Goal: Task Accomplishment & Management: Complete application form

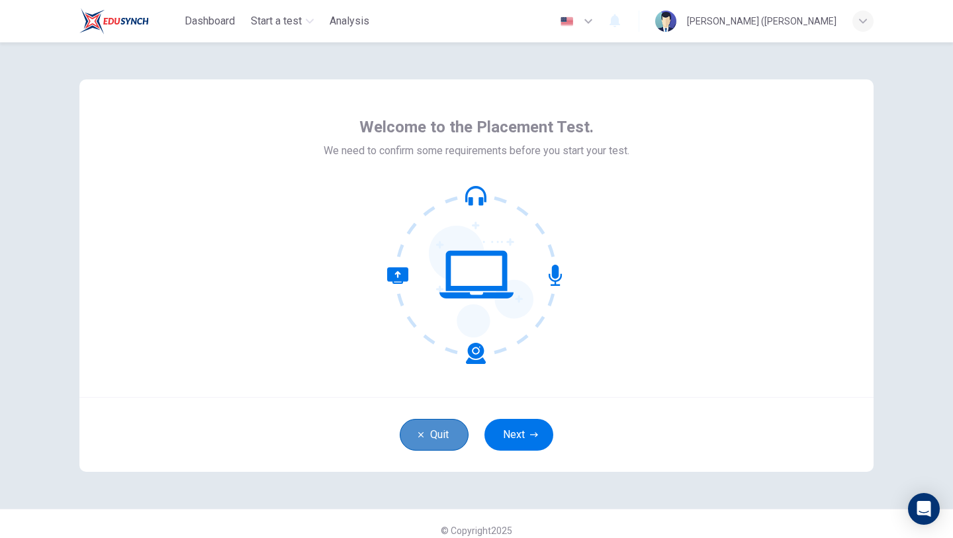
click at [418, 425] on button "Quit" at bounding box center [434, 435] width 69 height 32
click at [427, 430] on button "Quit" at bounding box center [434, 435] width 69 height 32
click at [470, 270] on icon at bounding box center [476, 274] width 179 height 179
click at [519, 280] on icon at bounding box center [476, 274] width 179 height 179
click at [512, 280] on icon at bounding box center [481, 282] width 105 height 112
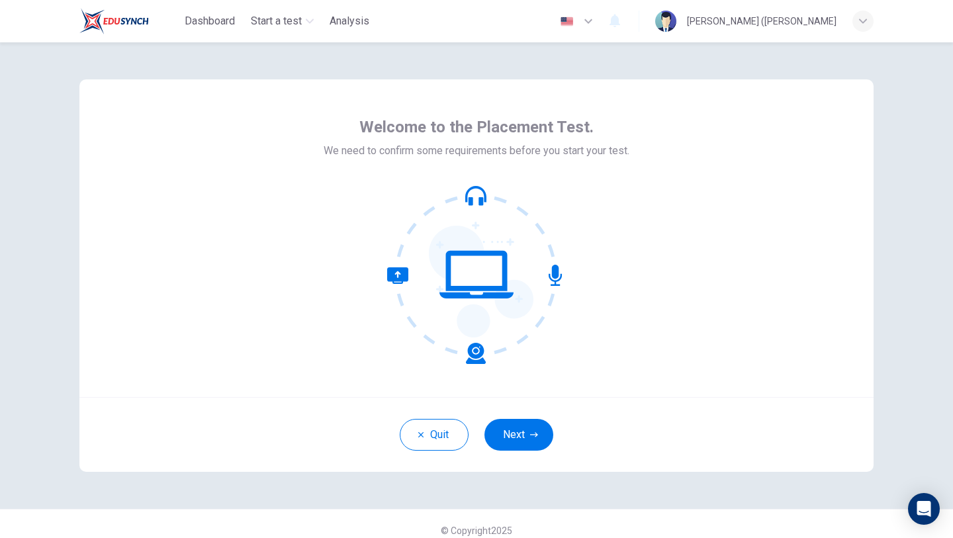
click at [512, 280] on icon at bounding box center [481, 282] width 105 height 112
click at [482, 293] on icon at bounding box center [476, 274] width 179 height 179
click at [481, 291] on icon at bounding box center [476, 274] width 179 height 179
click at [476, 285] on icon at bounding box center [476, 274] width 179 height 179
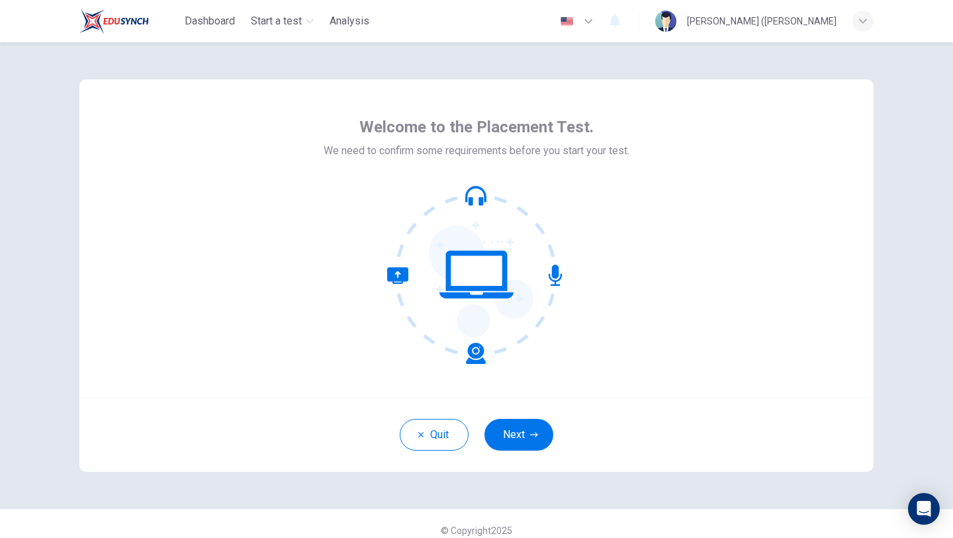
click at [475, 284] on icon at bounding box center [476, 274] width 179 height 179
click at [504, 237] on icon at bounding box center [476, 274] width 179 height 179
click at [521, 440] on button "Next" at bounding box center [518, 435] width 69 height 32
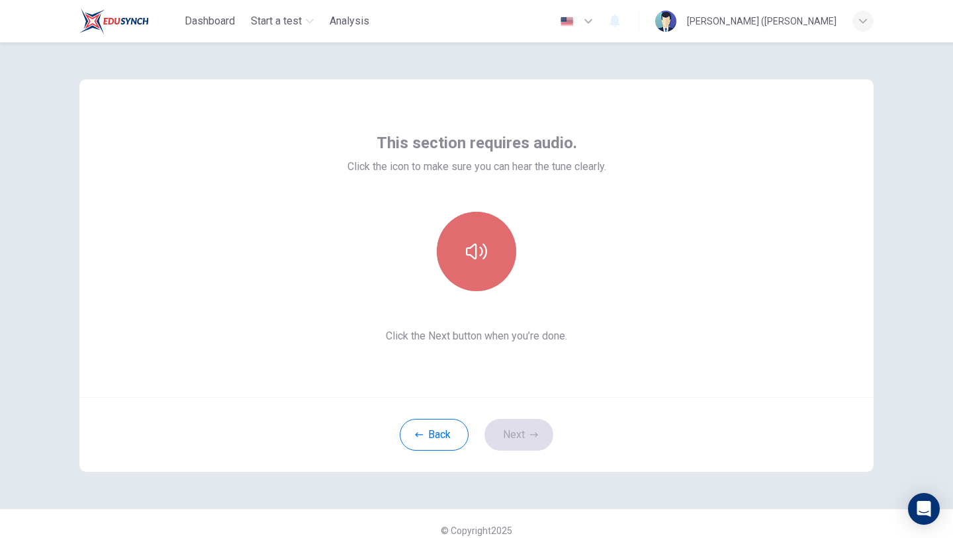
click at [494, 271] on button "button" at bounding box center [476, 251] width 79 height 79
click at [482, 259] on icon "button" at bounding box center [476, 251] width 21 height 21
click at [482, 259] on icon "button" at bounding box center [476, 252] width 21 height 16
click at [482, 258] on icon "button" at bounding box center [476, 251] width 21 height 21
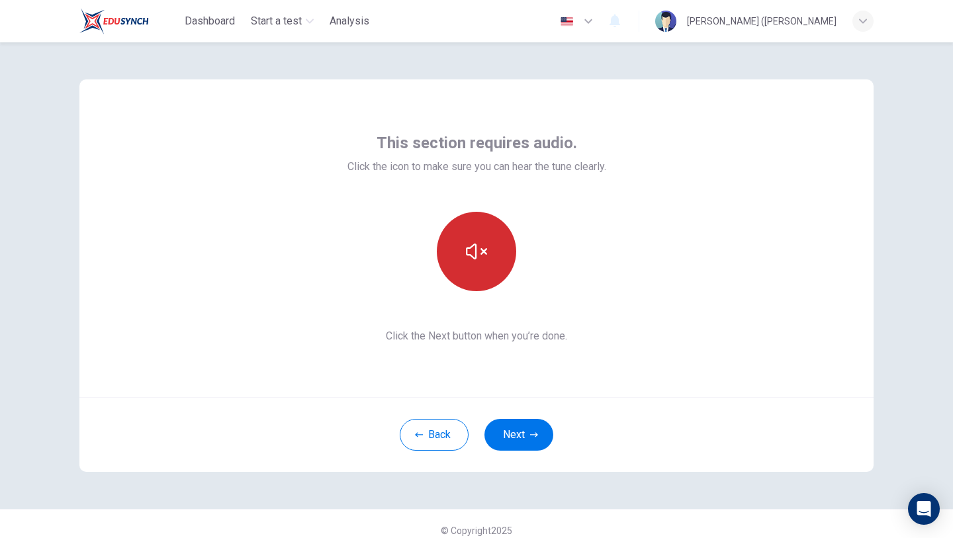
click at [480, 257] on icon "button" at bounding box center [476, 251] width 21 height 21
click at [480, 259] on icon "button" at bounding box center [476, 251] width 21 height 21
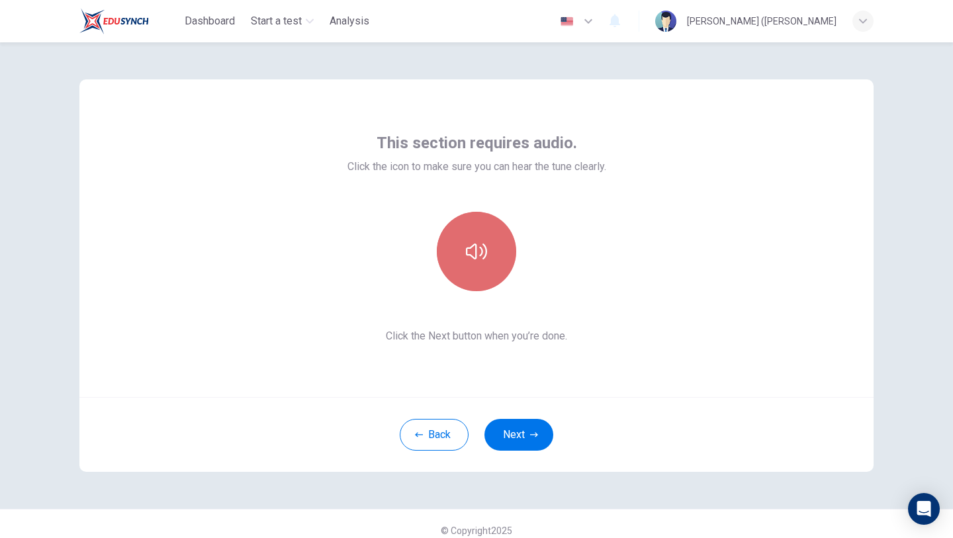
click at [480, 259] on icon "button" at bounding box center [476, 251] width 21 height 21
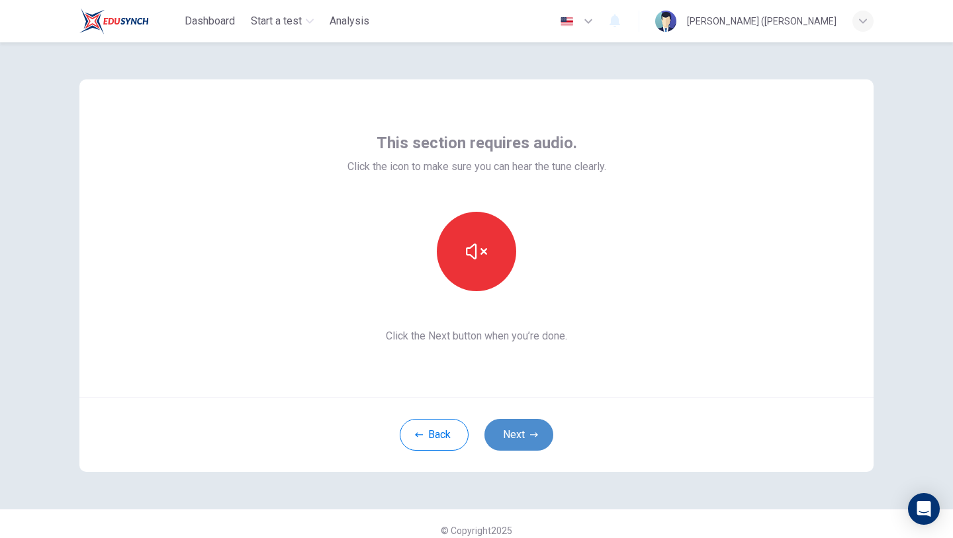
click at [529, 439] on button "Next" at bounding box center [518, 435] width 69 height 32
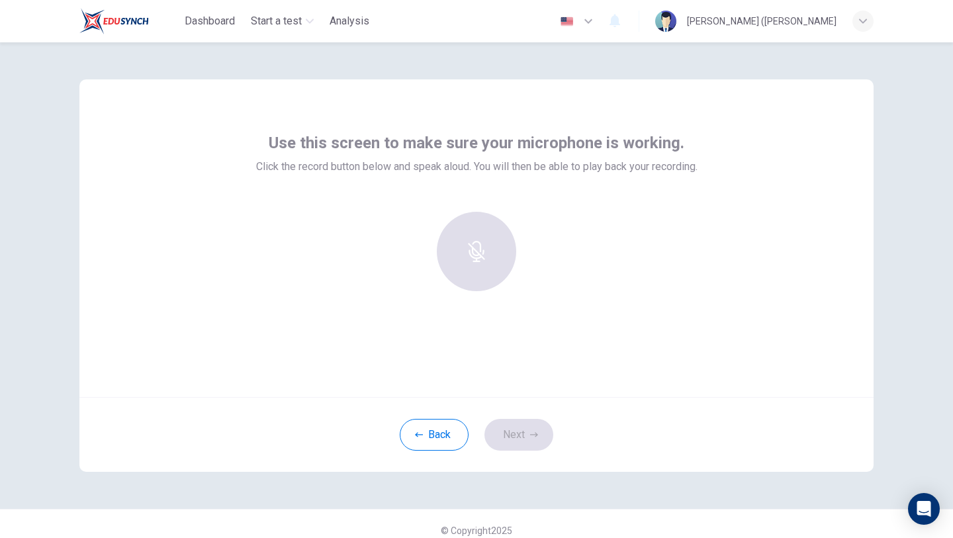
click at [469, 243] on div at bounding box center [476, 251] width 143 height 79
click at [478, 212] on div at bounding box center [476, 251] width 143 height 79
click at [480, 252] on div at bounding box center [476, 251] width 143 height 79
click at [480, 253] on div at bounding box center [476, 251] width 143 height 79
click at [467, 244] on icon "button" at bounding box center [476, 242] width 21 height 21
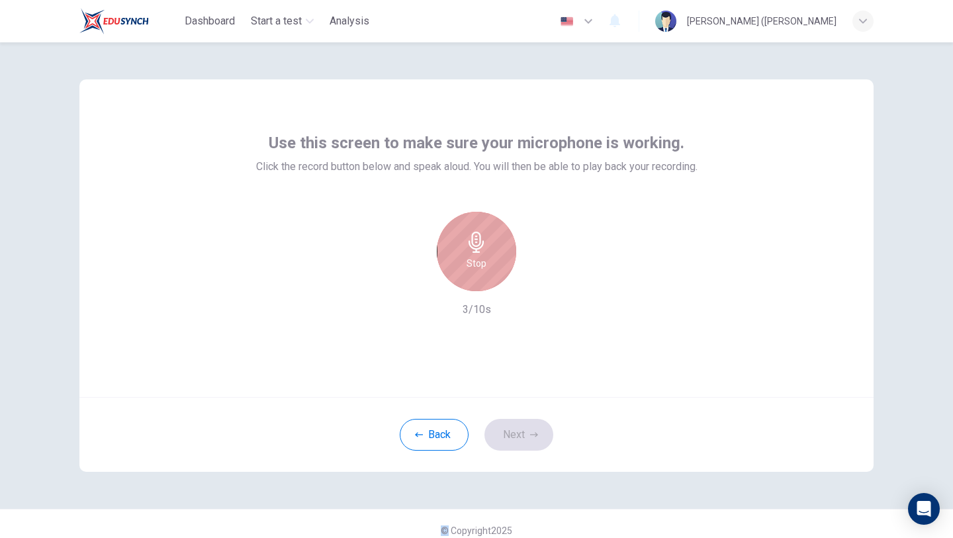
click at [474, 242] on icon "button" at bounding box center [476, 242] width 21 height 21
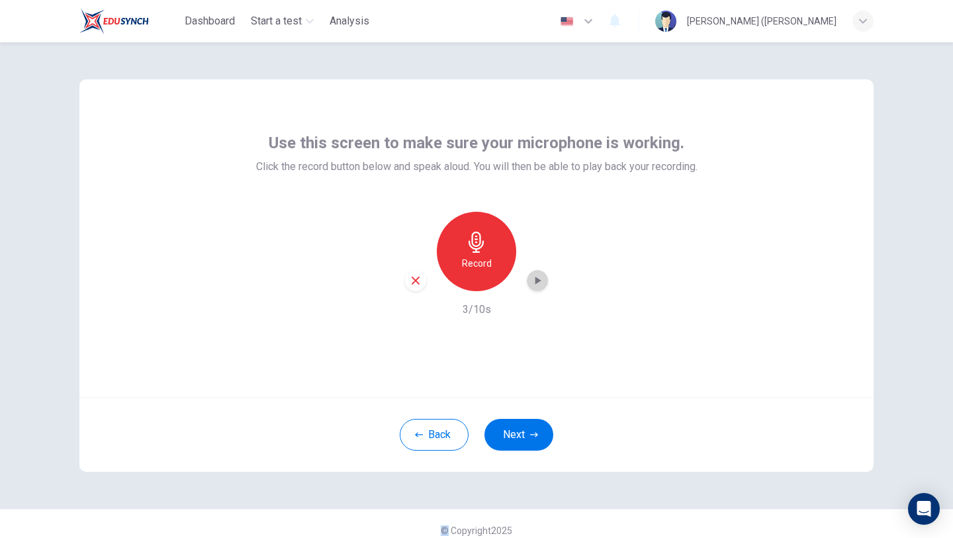
click at [533, 279] on icon "button" at bounding box center [537, 280] width 13 height 13
click at [535, 283] on icon "button" at bounding box center [537, 280] width 13 height 13
click at [412, 279] on icon "button" at bounding box center [416, 281] width 12 height 12
click at [473, 249] on icon "button" at bounding box center [476, 242] width 15 height 21
click at [477, 247] on icon "button" at bounding box center [476, 242] width 21 height 21
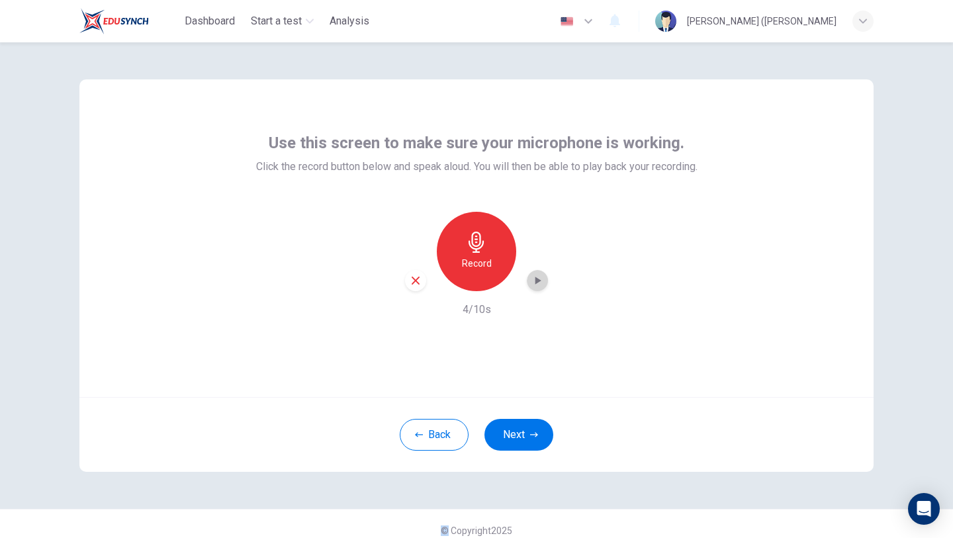
click at [528, 278] on div "button" at bounding box center [537, 280] width 21 height 21
click at [540, 285] on icon "button" at bounding box center [537, 280] width 13 height 13
click at [418, 275] on icon "button" at bounding box center [416, 281] width 12 height 12
click at [476, 245] on icon "button" at bounding box center [476, 242] width 21 height 21
click at [471, 239] on icon "button" at bounding box center [476, 242] width 21 height 21
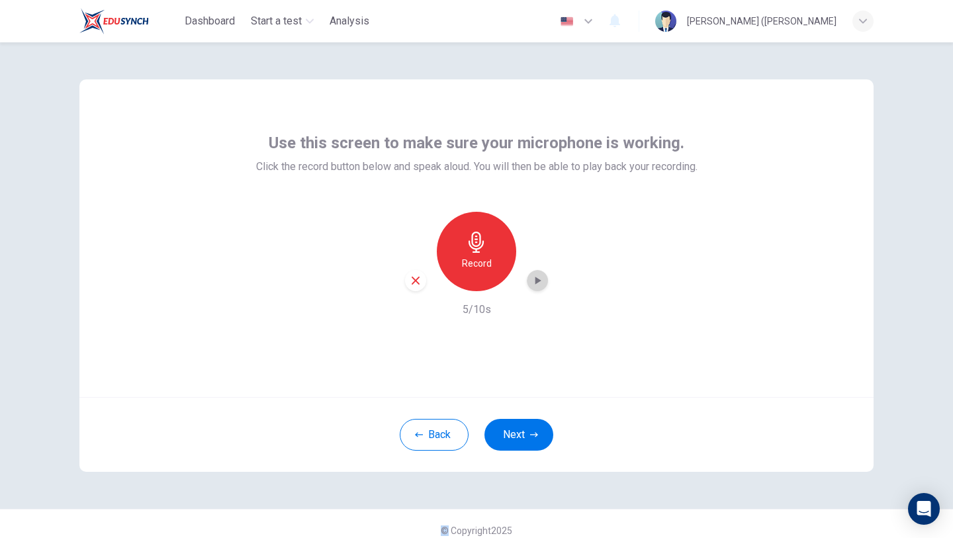
click at [541, 279] on icon "button" at bounding box center [537, 280] width 13 height 13
click at [517, 437] on button "Next" at bounding box center [518, 435] width 69 height 32
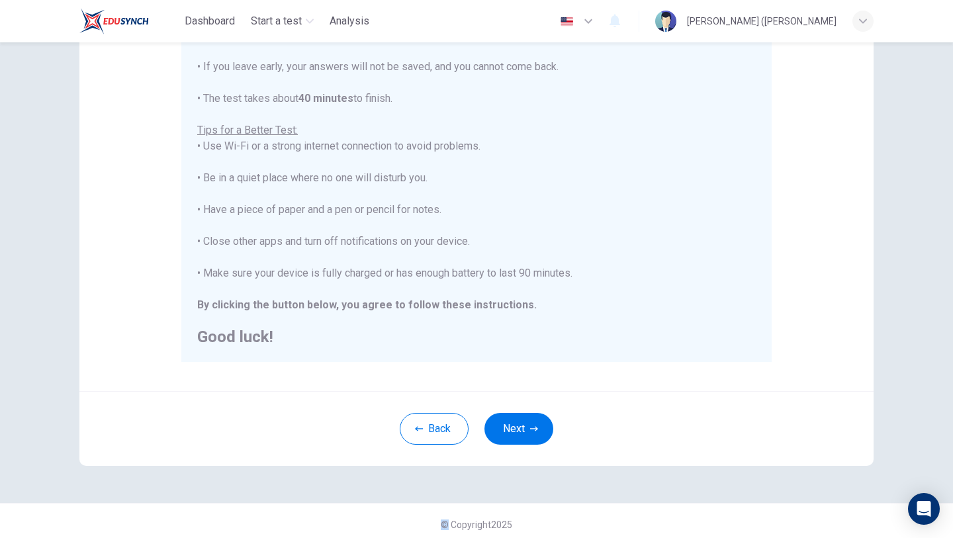
scroll to position [198, 0]
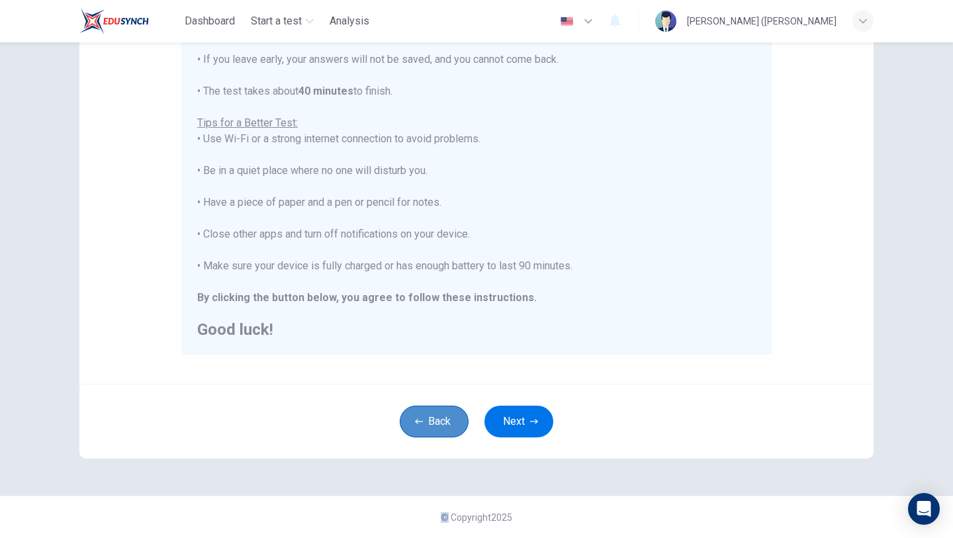
click at [450, 422] on button "Back" at bounding box center [434, 422] width 69 height 32
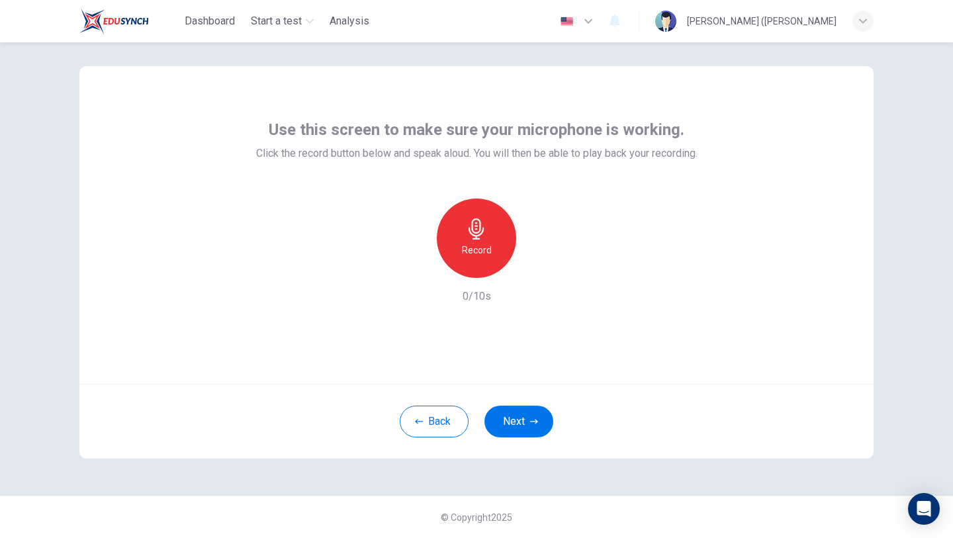
click at [421, 440] on div "Back Next" at bounding box center [476, 421] width 794 height 75
click at [441, 422] on button "Back" at bounding box center [434, 422] width 69 height 32
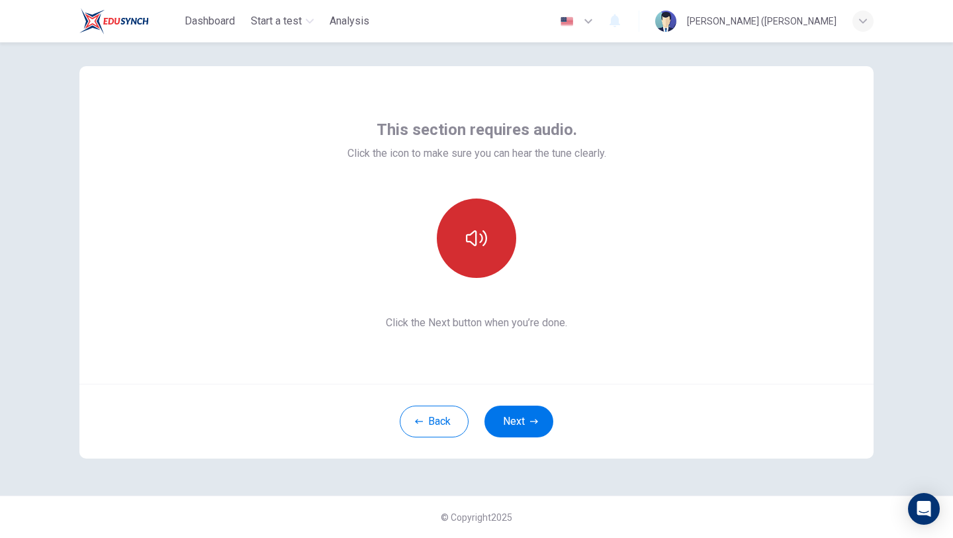
click at [474, 236] on icon "button" at bounding box center [476, 238] width 21 height 21
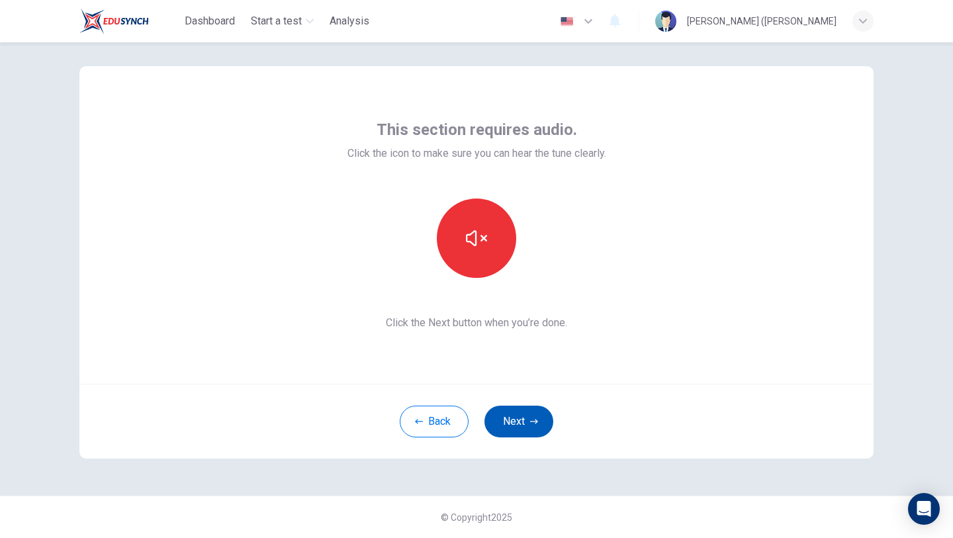
click at [525, 415] on button "Next" at bounding box center [518, 422] width 69 height 32
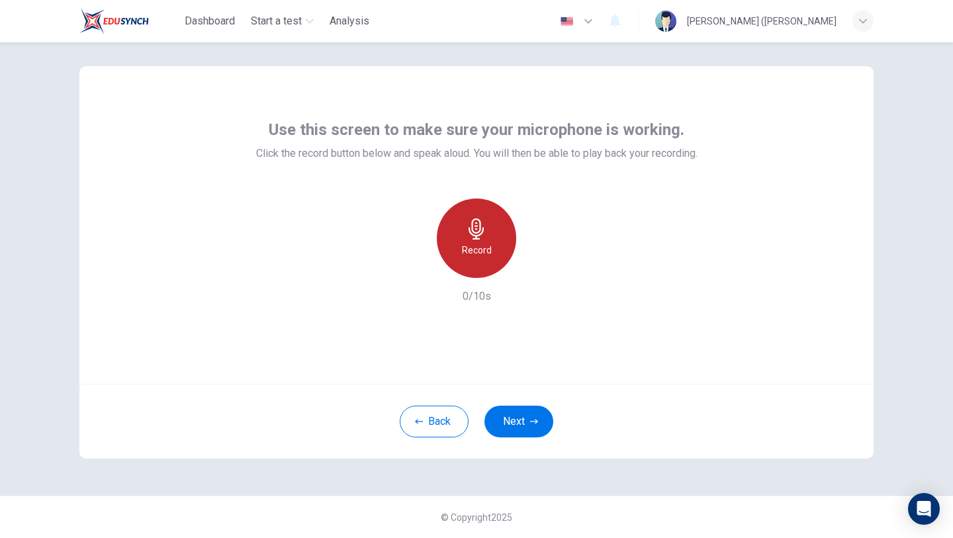
click at [483, 240] on div "Record" at bounding box center [476, 238] width 79 height 79
click at [532, 269] on icon "button" at bounding box center [537, 267] width 13 height 13
click at [413, 268] on icon "button" at bounding box center [416, 267] width 12 height 12
click at [487, 238] on div "Record" at bounding box center [476, 238] width 79 height 79
click at [482, 233] on icon "button" at bounding box center [476, 228] width 15 height 21
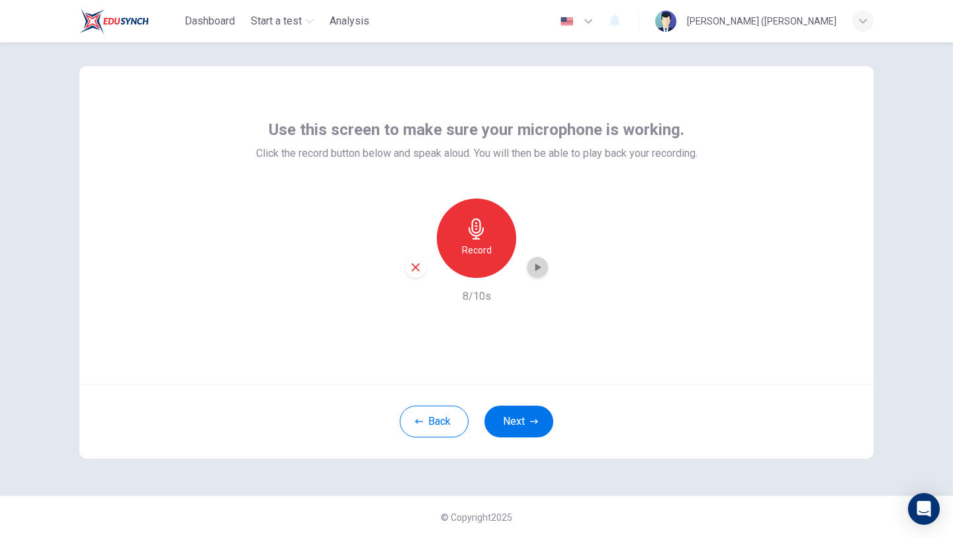
click at [537, 270] on icon "button" at bounding box center [537, 267] width 13 height 13
click at [419, 272] on icon "button" at bounding box center [416, 267] width 12 height 12
click at [465, 249] on h6 "Record" at bounding box center [477, 250] width 30 height 16
click at [533, 265] on icon "button" at bounding box center [537, 267] width 13 height 13
click at [405, 266] on div "button" at bounding box center [415, 267] width 21 height 21
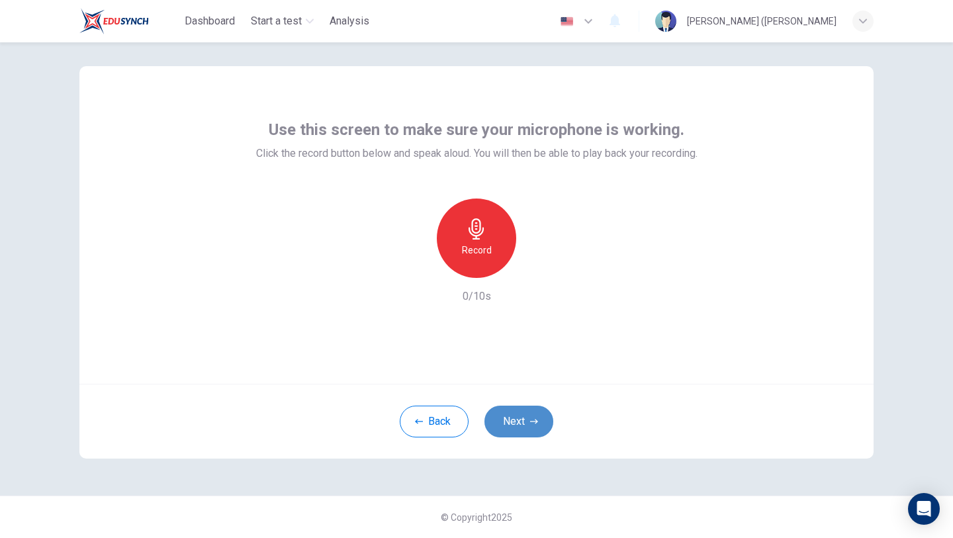
click at [535, 436] on button "Next" at bounding box center [518, 422] width 69 height 32
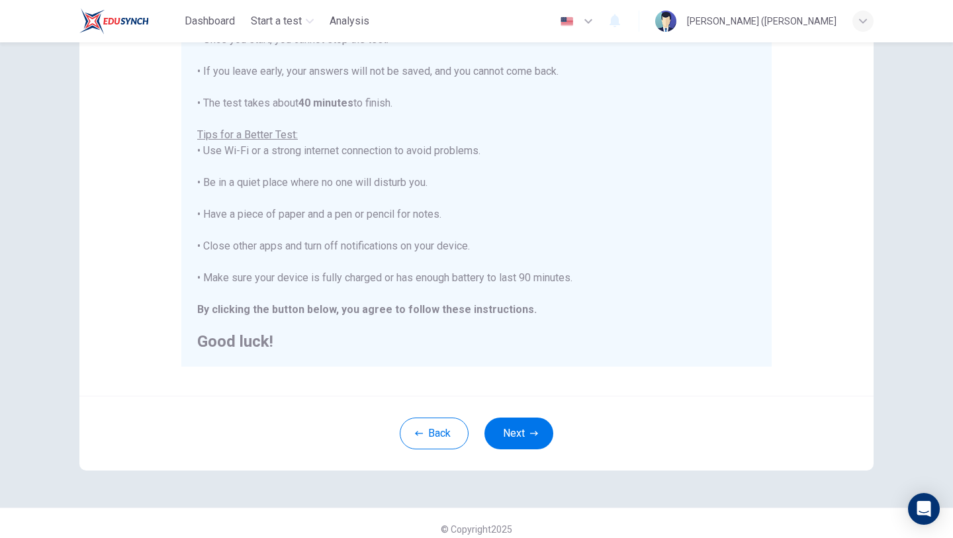
scroll to position [196, 0]
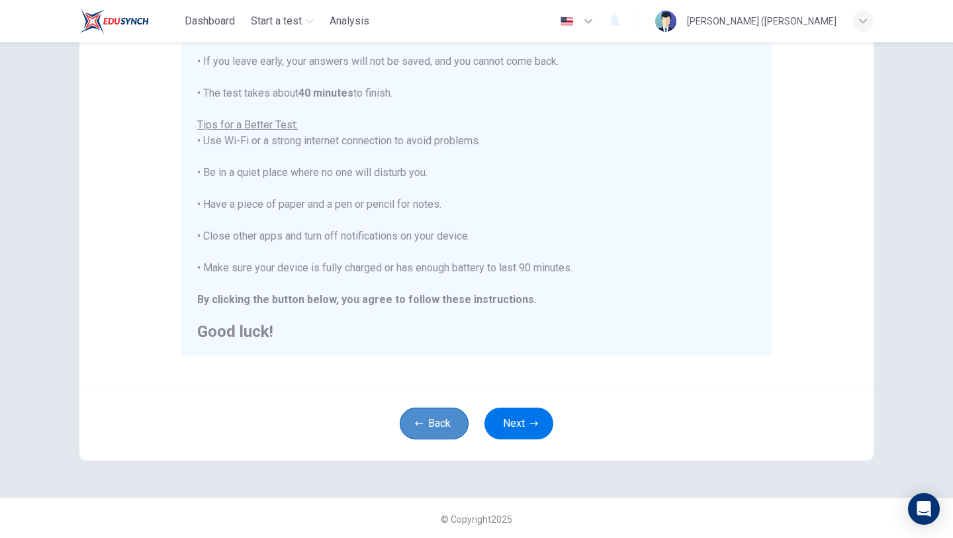
click at [444, 421] on button "Back" at bounding box center [434, 424] width 69 height 32
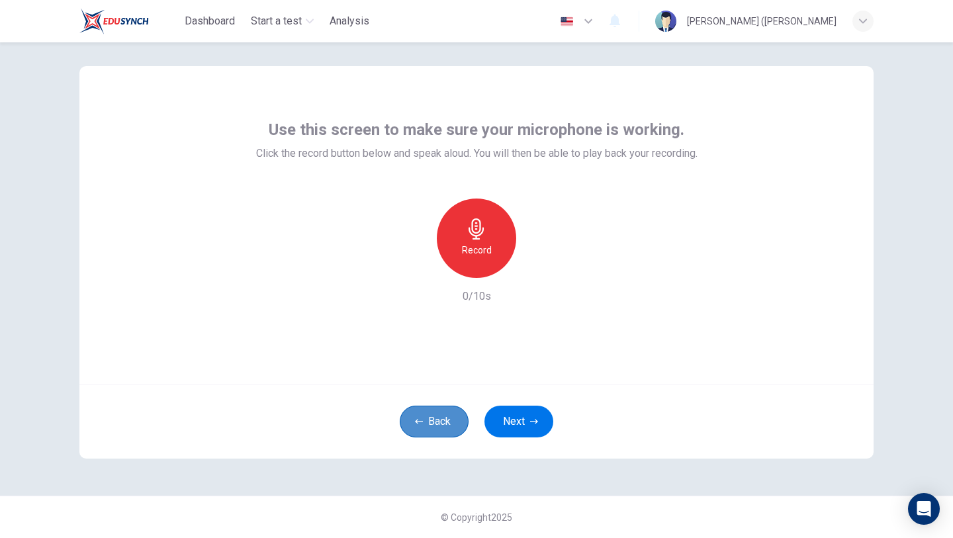
click at [444, 433] on button "Back" at bounding box center [434, 422] width 69 height 32
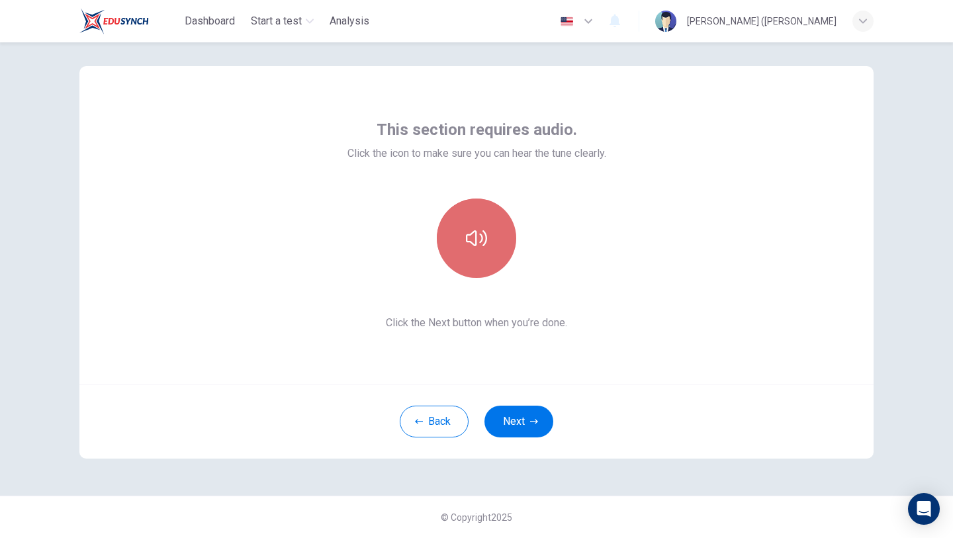
click at [481, 225] on button "button" at bounding box center [476, 238] width 79 height 79
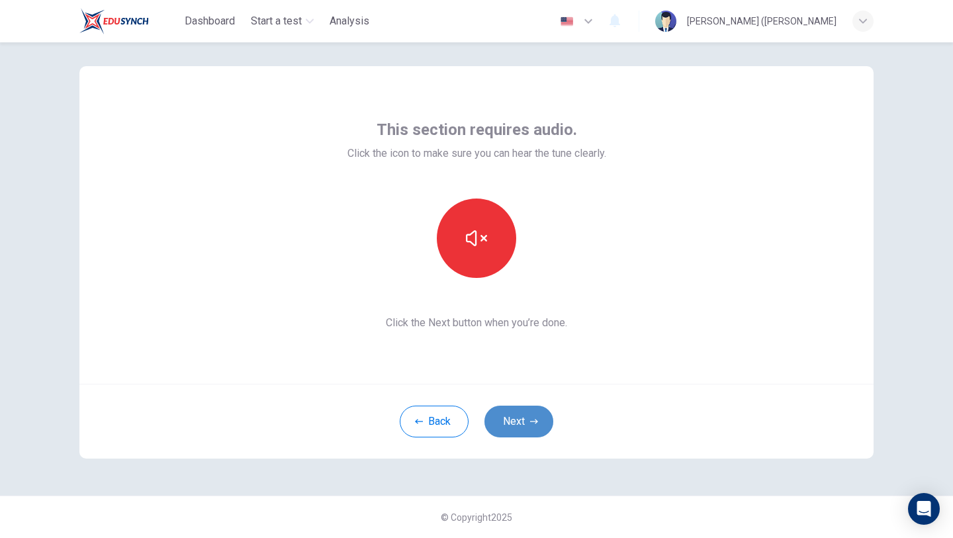
click at [525, 425] on button "Next" at bounding box center [518, 422] width 69 height 32
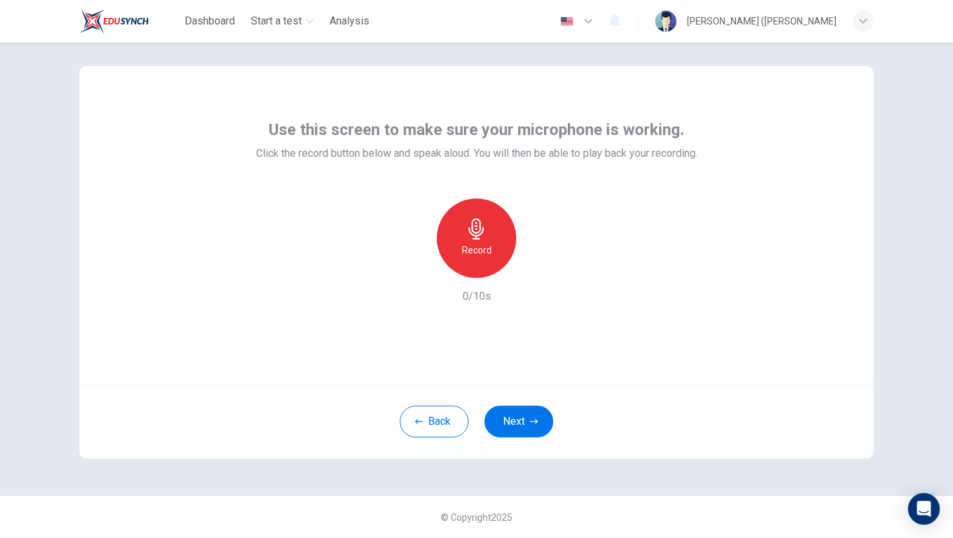
click at [602, 22] on button "button" at bounding box center [577, 21] width 48 height 26
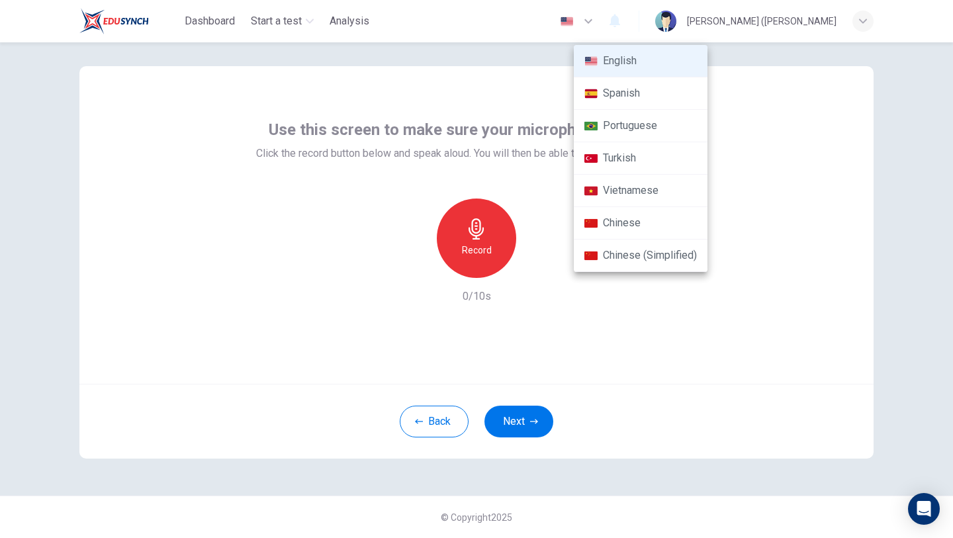
click at [678, 379] on div at bounding box center [476, 269] width 953 height 538
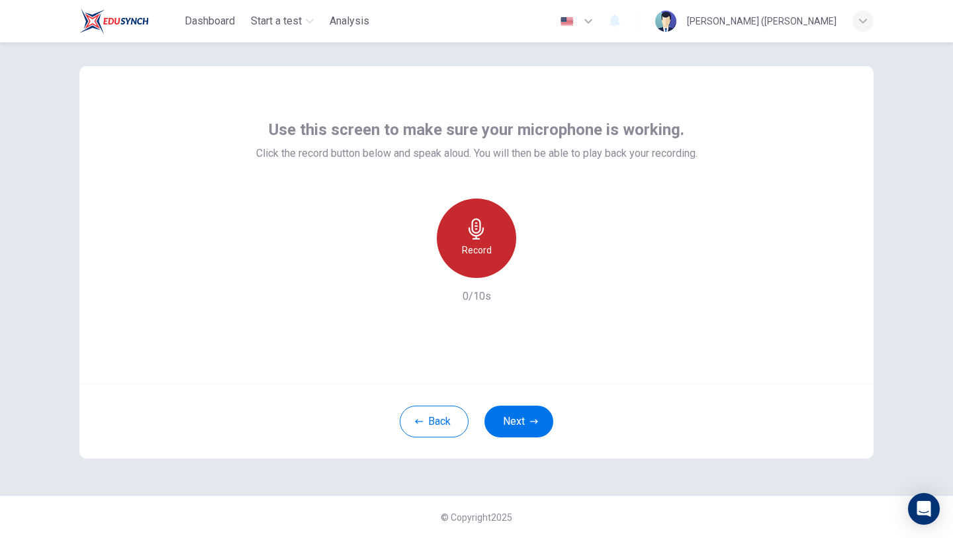
click at [490, 243] on h6 "Record" at bounding box center [477, 250] width 30 height 16
click at [489, 242] on div "Stop" at bounding box center [476, 238] width 79 height 79
click at [533, 273] on icon "button" at bounding box center [537, 267] width 13 height 13
click at [410, 265] on icon "button" at bounding box center [416, 267] width 12 height 12
click at [474, 224] on icon "button" at bounding box center [476, 228] width 21 height 21
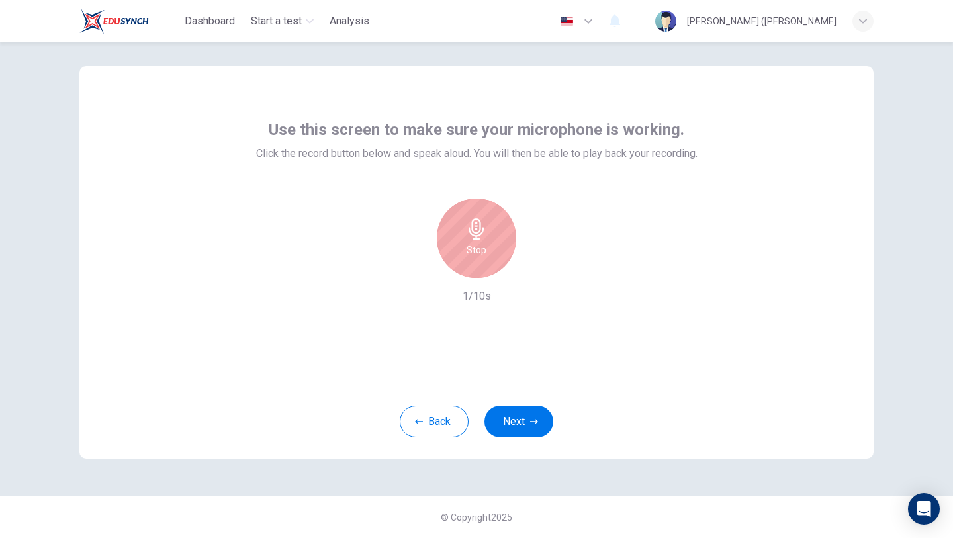
click at [469, 222] on icon "button" at bounding box center [476, 228] width 21 height 21
click at [532, 269] on icon "button" at bounding box center [537, 267] width 13 height 13
click at [533, 269] on icon "button" at bounding box center [537, 267] width 13 height 13
click at [418, 271] on icon "button" at bounding box center [416, 267] width 12 height 12
click at [490, 256] on h6 "Record" at bounding box center [477, 250] width 30 height 16
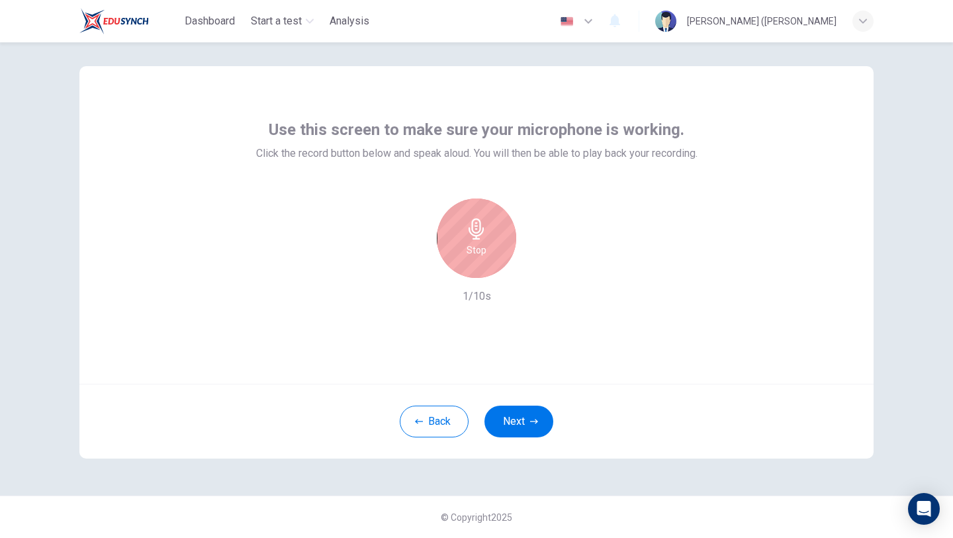
click at [481, 243] on h6 "Stop" at bounding box center [477, 250] width 20 height 16
click at [539, 267] on icon "button" at bounding box center [538, 267] width 6 height 8
click at [539, 267] on icon "button" at bounding box center [537, 268] width 9 height 10
click at [417, 266] on icon "button" at bounding box center [416, 267] width 8 height 8
click at [471, 237] on icon "button" at bounding box center [476, 228] width 21 height 21
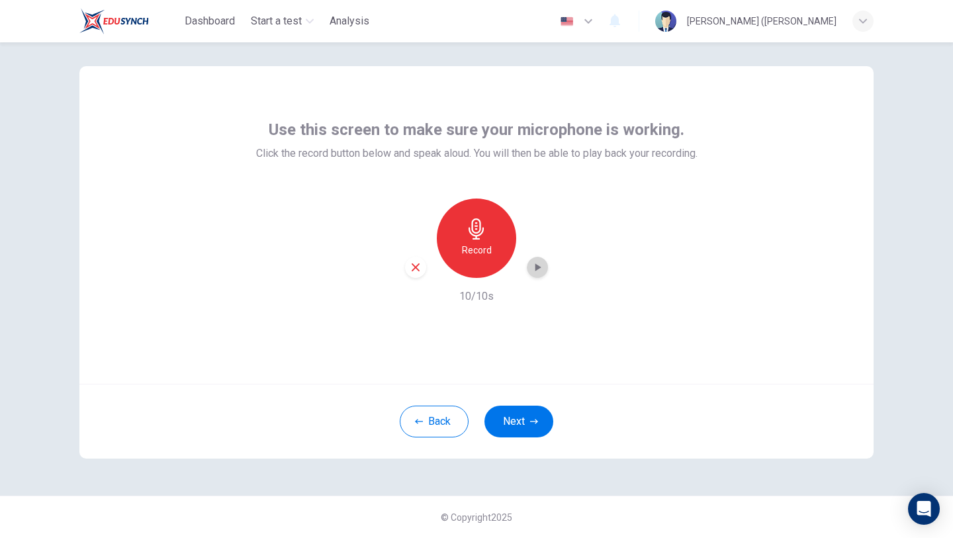
click at [537, 268] on icon "button" at bounding box center [538, 267] width 6 height 8
click at [408, 260] on div "button" at bounding box center [415, 267] width 21 height 21
click at [472, 231] on icon "button" at bounding box center [476, 228] width 15 height 21
click at [530, 270] on div "button" at bounding box center [537, 267] width 21 height 21
click at [518, 417] on button "Next" at bounding box center [518, 422] width 69 height 32
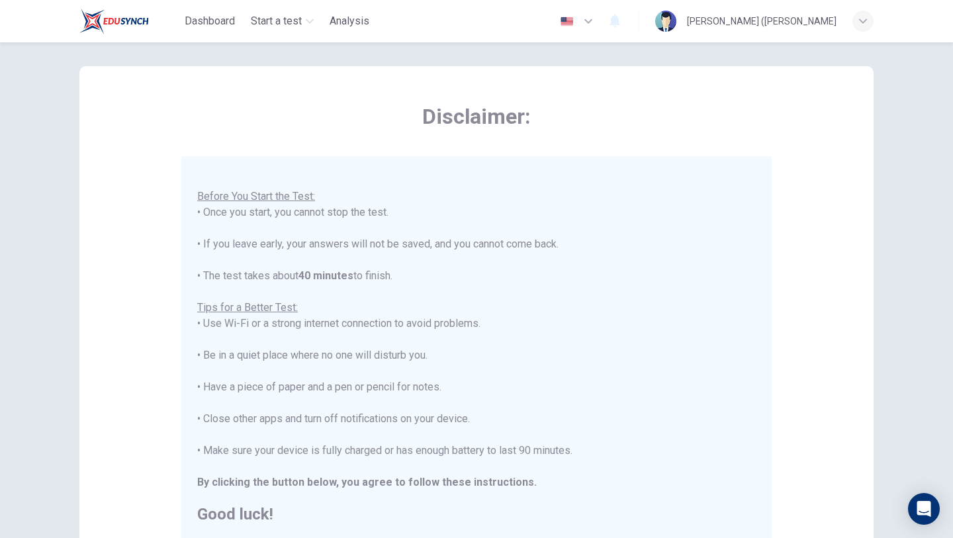
scroll to position [198, 0]
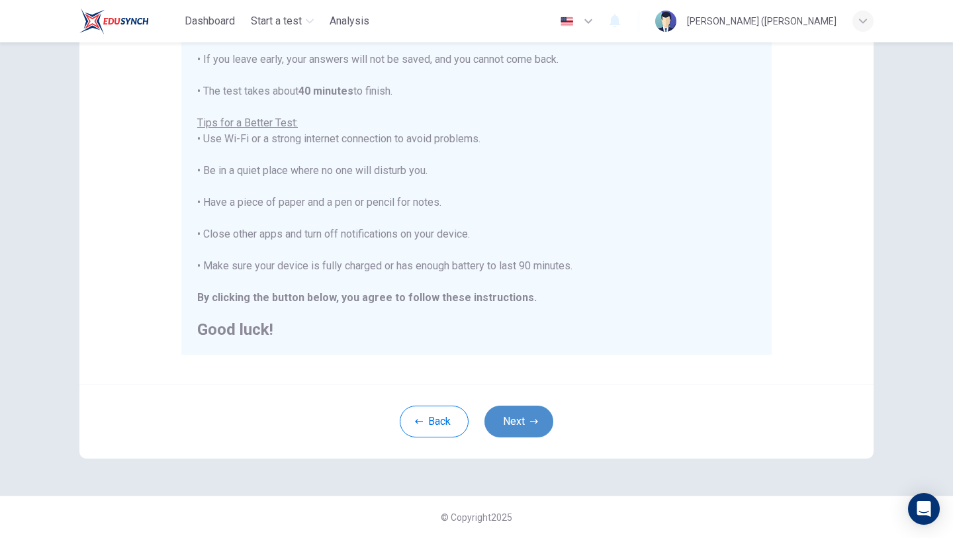
click at [525, 424] on button "Next" at bounding box center [518, 422] width 69 height 32
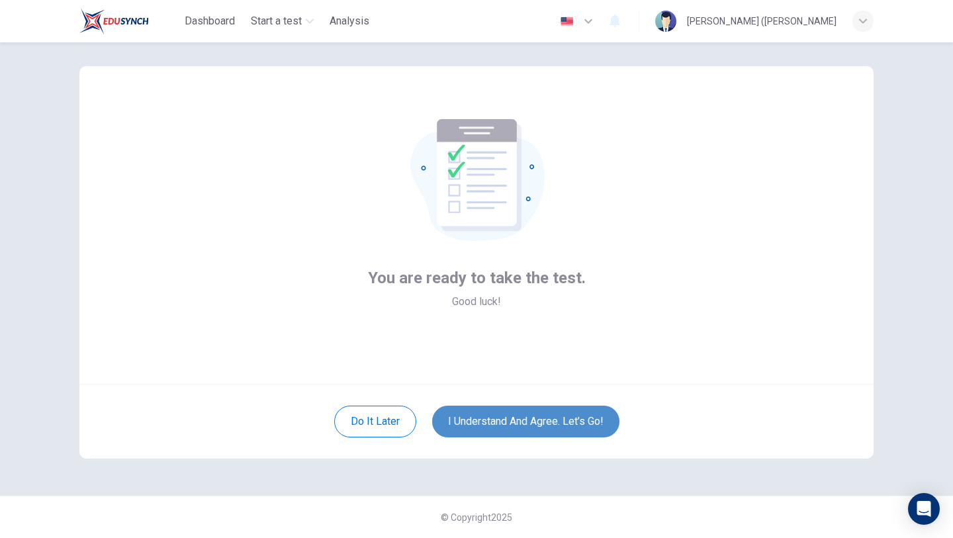
click at [530, 416] on button "I understand and agree. Let’s go!" at bounding box center [525, 422] width 187 height 32
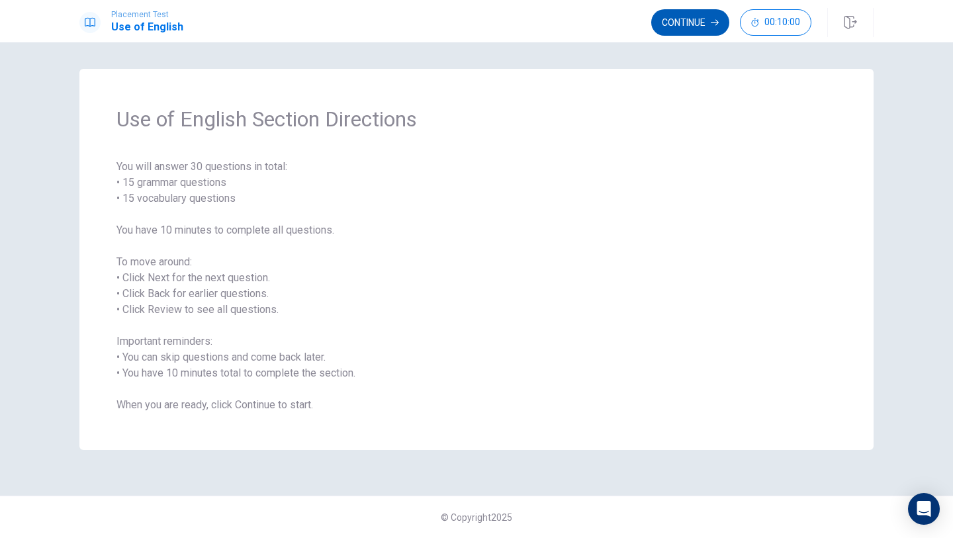
click at [697, 12] on button "Continue" at bounding box center [690, 22] width 78 height 26
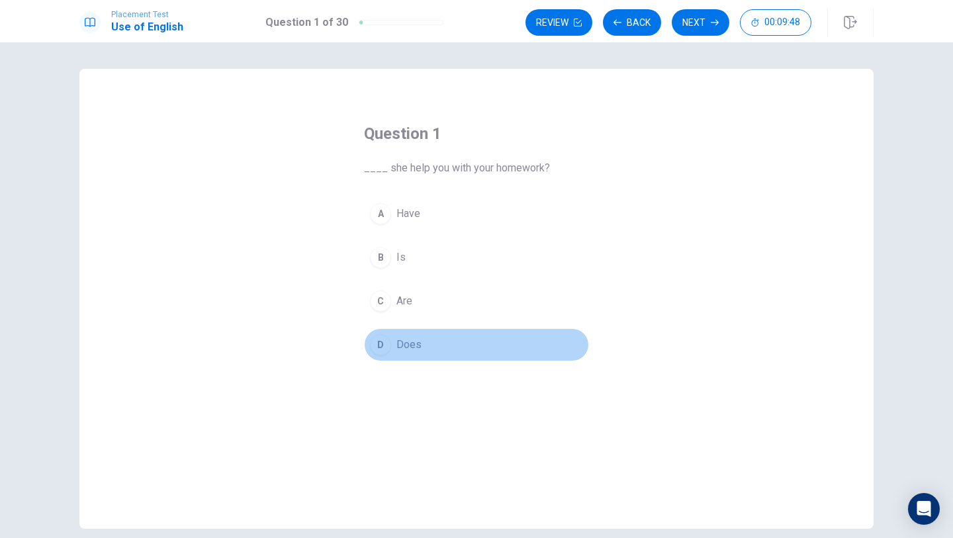
click at [377, 347] on div "D" at bounding box center [380, 344] width 21 height 21
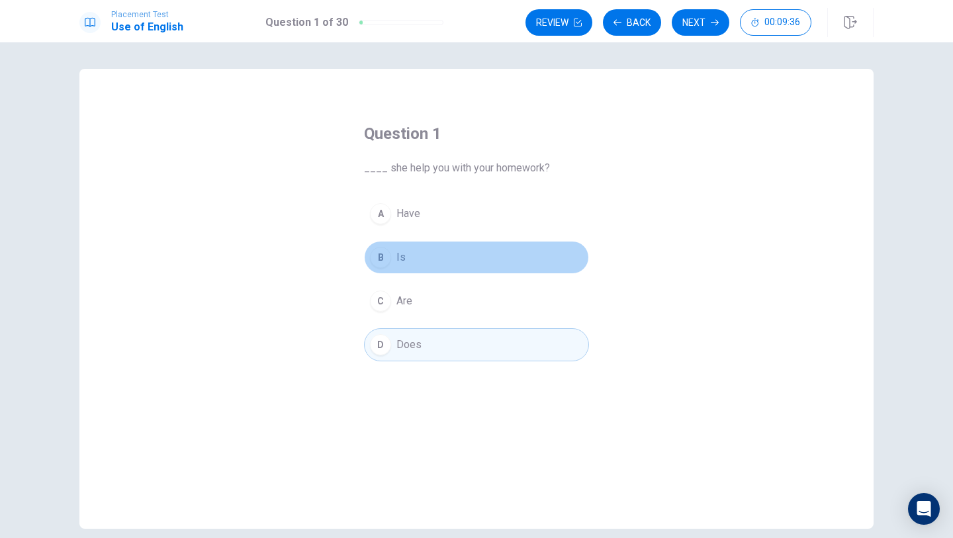
click at [381, 257] on div "B" at bounding box center [380, 257] width 21 height 21
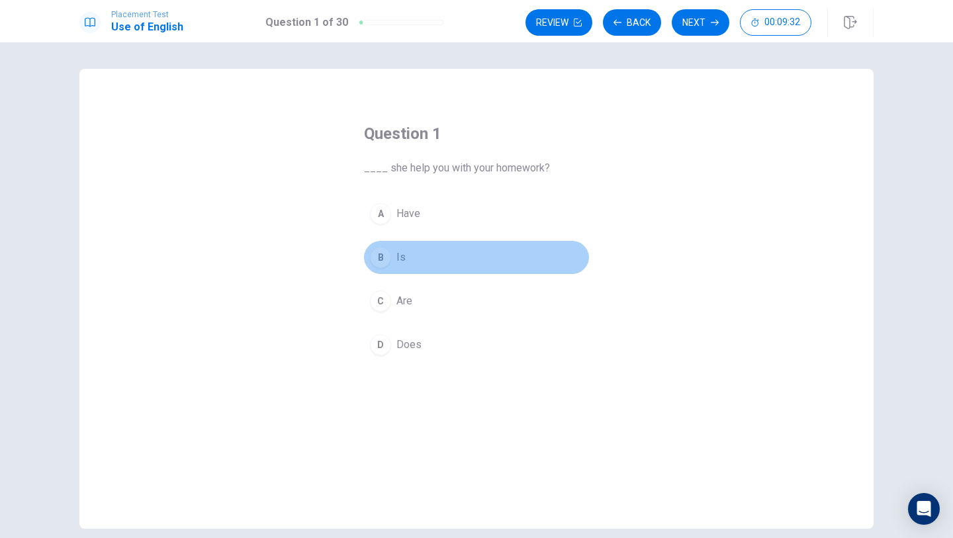
click at [392, 241] on button "B Is" at bounding box center [476, 257] width 225 height 33
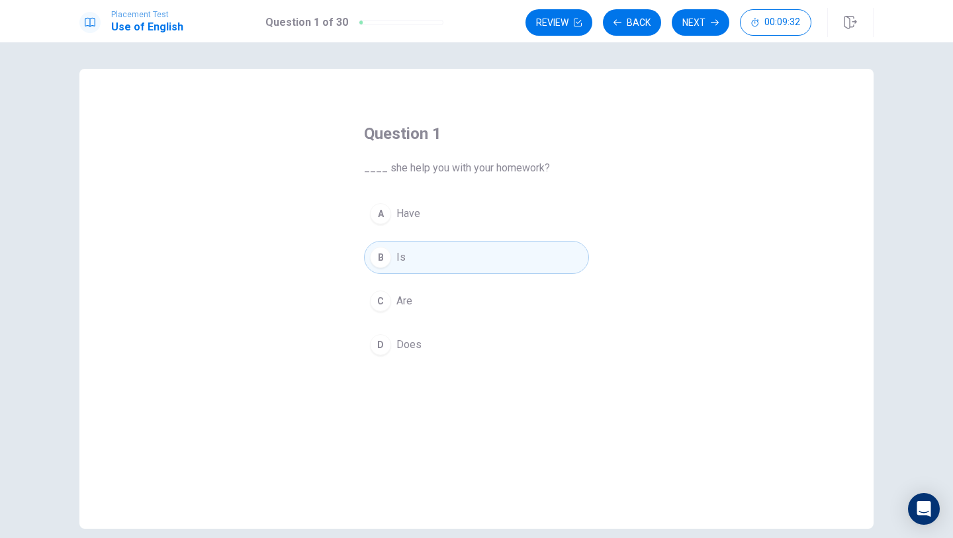
click at [401, 211] on span "Have" at bounding box center [408, 214] width 24 height 16
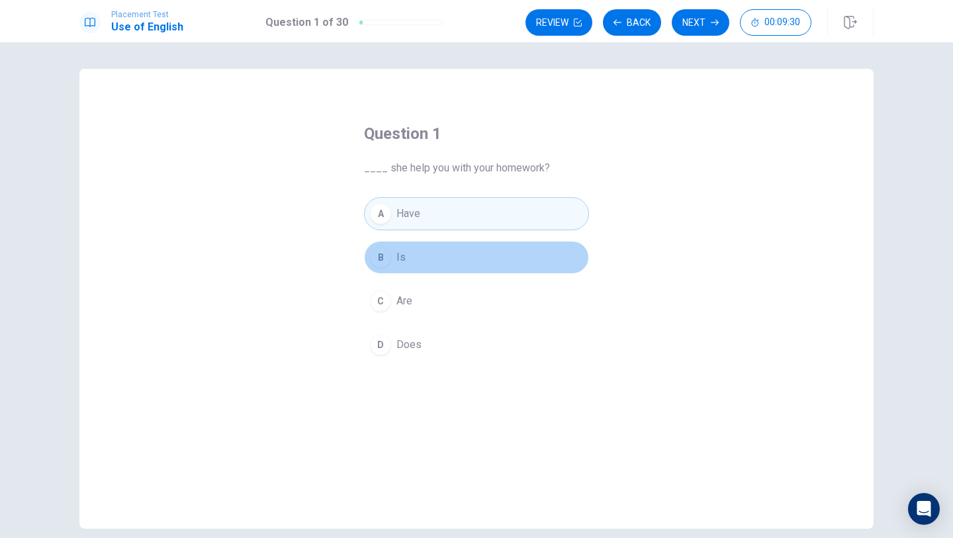
click at [396, 251] on span "Is" at bounding box center [400, 257] width 9 height 16
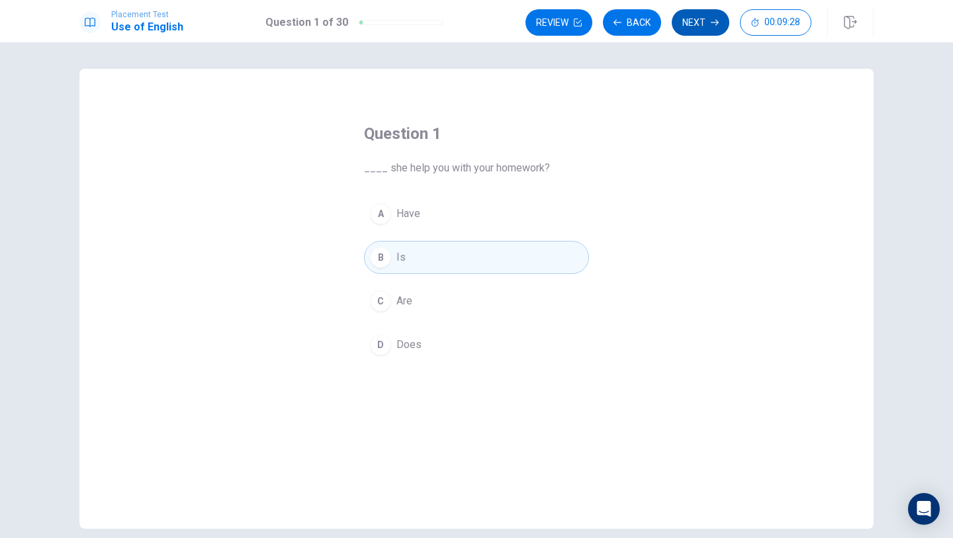
click at [701, 19] on button "Next" at bounding box center [701, 22] width 58 height 26
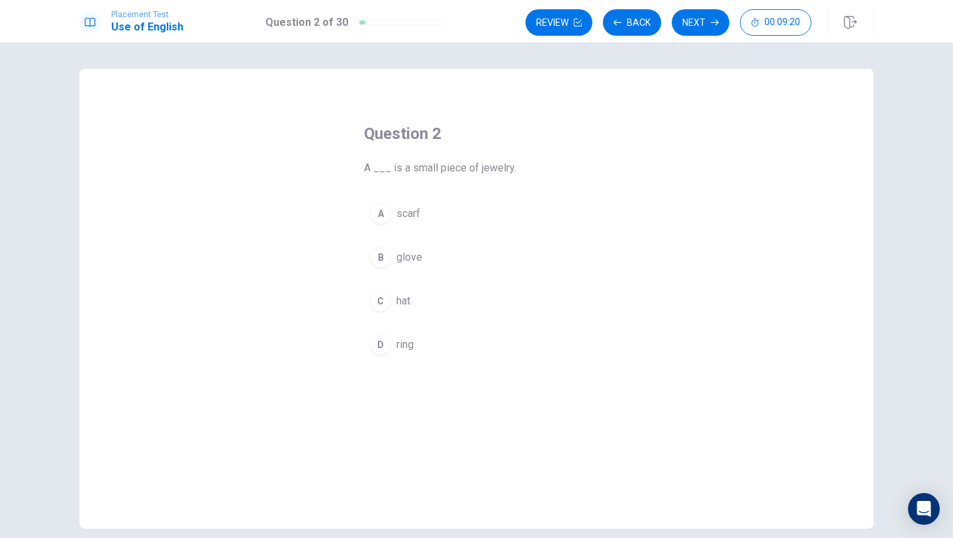
click at [369, 366] on div "Question 2 A ___ is a small piece of jewelry. A scarf B glove C hat D ring" at bounding box center [476, 242] width 278 height 281
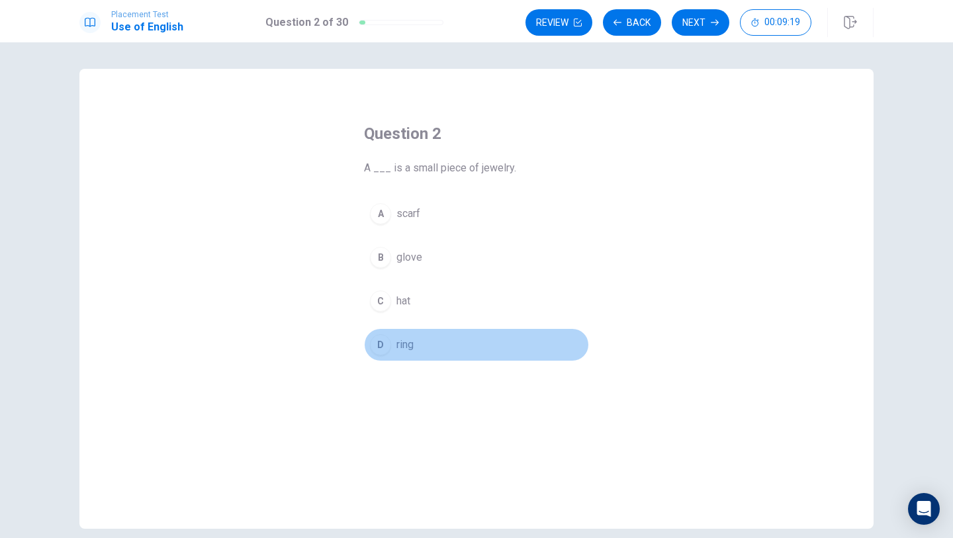
click at [383, 352] on div "D" at bounding box center [380, 344] width 21 height 21
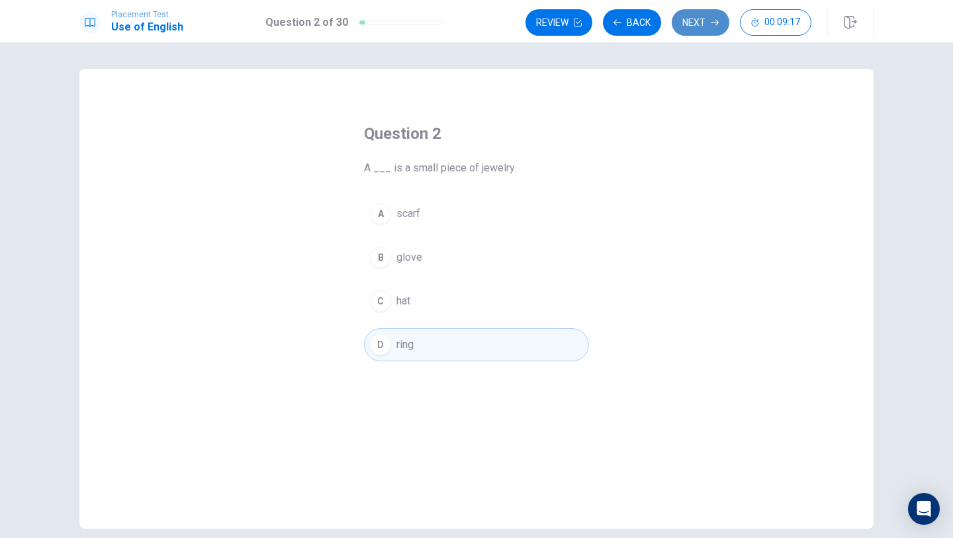
click at [715, 24] on icon "button" at bounding box center [715, 23] width 8 height 8
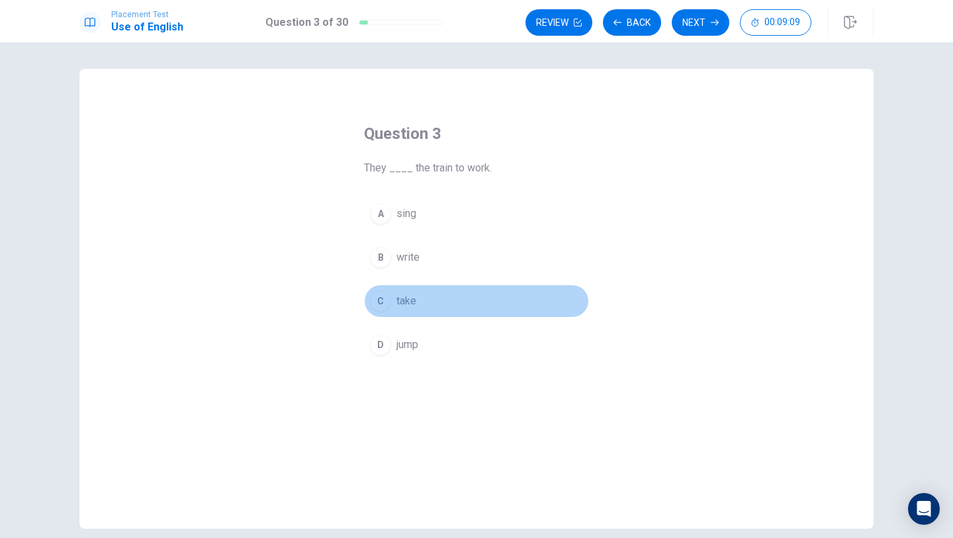
click at [381, 306] on div "C" at bounding box center [380, 301] width 21 height 21
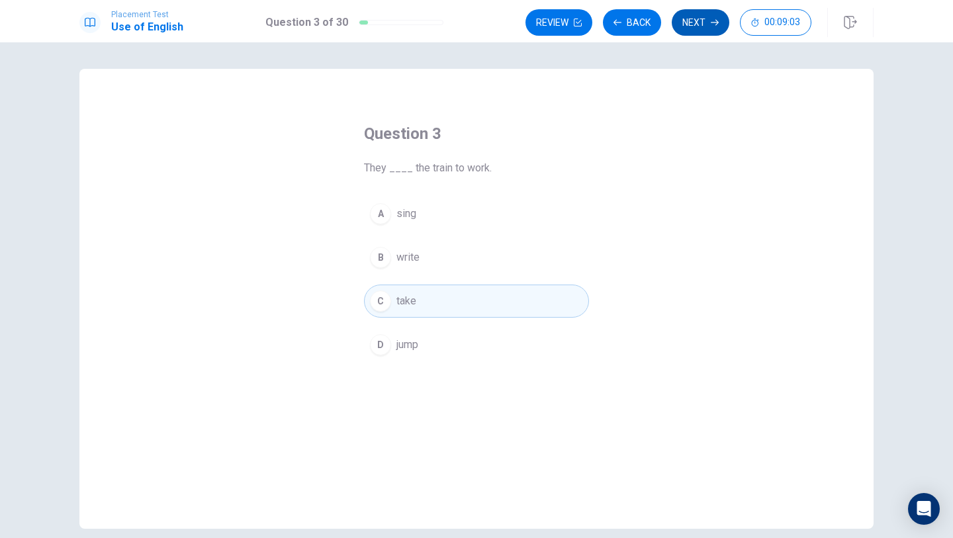
click at [694, 24] on button "Next" at bounding box center [701, 22] width 58 height 26
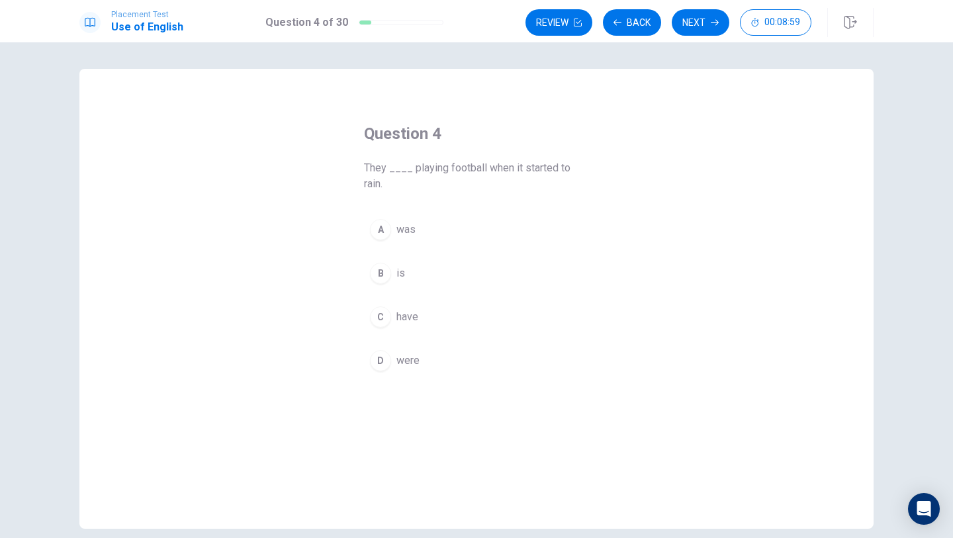
click at [385, 363] on div "D" at bounding box center [380, 360] width 21 height 21
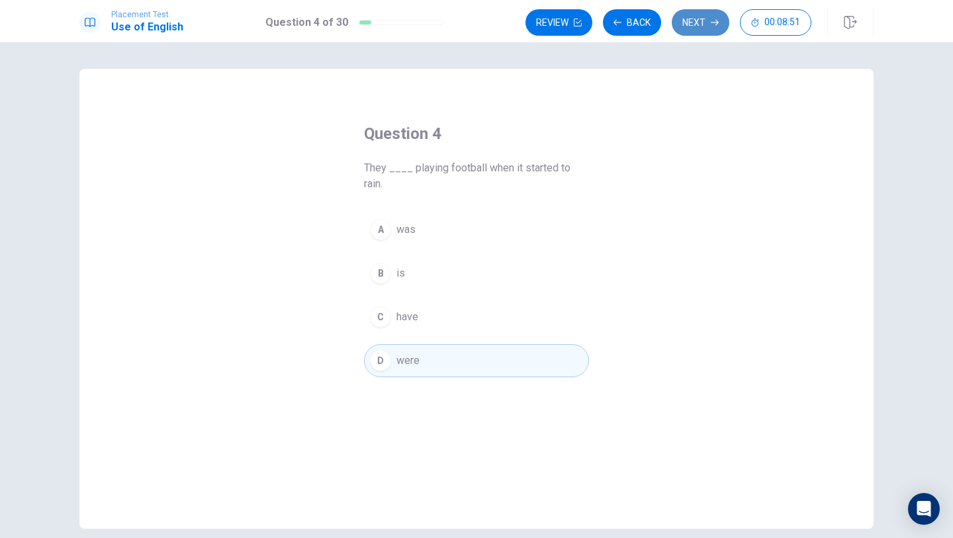
click at [697, 31] on button "Next" at bounding box center [701, 22] width 58 height 26
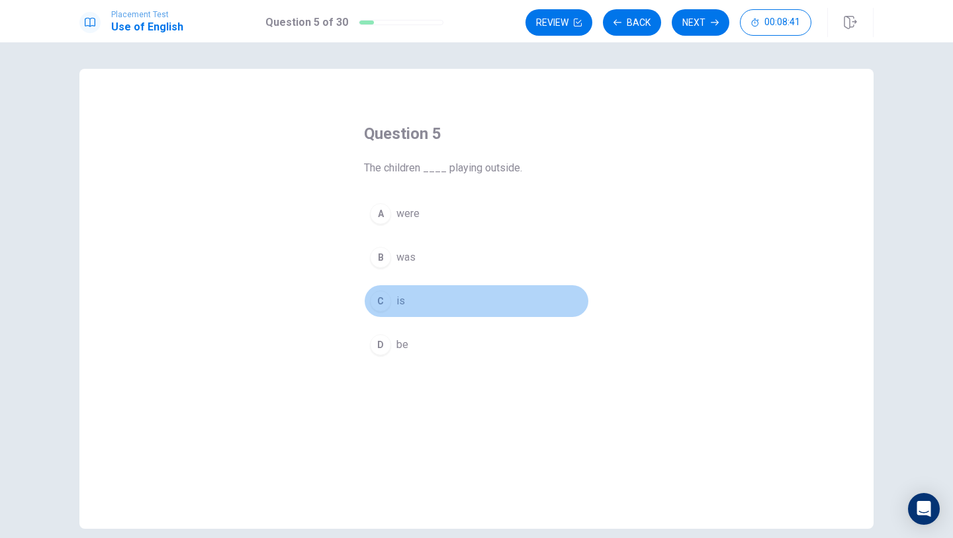
click at [385, 300] on div "C" at bounding box center [380, 301] width 21 height 21
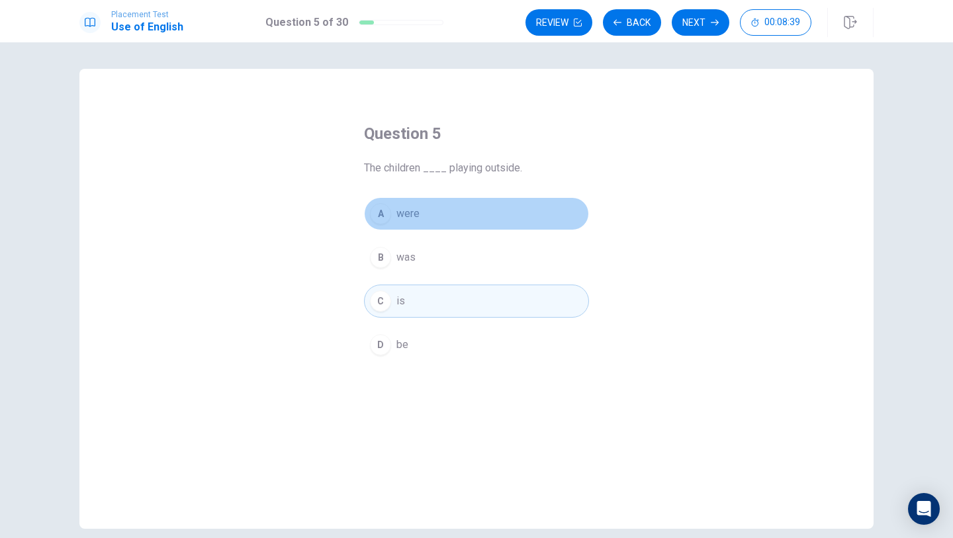
click at [390, 222] on button "A were" at bounding box center [476, 213] width 225 height 33
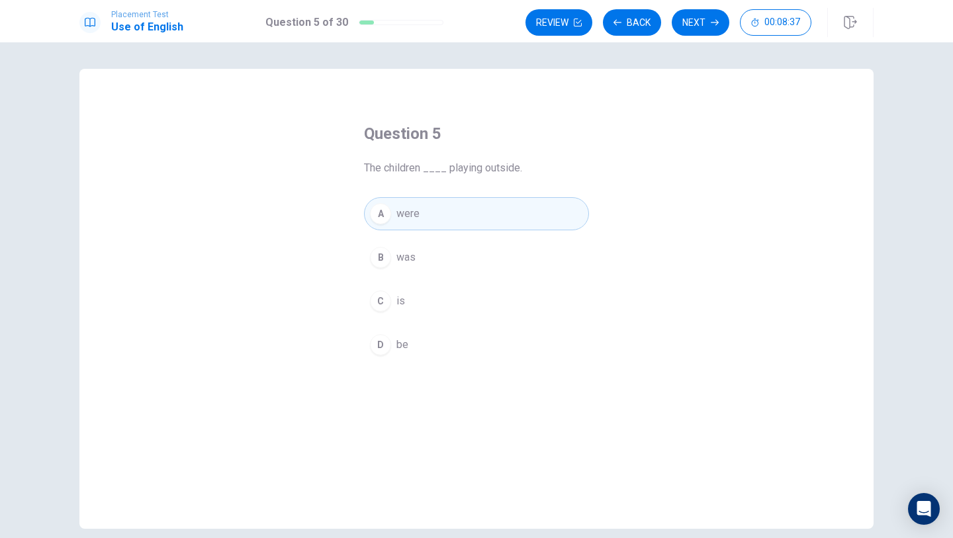
click at [381, 298] on div "C" at bounding box center [380, 301] width 21 height 21
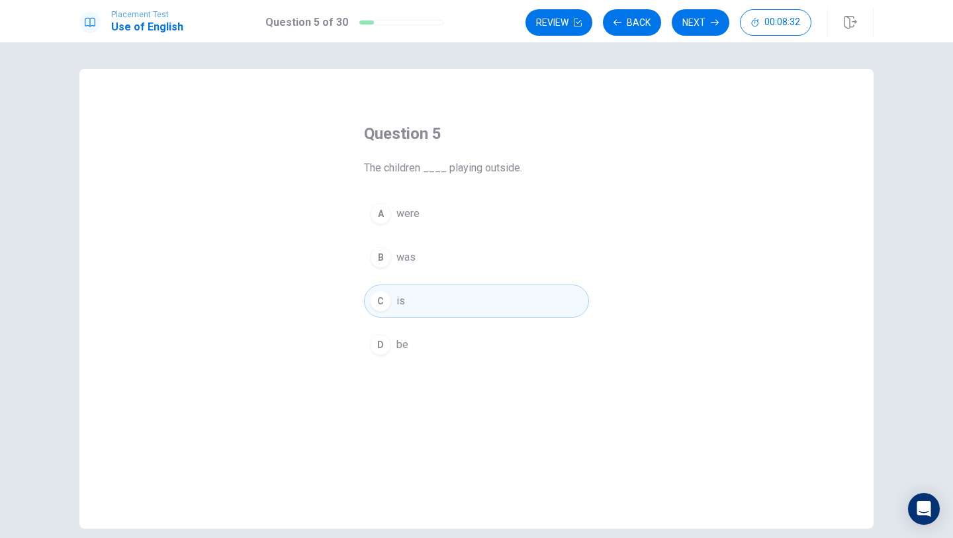
click at [387, 259] on div "B" at bounding box center [380, 257] width 21 height 21
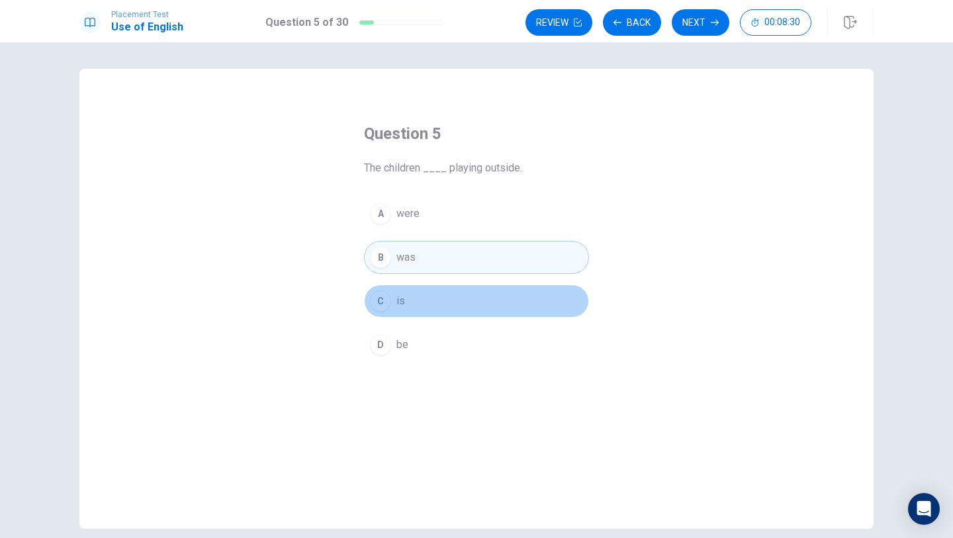
click at [382, 312] on button "C is" at bounding box center [476, 301] width 225 height 33
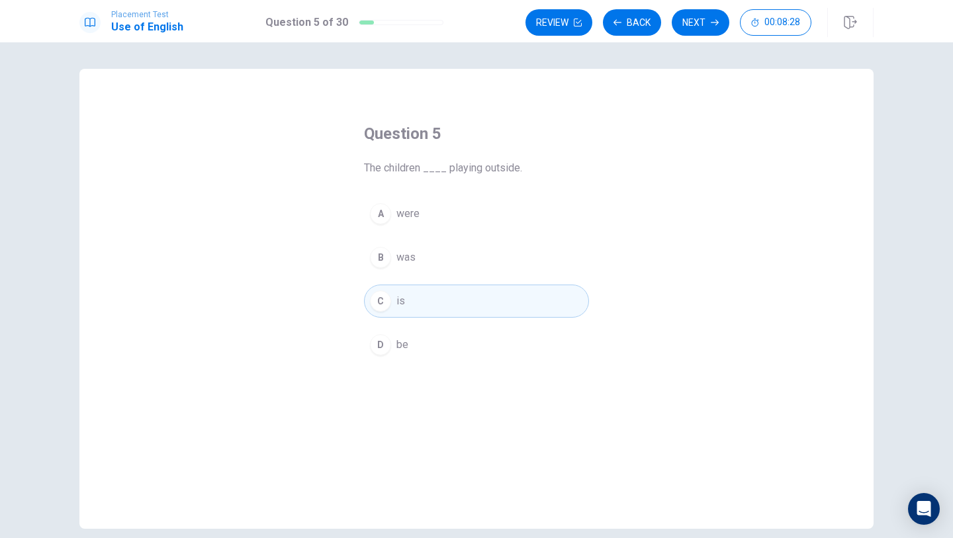
click at [386, 210] on div "A" at bounding box center [380, 213] width 21 height 21
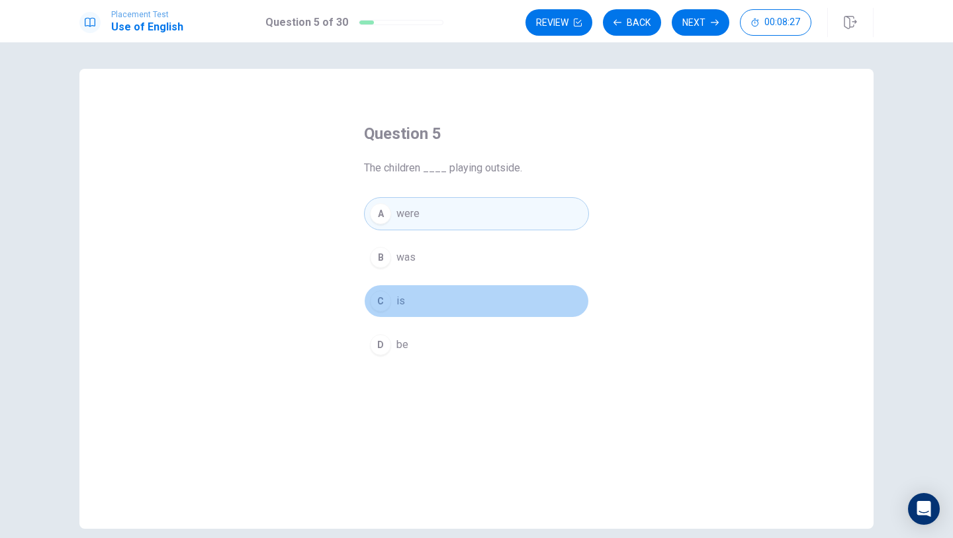
click at [386, 301] on div "C" at bounding box center [380, 301] width 21 height 21
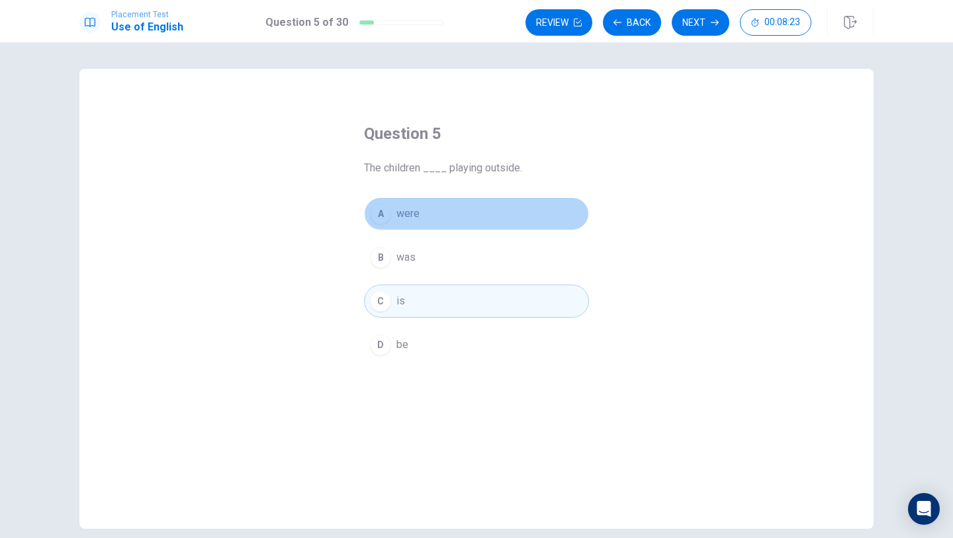
click at [426, 219] on button "A were" at bounding box center [476, 213] width 225 height 33
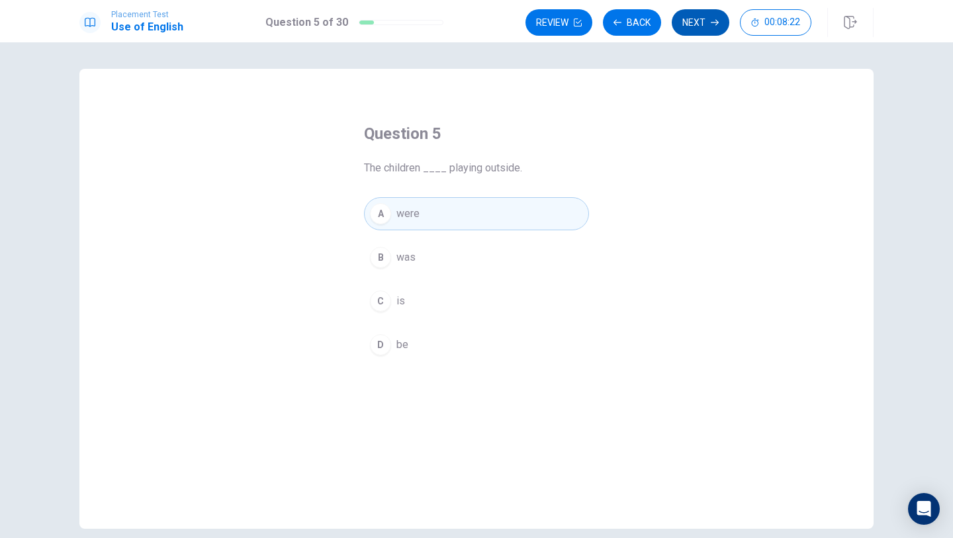
click at [693, 21] on button "Next" at bounding box center [701, 22] width 58 height 26
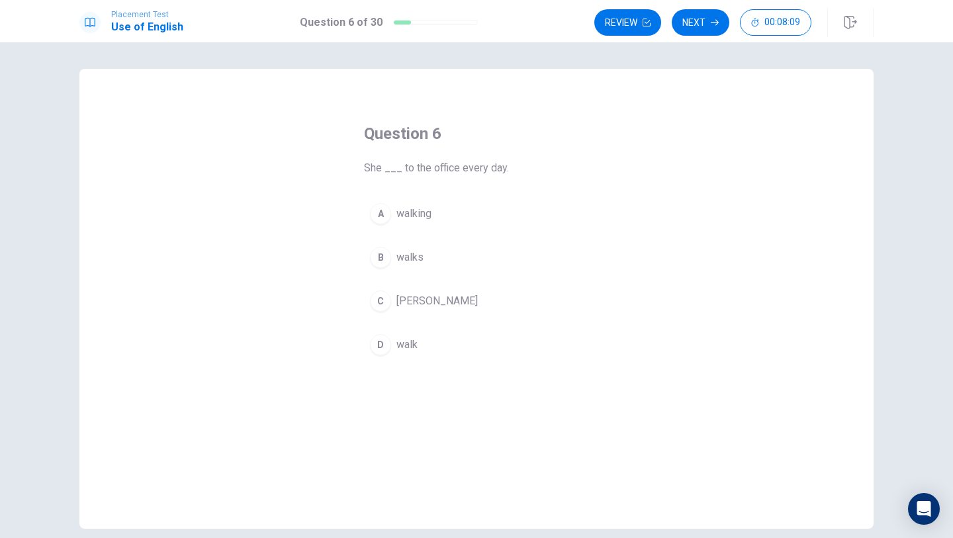
click at [374, 265] on div "B" at bounding box center [380, 257] width 21 height 21
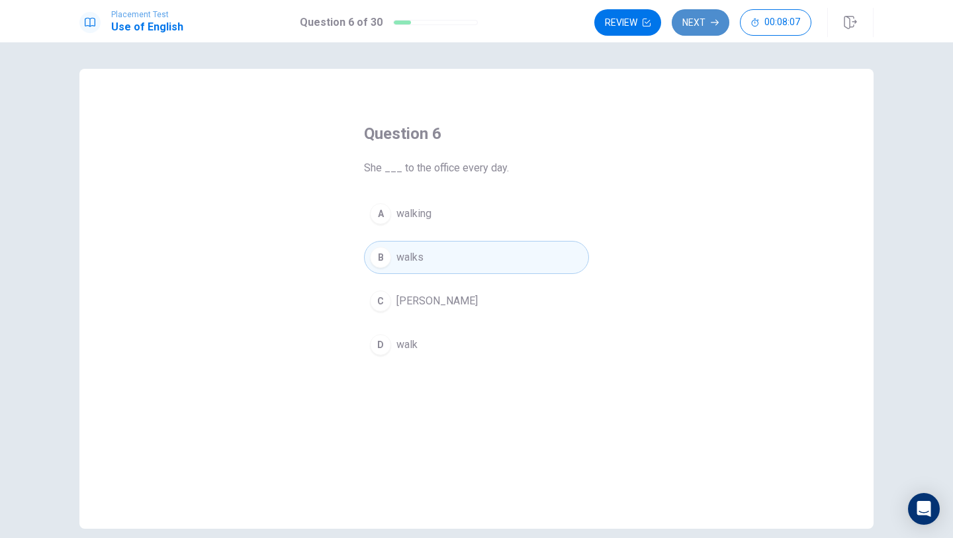
click at [713, 24] on icon "button" at bounding box center [715, 23] width 8 height 8
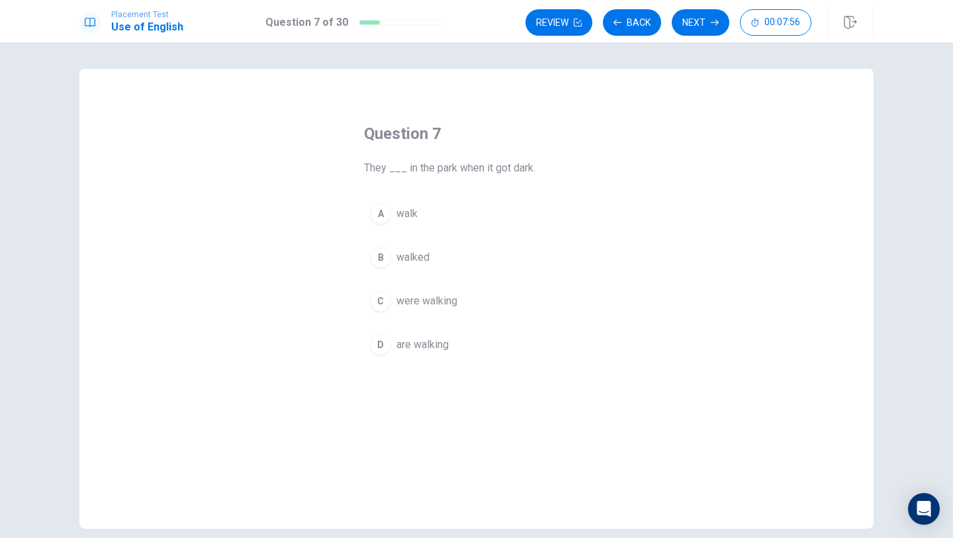
click at [382, 296] on div "C" at bounding box center [380, 301] width 21 height 21
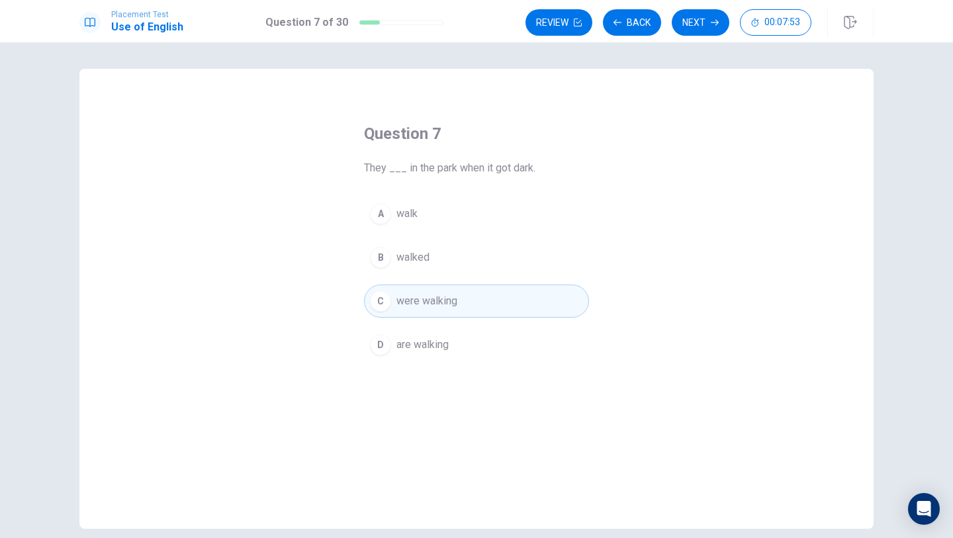
click at [390, 337] on button "D are walking" at bounding box center [476, 344] width 225 height 33
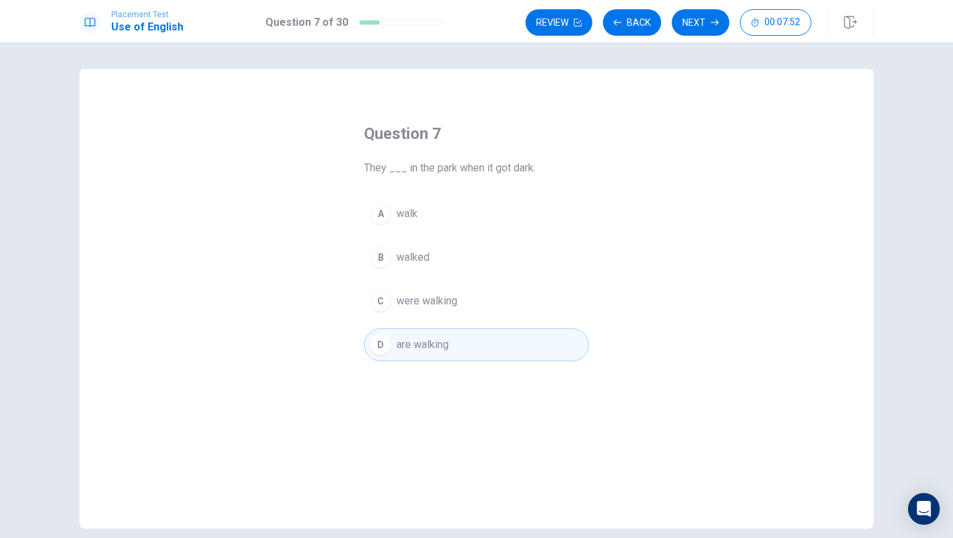
click at [390, 306] on button "C were walking" at bounding box center [476, 301] width 225 height 33
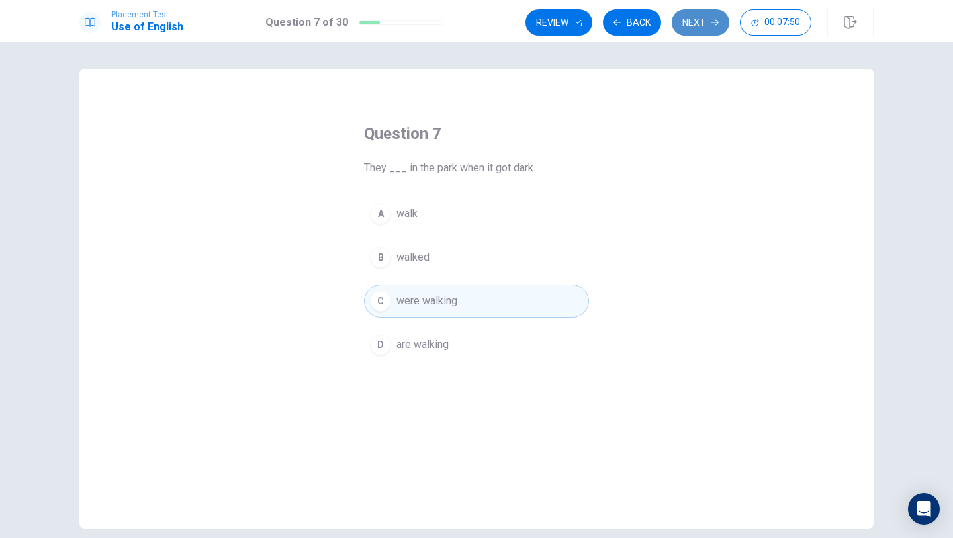
click at [714, 24] on icon "button" at bounding box center [715, 23] width 8 height 8
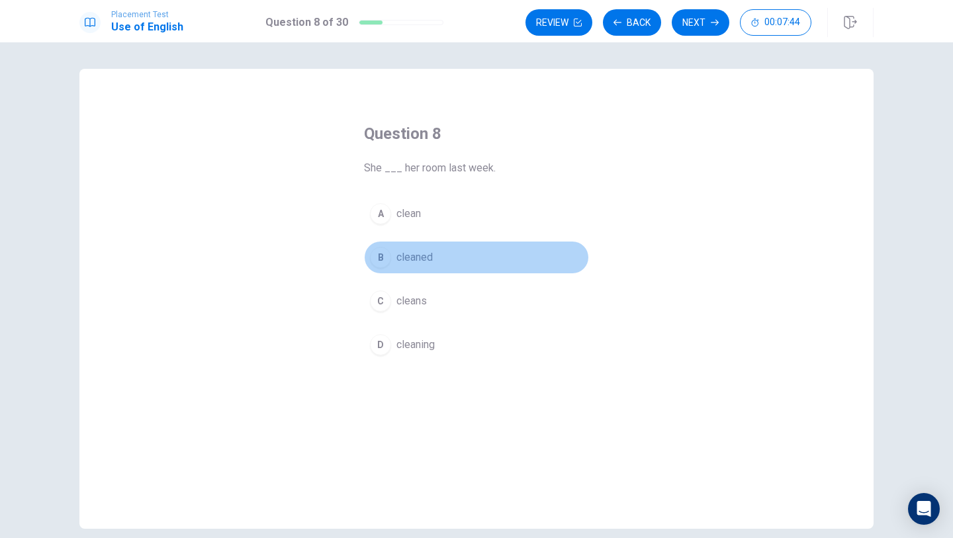
click at [386, 255] on div "B" at bounding box center [380, 257] width 21 height 21
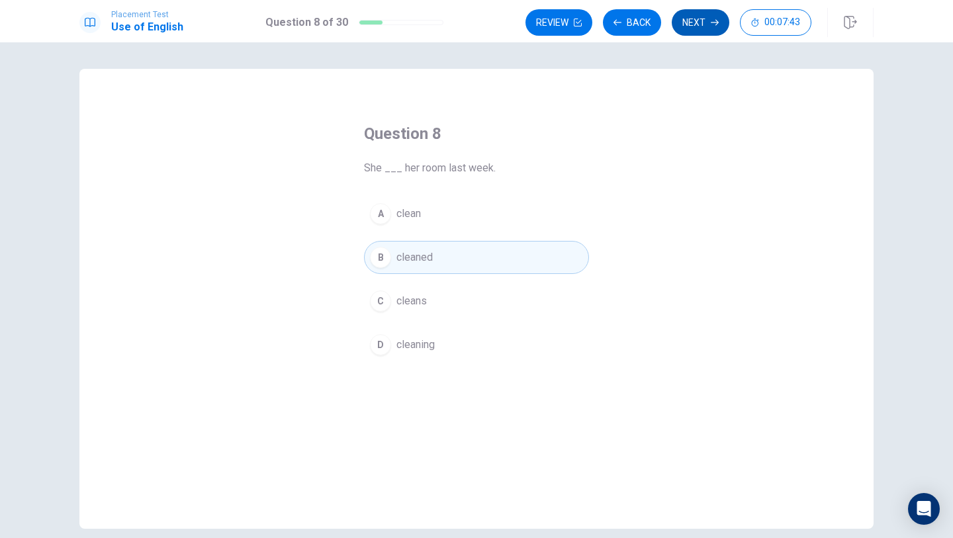
click at [690, 24] on button "Next" at bounding box center [701, 22] width 58 height 26
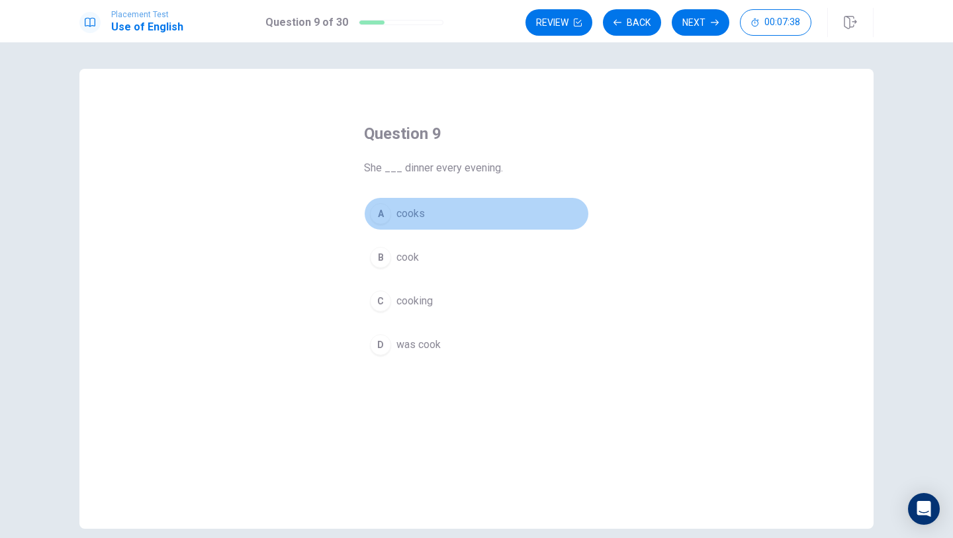
click at [379, 214] on div "A" at bounding box center [380, 213] width 21 height 21
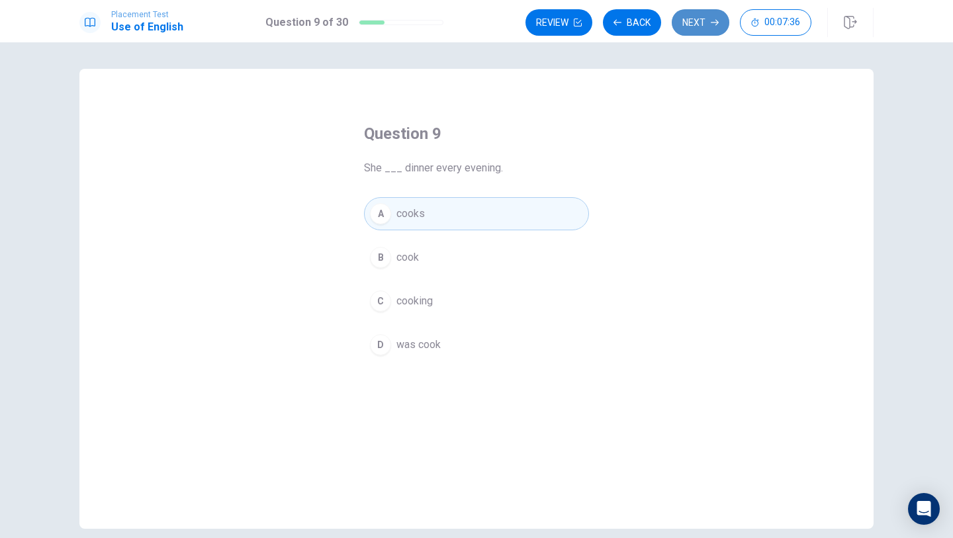
click at [686, 23] on button "Next" at bounding box center [701, 22] width 58 height 26
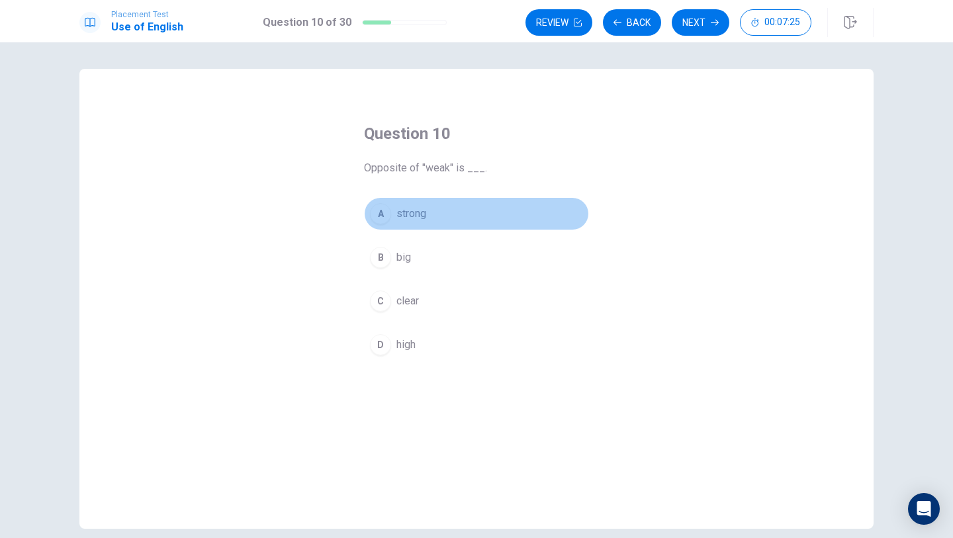
click at [385, 218] on div "A" at bounding box center [380, 213] width 21 height 21
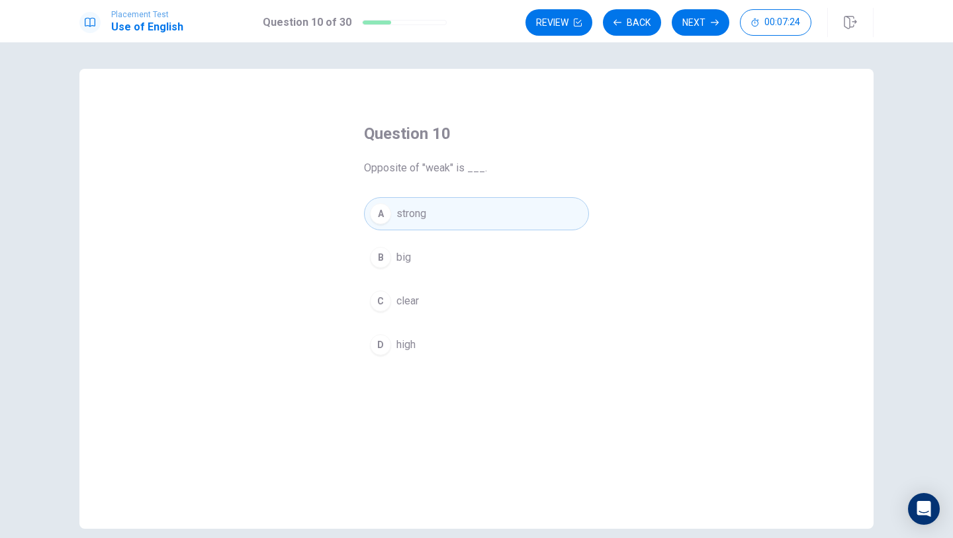
click at [697, 24] on button "Next" at bounding box center [701, 22] width 58 height 26
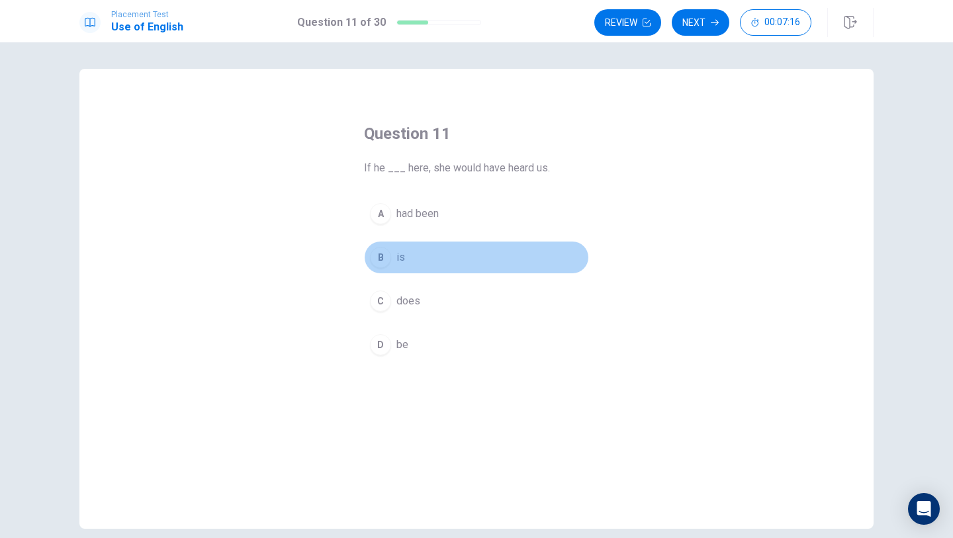
click at [374, 251] on div "B" at bounding box center [380, 257] width 21 height 21
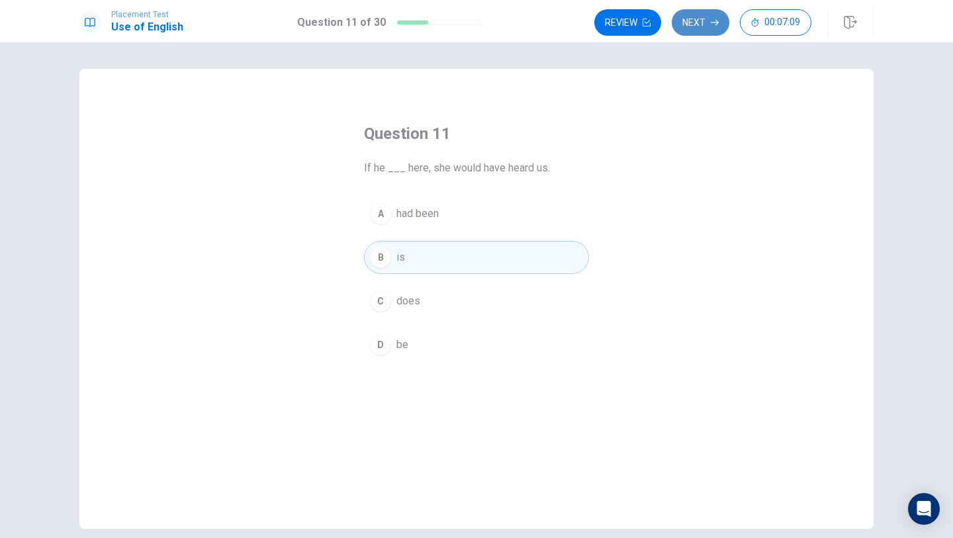
click at [712, 14] on button "Next" at bounding box center [701, 22] width 58 height 26
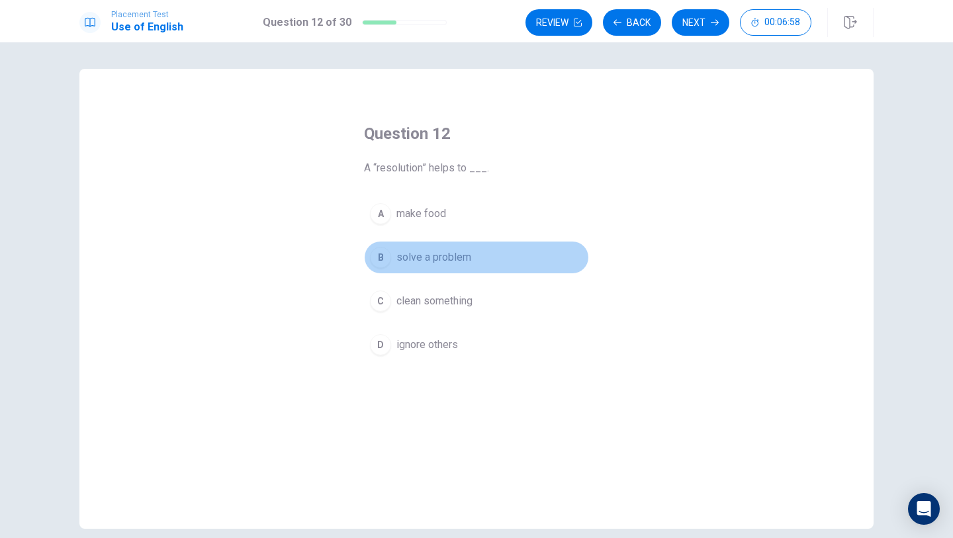
click at [374, 261] on div "B" at bounding box center [380, 257] width 21 height 21
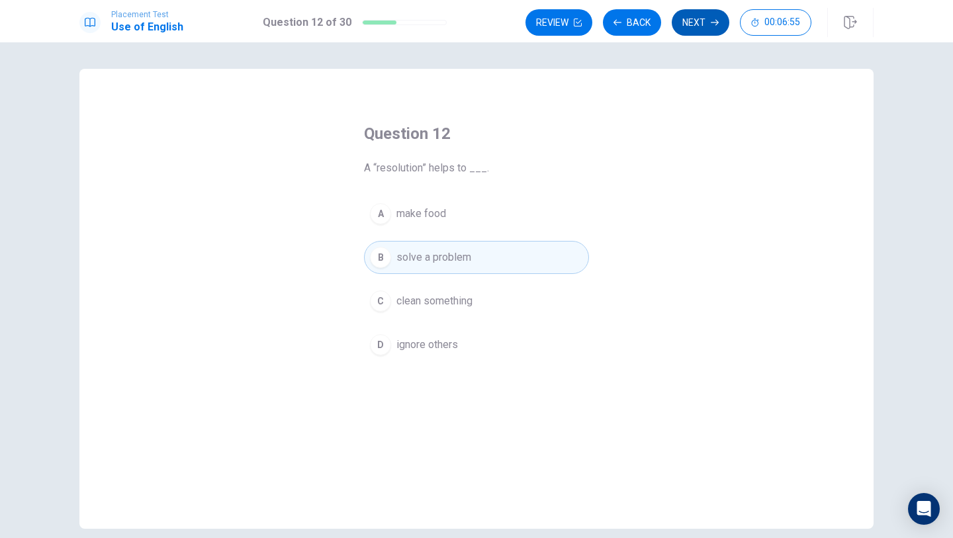
click at [690, 27] on button "Next" at bounding box center [701, 22] width 58 height 26
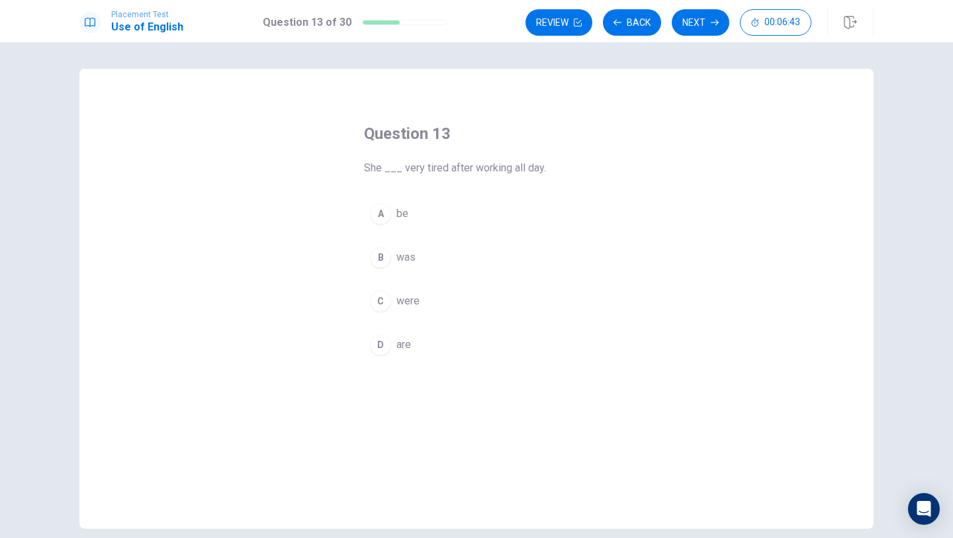
click at [382, 259] on div "B" at bounding box center [380, 257] width 21 height 21
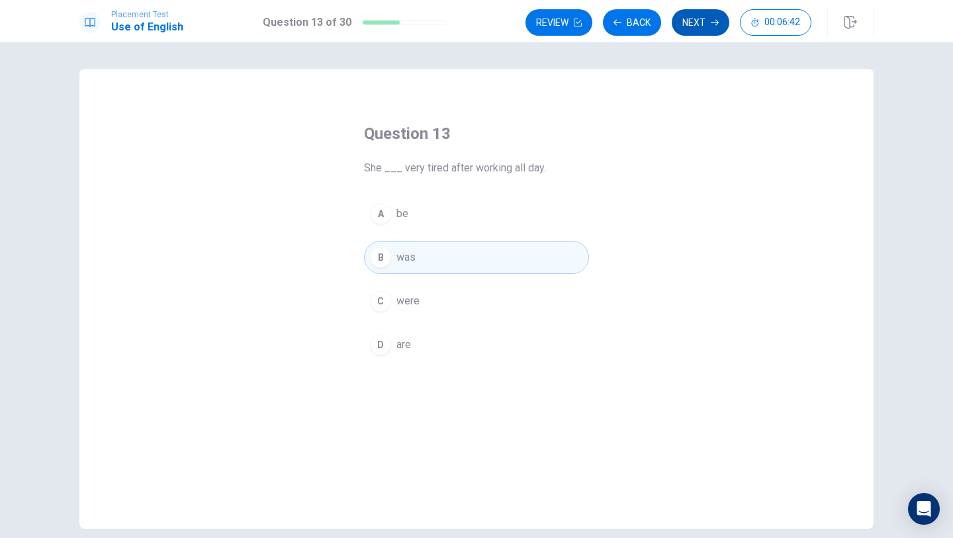
click at [697, 14] on button "Next" at bounding box center [701, 22] width 58 height 26
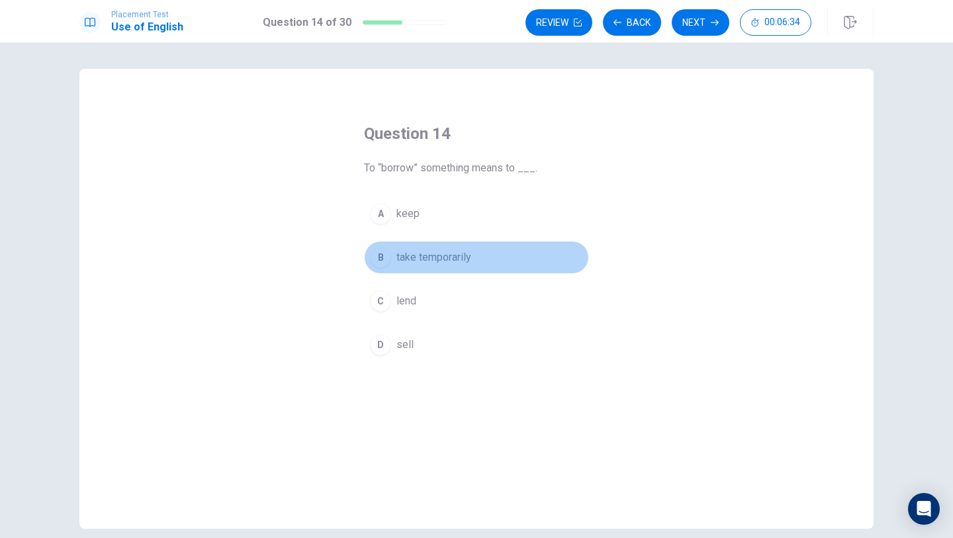
click at [377, 262] on div "B" at bounding box center [380, 257] width 21 height 21
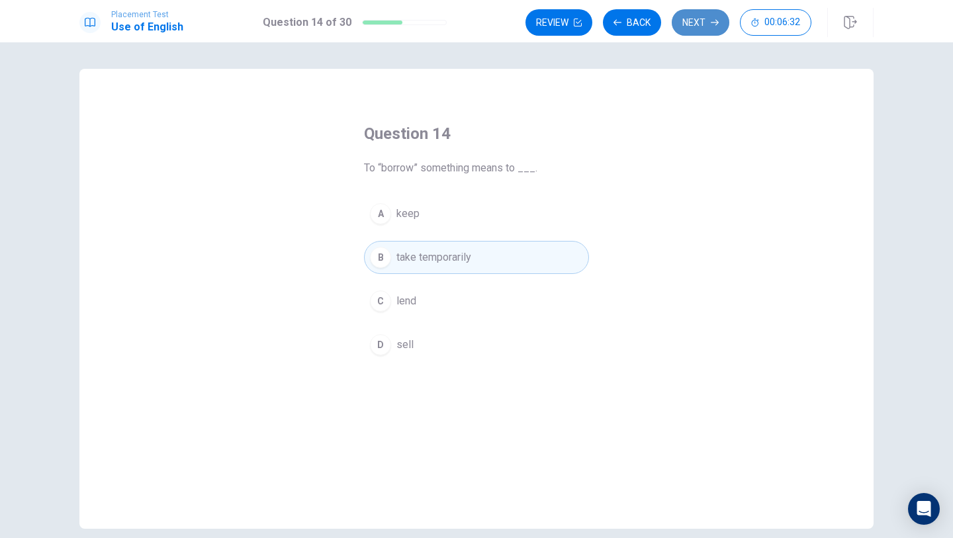
click at [704, 27] on button "Next" at bounding box center [701, 22] width 58 height 26
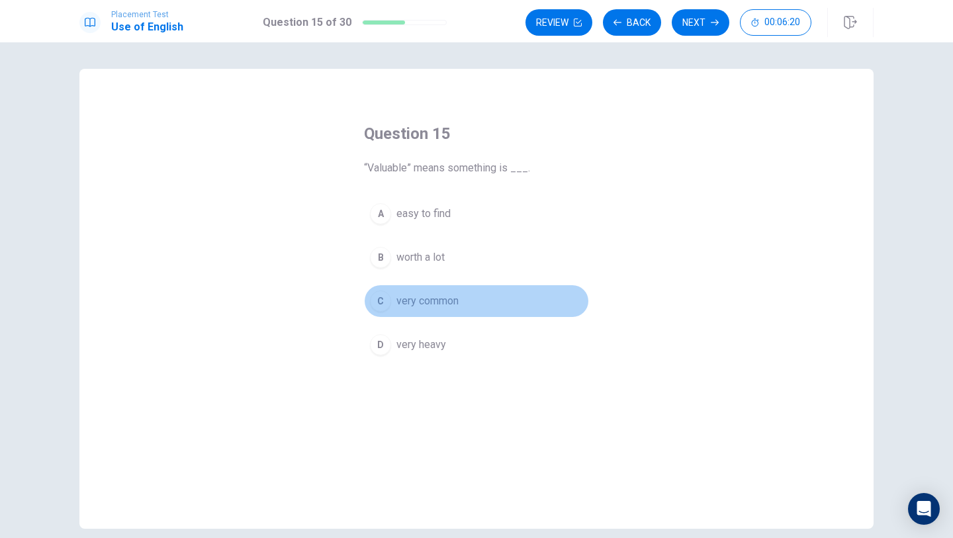
click at [371, 299] on div "C" at bounding box center [380, 301] width 21 height 21
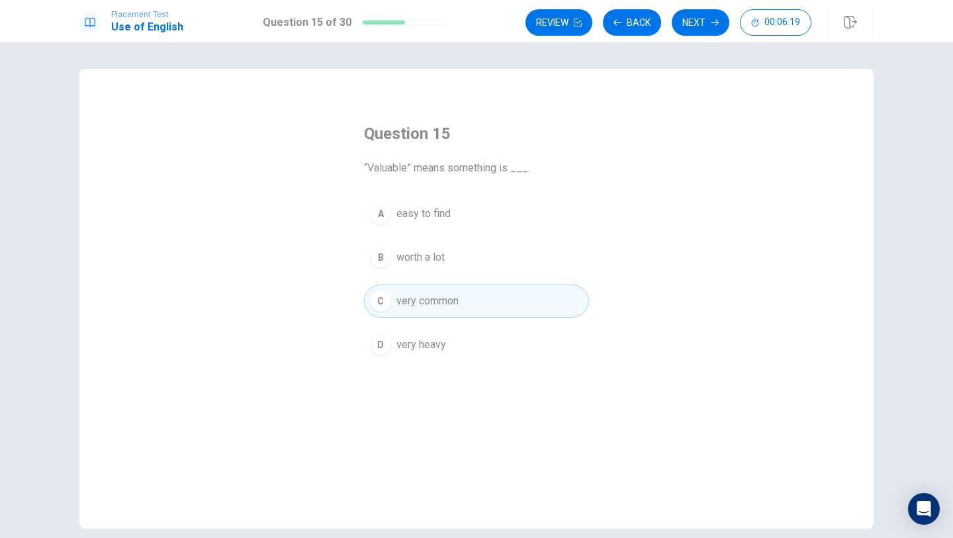
click at [370, 358] on div "A easy to find B worth a lot C very common D very heavy" at bounding box center [476, 279] width 225 height 164
click at [412, 322] on div "A easy to find B worth a lot C very common D very heavy" at bounding box center [476, 279] width 225 height 164
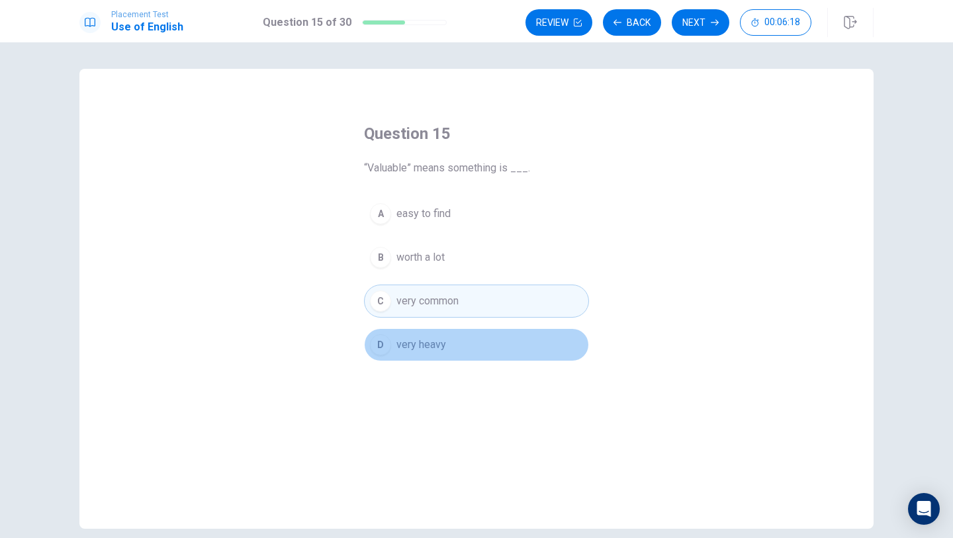
click at [392, 351] on button "D very heavy" at bounding box center [476, 344] width 225 height 33
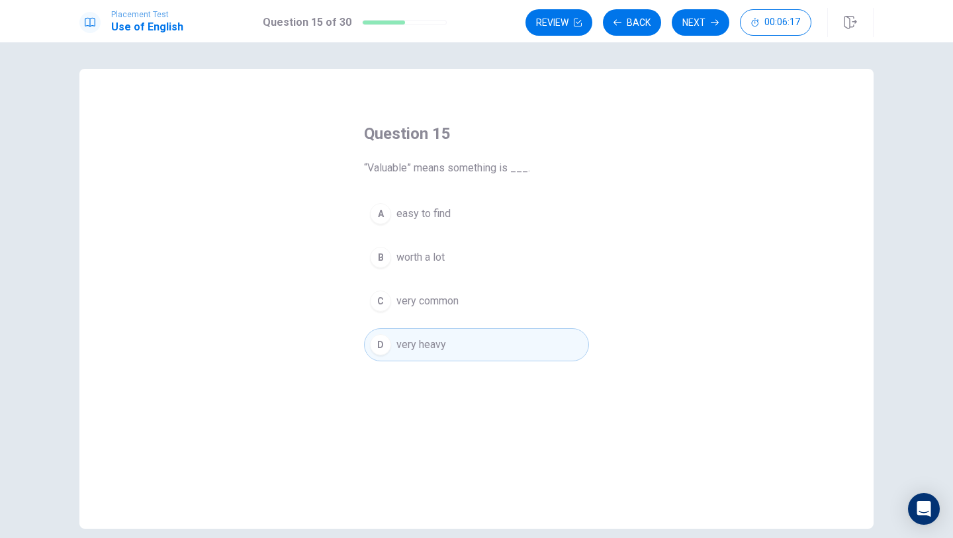
click at [391, 255] on button "B worth a lot" at bounding box center [476, 257] width 225 height 33
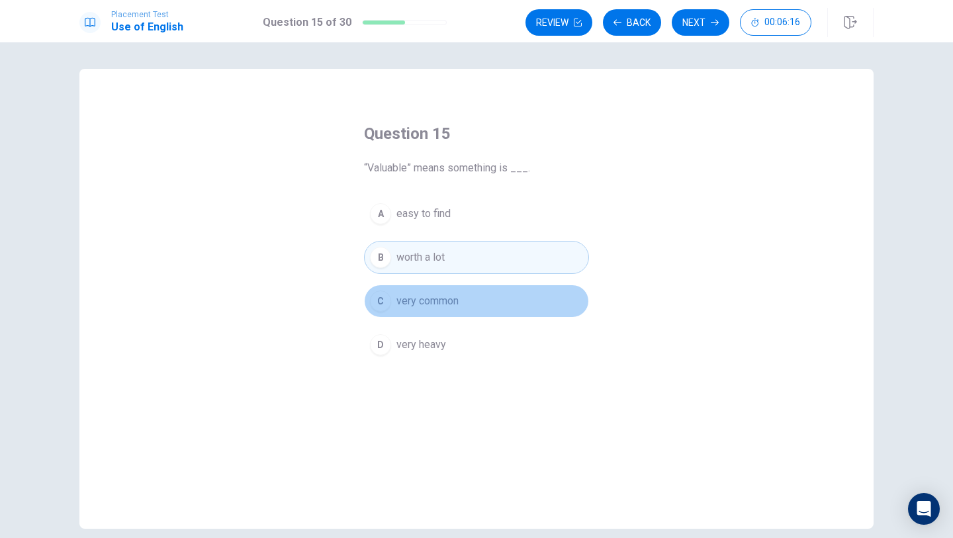
click at [377, 310] on div "C" at bounding box center [380, 301] width 21 height 21
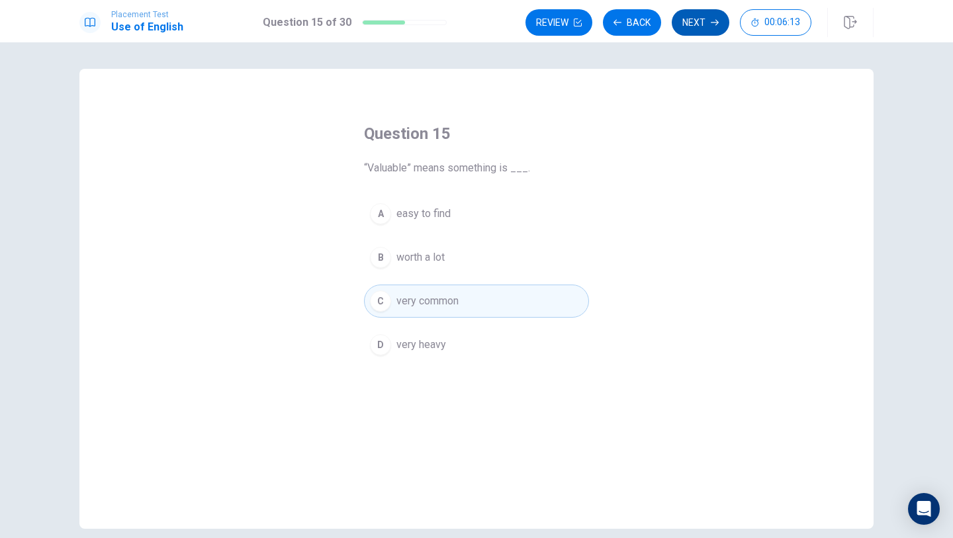
click at [707, 28] on button "Next" at bounding box center [701, 22] width 58 height 26
click at [705, 19] on div "Review Back Next 00:05:44" at bounding box center [668, 22] width 286 height 26
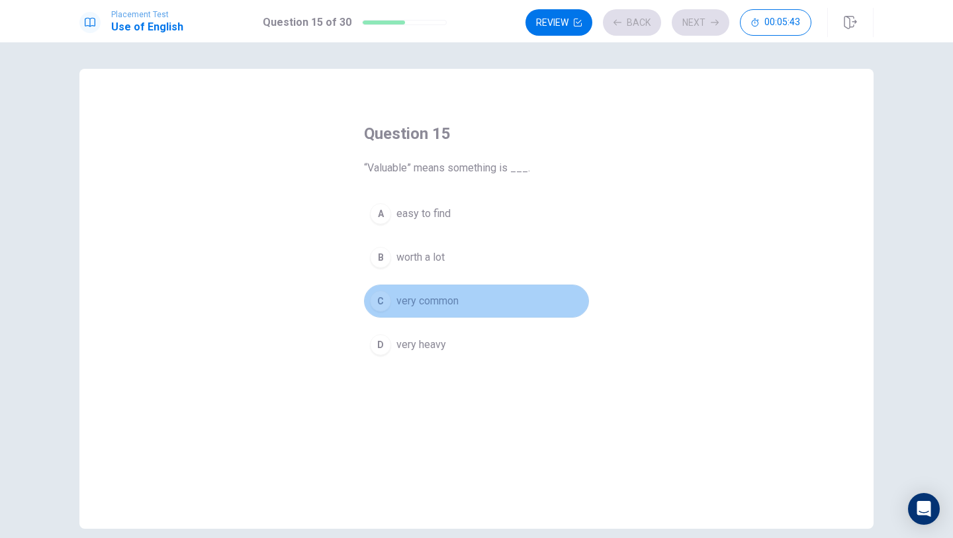
click at [414, 305] on span "very common" at bounding box center [427, 301] width 62 height 16
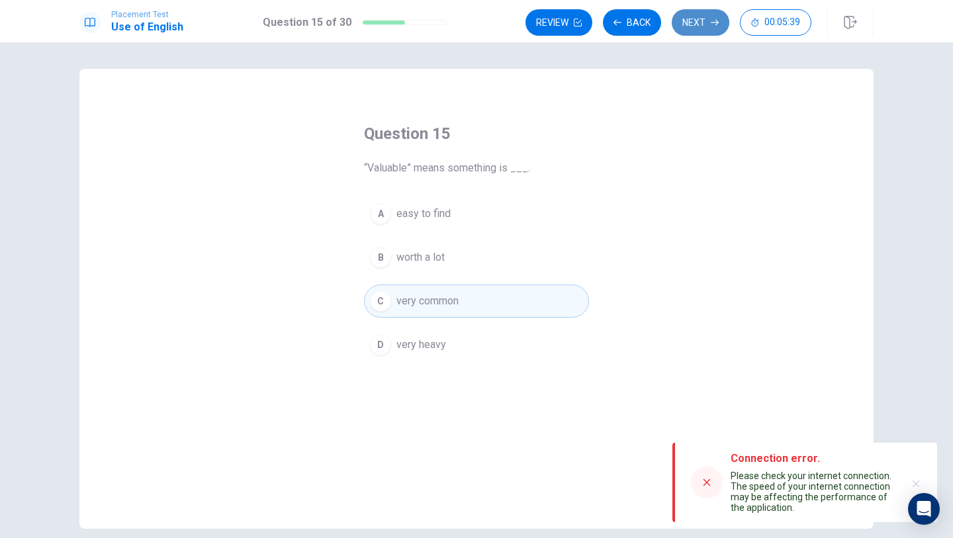
click at [709, 21] on button "Next" at bounding box center [701, 22] width 58 height 26
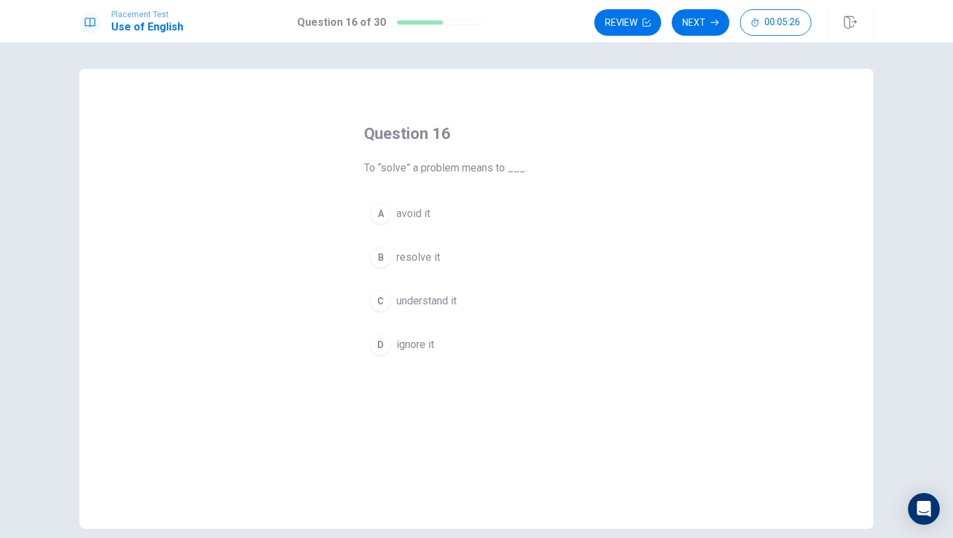
click at [376, 240] on div "A avoid it B resolve it C understand it D ignore it" at bounding box center [476, 279] width 225 height 164
click at [378, 247] on div "B" at bounding box center [380, 257] width 21 height 21
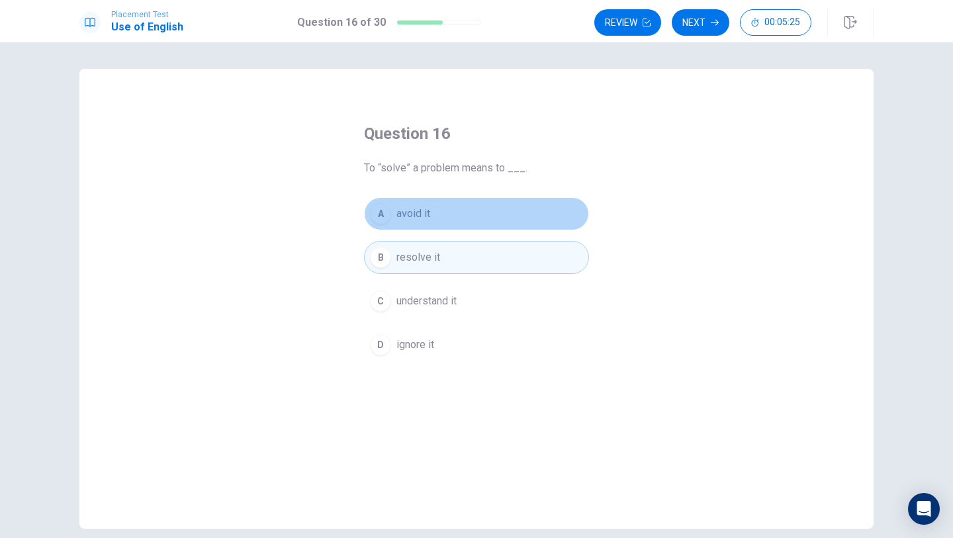
click at [398, 217] on span "avoid it" at bounding box center [413, 214] width 34 height 16
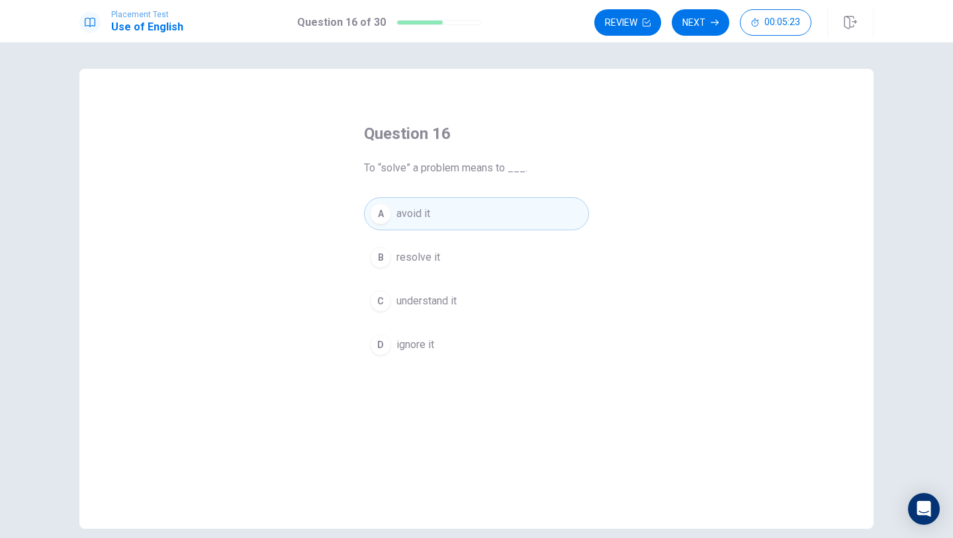
click at [379, 309] on div "C" at bounding box center [380, 301] width 21 height 21
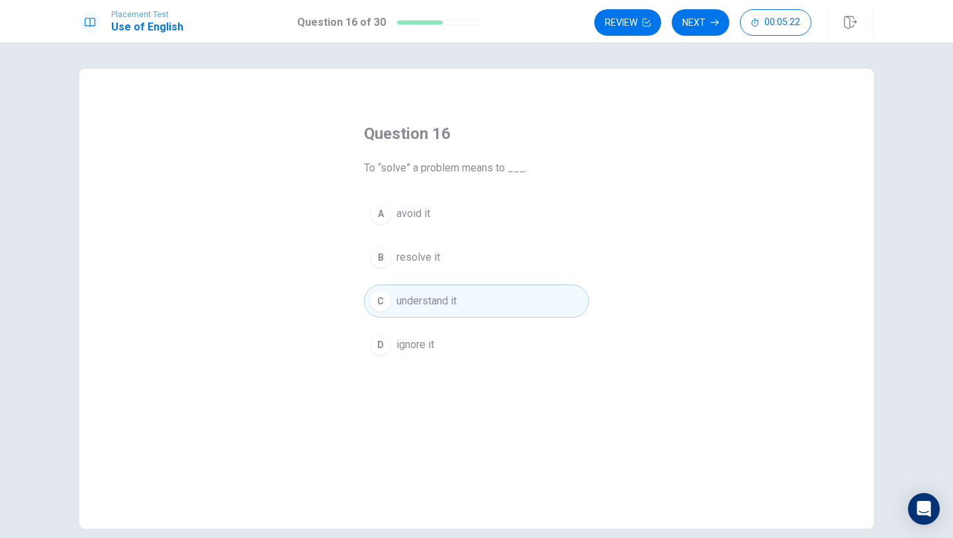
click at [381, 344] on div "D" at bounding box center [380, 344] width 21 height 21
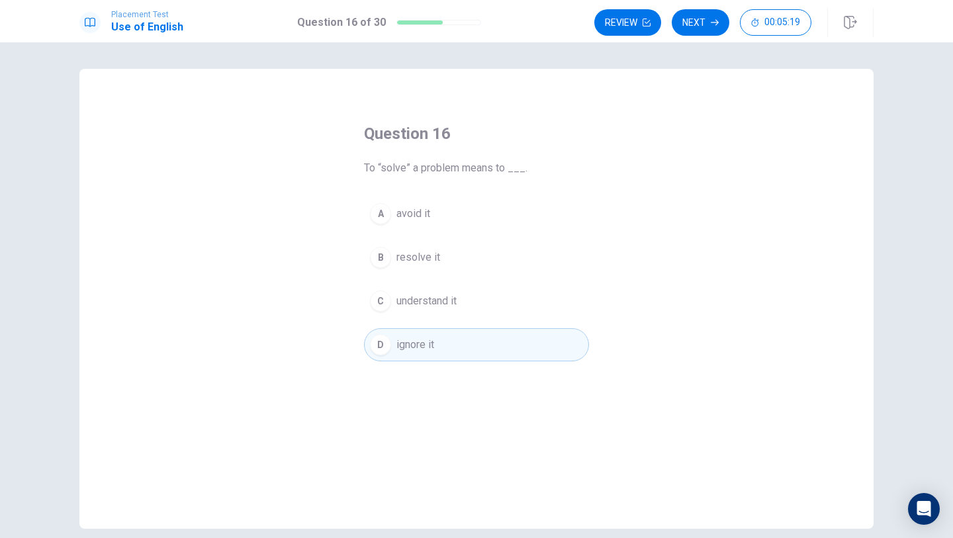
click at [385, 219] on div "A" at bounding box center [380, 213] width 21 height 21
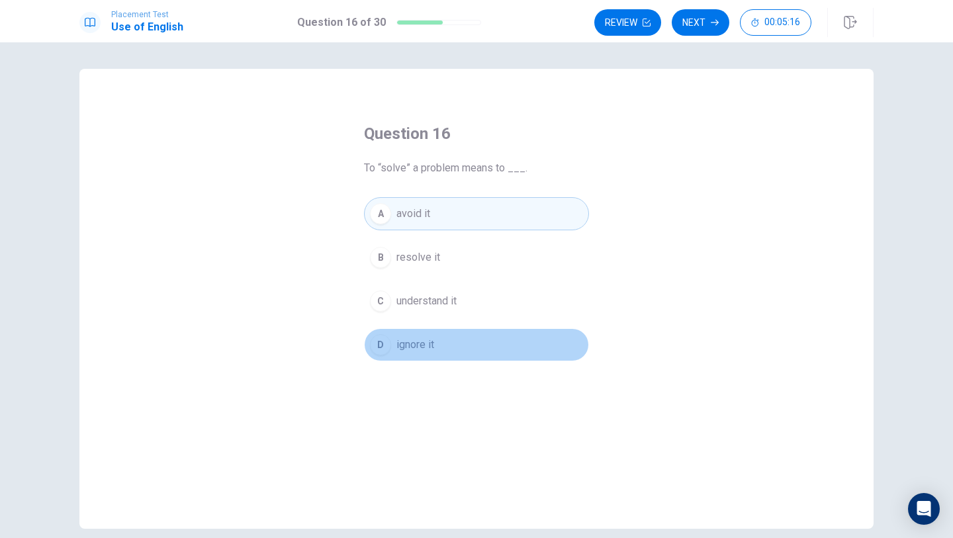
click at [393, 352] on button "D ignore it" at bounding box center [476, 344] width 225 height 33
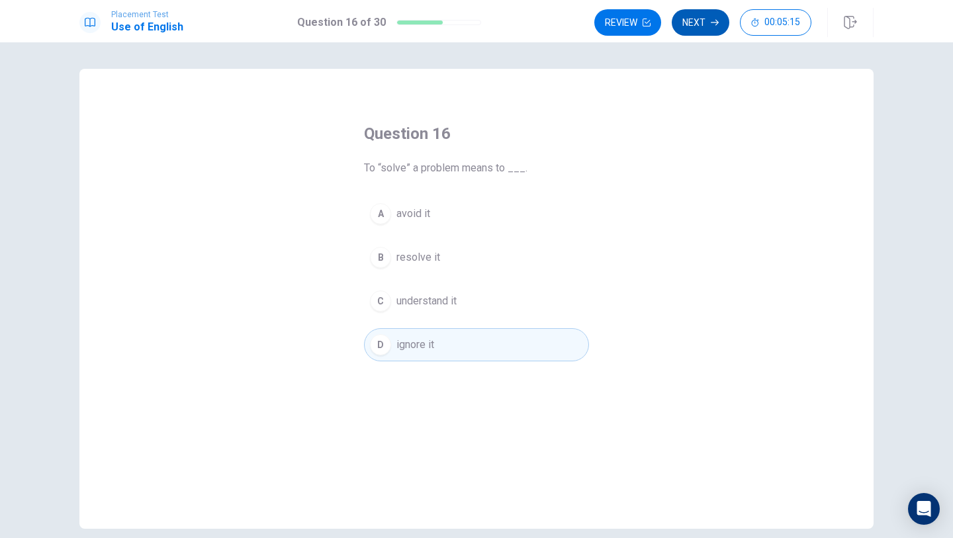
click at [696, 22] on button "Next" at bounding box center [701, 22] width 58 height 26
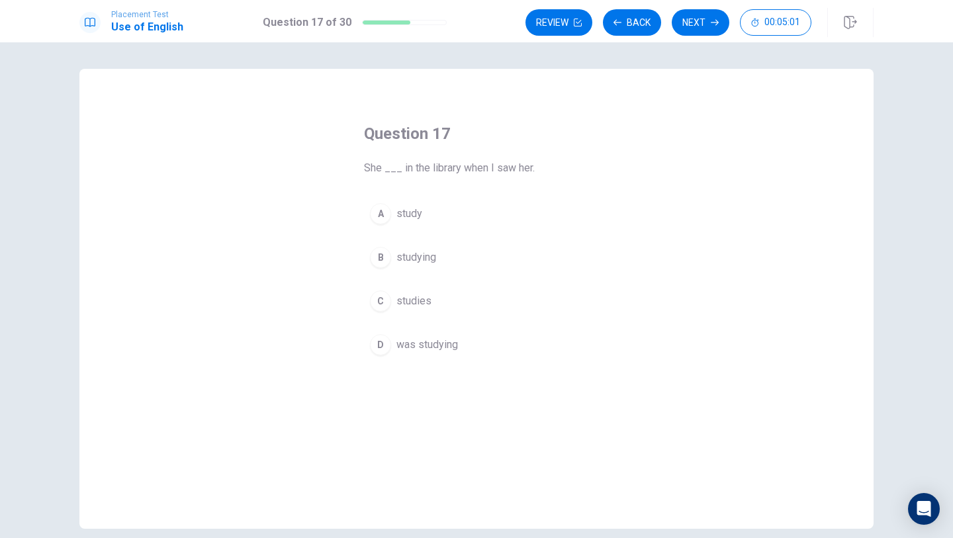
click at [382, 341] on div "D" at bounding box center [380, 344] width 21 height 21
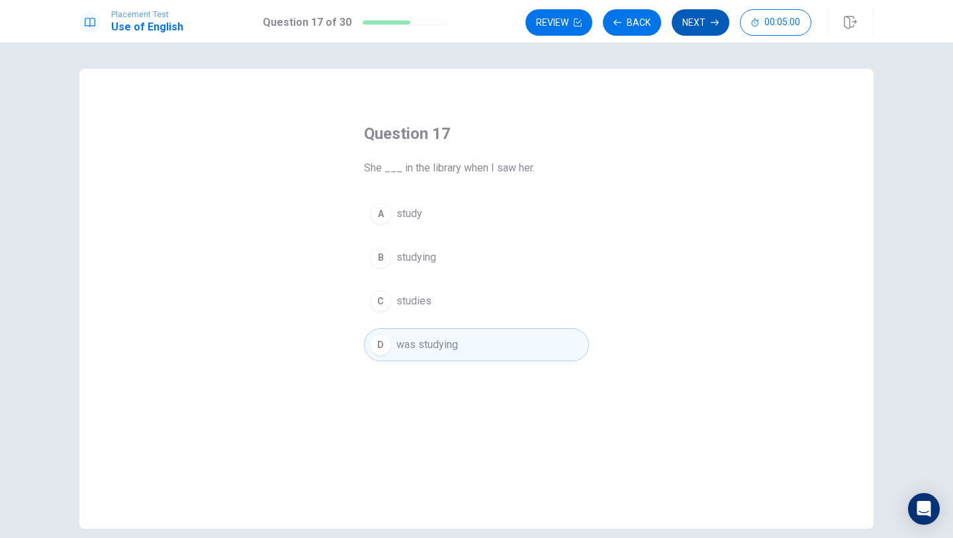
click at [697, 28] on button "Next" at bounding box center [701, 22] width 58 height 26
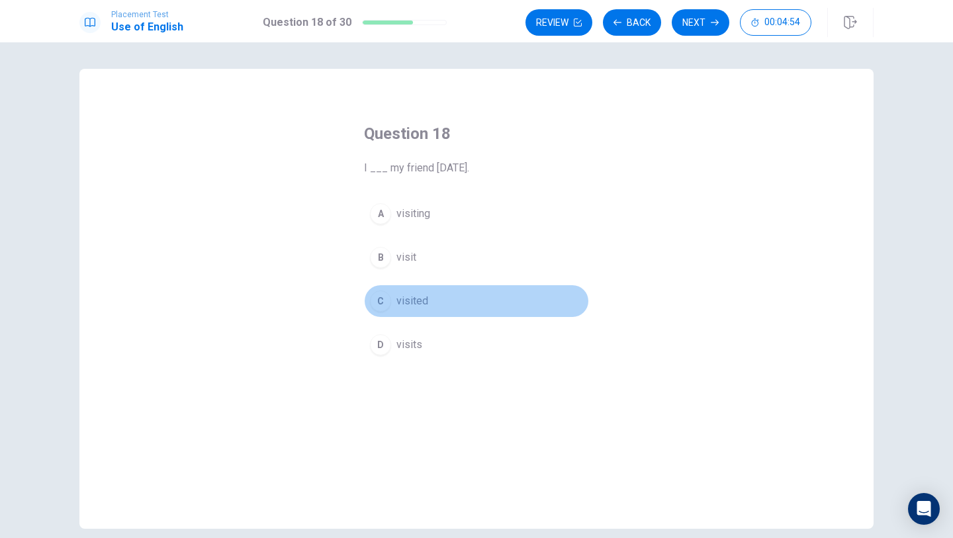
click at [380, 297] on div "C" at bounding box center [380, 301] width 21 height 21
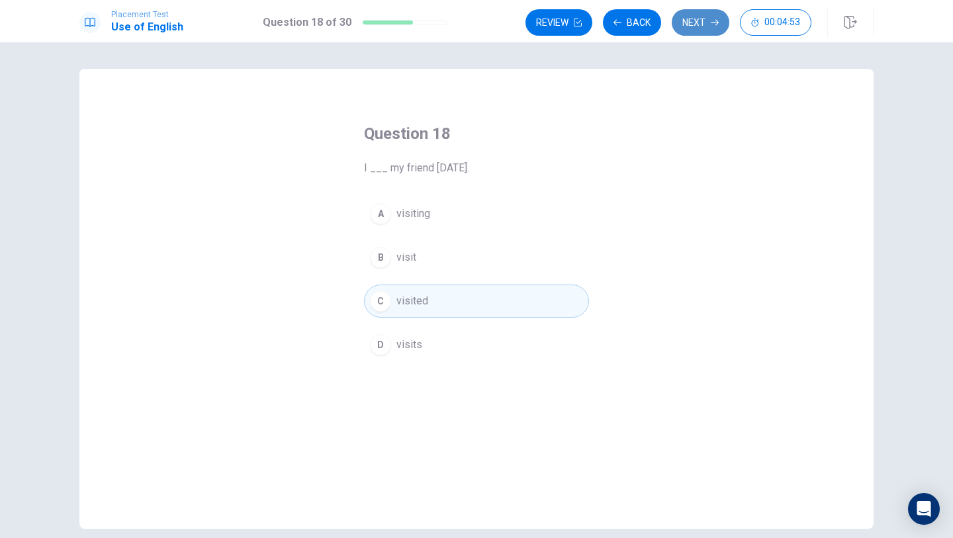
click at [697, 30] on button "Next" at bounding box center [701, 22] width 58 height 26
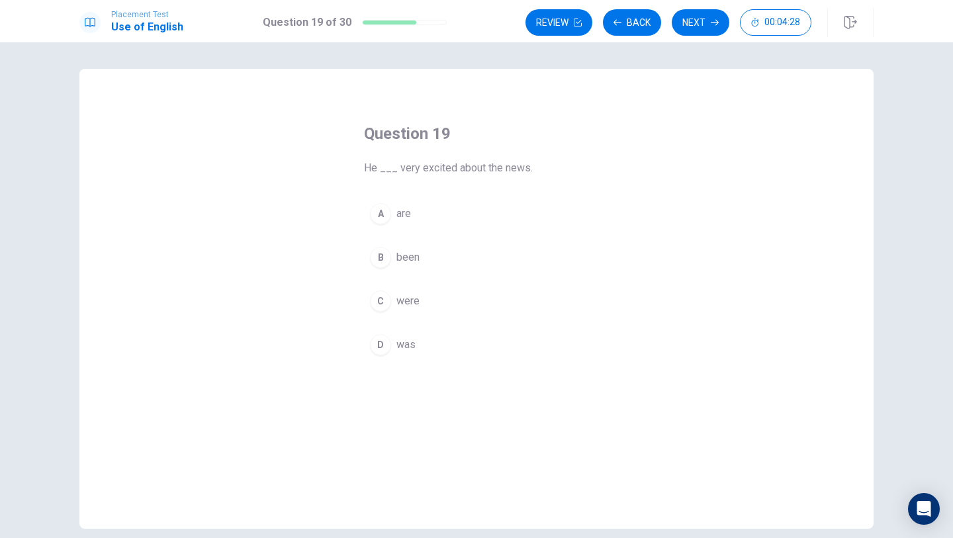
click at [386, 362] on div "Question 19 He ___ very excited about the news. A are B been C were D was" at bounding box center [476, 242] width 278 height 281
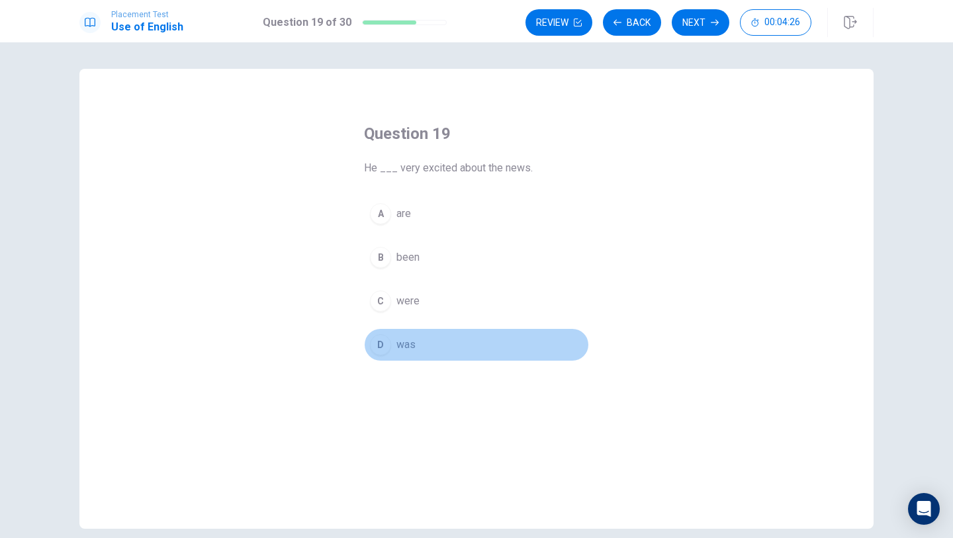
click at [384, 339] on div "D" at bounding box center [380, 344] width 21 height 21
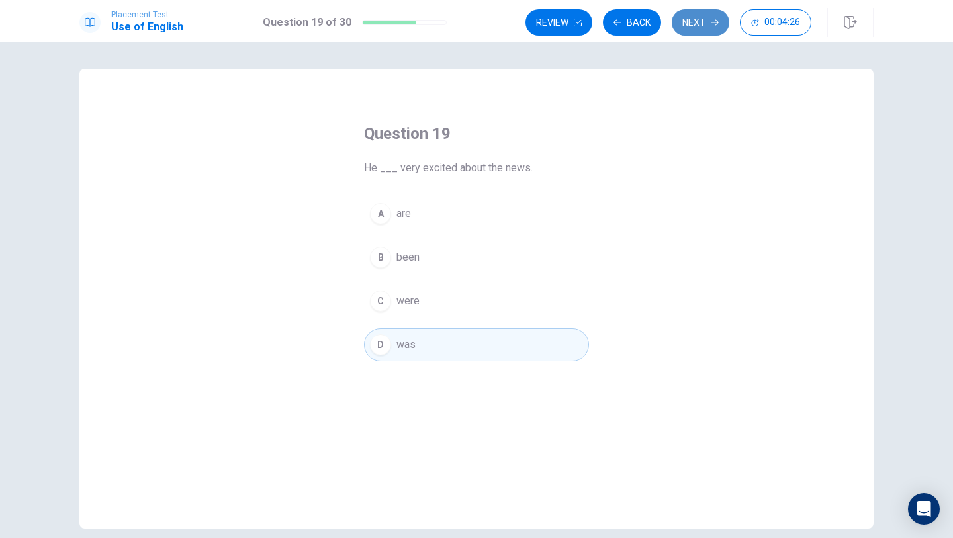
click at [712, 29] on button "Next" at bounding box center [701, 22] width 58 height 26
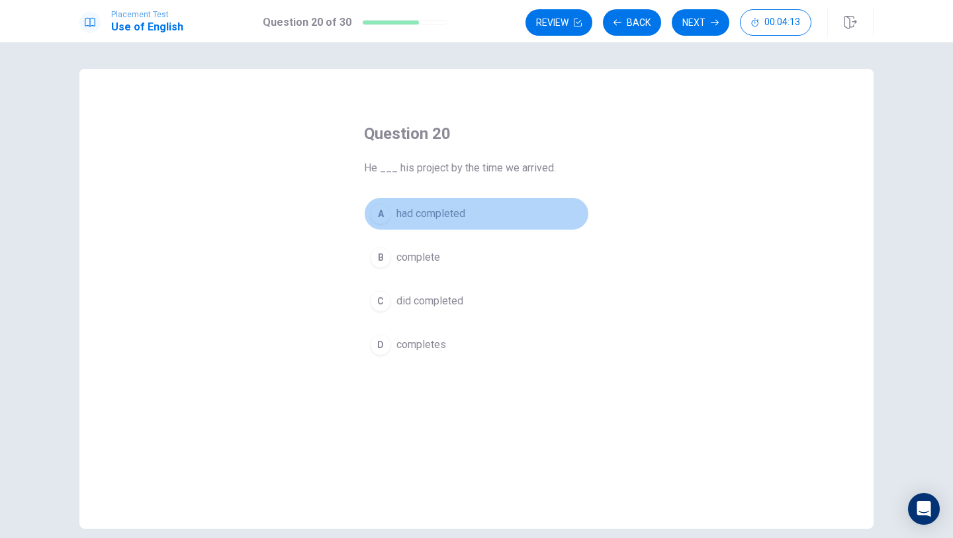
click at [382, 214] on div "A" at bounding box center [380, 213] width 21 height 21
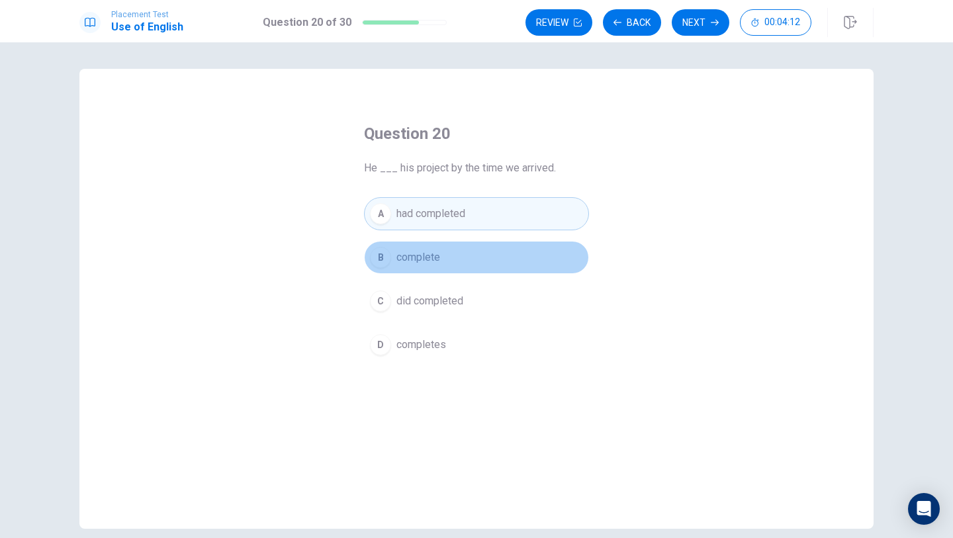
click at [382, 262] on div "B" at bounding box center [380, 257] width 21 height 21
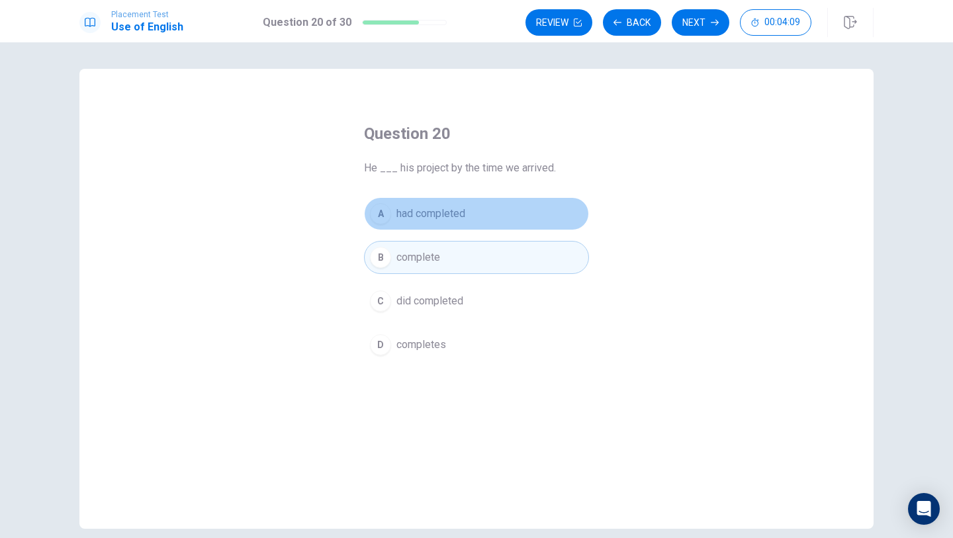
click at [382, 214] on div "A" at bounding box center [380, 213] width 21 height 21
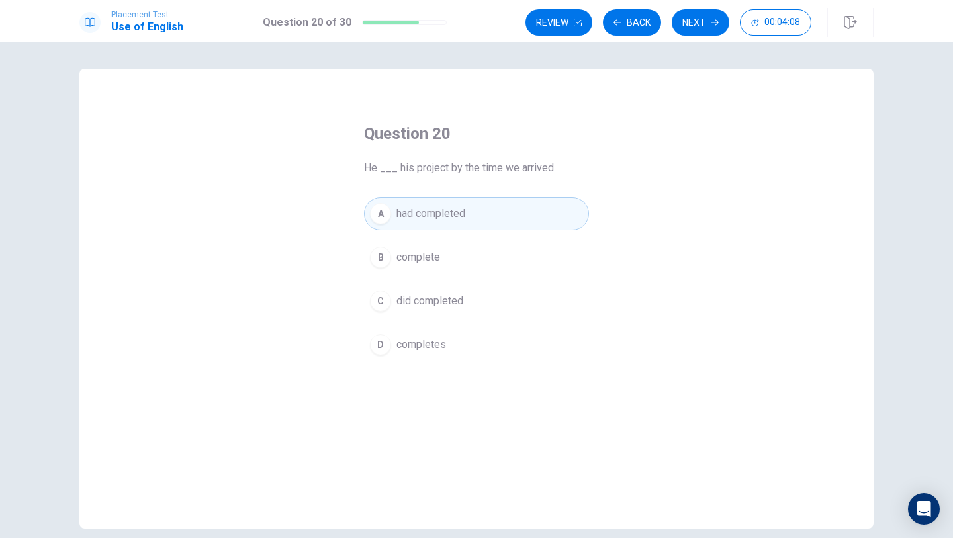
click at [381, 303] on div "C" at bounding box center [380, 301] width 21 height 21
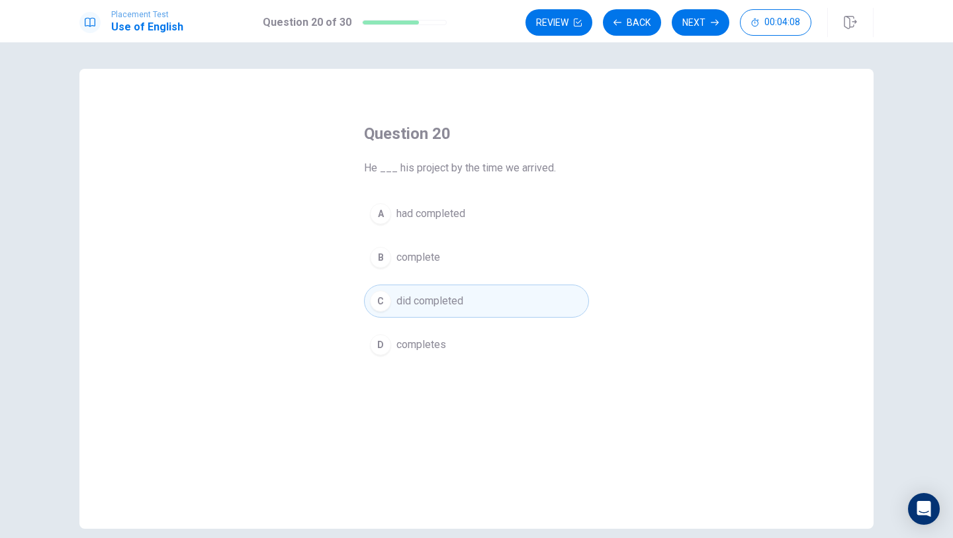
click at [381, 367] on div "Question 20 He ___ his project by the time we arrived. A had completed B comple…" at bounding box center [476, 242] width 278 height 281
click at [381, 347] on div "D" at bounding box center [380, 344] width 21 height 21
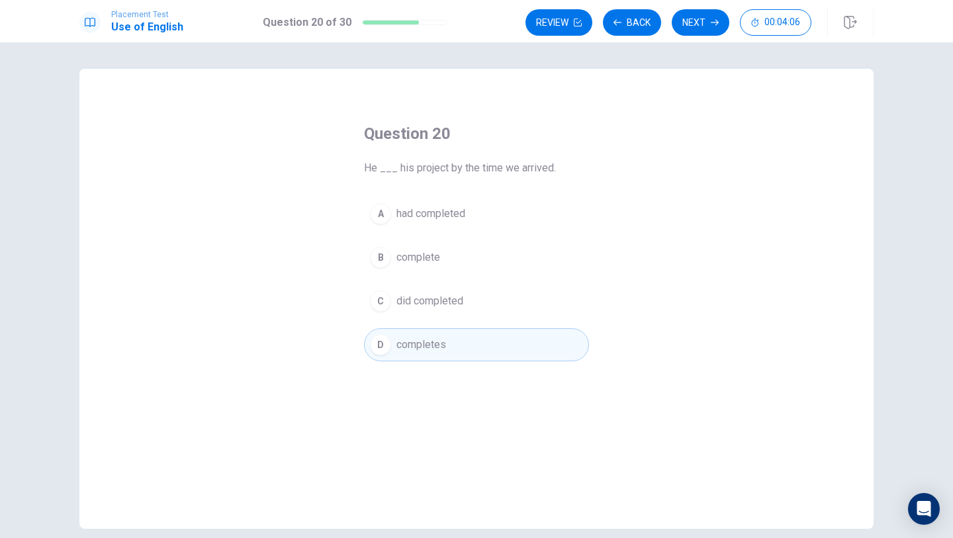
click at [384, 226] on button "A had completed" at bounding box center [476, 213] width 225 height 33
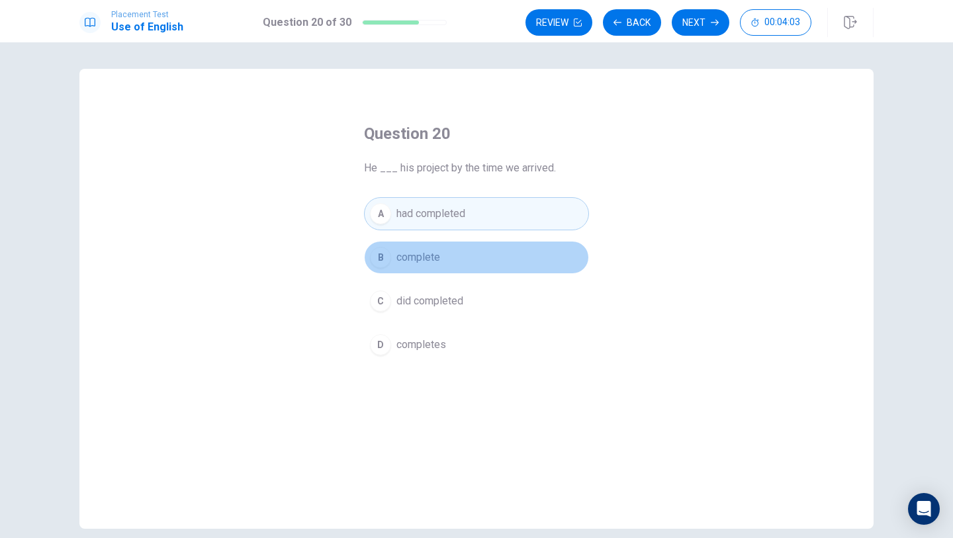
click at [392, 271] on button "B complete" at bounding box center [476, 257] width 225 height 33
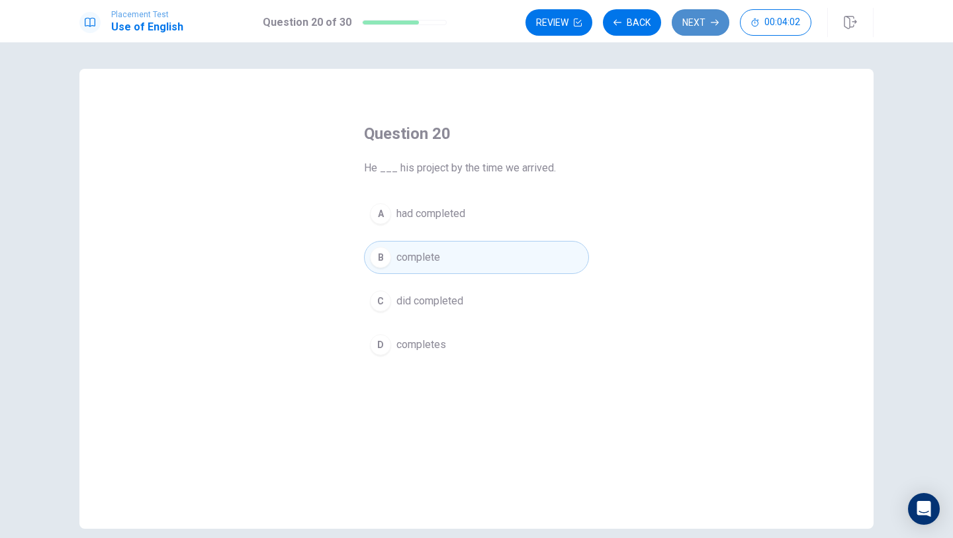
click at [703, 28] on button "Next" at bounding box center [701, 22] width 58 height 26
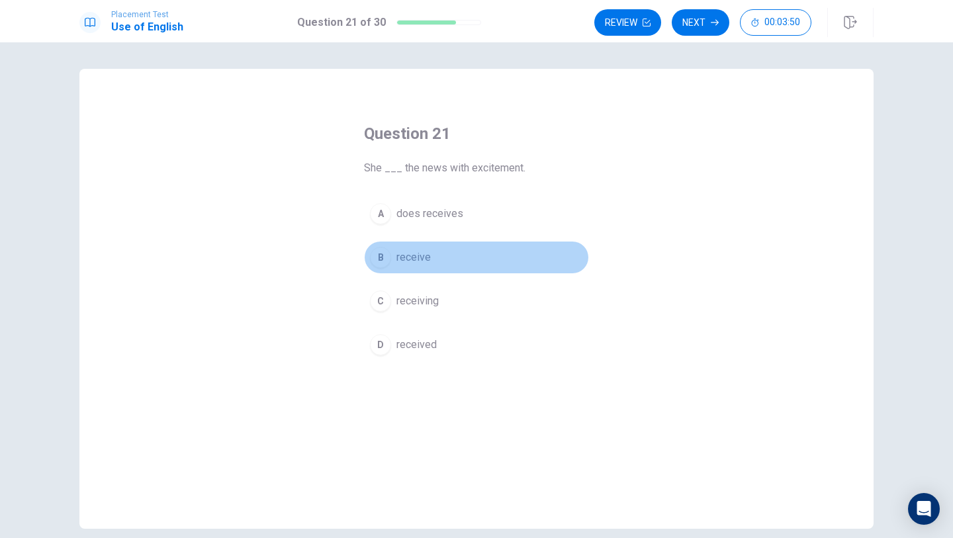
click at [386, 255] on div "B" at bounding box center [380, 257] width 21 height 21
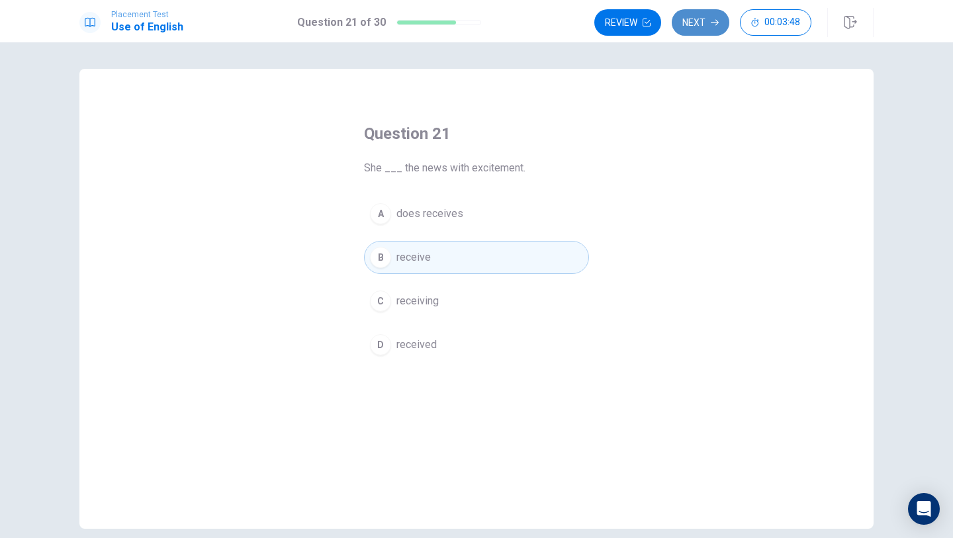
click at [703, 21] on button "Next" at bounding box center [701, 22] width 58 height 26
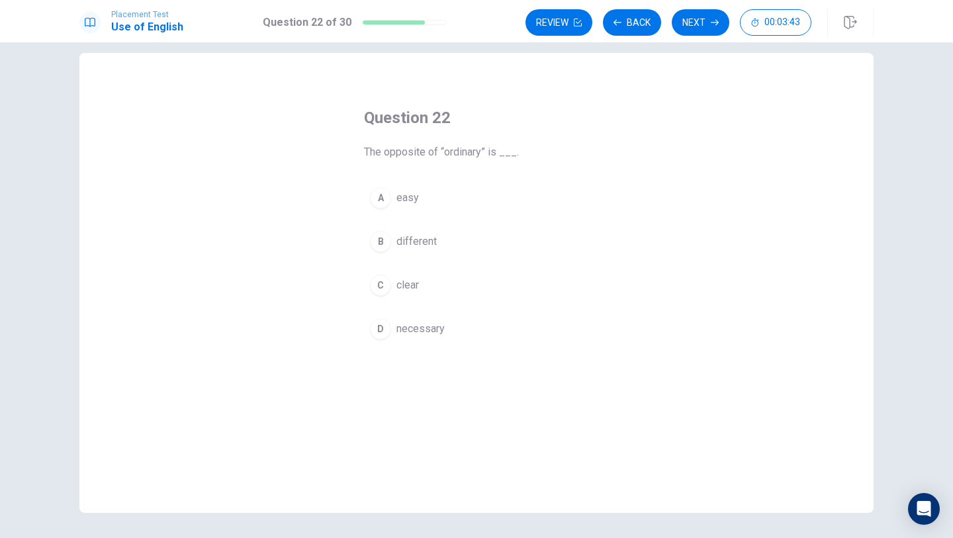
scroll to position [3, 0]
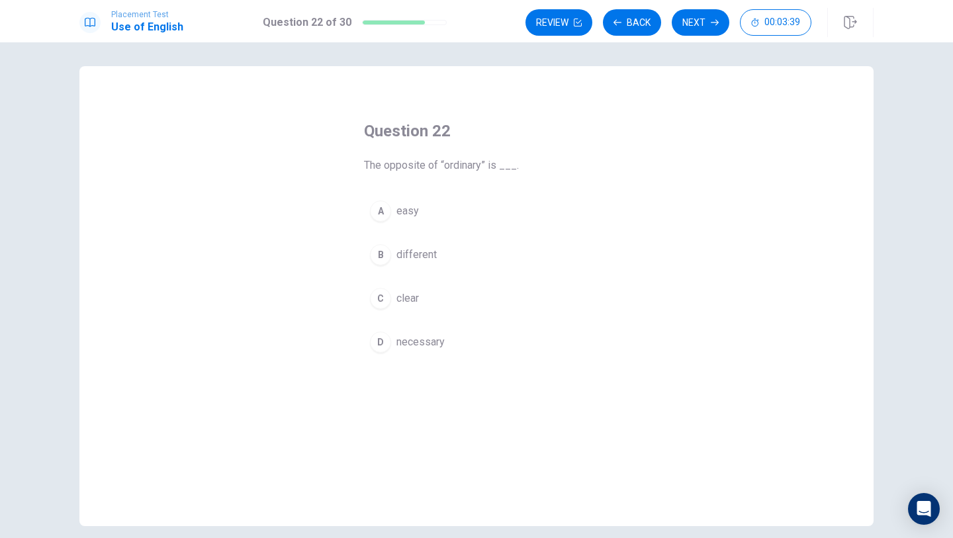
click at [379, 286] on button "C clear" at bounding box center [476, 298] width 225 height 33
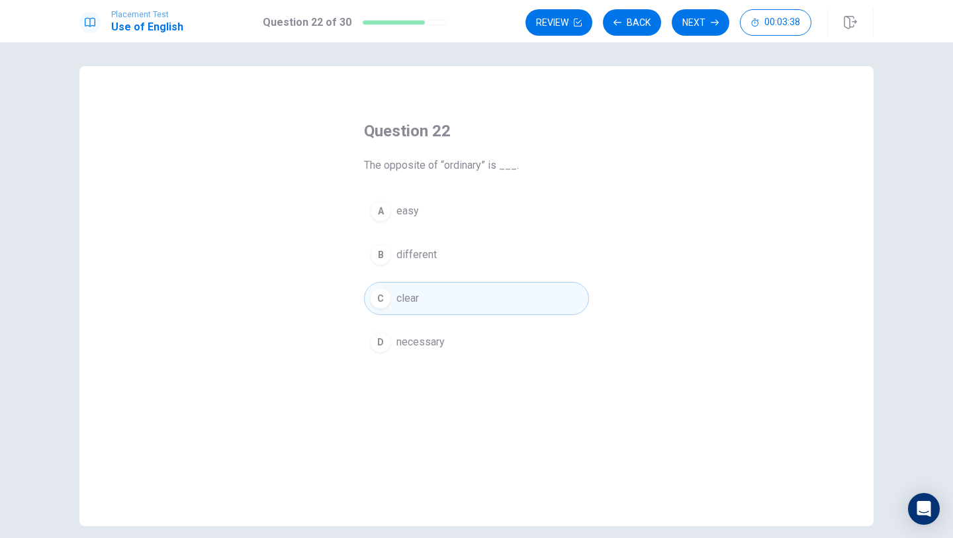
click at [379, 249] on div "B" at bounding box center [380, 254] width 21 height 21
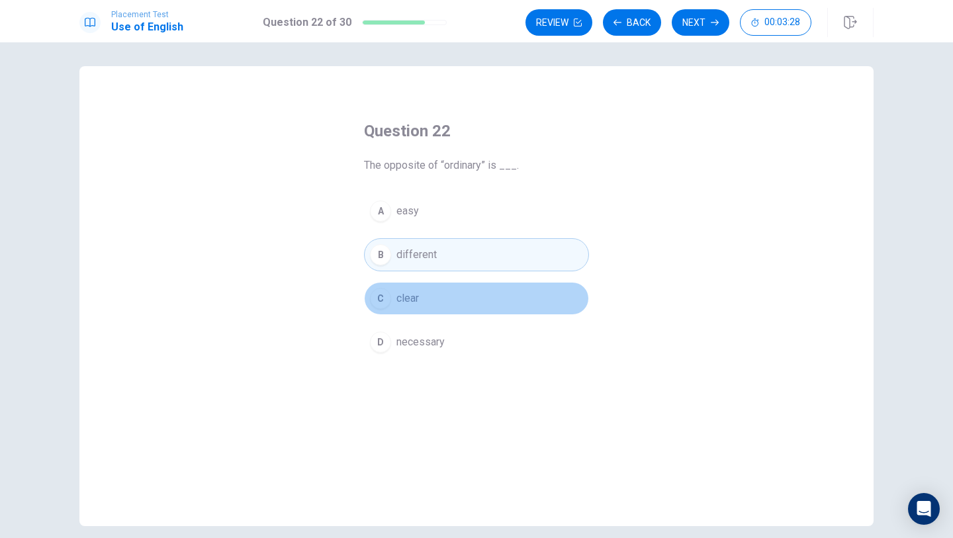
click at [412, 284] on button "C clear" at bounding box center [476, 298] width 225 height 33
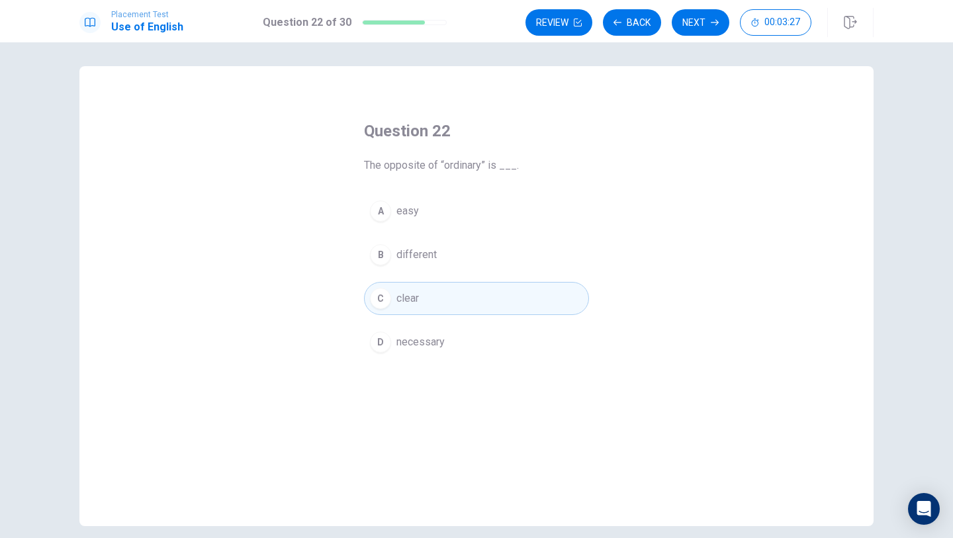
click at [439, 353] on button "D necessary" at bounding box center [476, 342] width 225 height 33
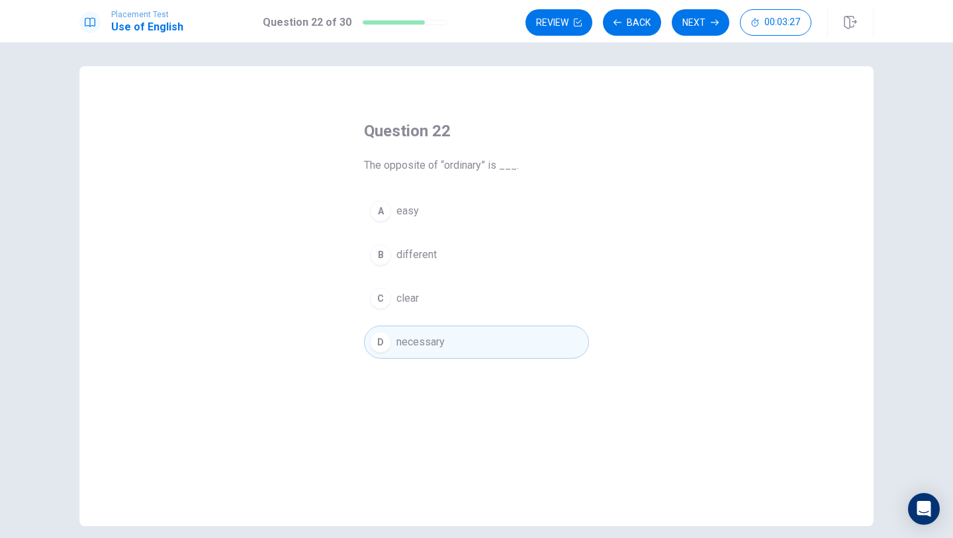
click at [448, 289] on button "C clear" at bounding box center [476, 298] width 225 height 33
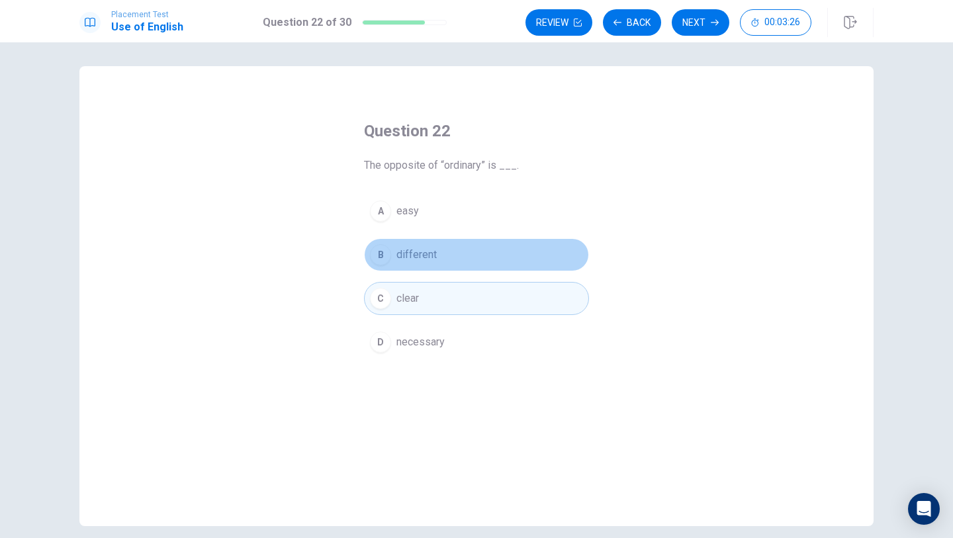
click at [449, 252] on button "B different" at bounding box center [476, 254] width 225 height 33
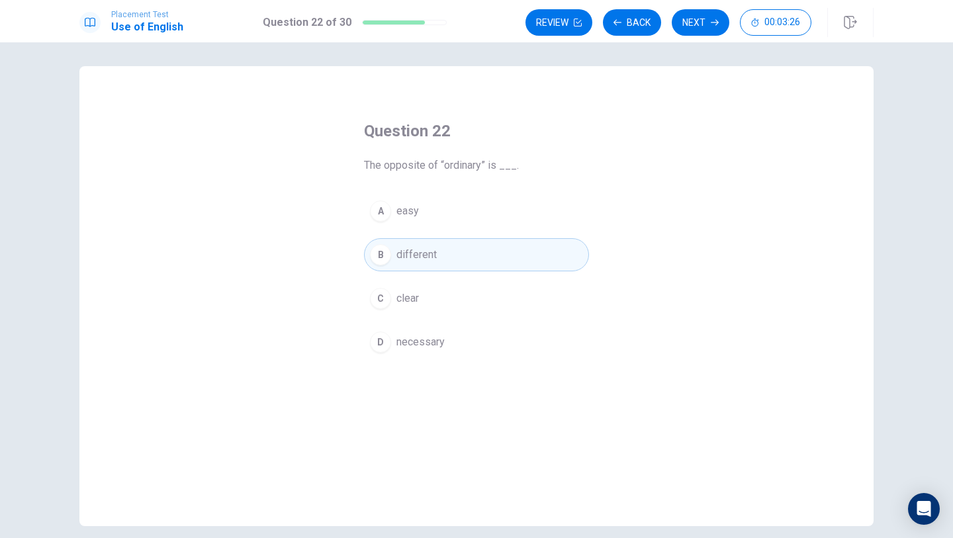
click at [449, 201] on button "A easy" at bounding box center [476, 211] width 225 height 33
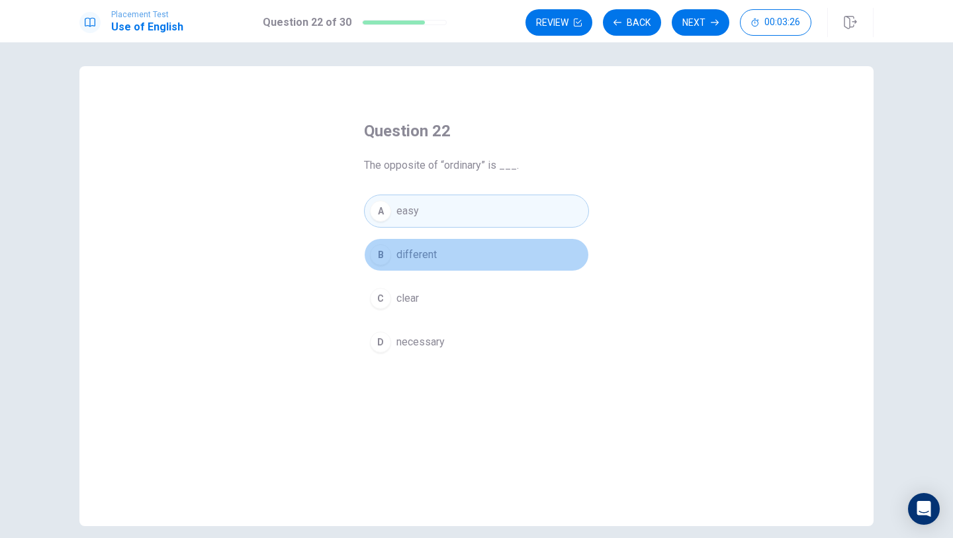
click at [471, 255] on button "B different" at bounding box center [476, 254] width 225 height 33
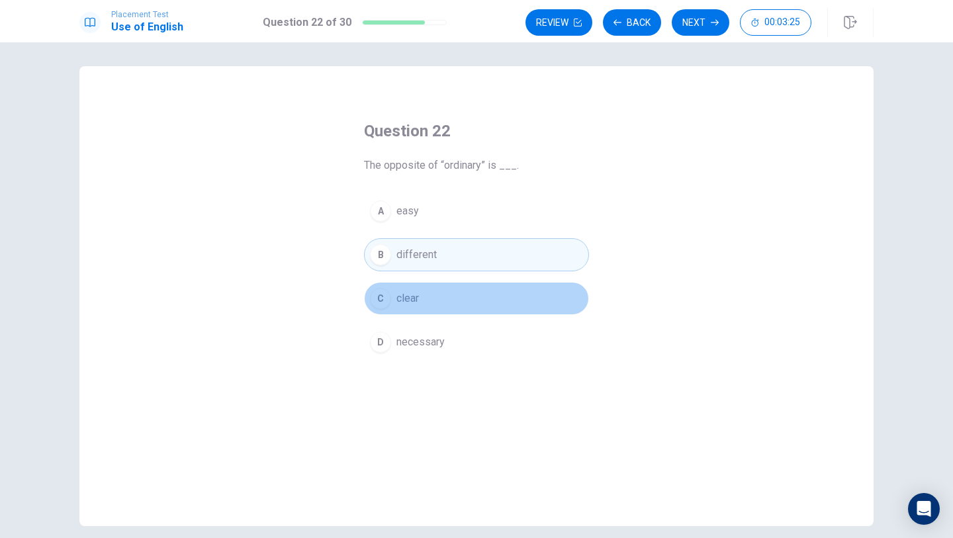
click at [474, 285] on button "C clear" at bounding box center [476, 298] width 225 height 33
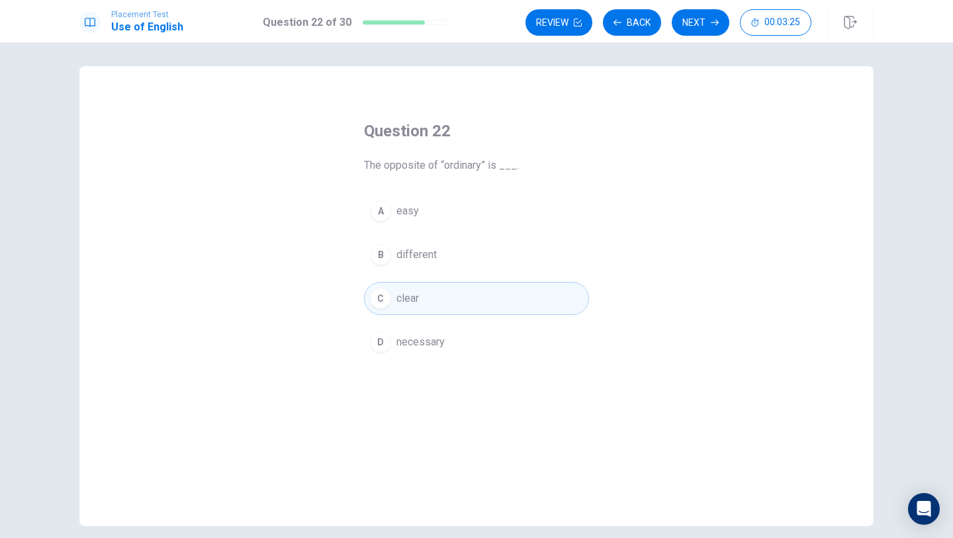
click at [479, 315] on div "A easy B different C clear D necessary" at bounding box center [476, 277] width 225 height 164
click at [492, 342] on button "D necessary" at bounding box center [476, 342] width 225 height 33
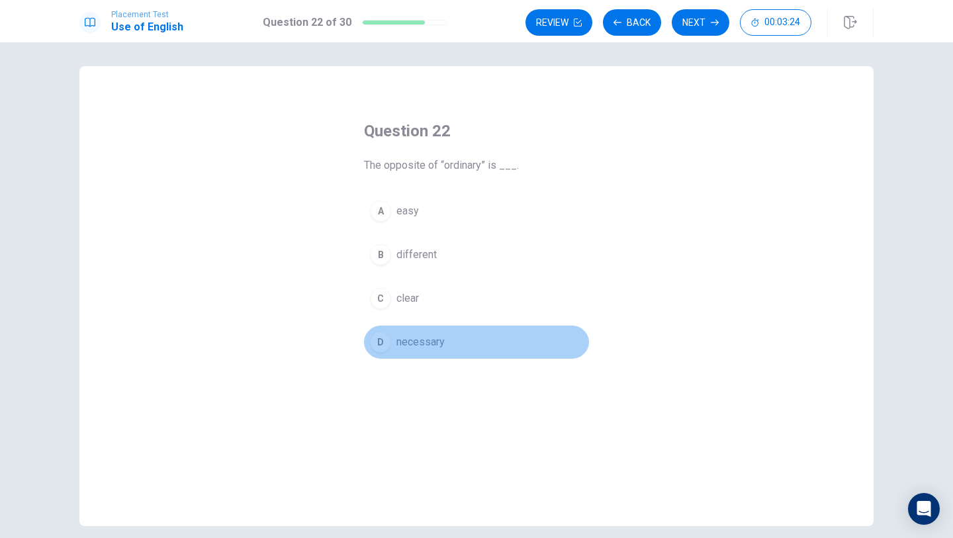
click at [496, 330] on button "D necessary" at bounding box center [476, 342] width 225 height 33
click at [496, 331] on button "D necessary" at bounding box center [476, 342] width 225 height 33
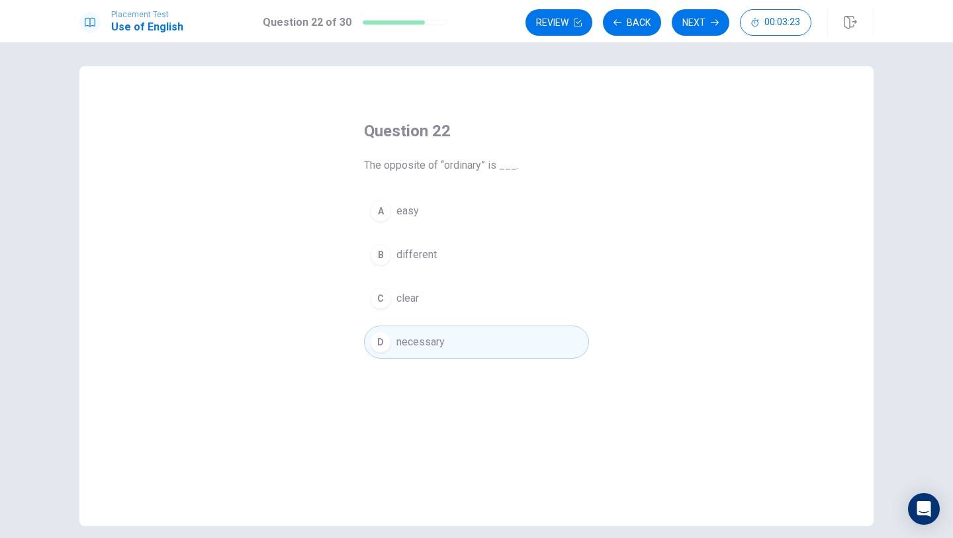
click at [496, 331] on button "D necessary" at bounding box center [476, 342] width 225 height 33
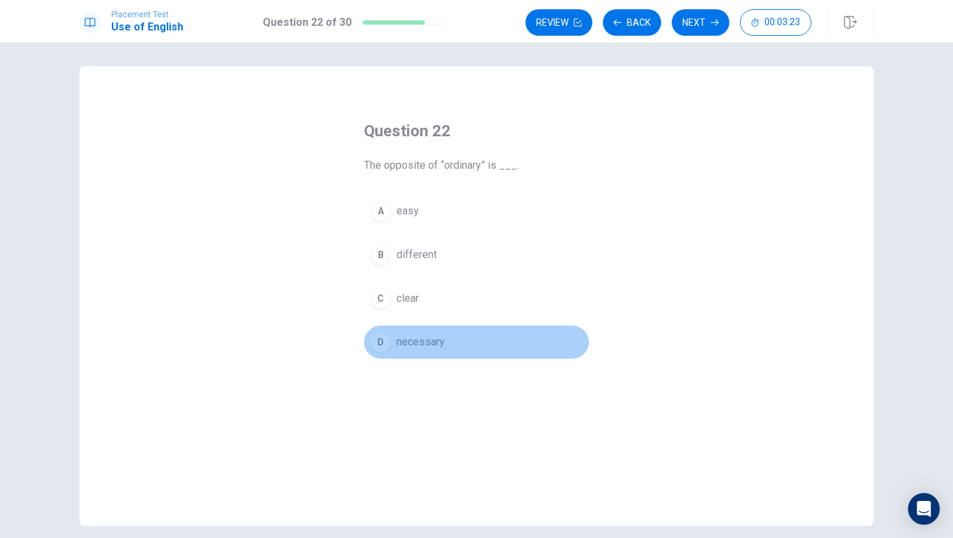
click at [496, 331] on button "D necessary" at bounding box center [476, 342] width 225 height 33
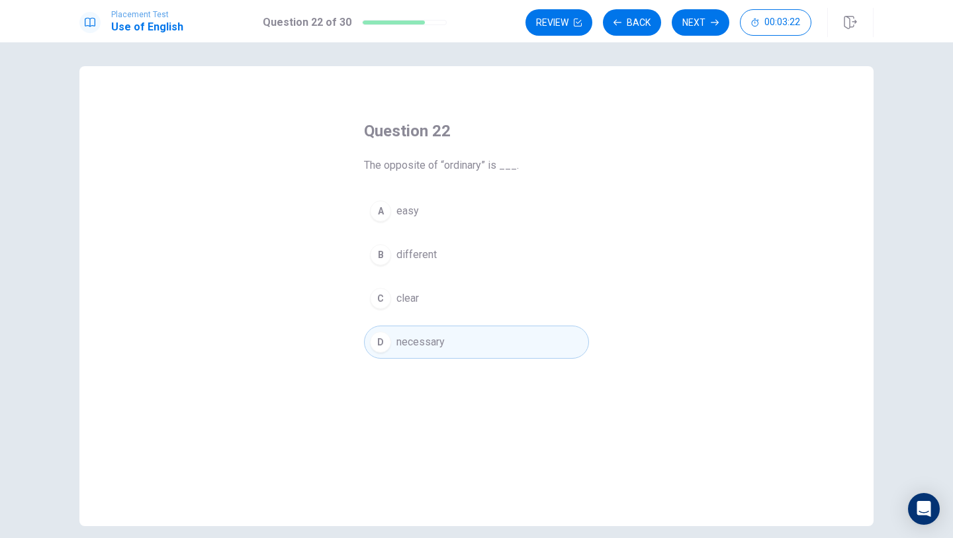
click at [496, 331] on button "D necessary" at bounding box center [476, 342] width 225 height 33
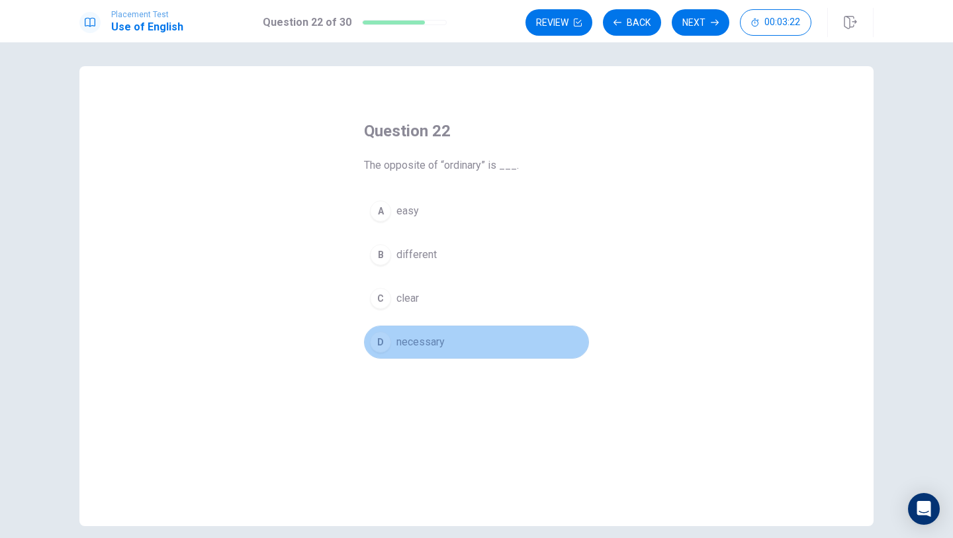
click at [496, 331] on button "D necessary" at bounding box center [476, 342] width 225 height 33
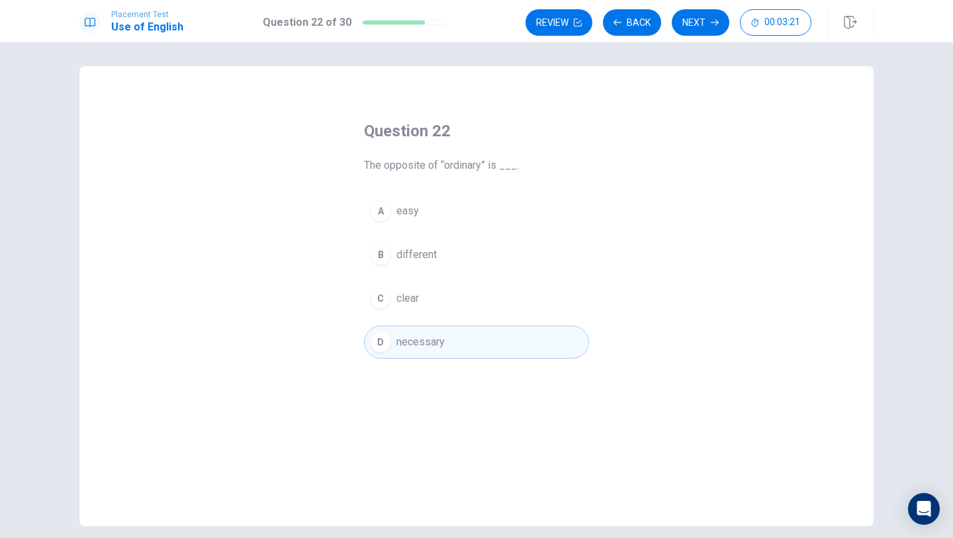
click at [496, 331] on button "D necessary" at bounding box center [476, 342] width 225 height 33
click at [489, 262] on button "B different" at bounding box center [476, 254] width 225 height 33
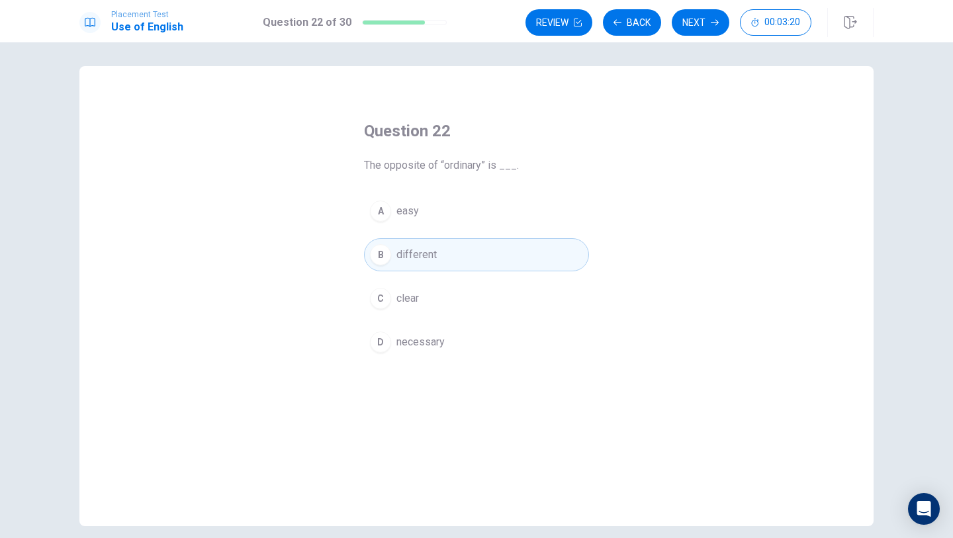
click at [489, 263] on button "B different" at bounding box center [476, 254] width 225 height 33
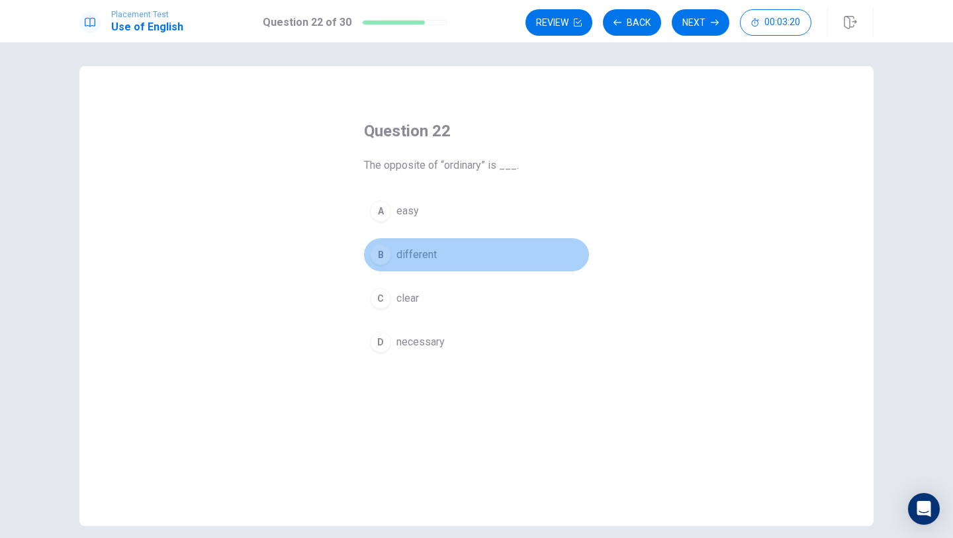
click at [489, 263] on button "B different" at bounding box center [476, 254] width 225 height 33
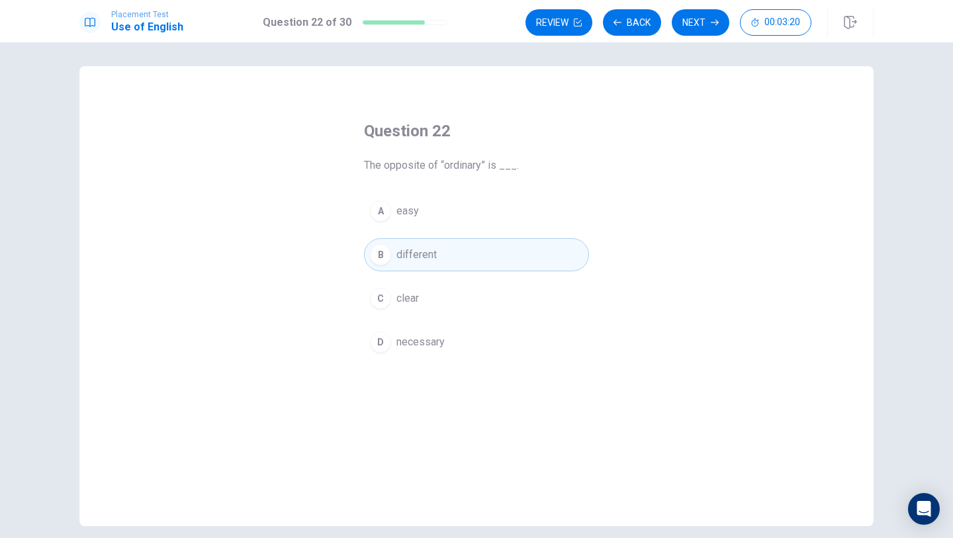
click at [489, 263] on button "B different" at bounding box center [476, 254] width 225 height 33
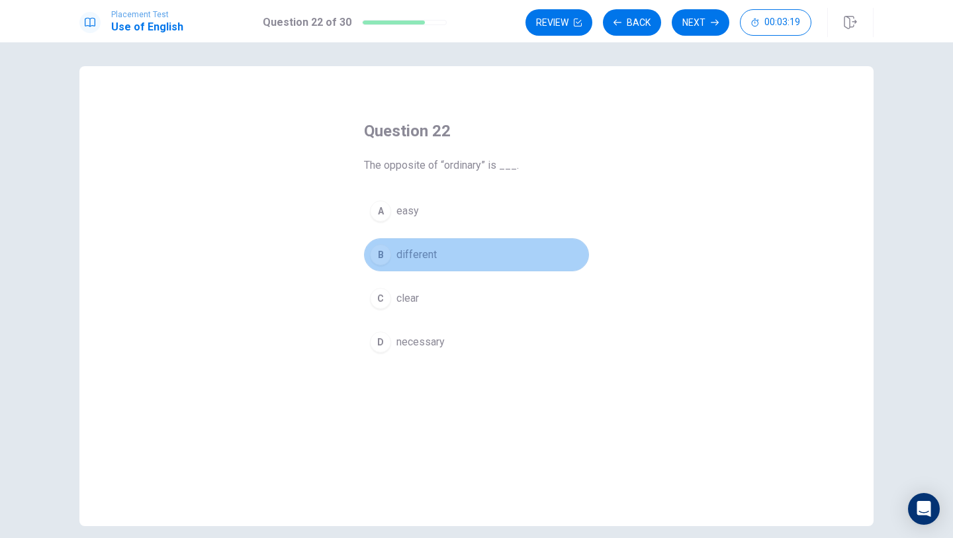
click at [489, 263] on button "B different" at bounding box center [476, 254] width 225 height 33
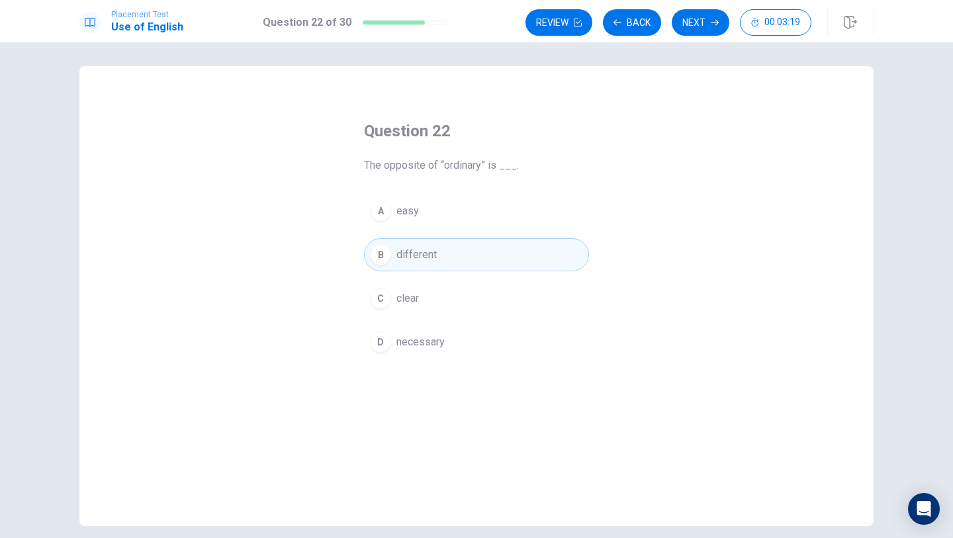
click at [490, 290] on button "C clear" at bounding box center [476, 298] width 225 height 33
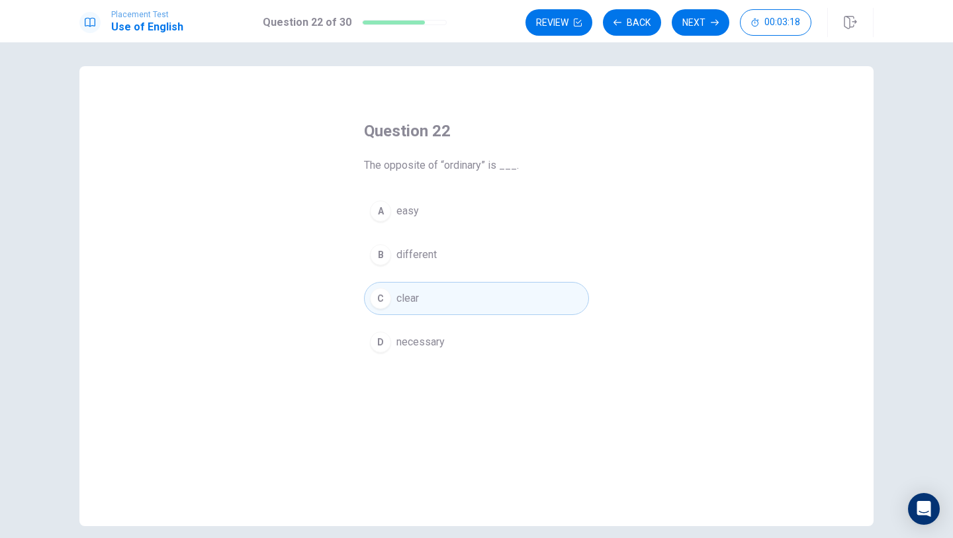
click at [478, 243] on button "B different" at bounding box center [476, 254] width 225 height 33
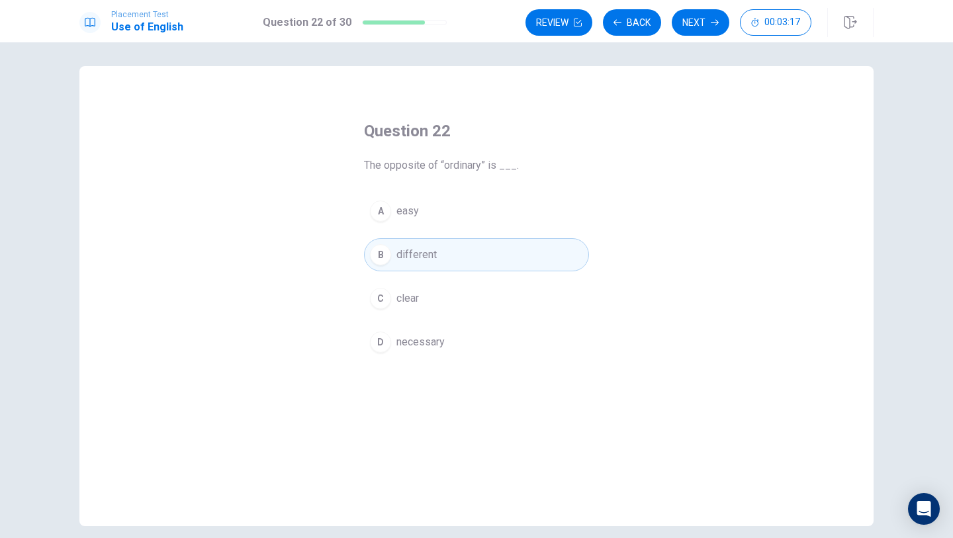
click at [477, 300] on button "C clear" at bounding box center [476, 298] width 225 height 33
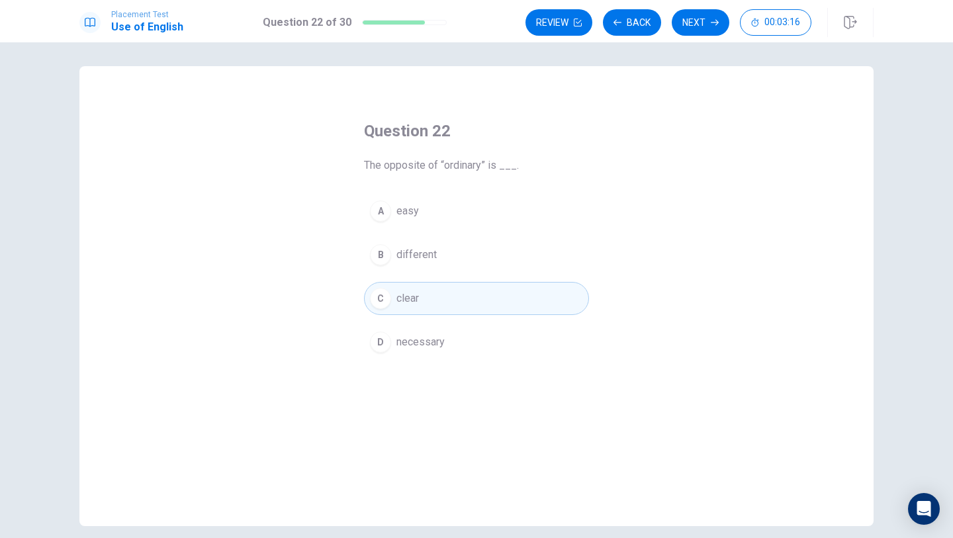
click at [489, 255] on button "B different" at bounding box center [476, 254] width 225 height 33
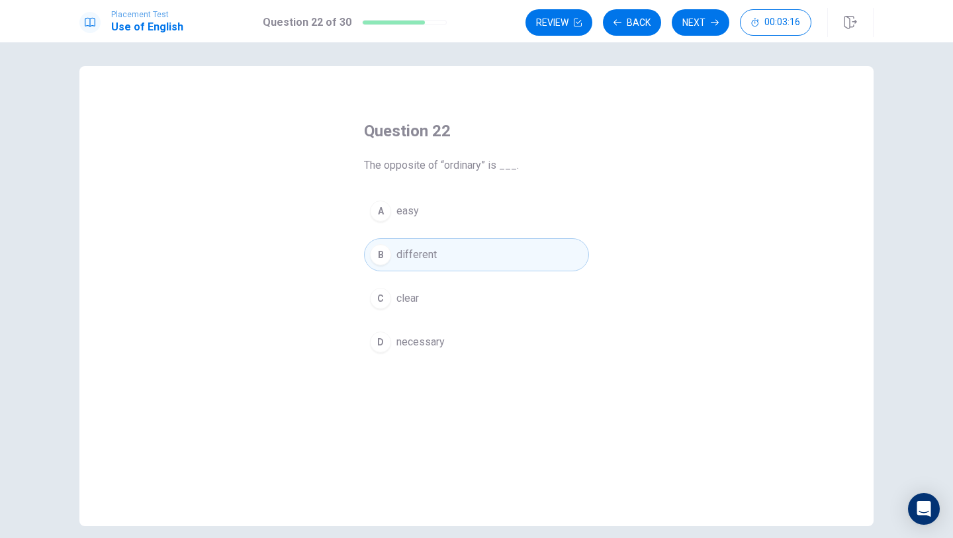
click at [489, 283] on button "C clear" at bounding box center [476, 298] width 225 height 33
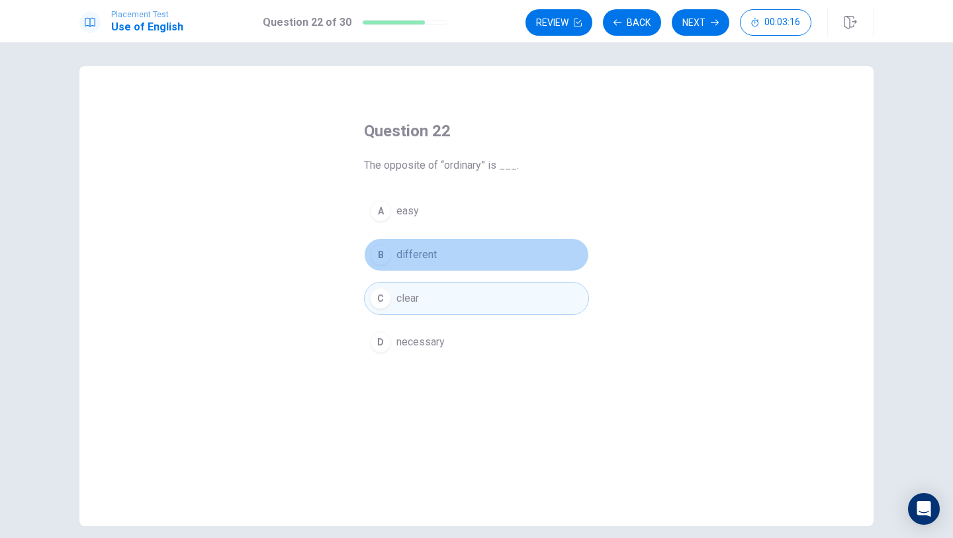
click at [489, 246] on button "B different" at bounding box center [476, 254] width 225 height 33
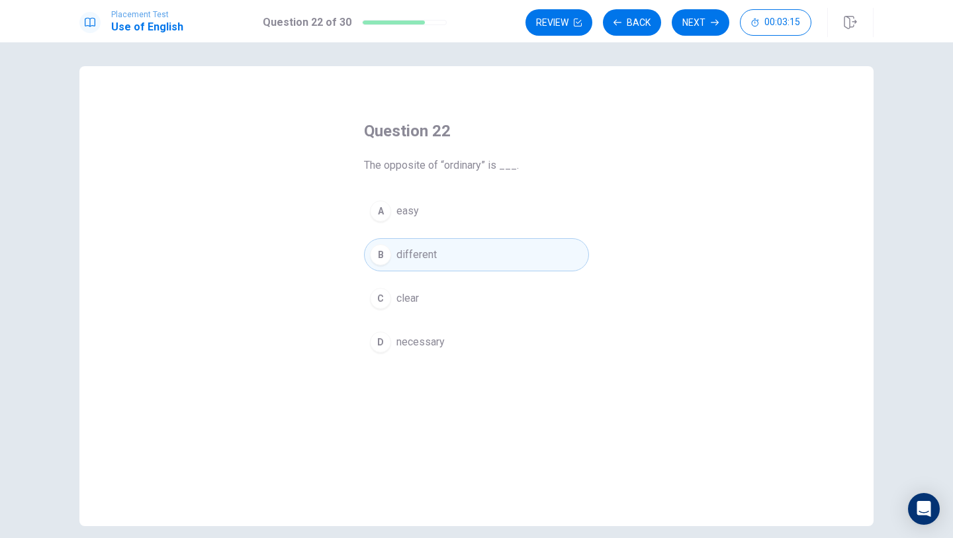
click at [489, 291] on button "C clear" at bounding box center [476, 298] width 225 height 33
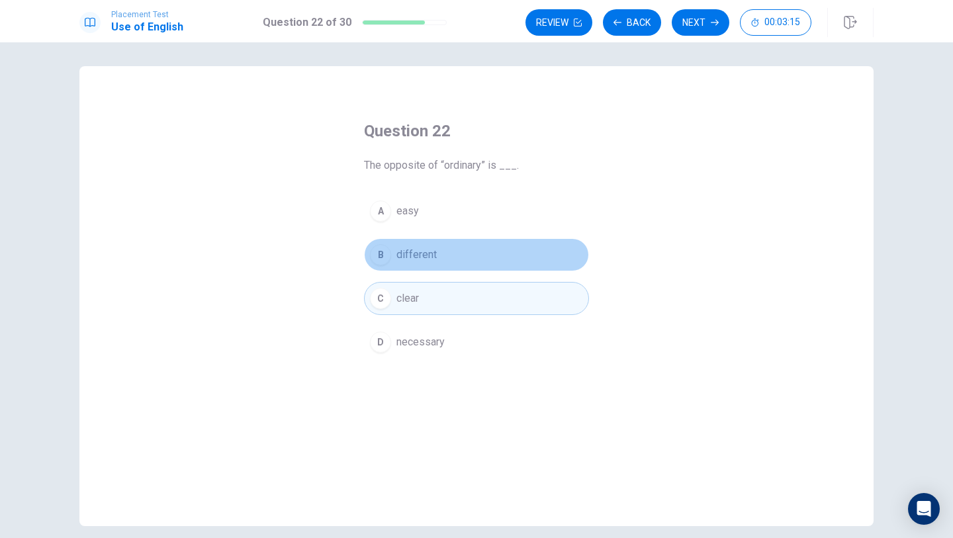
click at [489, 261] on button "B different" at bounding box center [476, 254] width 225 height 33
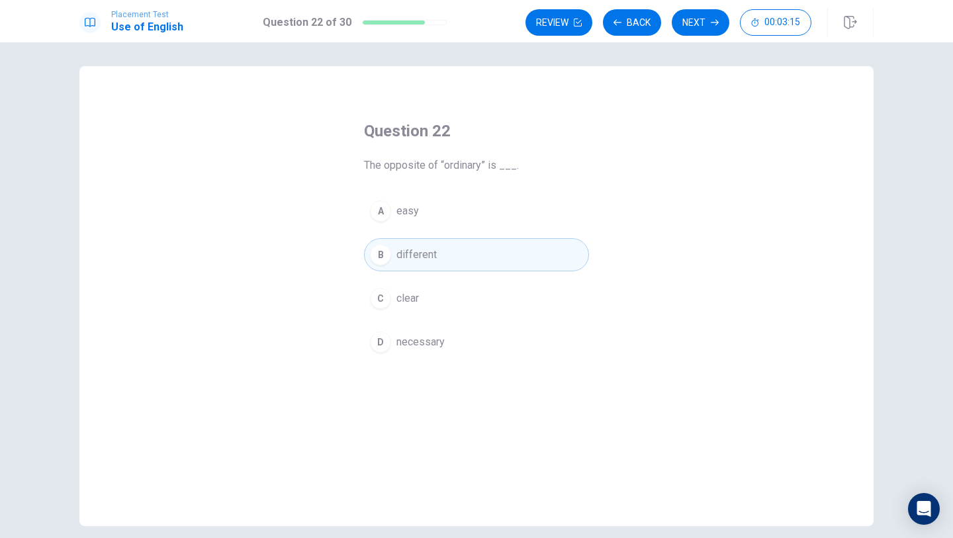
click at [490, 296] on button "C clear" at bounding box center [476, 298] width 225 height 33
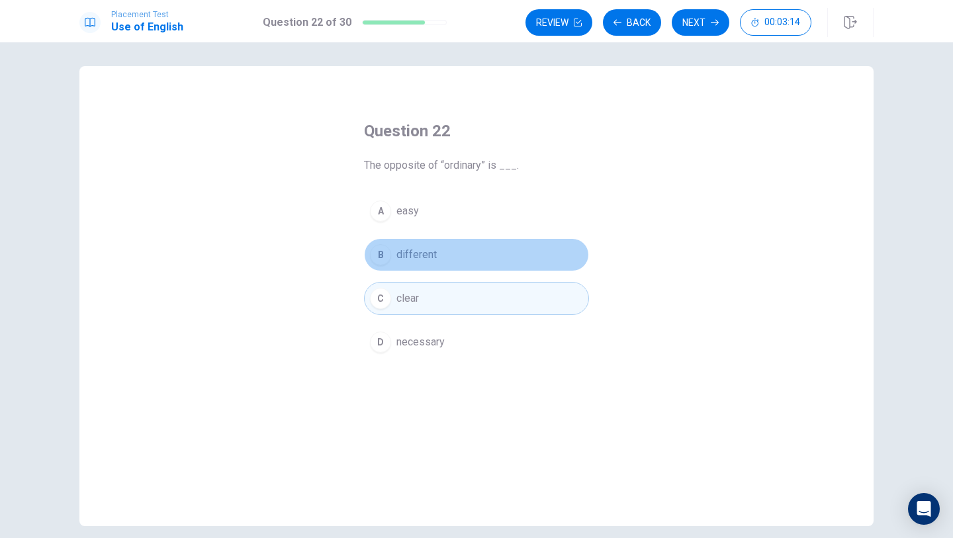
click at [488, 249] on button "B different" at bounding box center [476, 254] width 225 height 33
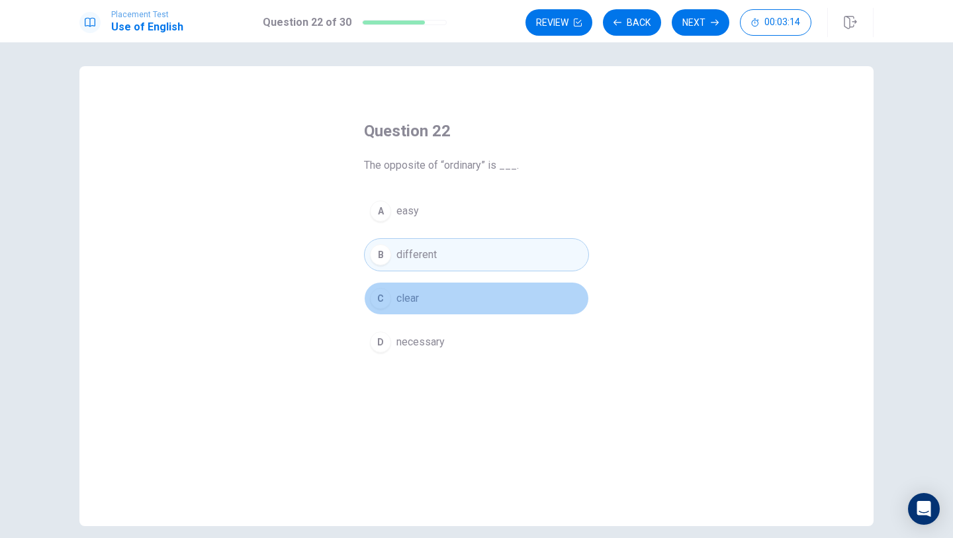
click at [491, 300] on button "C clear" at bounding box center [476, 298] width 225 height 33
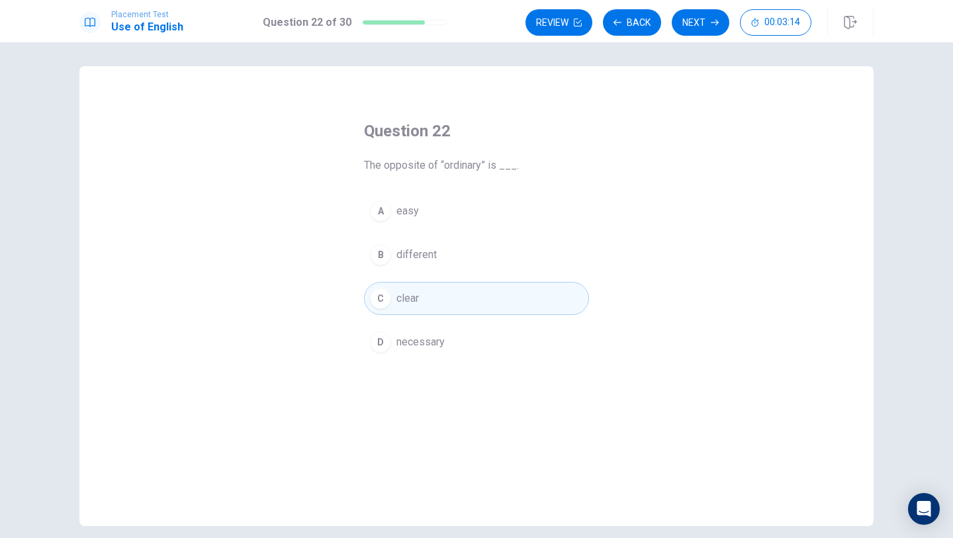
click at [490, 271] on button "B different" at bounding box center [476, 254] width 225 height 33
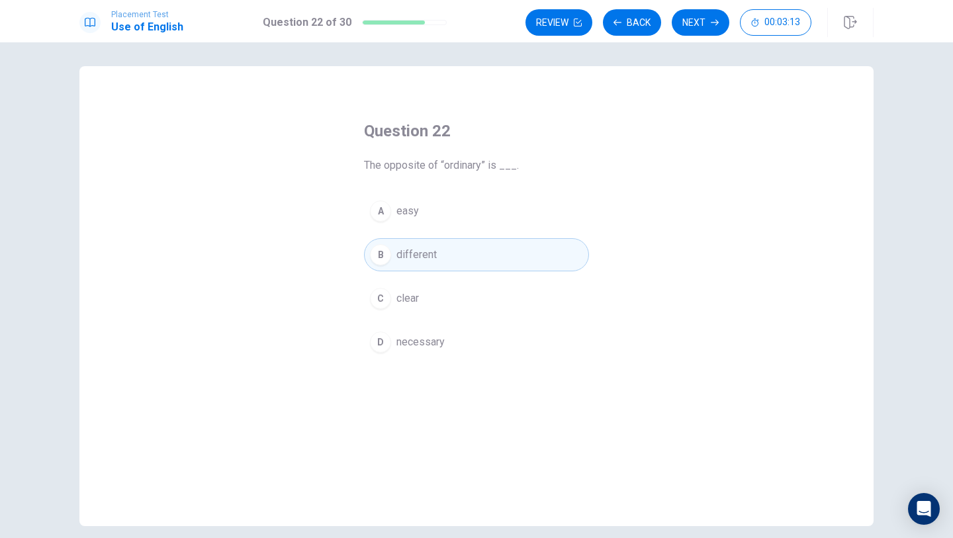
click at [469, 257] on button "B different" at bounding box center [476, 254] width 225 height 33
click at [704, 14] on button "Next" at bounding box center [701, 22] width 58 height 26
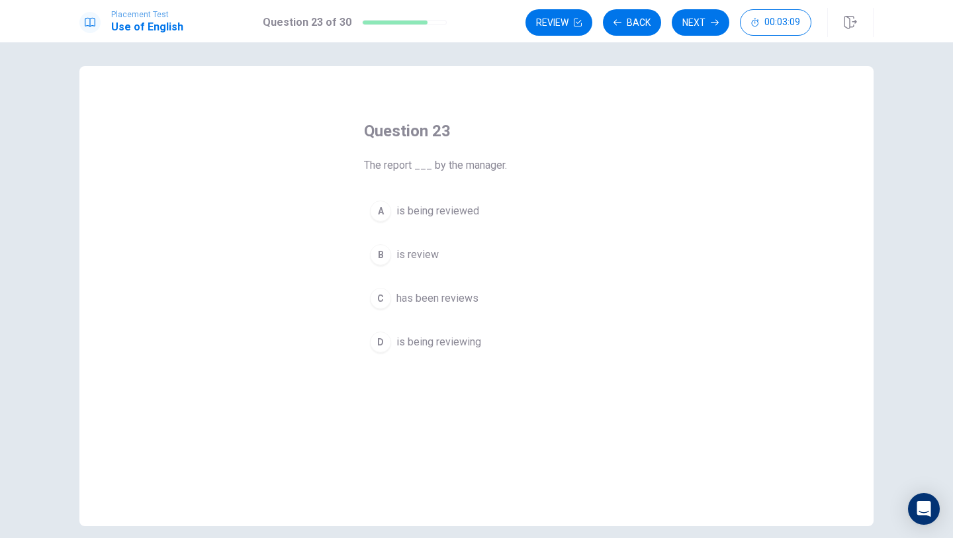
click at [451, 234] on div "A is being reviewed B is review C has been reviews D is being reviewing" at bounding box center [476, 277] width 225 height 164
click at [451, 233] on div "A is being reviewed B is review C has been reviews D is being reviewing" at bounding box center [476, 277] width 225 height 164
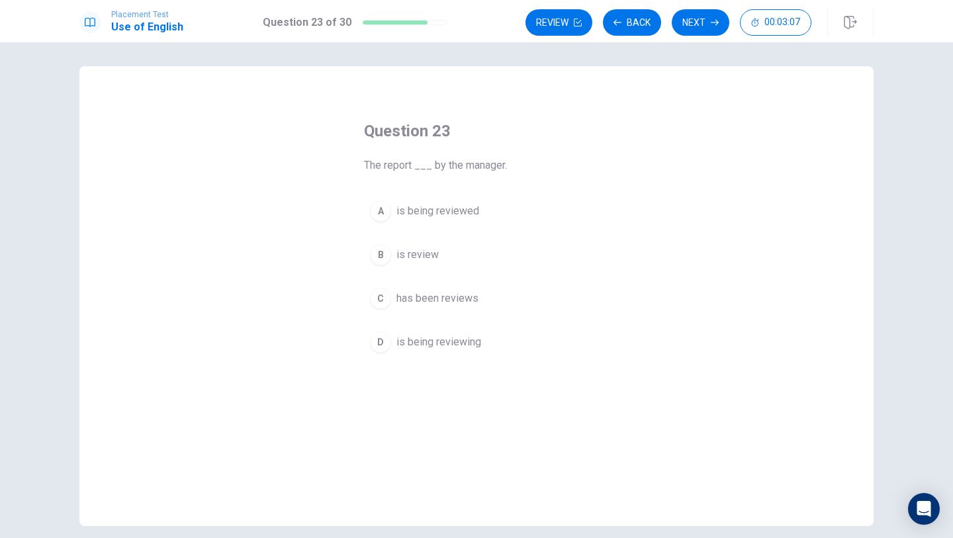
click at [451, 233] on div "A is being reviewed B is review C has been reviews D is being reviewing" at bounding box center [476, 277] width 225 height 164
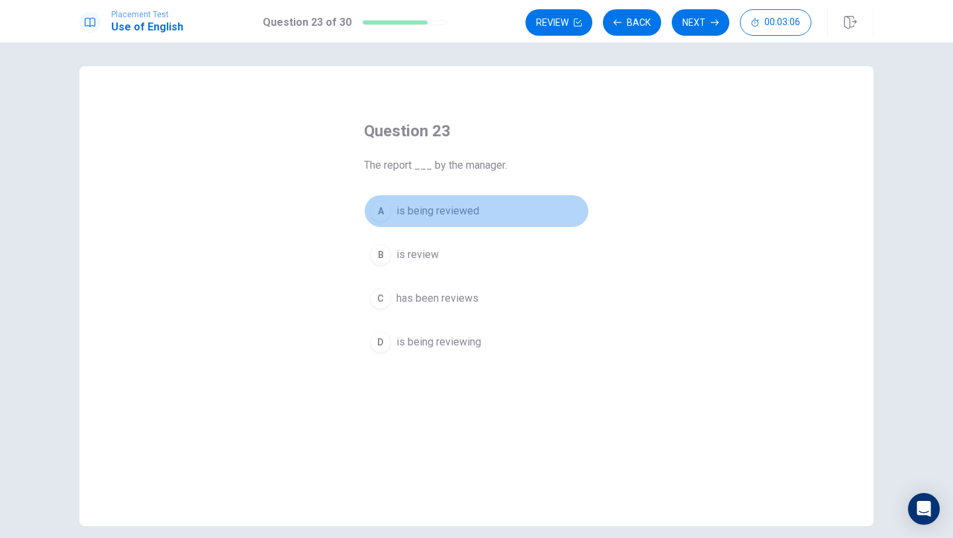
click at [450, 227] on button "A is being reviewed" at bounding box center [476, 211] width 225 height 33
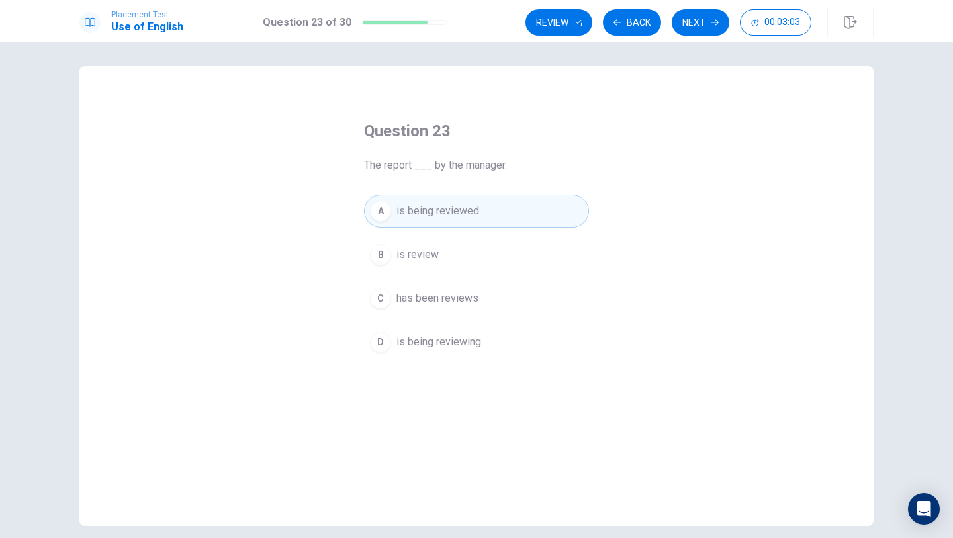
click at [451, 228] on div "A is being reviewed B is review C has been reviews D is being reviewing" at bounding box center [476, 277] width 225 height 164
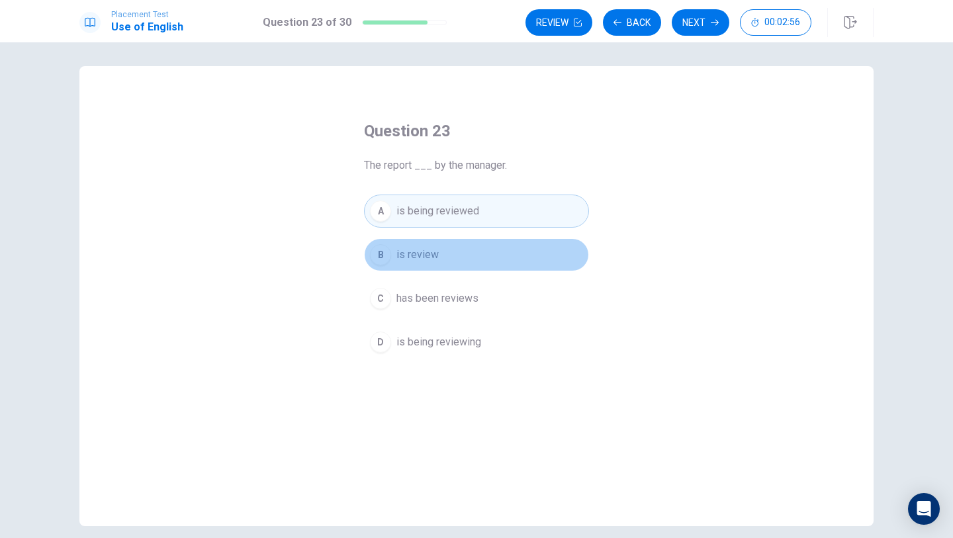
click at [454, 258] on button "B is review" at bounding box center [476, 254] width 225 height 33
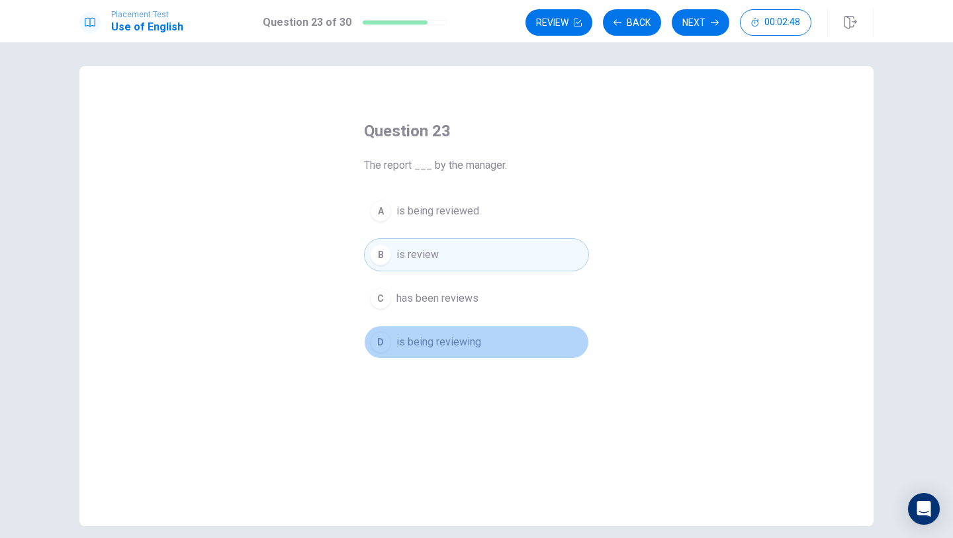
click at [400, 341] on span "is being reviewing" at bounding box center [438, 342] width 85 height 16
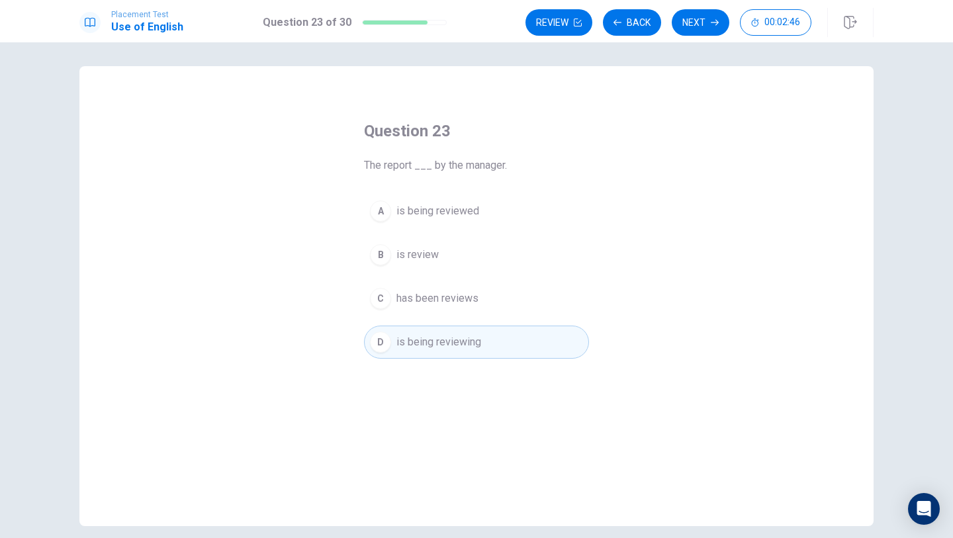
click at [463, 212] on span "is being reviewed" at bounding box center [437, 211] width 83 height 16
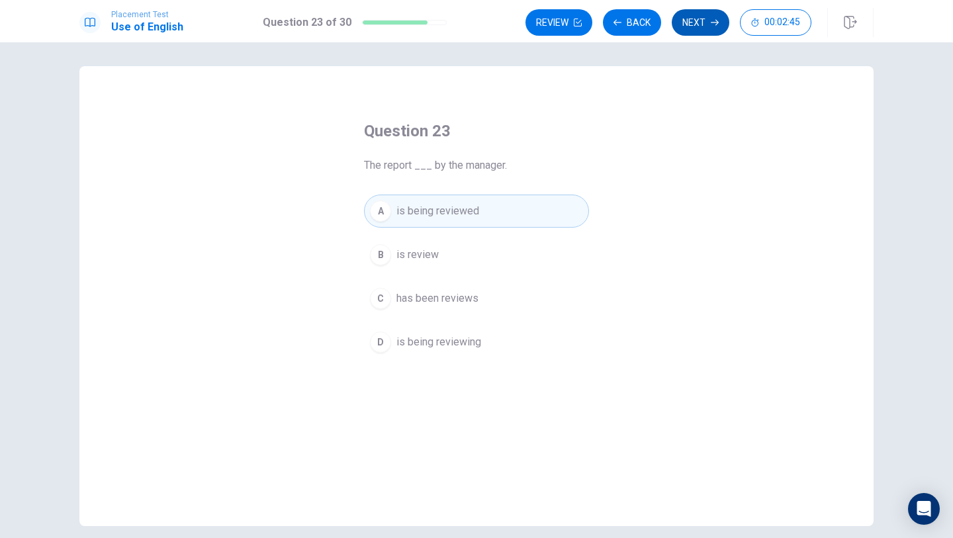
click at [704, 25] on button "Next" at bounding box center [701, 22] width 58 height 26
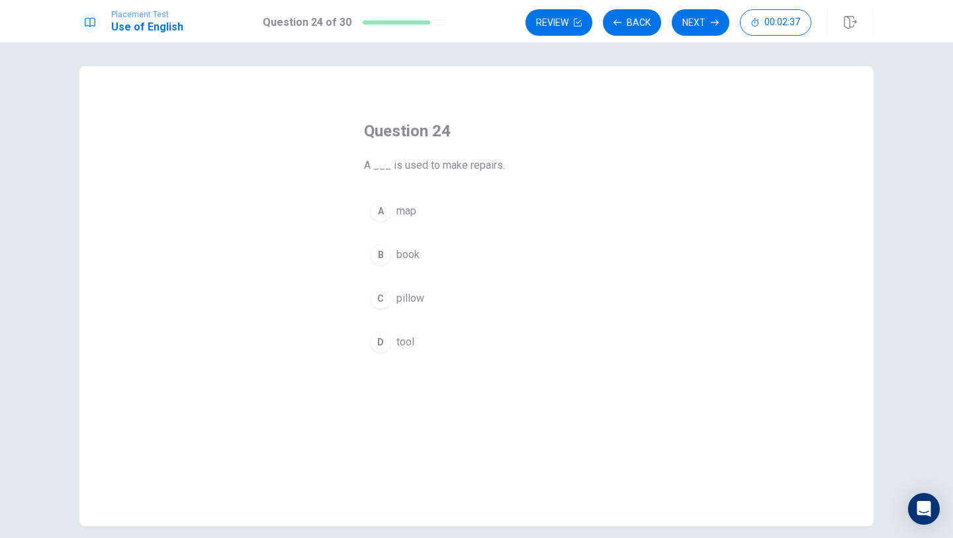
drag, startPoint x: 467, startPoint y: 165, endPoint x: 479, endPoint y: 157, distance: 14.0
click at [488, 160] on span "A ___ is used to make repairs." at bounding box center [476, 165] width 225 height 16
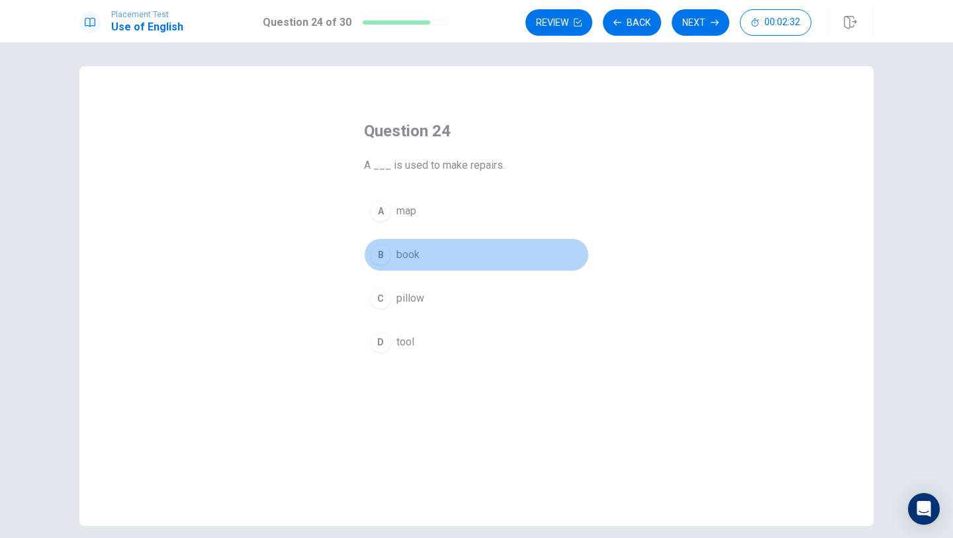
click at [385, 253] on div "B" at bounding box center [380, 254] width 21 height 21
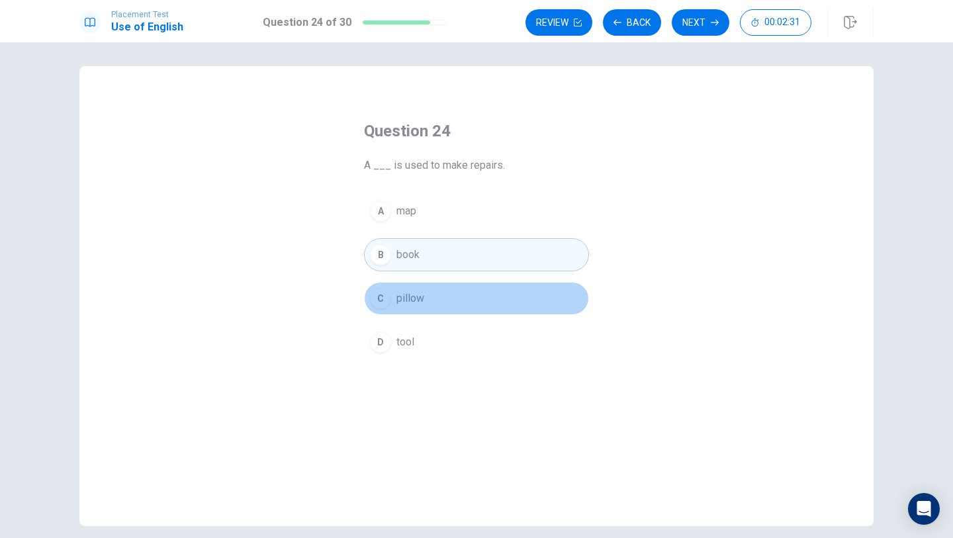
click at [384, 307] on div "C" at bounding box center [380, 298] width 21 height 21
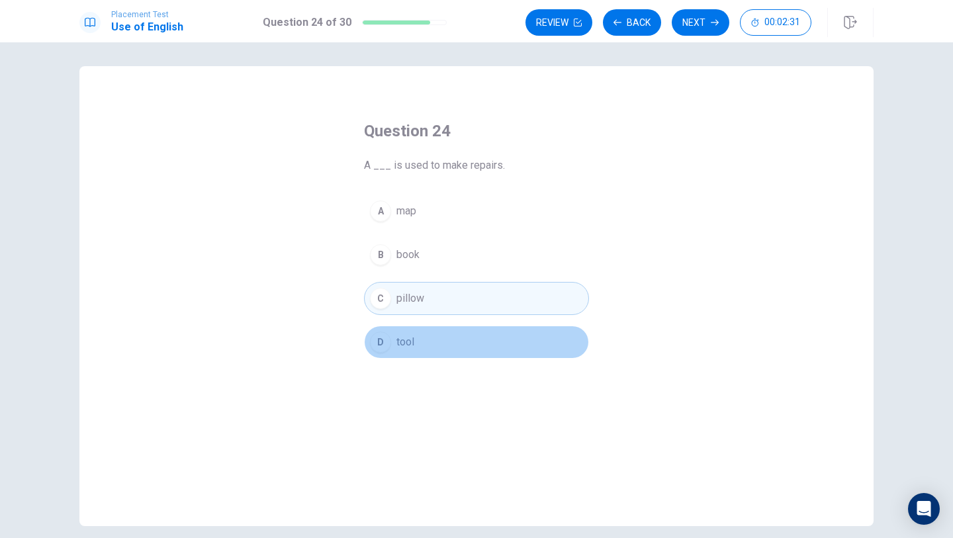
click at [384, 328] on button "D tool" at bounding box center [476, 342] width 225 height 33
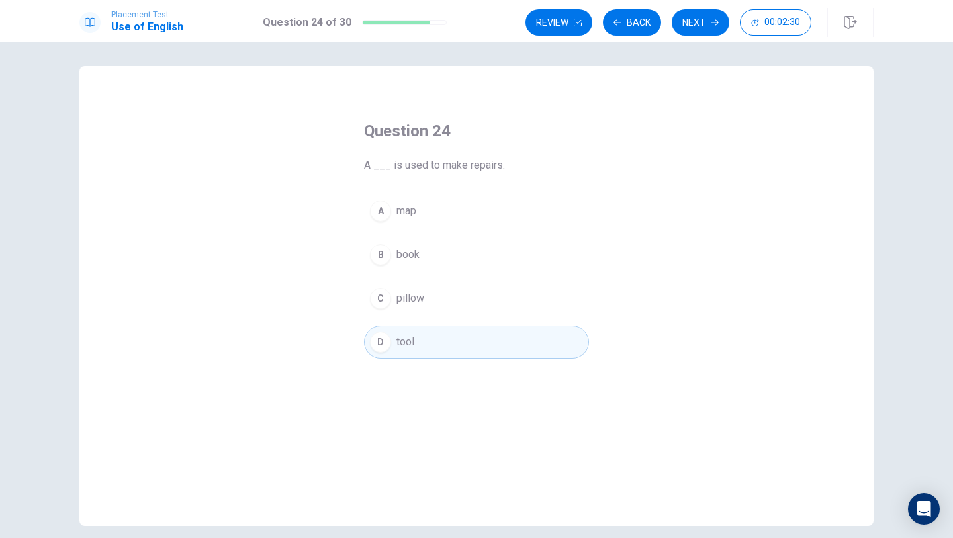
click at [422, 285] on button "C pillow" at bounding box center [476, 298] width 225 height 33
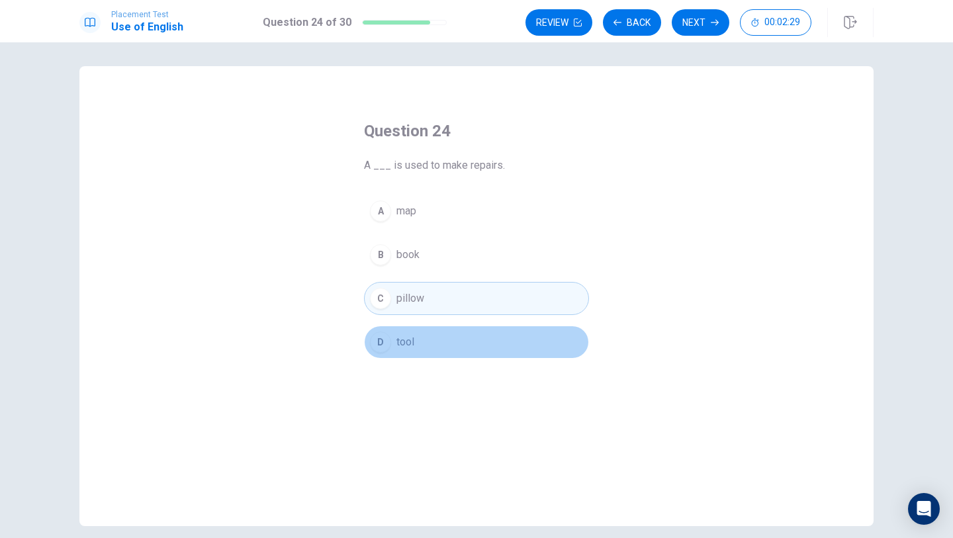
click at [434, 349] on button "D tool" at bounding box center [476, 342] width 225 height 33
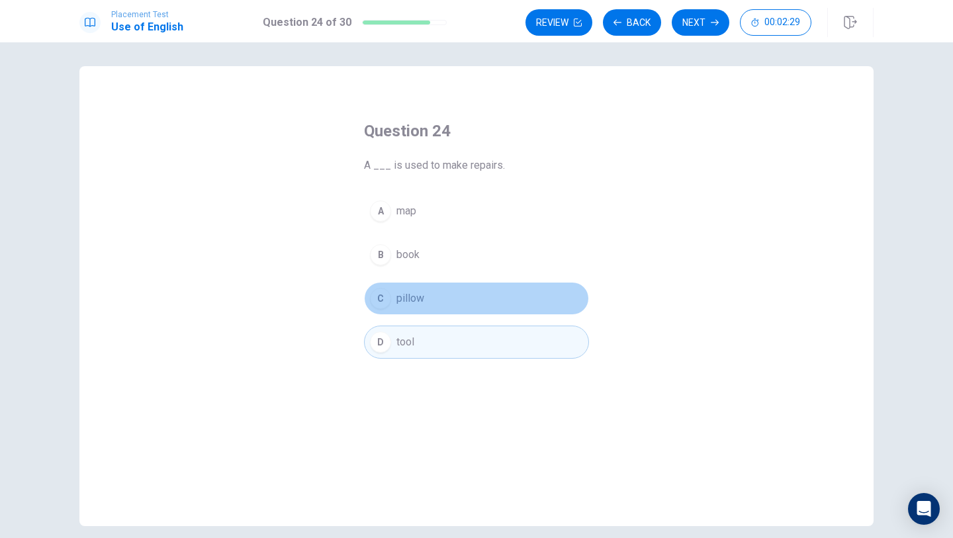
click at [434, 304] on button "C pillow" at bounding box center [476, 298] width 225 height 33
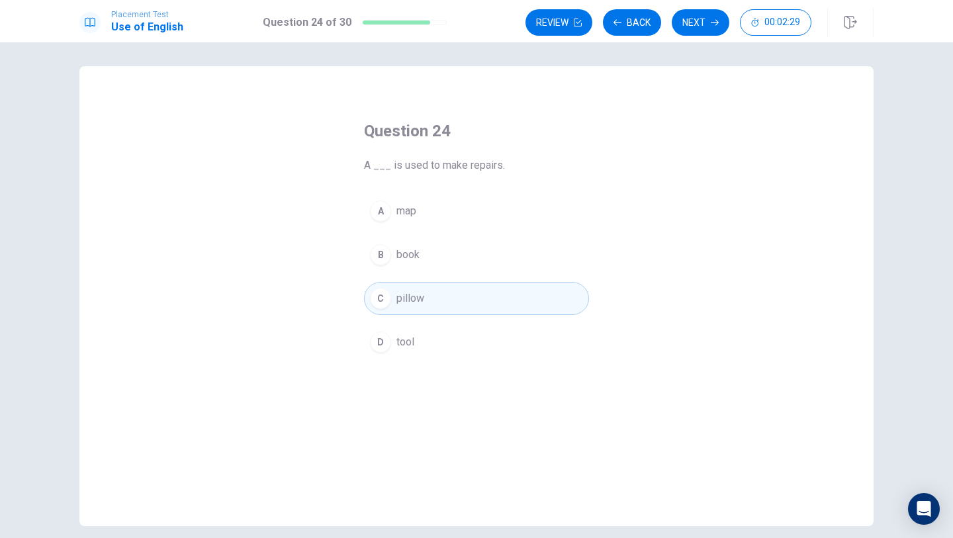
click at [434, 254] on button "B book" at bounding box center [476, 254] width 225 height 33
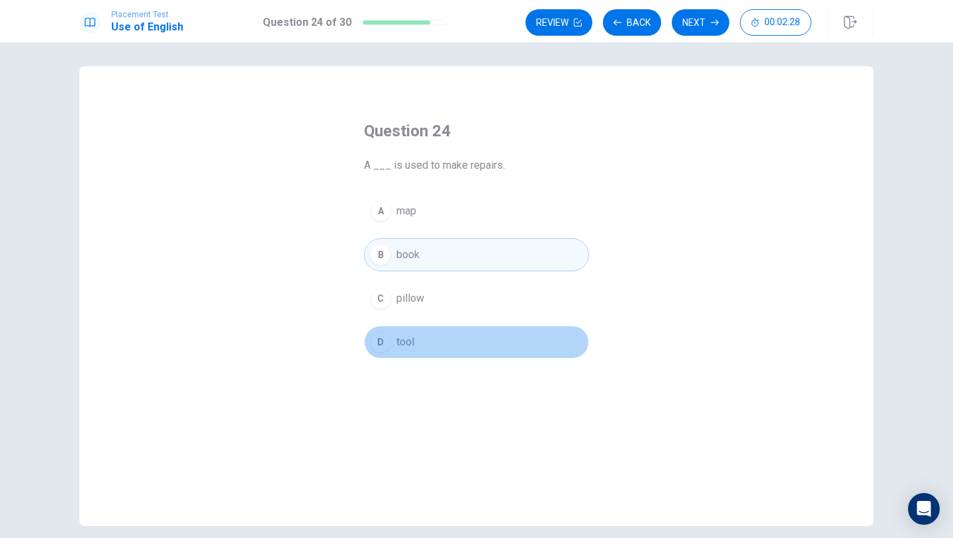
click at [441, 334] on button "D tool" at bounding box center [476, 342] width 225 height 33
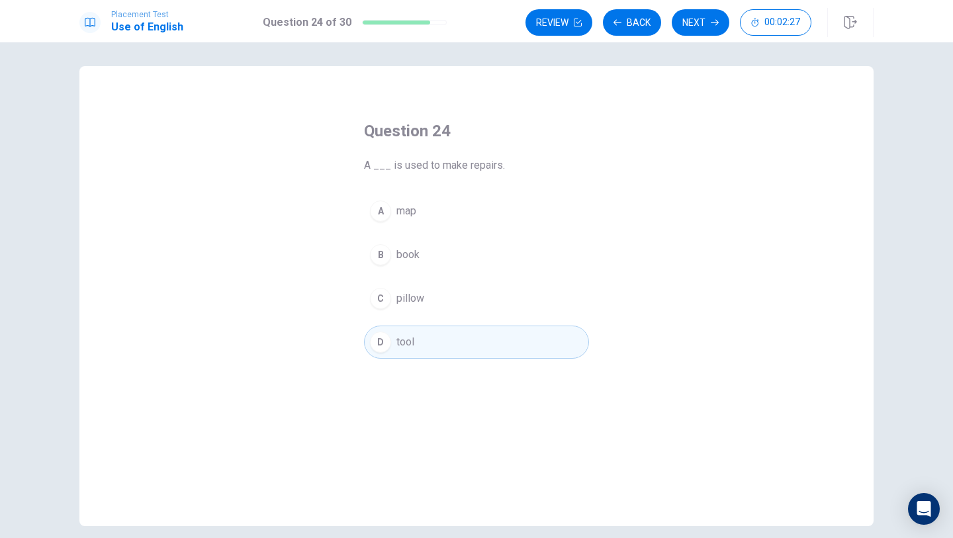
click at [434, 228] on div "A map B book C pillow D tool" at bounding box center [476, 277] width 225 height 164
click at [713, 20] on icon "button" at bounding box center [715, 23] width 8 height 8
click at [427, 353] on button "D describe it" at bounding box center [476, 342] width 225 height 33
click at [713, 20] on icon "button" at bounding box center [715, 23] width 8 height 8
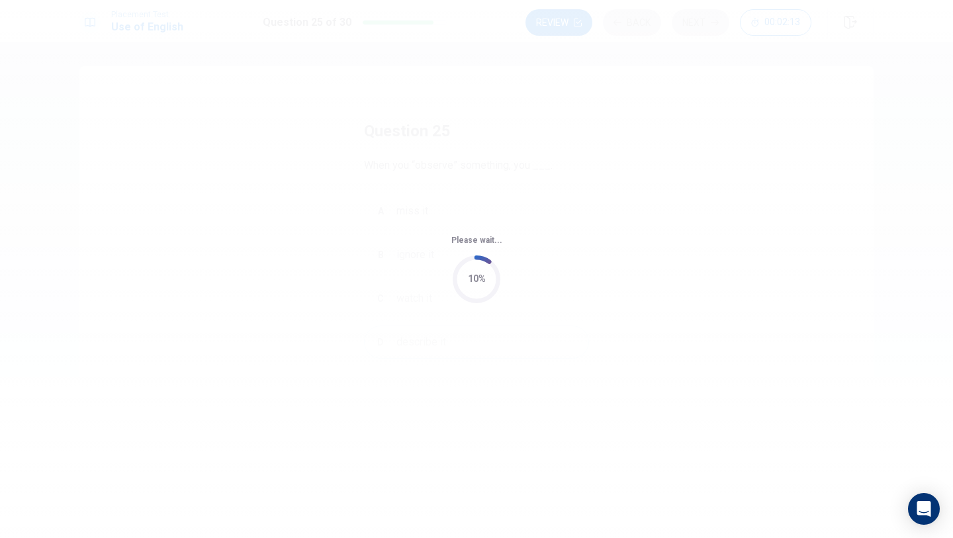
scroll to position [0, 0]
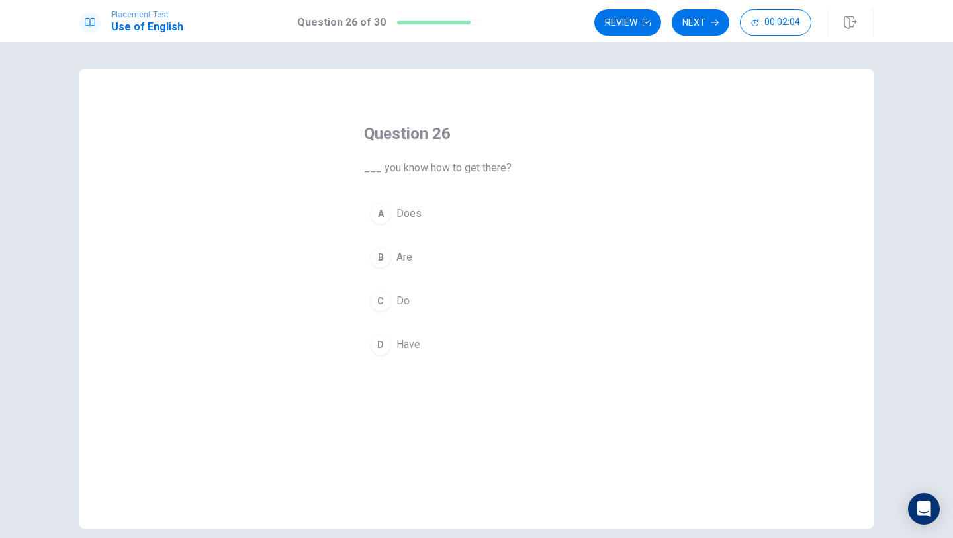
click at [387, 302] on div "C" at bounding box center [380, 301] width 21 height 21
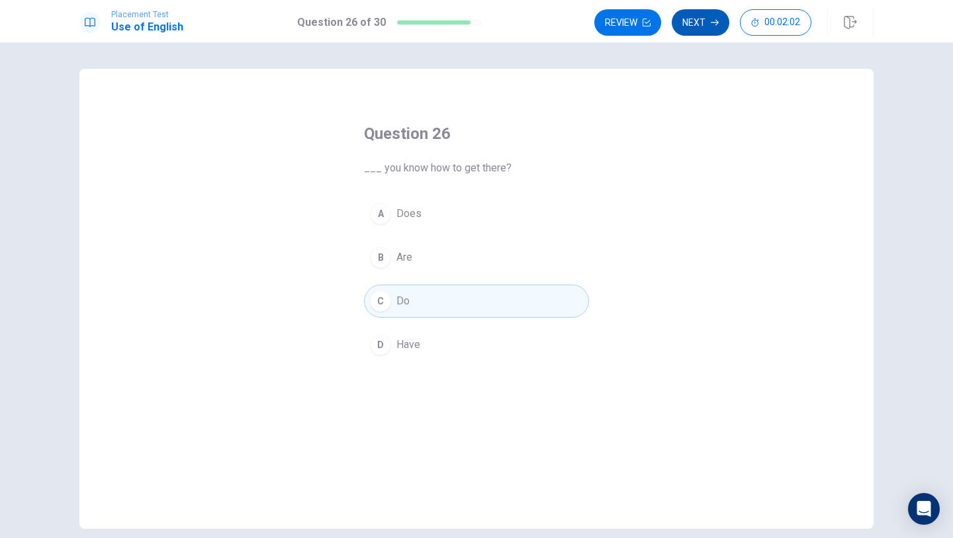
click at [692, 22] on button "Next" at bounding box center [701, 22] width 58 height 26
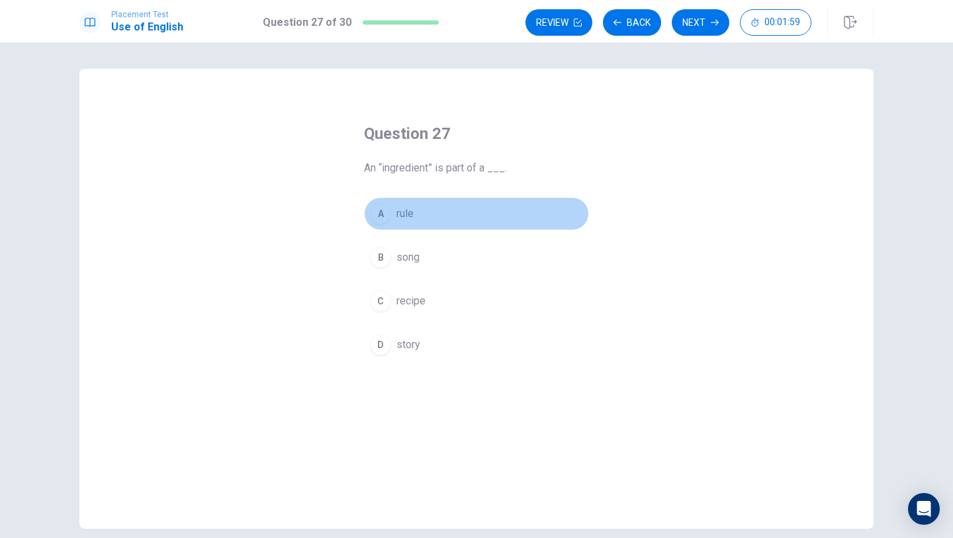
click at [381, 202] on button "A rule" at bounding box center [476, 213] width 225 height 33
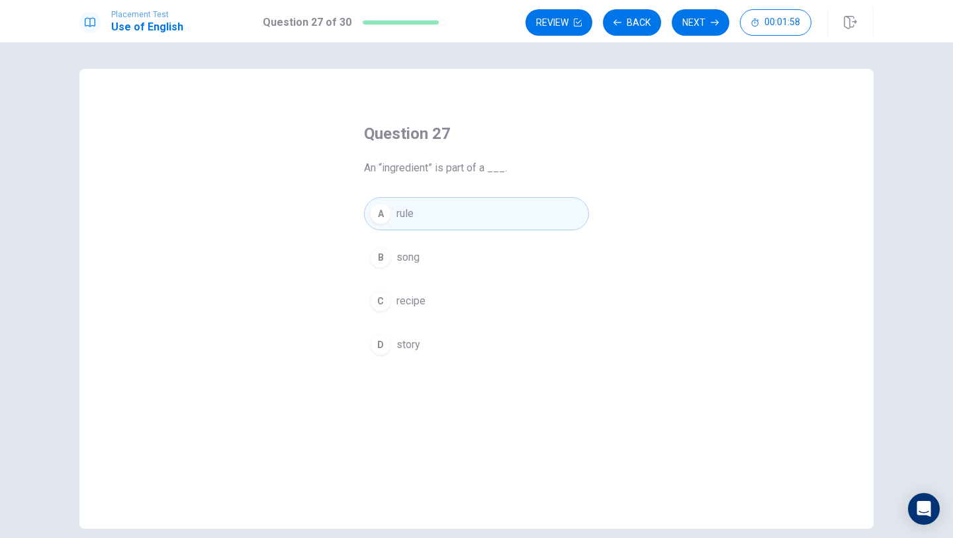
click at [380, 302] on div "C" at bounding box center [380, 301] width 21 height 21
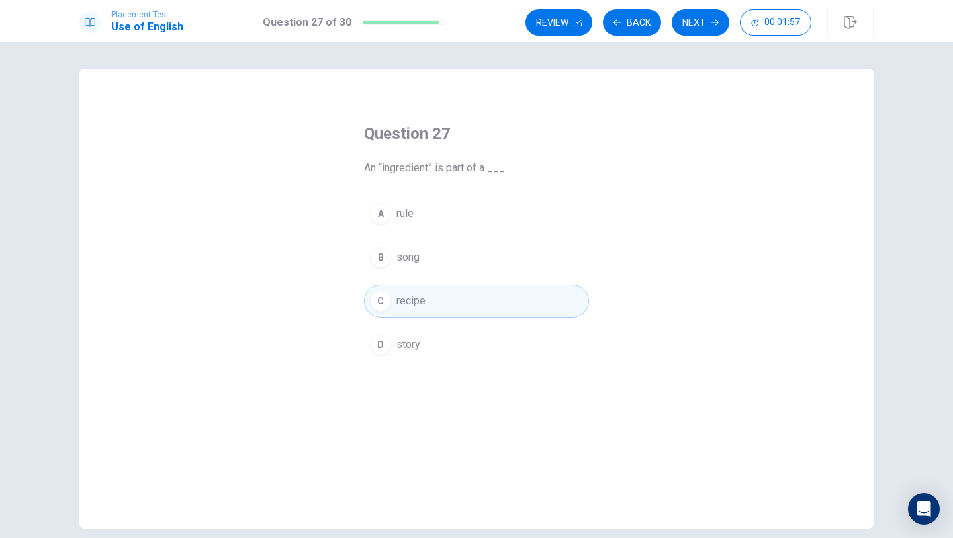
click at [373, 204] on button "A rule" at bounding box center [476, 213] width 225 height 33
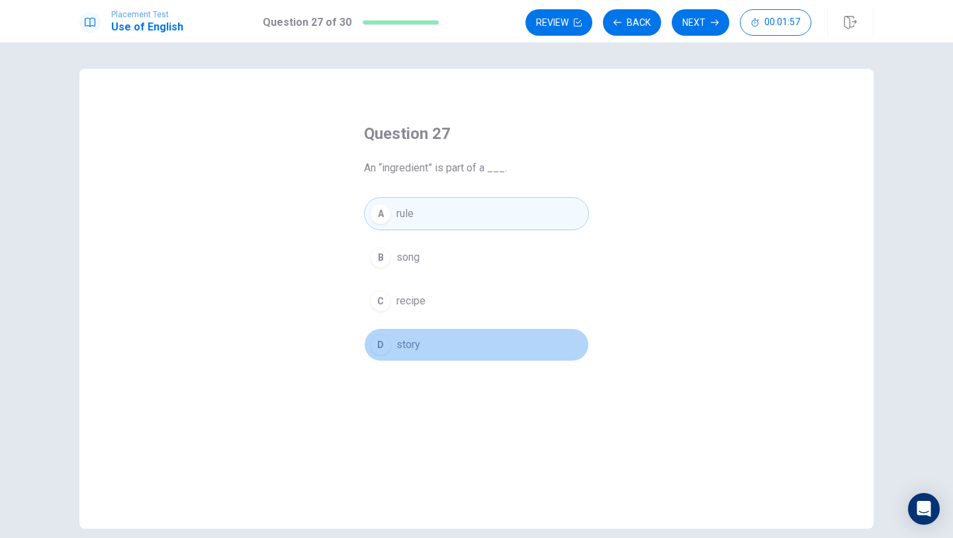
click at [373, 341] on div "D" at bounding box center [380, 344] width 21 height 21
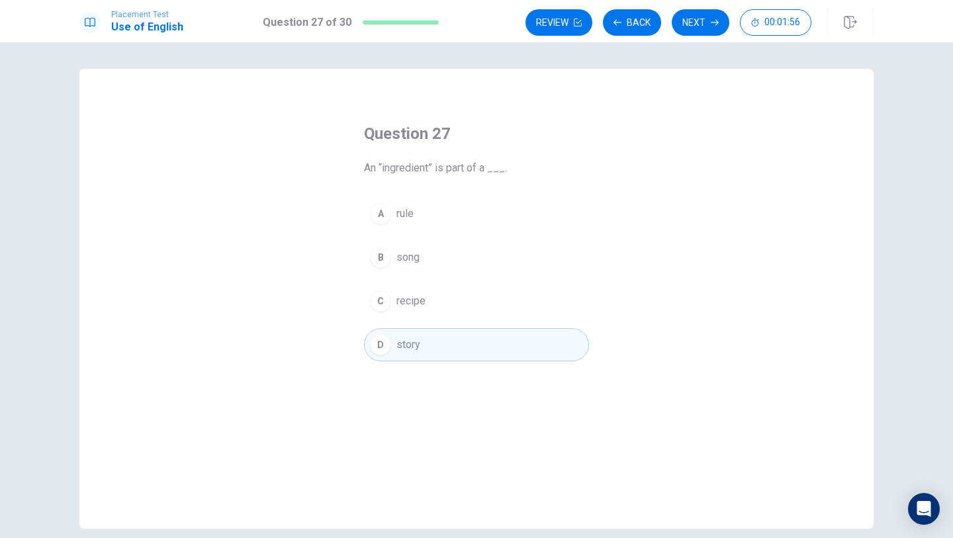
click at [381, 296] on div "C" at bounding box center [380, 301] width 21 height 21
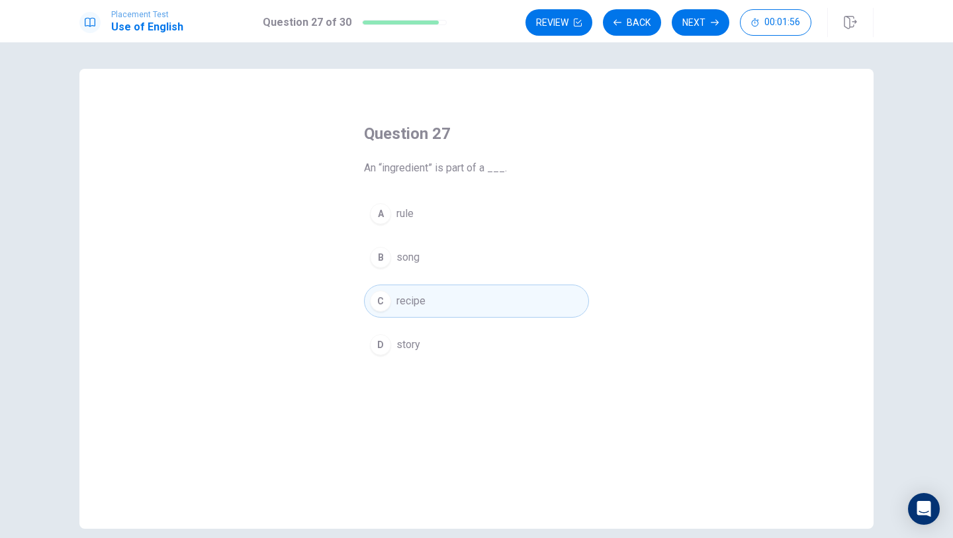
click at [406, 216] on span "rule" at bounding box center [404, 214] width 17 height 16
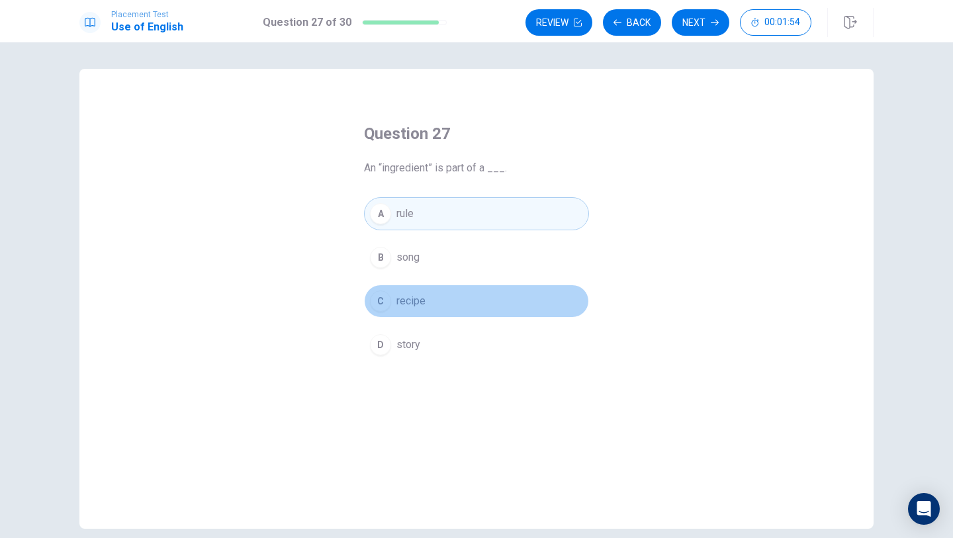
click at [437, 292] on button "C recipe" at bounding box center [476, 301] width 225 height 33
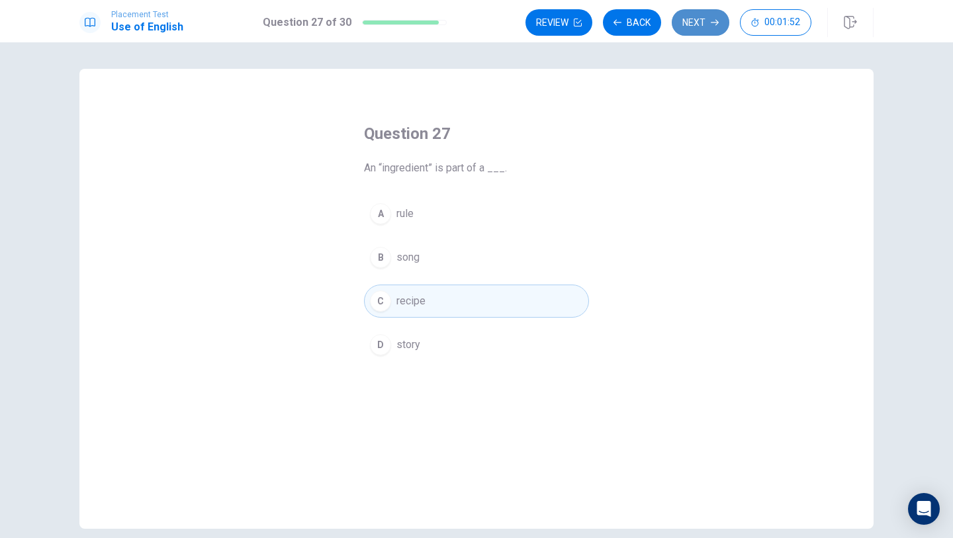
click at [705, 17] on button "Next" at bounding box center [701, 22] width 58 height 26
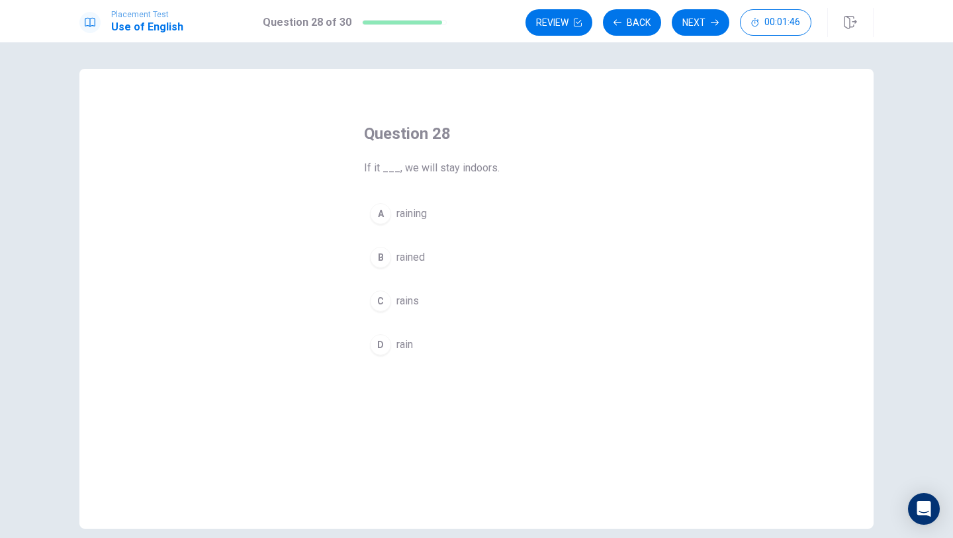
click at [444, 201] on button "A raining" at bounding box center [476, 213] width 225 height 33
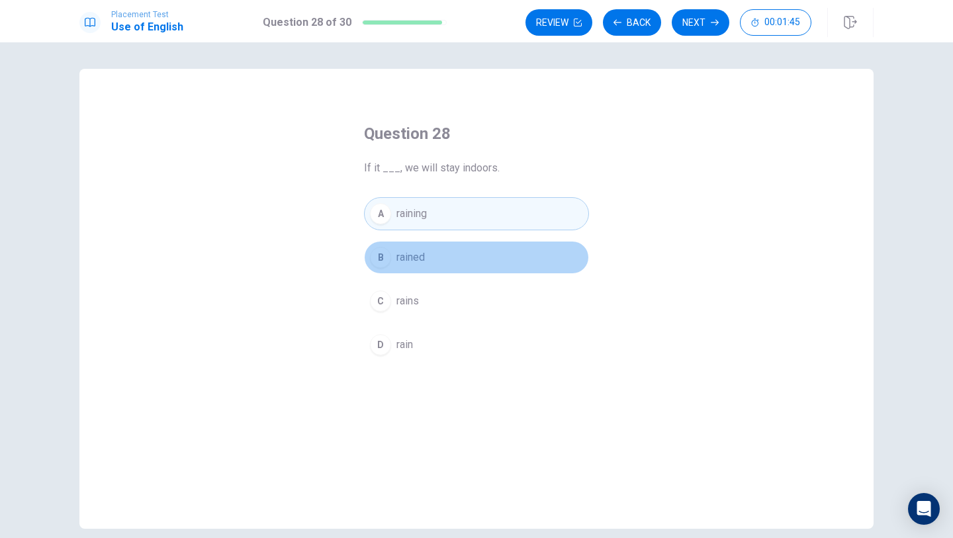
click at [455, 266] on button "B rained" at bounding box center [476, 257] width 225 height 33
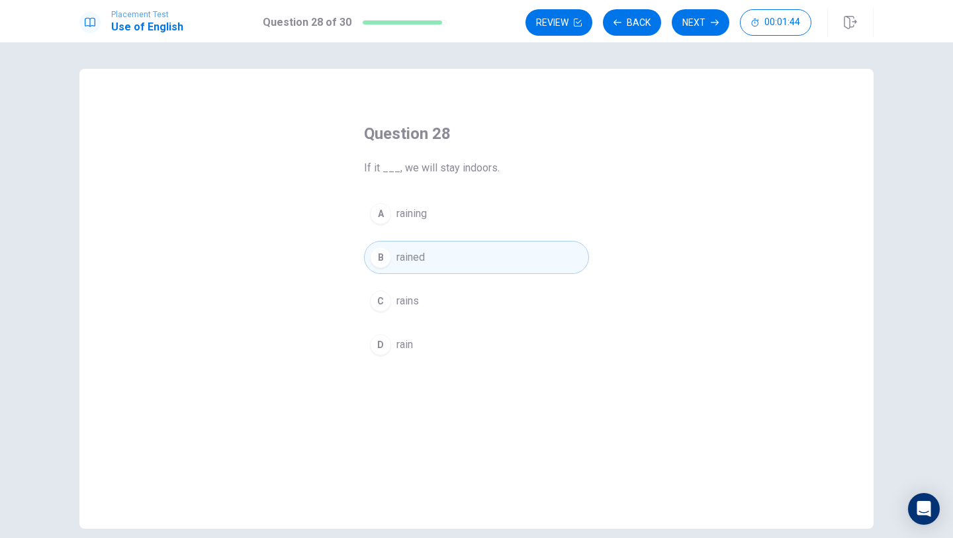
click at [455, 222] on button "A raining" at bounding box center [476, 213] width 225 height 33
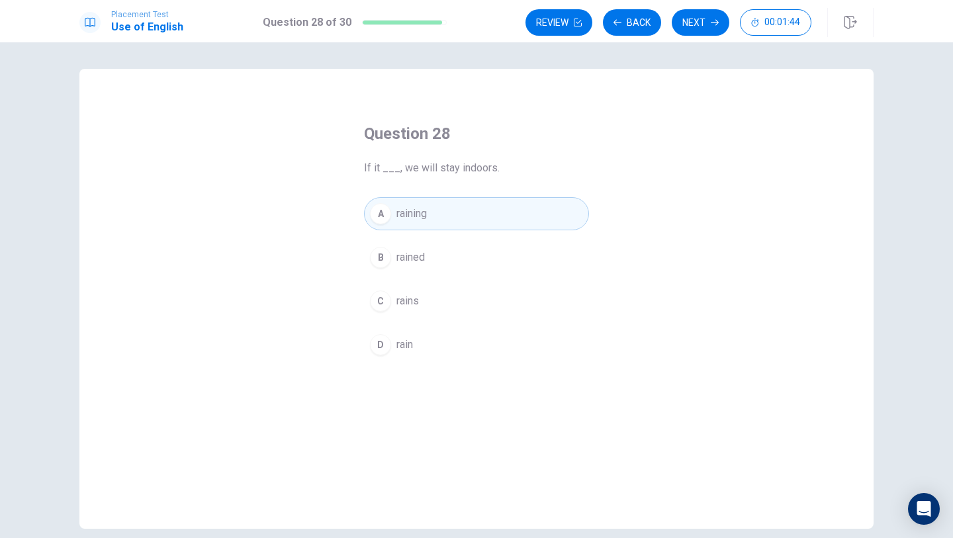
click at [463, 240] on div "A raining B rained C rains D rain" at bounding box center [476, 279] width 225 height 164
click at [488, 271] on button "B rained" at bounding box center [476, 257] width 225 height 33
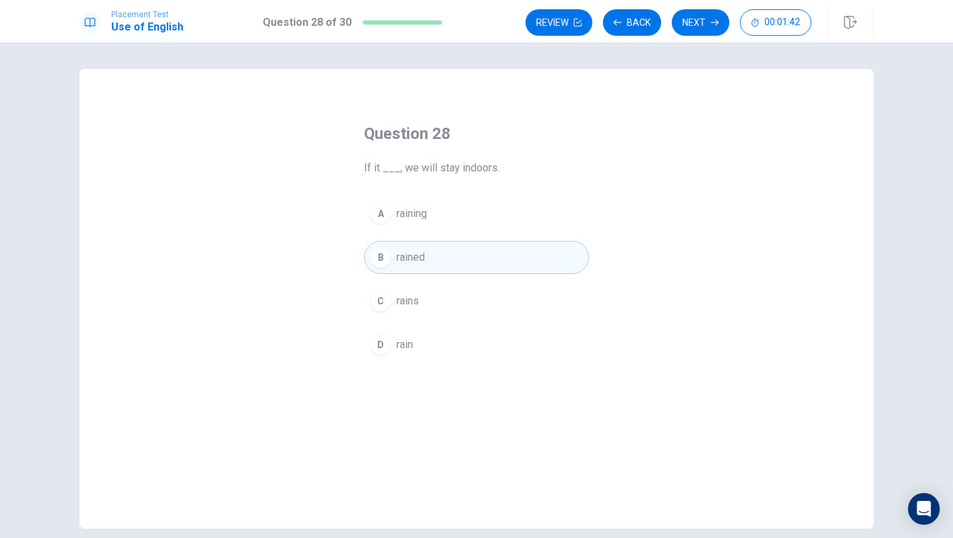
click at [472, 191] on div "Question 28 If it ___, we will stay indoors. A raining B rained C rains D rain" at bounding box center [476, 242] width 278 height 281
click at [474, 220] on button "A raining" at bounding box center [476, 213] width 225 height 33
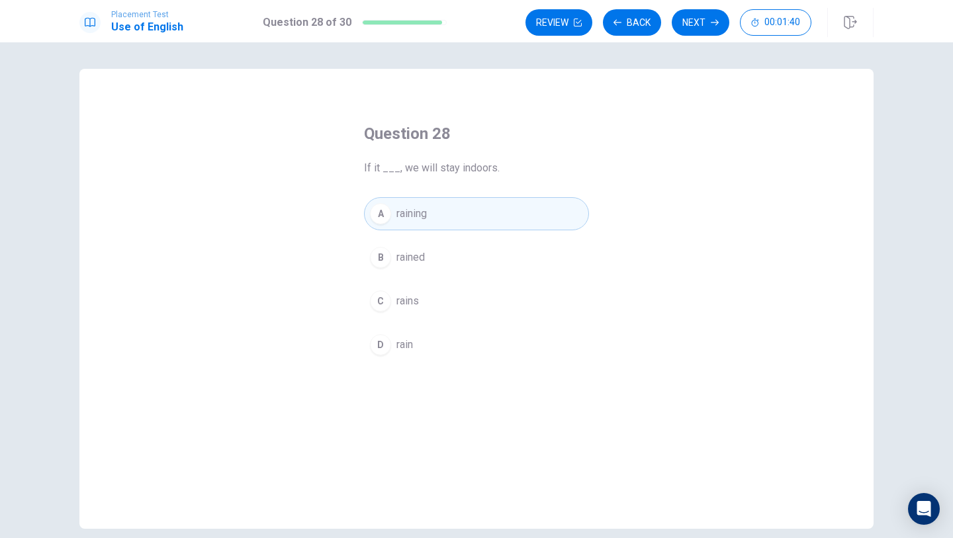
click at [416, 353] on button "D rain" at bounding box center [476, 344] width 225 height 33
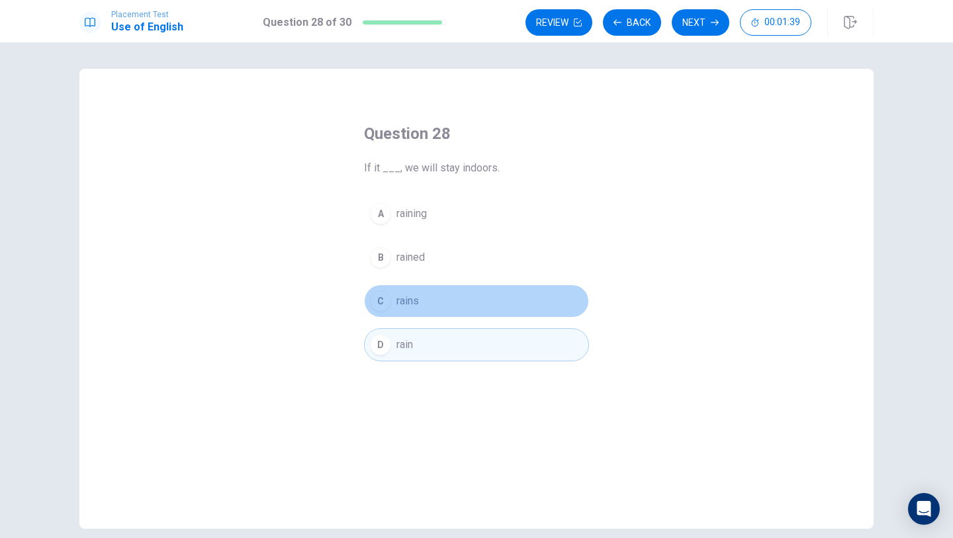
click at [435, 294] on button "C rains" at bounding box center [476, 301] width 225 height 33
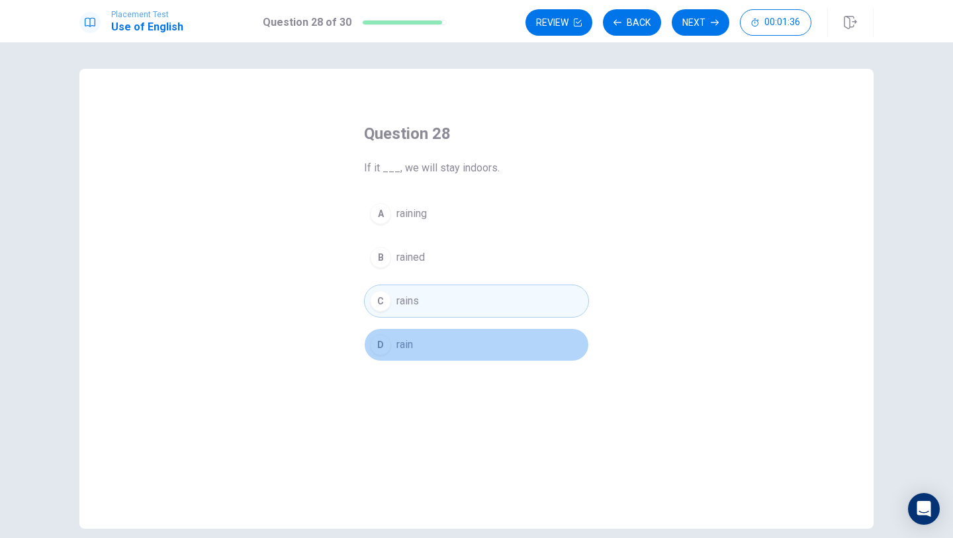
click at [479, 343] on button "D rain" at bounding box center [476, 344] width 225 height 33
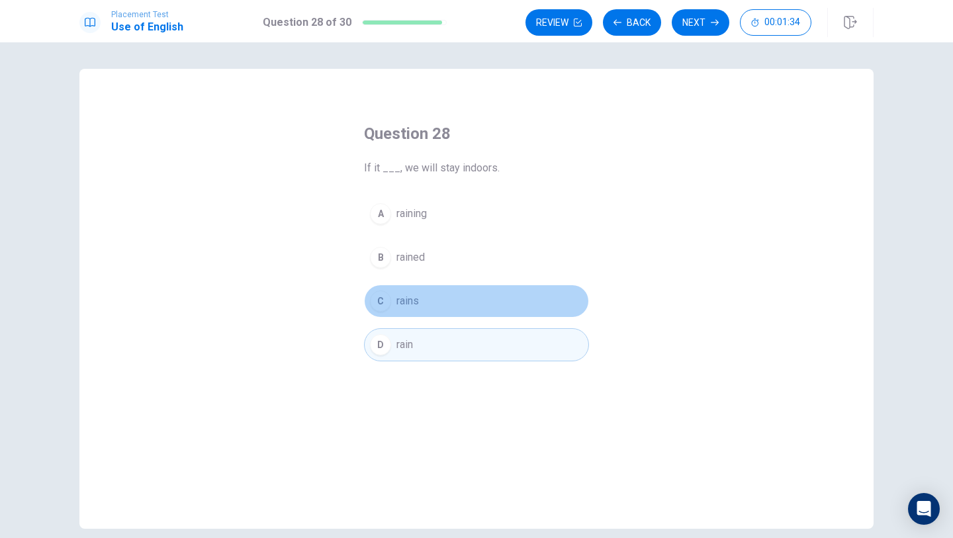
click at [463, 298] on button "C rains" at bounding box center [476, 301] width 225 height 33
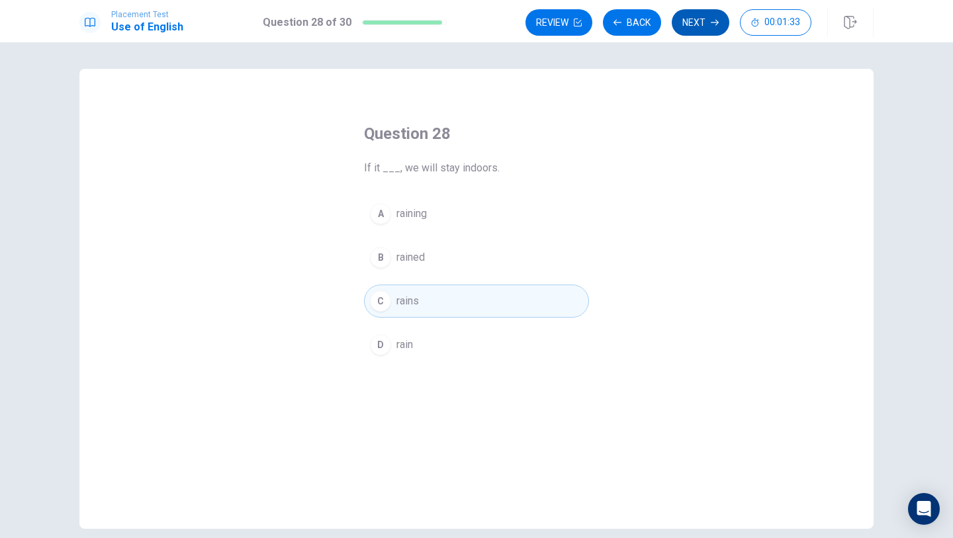
click at [706, 26] on button "Next" at bounding box center [701, 22] width 58 height 26
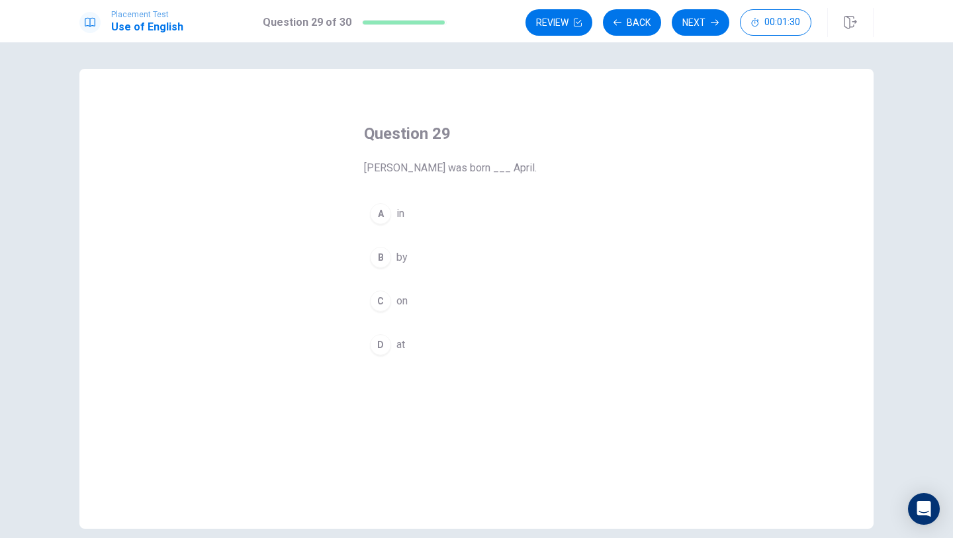
click at [390, 226] on button "A in" at bounding box center [476, 213] width 225 height 33
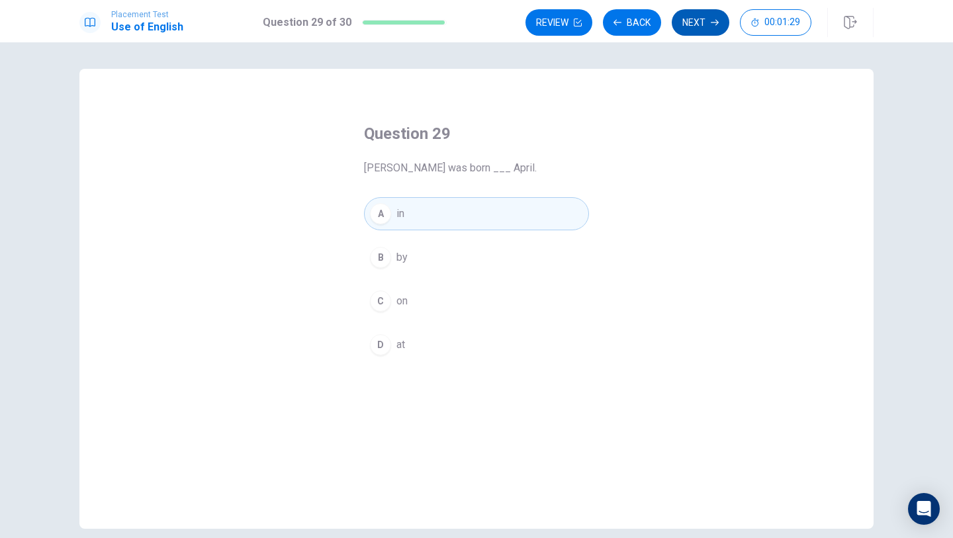
click at [707, 26] on button "Next" at bounding box center [701, 22] width 58 height 26
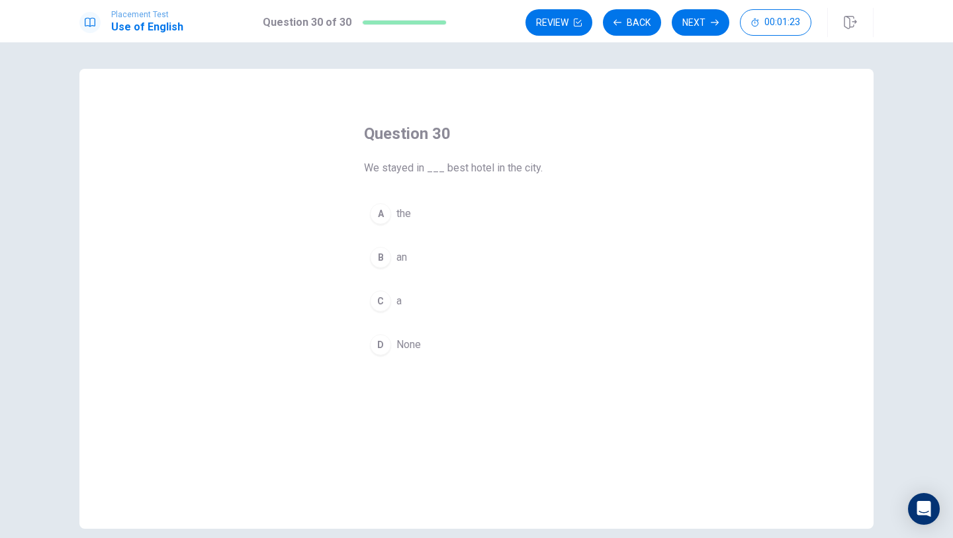
click at [385, 306] on div "C" at bounding box center [380, 301] width 21 height 21
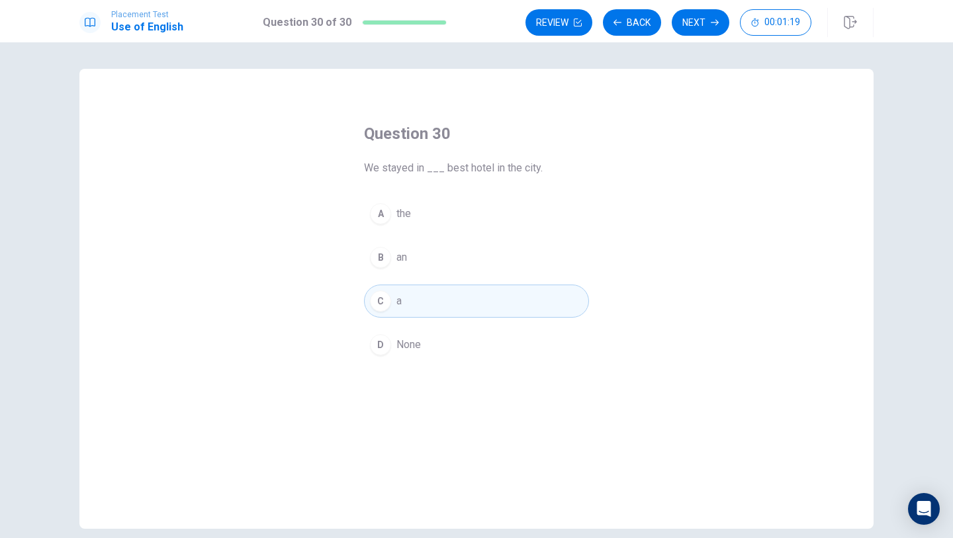
click at [416, 222] on button "A the" at bounding box center [476, 213] width 225 height 33
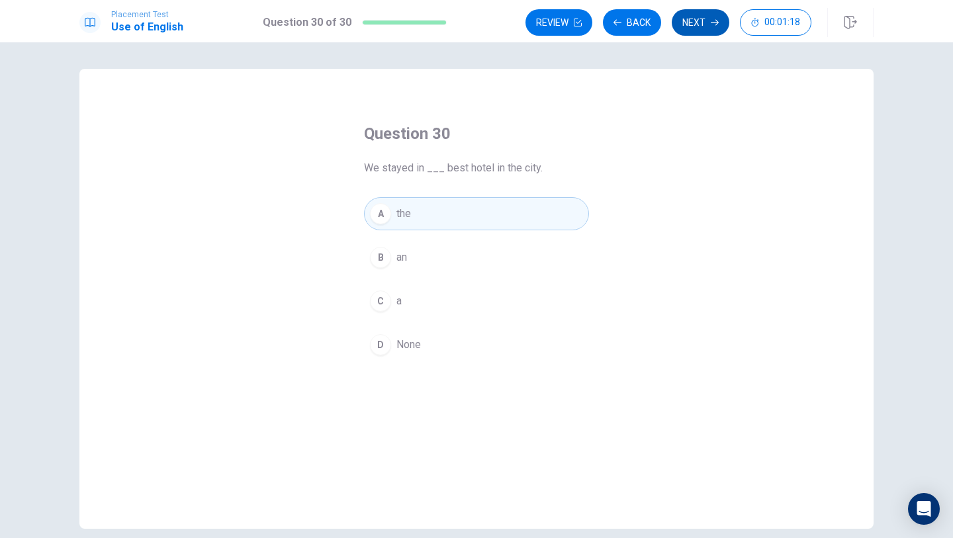
click at [713, 26] on button "Next" at bounding box center [701, 22] width 58 height 26
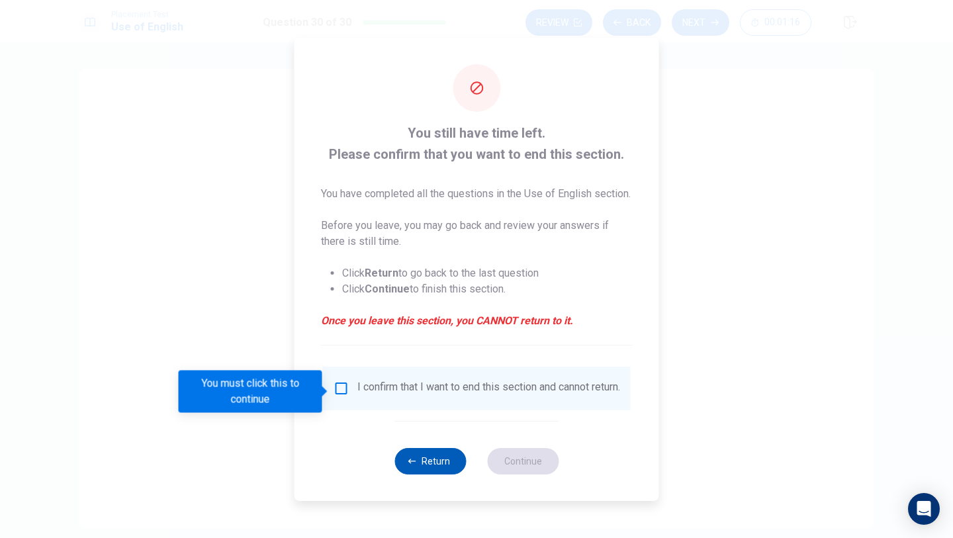
click at [431, 474] on button "Return" at bounding box center [429, 461] width 71 height 26
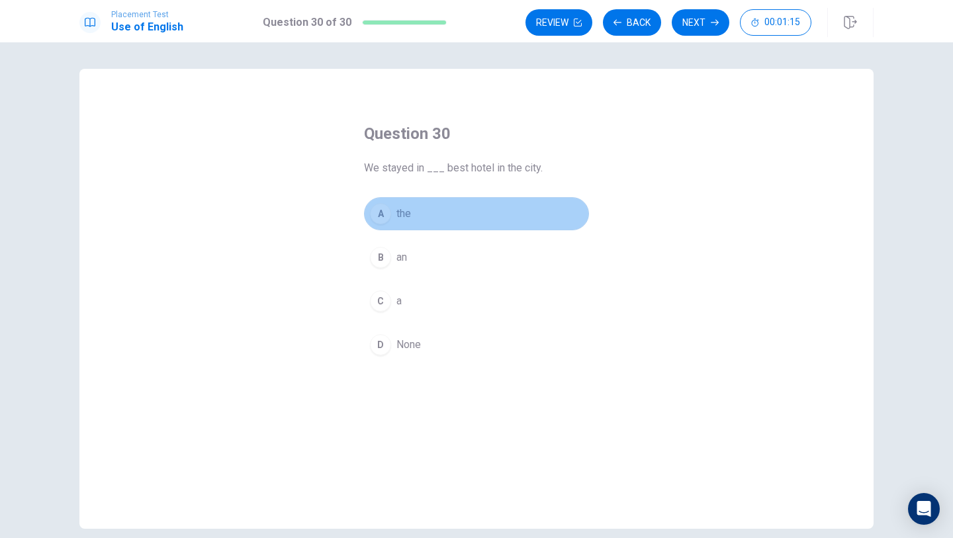
click at [404, 200] on button "A the" at bounding box center [476, 213] width 225 height 33
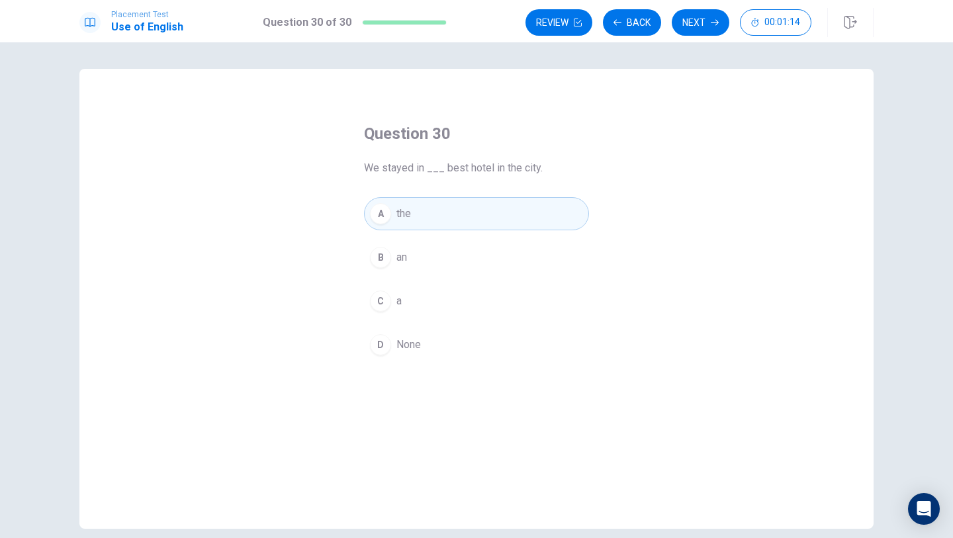
click at [416, 281] on div "A the B an C a D None" at bounding box center [476, 279] width 225 height 164
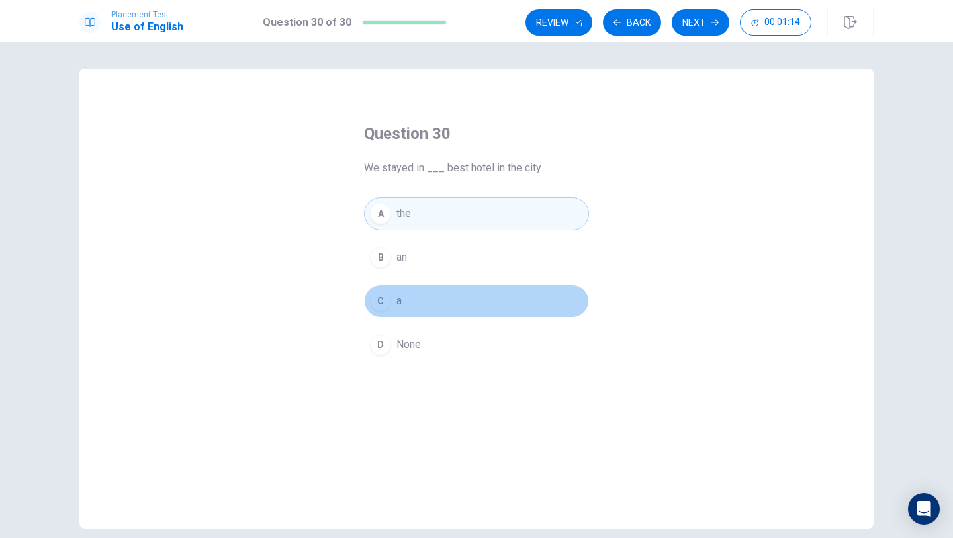
click at [416, 301] on button "C a" at bounding box center [476, 301] width 225 height 33
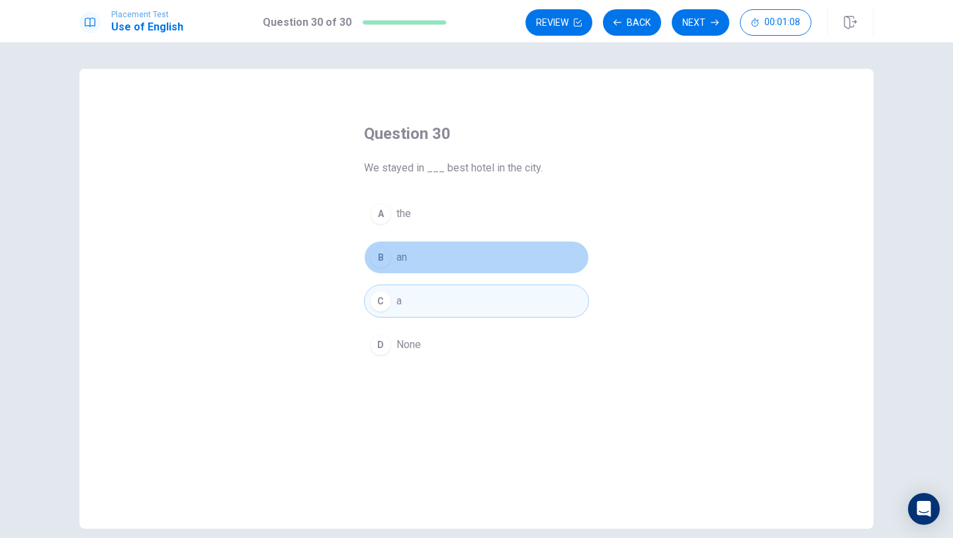
click at [440, 255] on button "B an" at bounding box center [476, 257] width 225 height 33
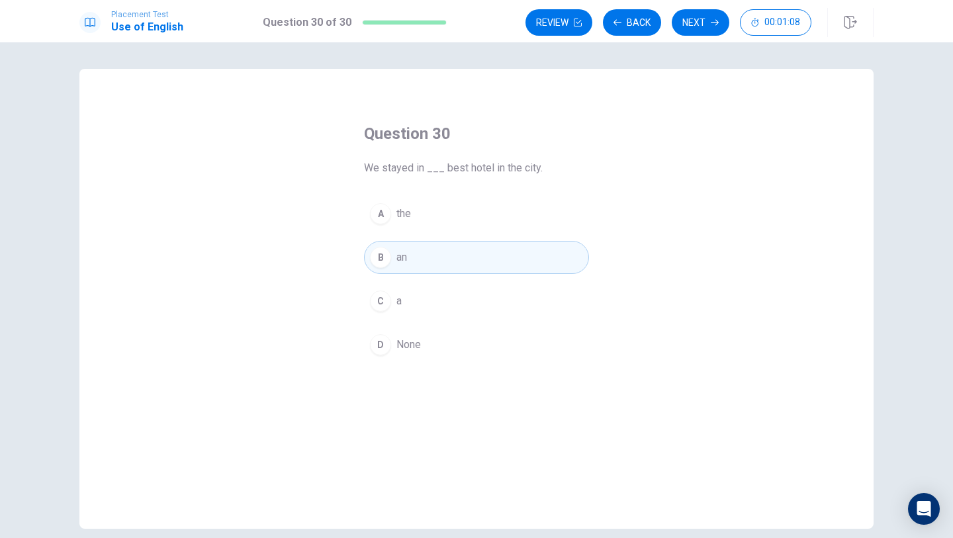
click at [420, 298] on button "C a" at bounding box center [476, 301] width 225 height 33
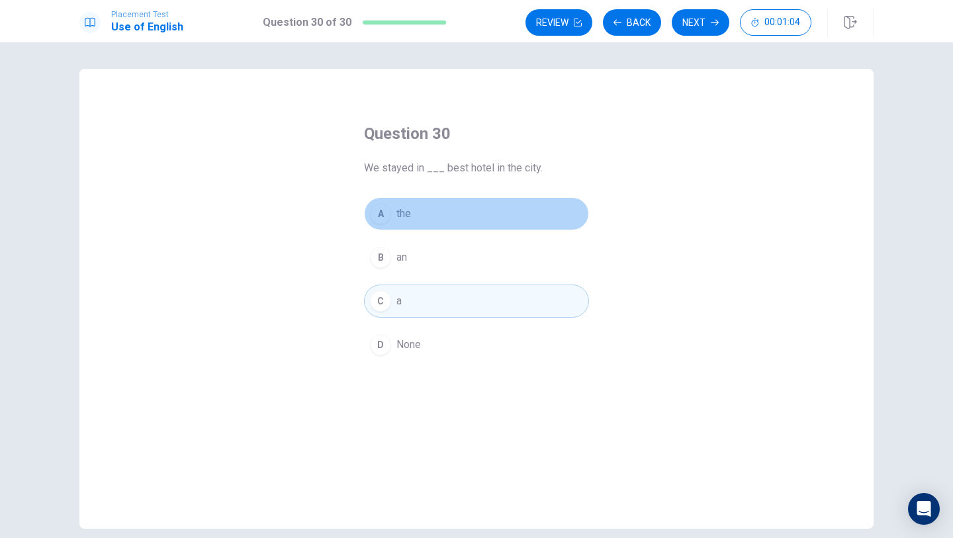
click at [468, 224] on button "A the" at bounding box center [476, 213] width 225 height 33
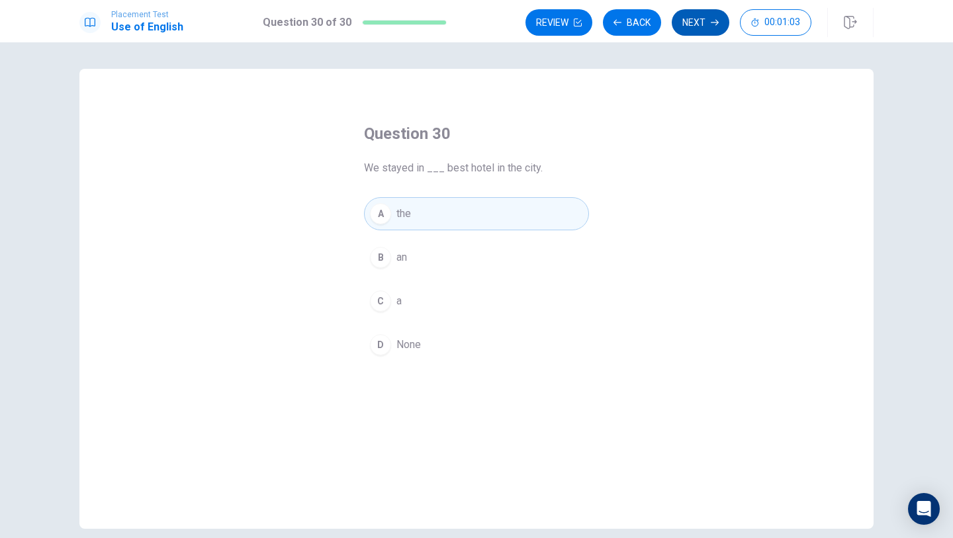
click at [713, 28] on button "Next" at bounding box center [701, 22] width 58 height 26
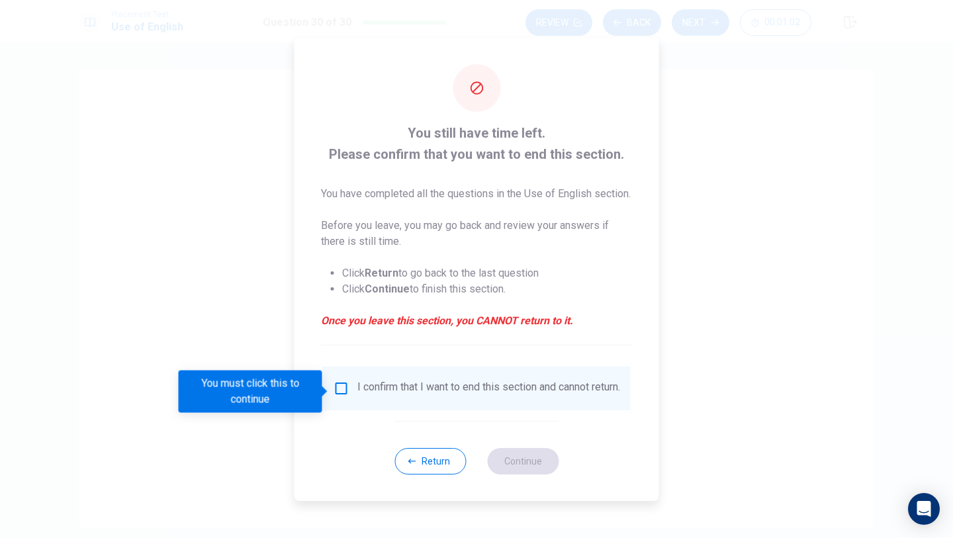
click at [336, 390] on input "You must click this to continue" at bounding box center [342, 389] width 16 height 16
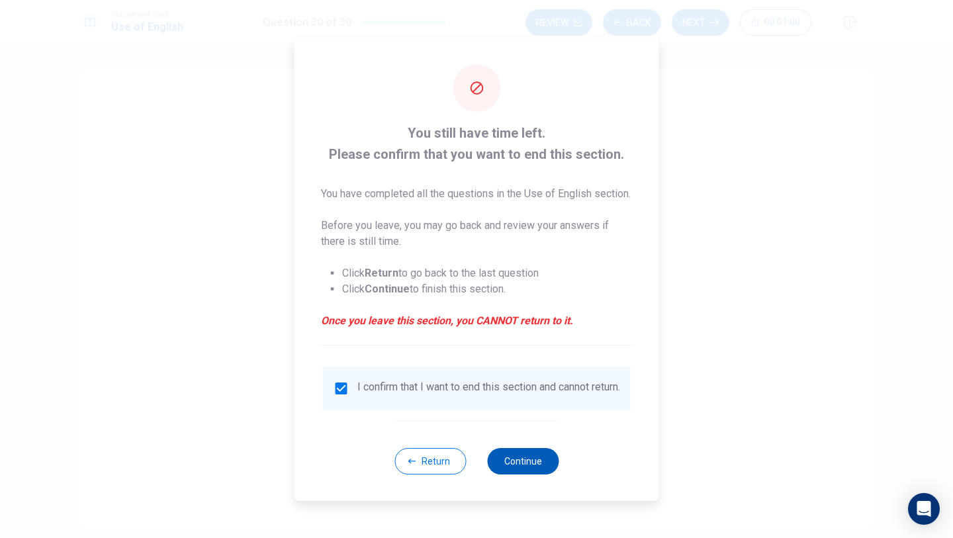
click at [525, 469] on button "Continue" at bounding box center [522, 461] width 71 height 26
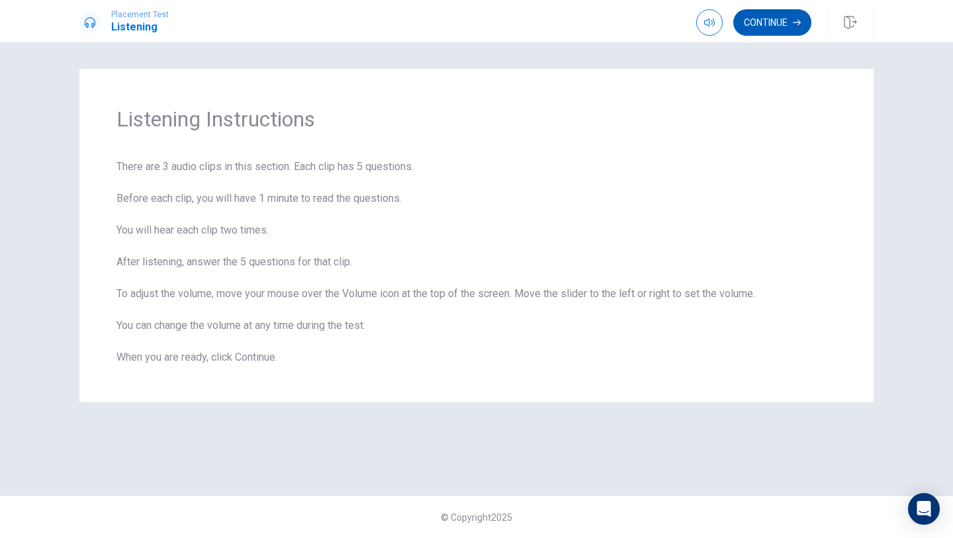
click at [754, 21] on button "Continue" at bounding box center [772, 22] width 78 height 26
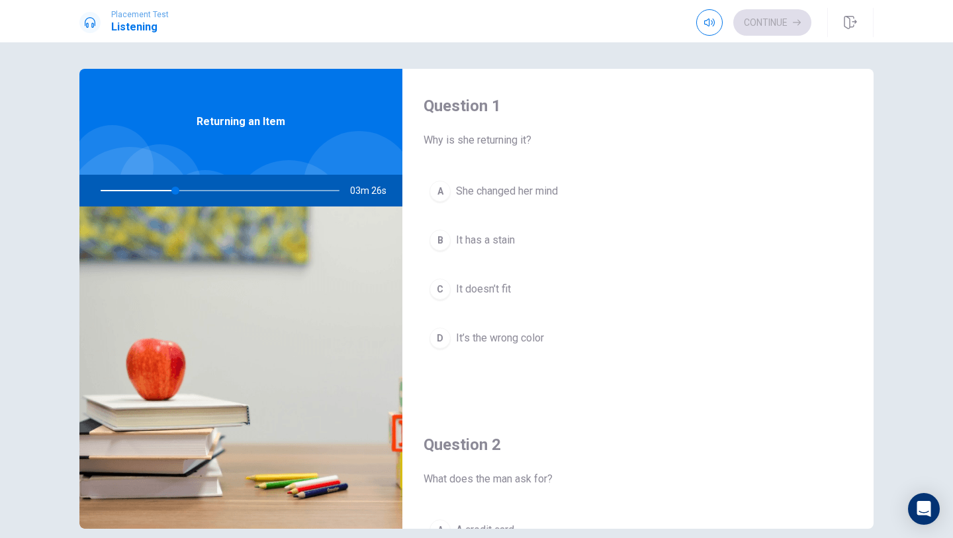
click at [429, 291] on div "C" at bounding box center [439, 289] width 21 height 21
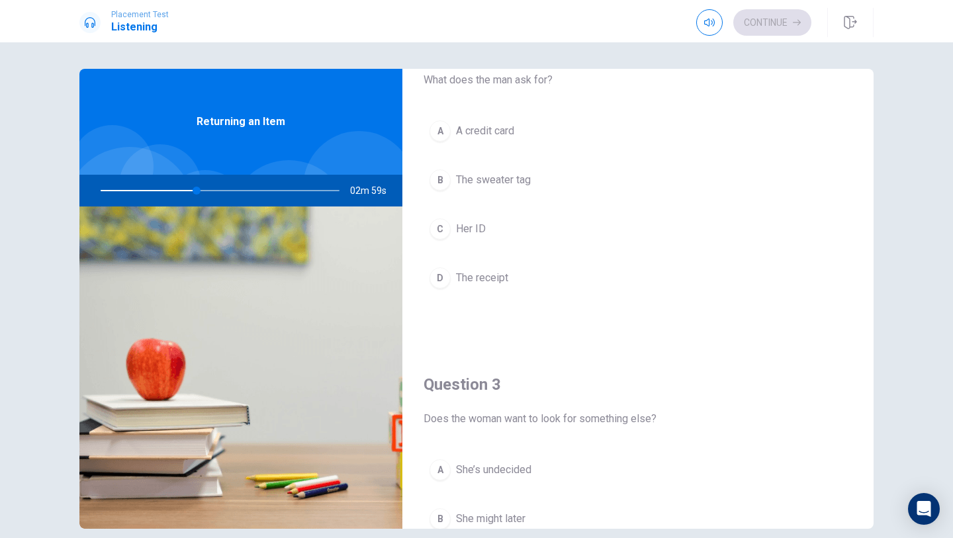
scroll to position [402, 0]
click at [435, 274] on div "D" at bounding box center [439, 275] width 21 height 21
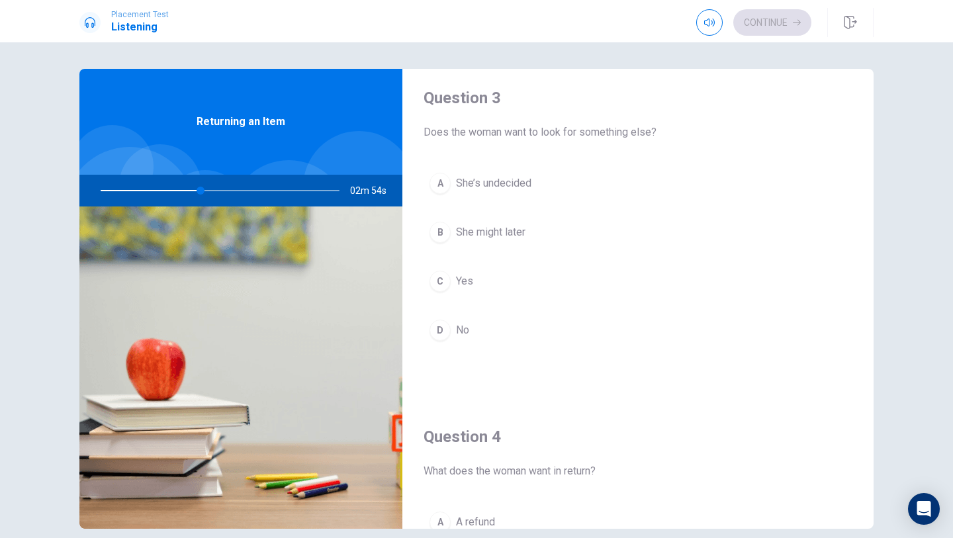
scroll to position [700, 0]
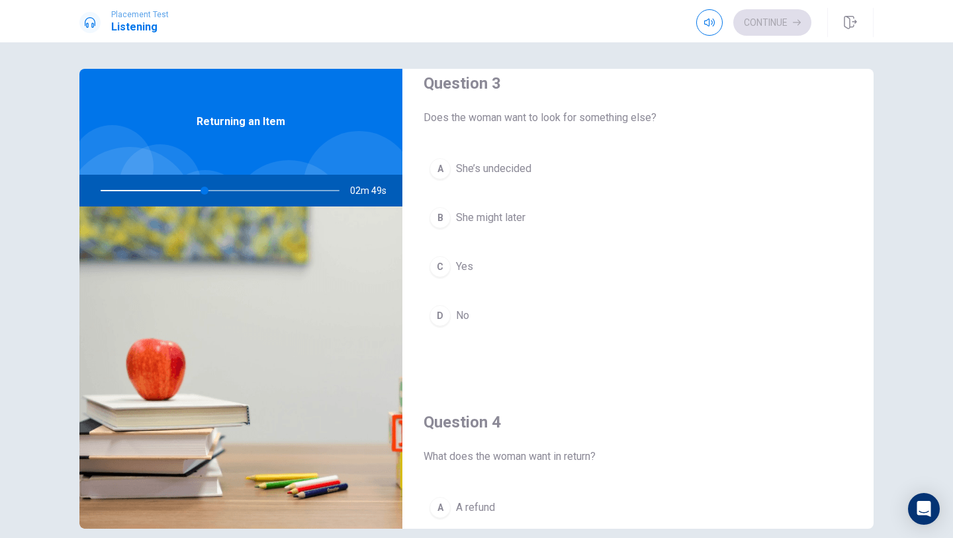
drag, startPoint x: 444, startPoint y: 310, endPoint x: 461, endPoint y: 311, distance: 16.6
click at [444, 310] on div "D" at bounding box center [439, 315] width 21 height 21
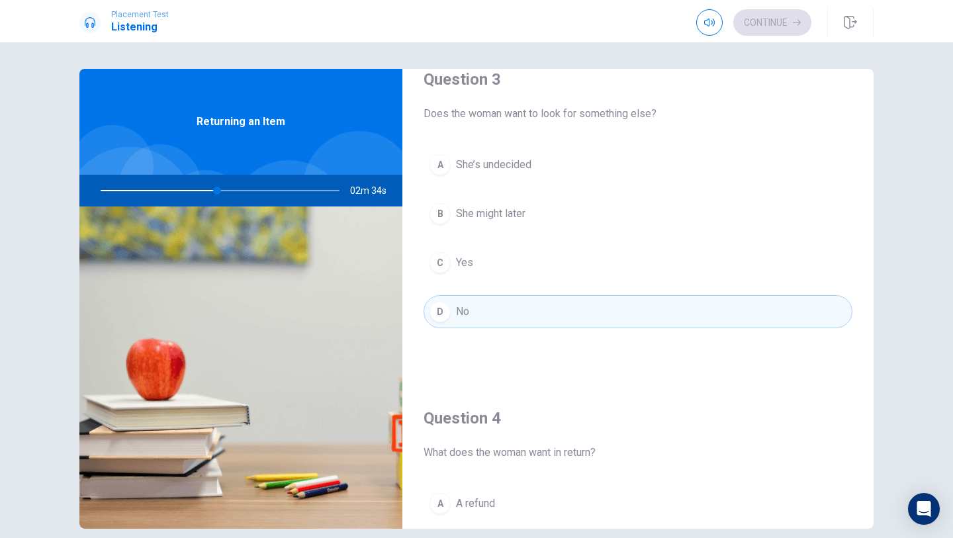
scroll to position [682, 0]
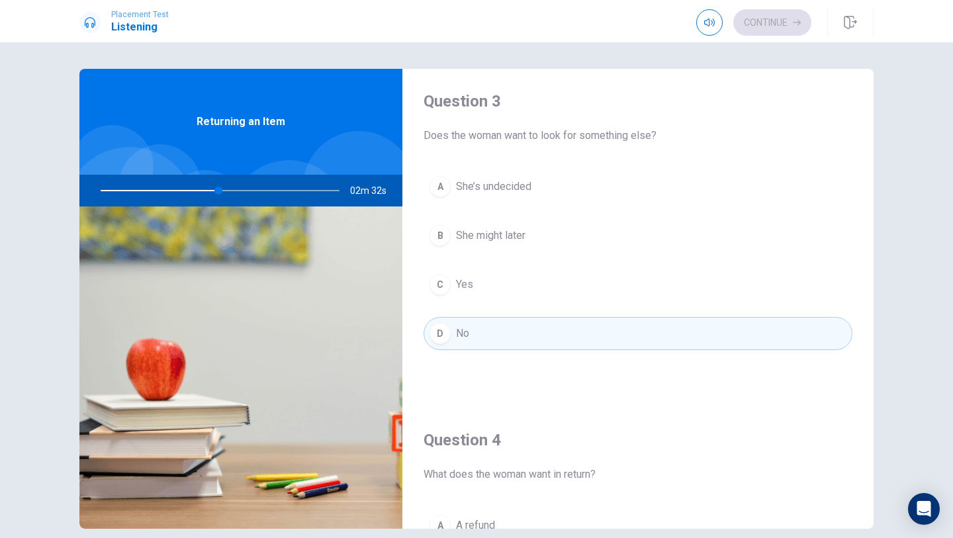
drag, startPoint x: 215, startPoint y: 189, endPoint x: 176, endPoint y: 188, distance: 39.0
click at [176, 188] on div at bounding box center [217, 191] width 265 height 32
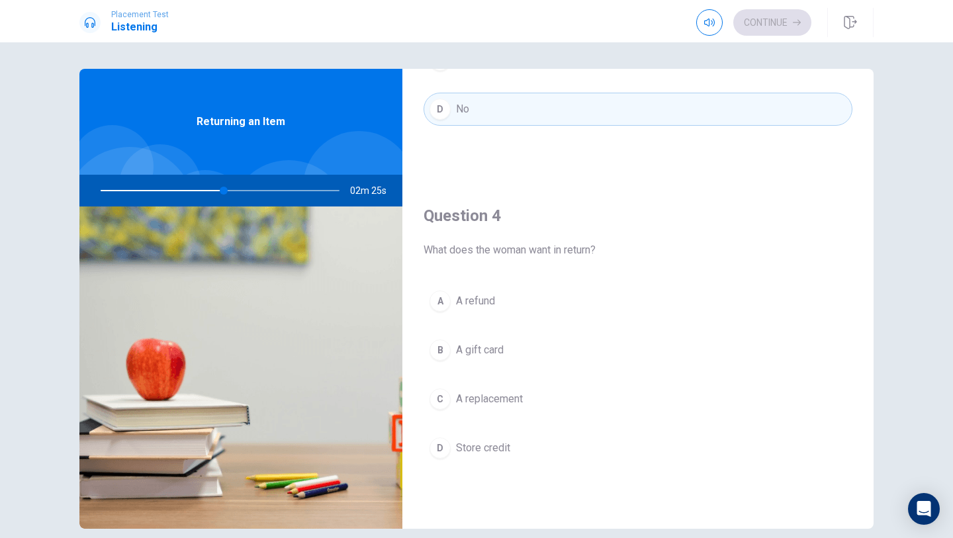
scroll to position [913, 0]
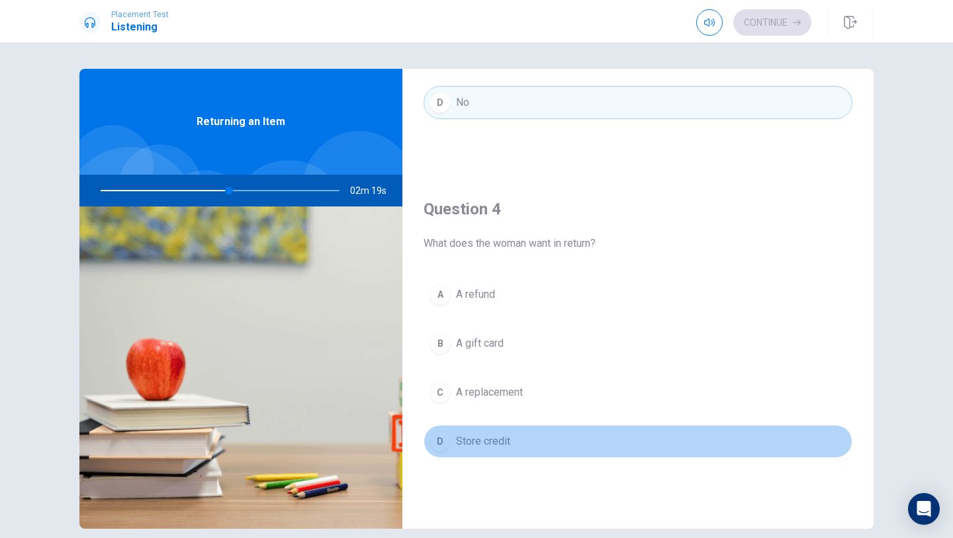
click at [436, 448] on div "D" at bounding box center [439, 441] width 21 height 21
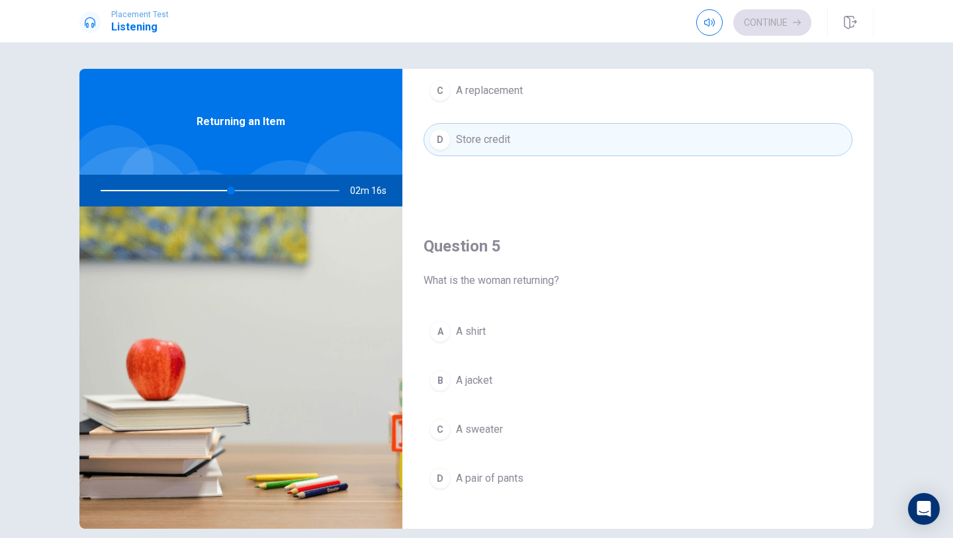
scroll to position [1216, 0]
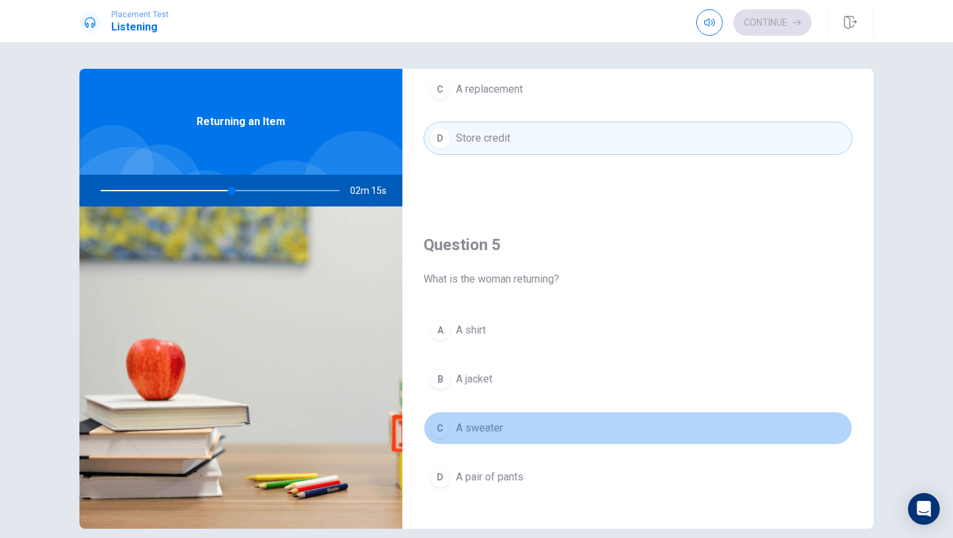
click at [437, 434] on div "C" at bounding box center [439, 428] width 21 height 21
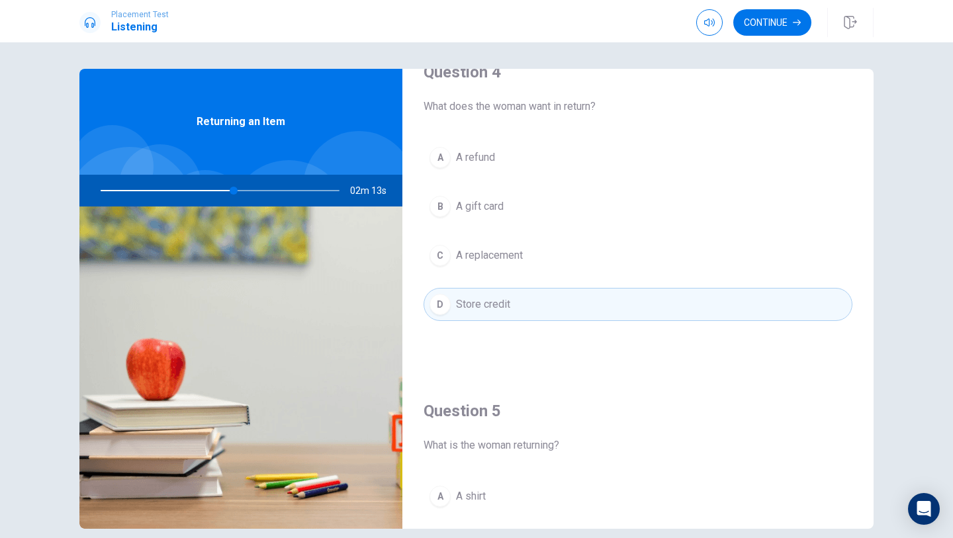
scroll to position [1035, 0]
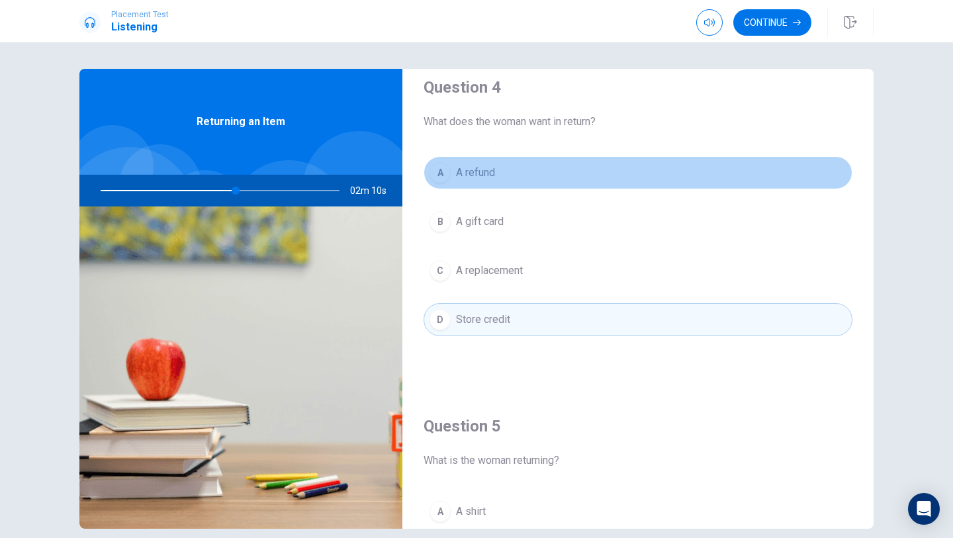
click at [447, 185] on button "A A refund" at bounding box center [638, 172] width 429 height 33
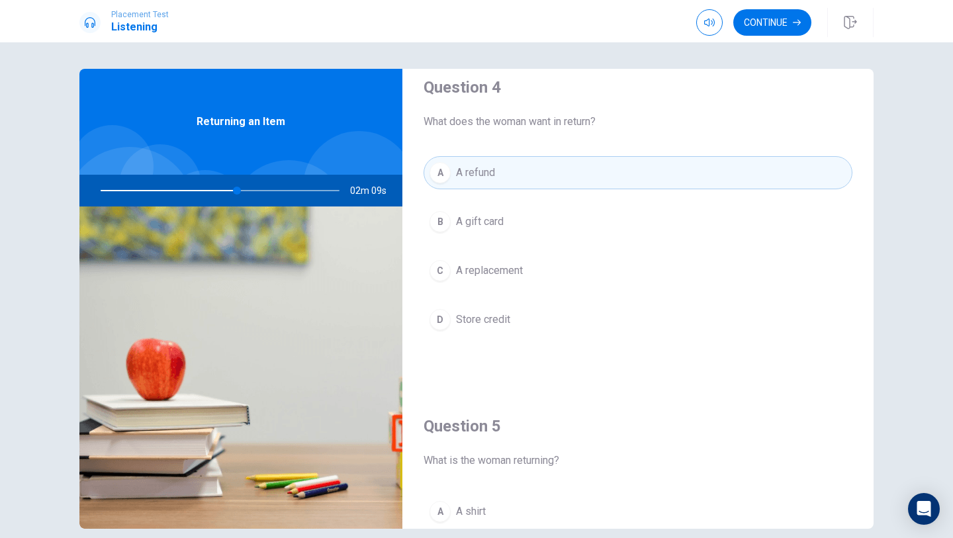
click at [439, 228] on div "B" at bounding box center [439, 221] width 21 height 21
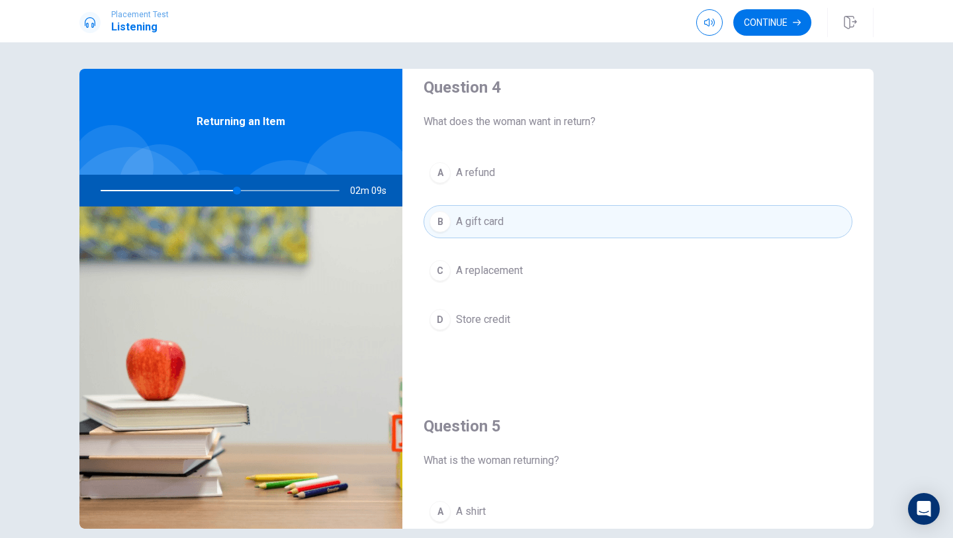
click at [439, 264] on div "C" at bounding box center [439, 270] width 21 height 21
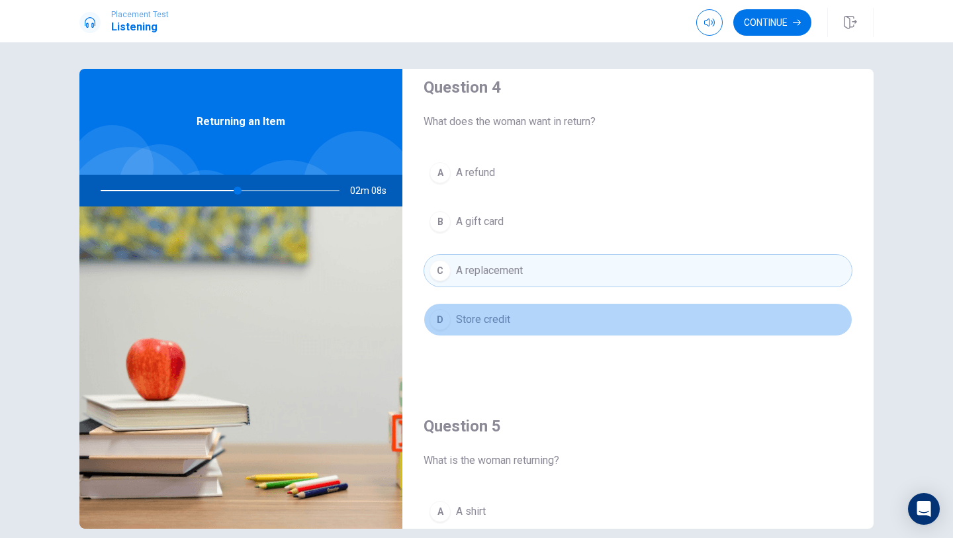
click at [441, 308] on button "D Store credit" at bounding box center [638, 319] width 429 height 33
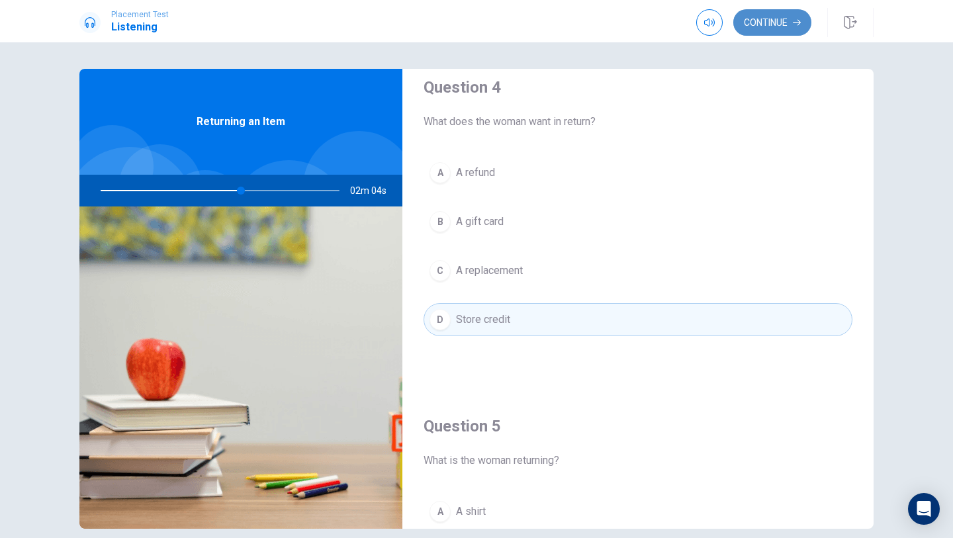
click at [775, 31] on button "Continue" at bounding box center [772, 22] width 78 height 26
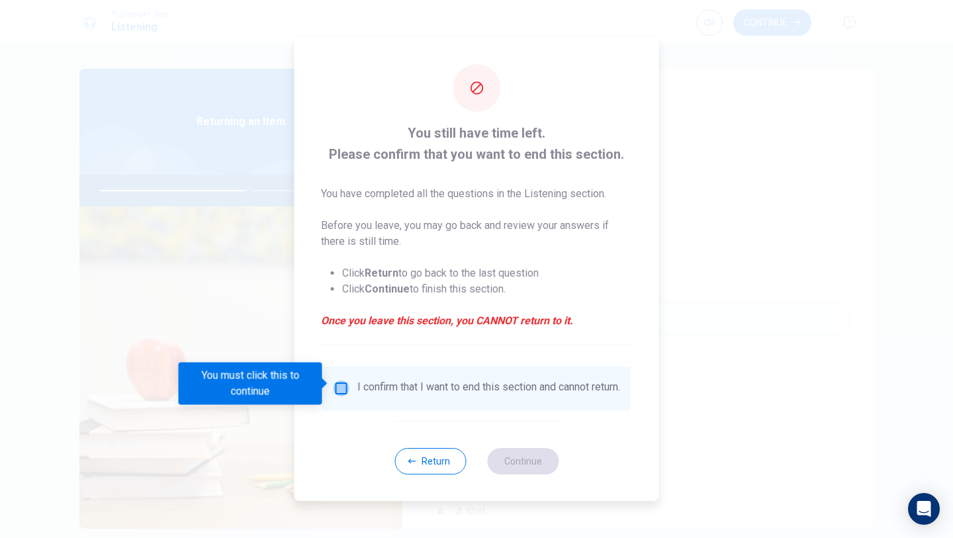
click at [339, 382] on input "You must click this to continue" at bounding box center [342, 389] width 16 height 16
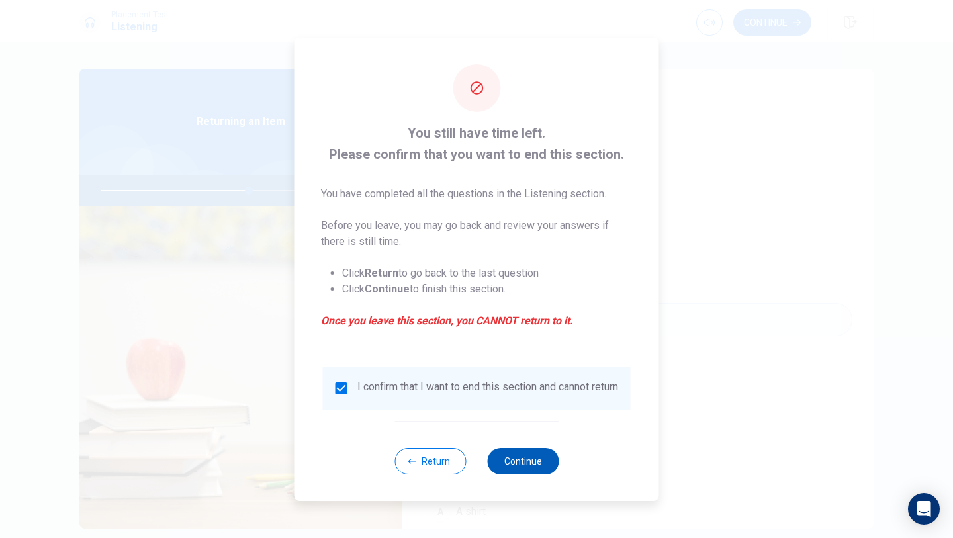
click at [508, 455] on button "Continue" at bounding box center [522, 461] width 71 height 26
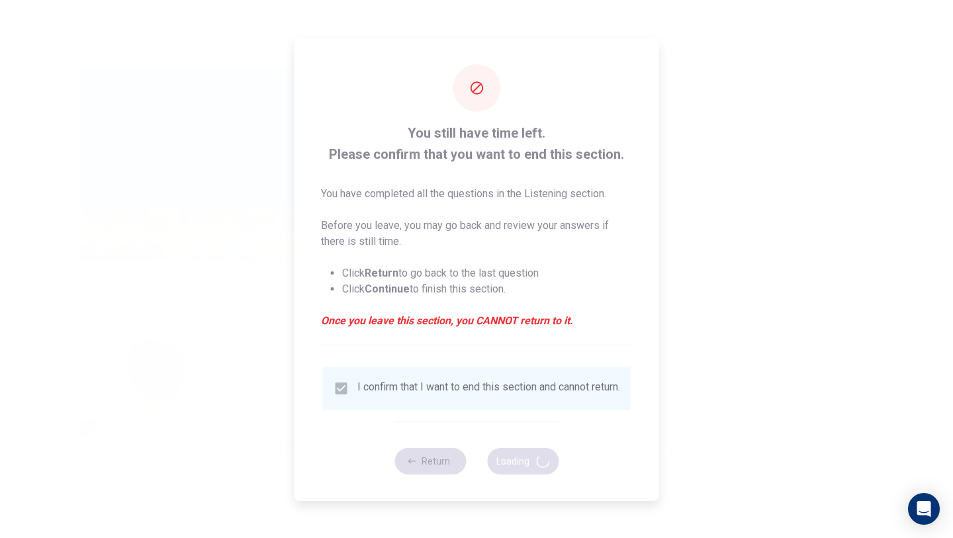
type input "63"
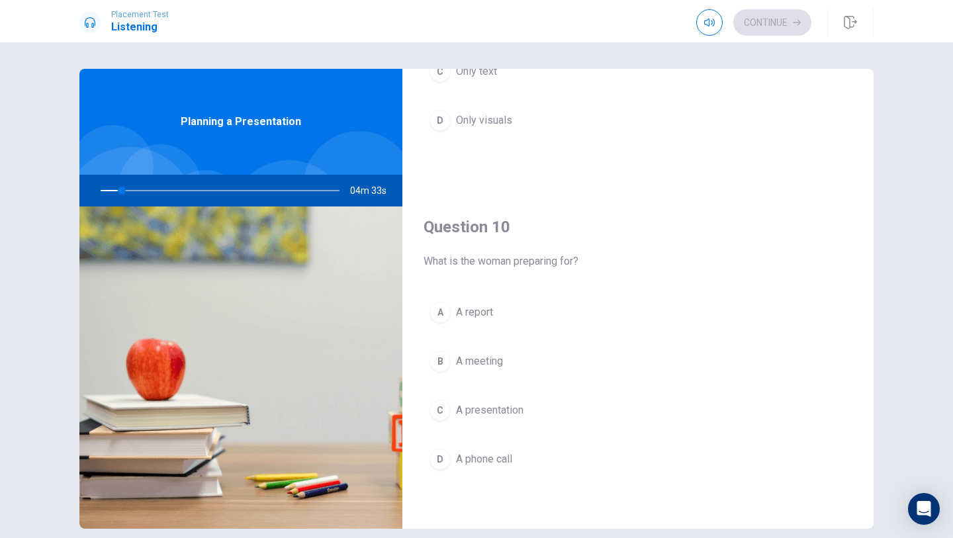
scroll to position [54, 0]
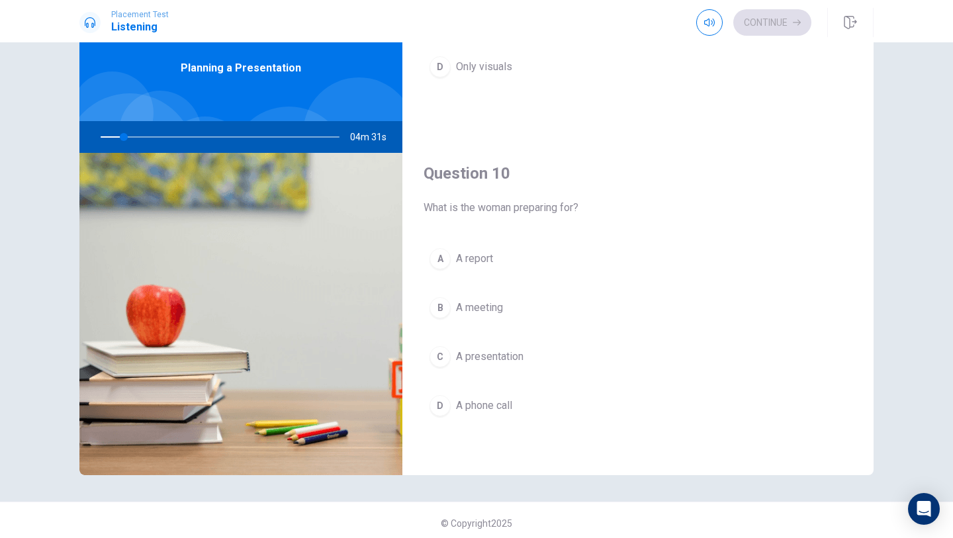
click at [427, 365] on button "C A presentation" at bounding box center [638, 356] width 429 height 33
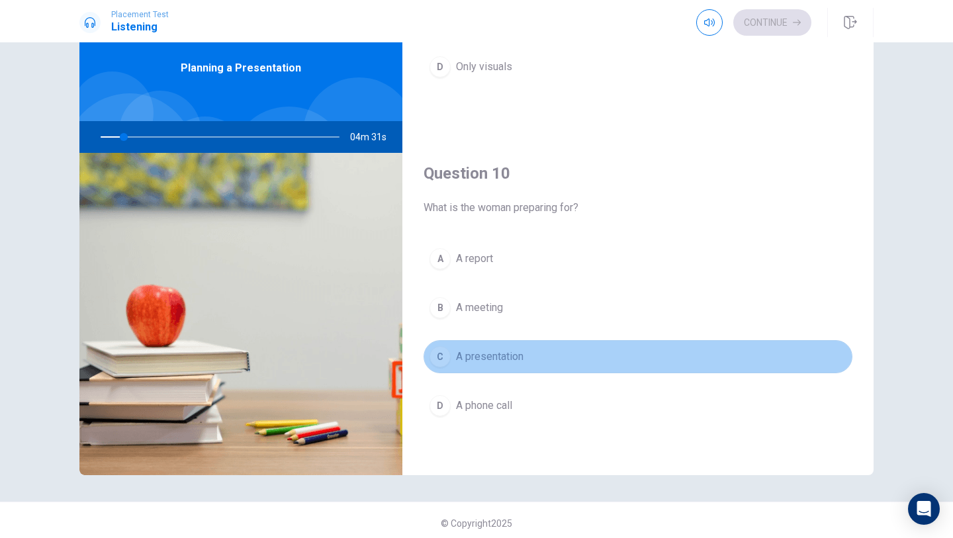
click at [455, 361] on button "C A presentation" at bounding box center [638, 356] width 429 height 33
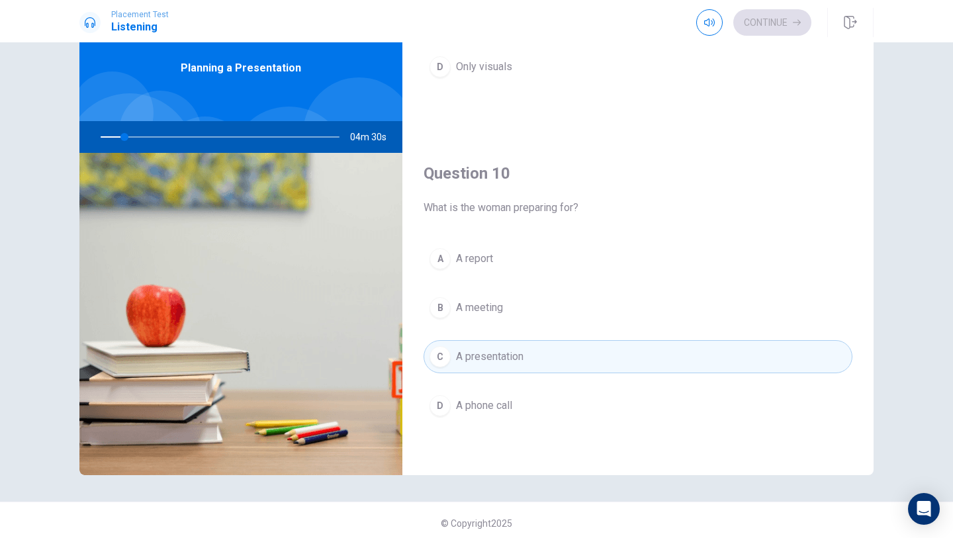
click at [582, 338] on div "A A report B A meeting C A presentation D A phone call" at bounding box center [638, 345] width 429 height 206
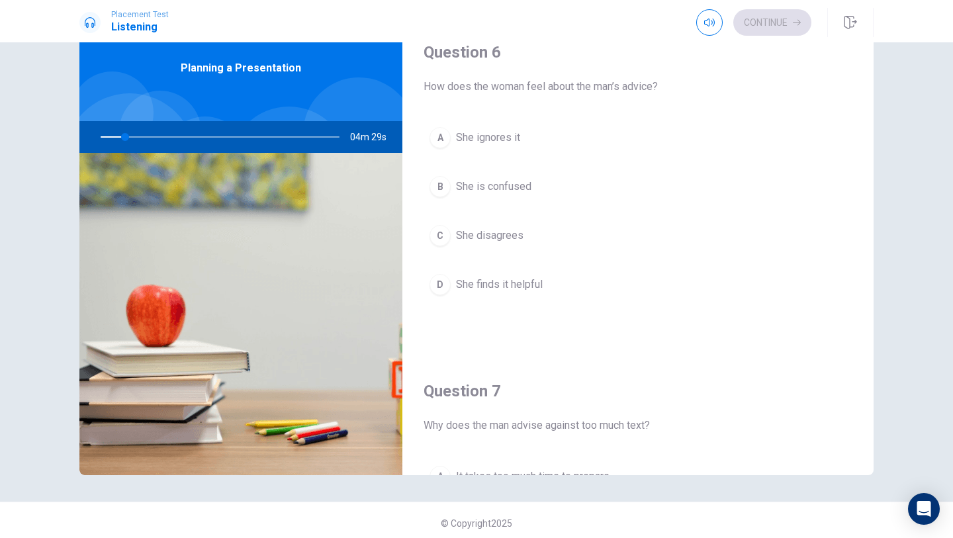
scroll to position [0, 0]
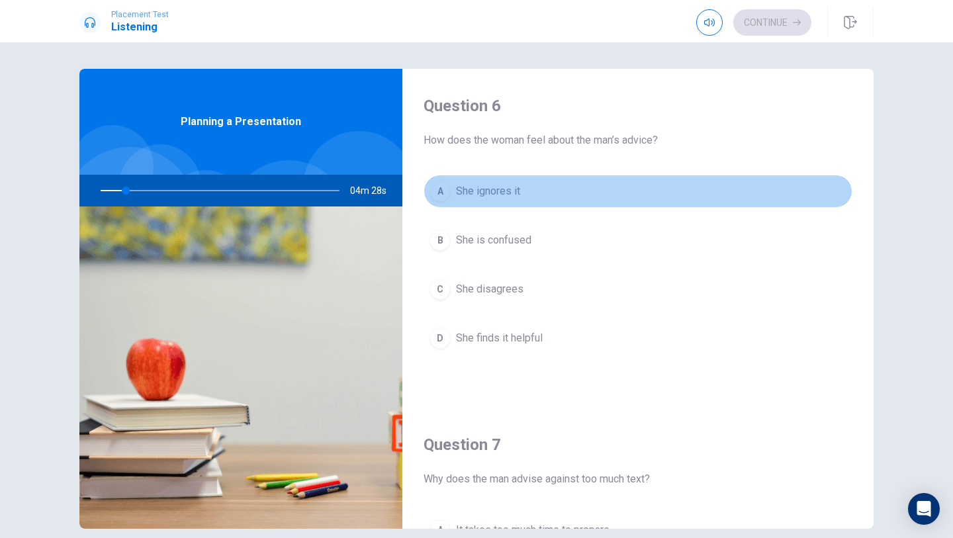
click at [500, 190] on span "She ignores it" at bounding box center [488, 191] width 64 height 16
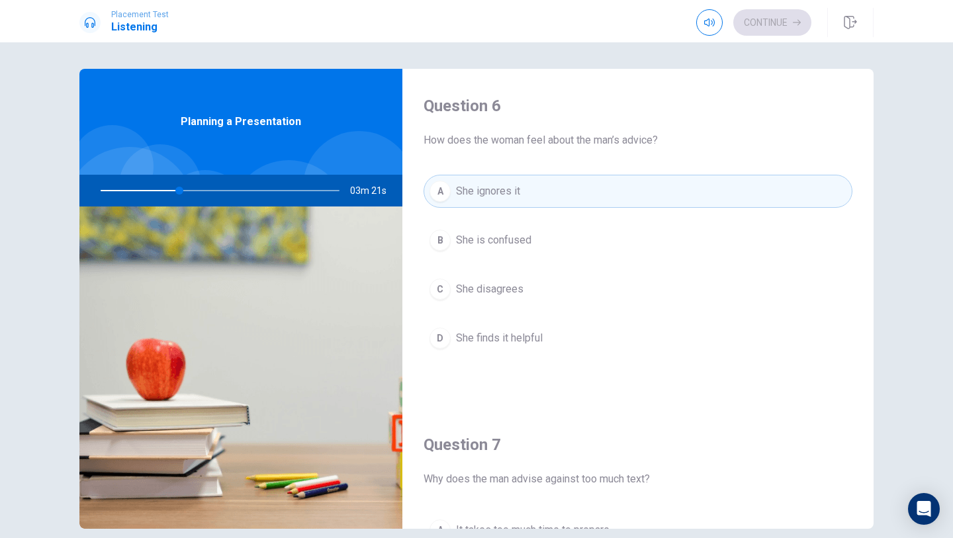
click at [519, 314] on div "A She ignores it B She is confused C She disagrees D She finds it helpful" at bounding box center [638, 278] width 429 height 206
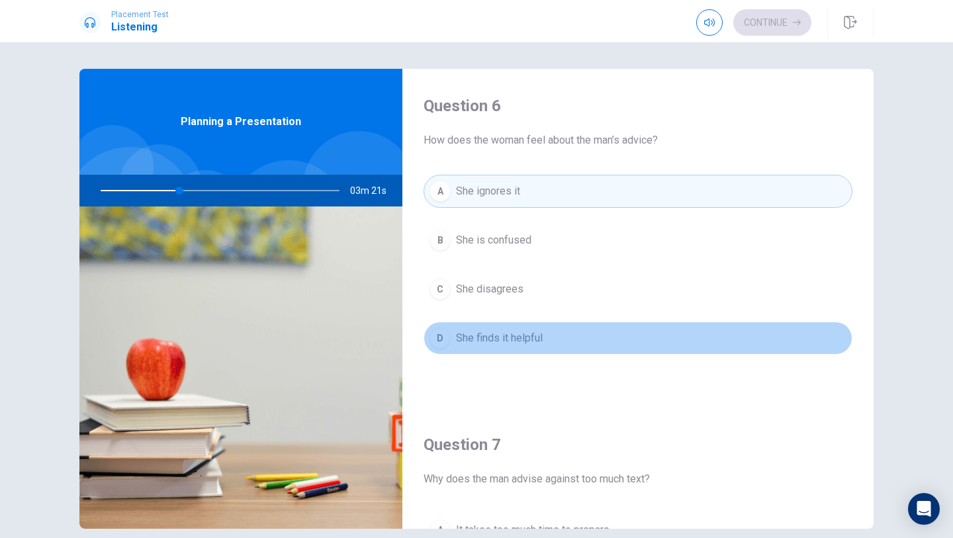
click at [544, 353] on button "D She finds it helpful" at bounding box center [638, 338] width 429 height 33
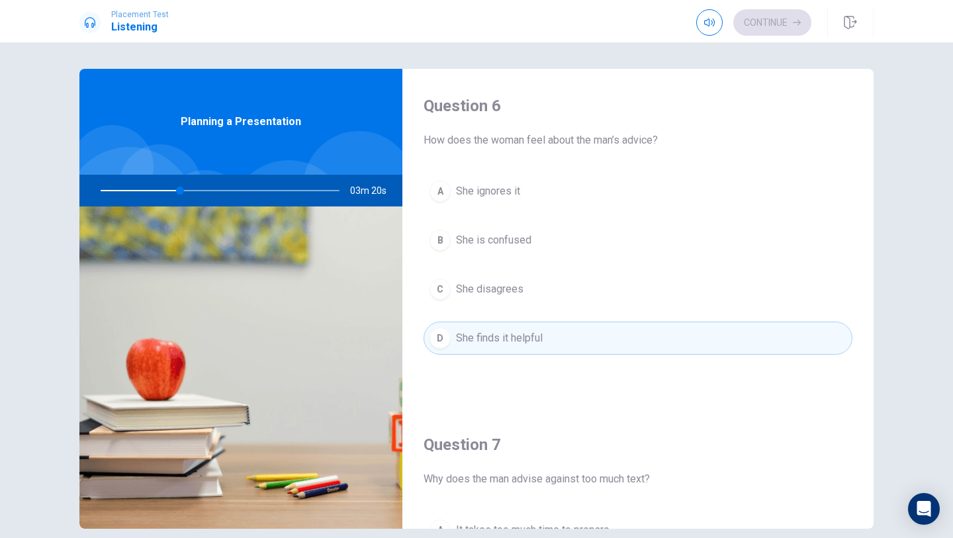
click at [543, 236] on button "B She is confused" at bounding box center [638, 240] width 429 height 33
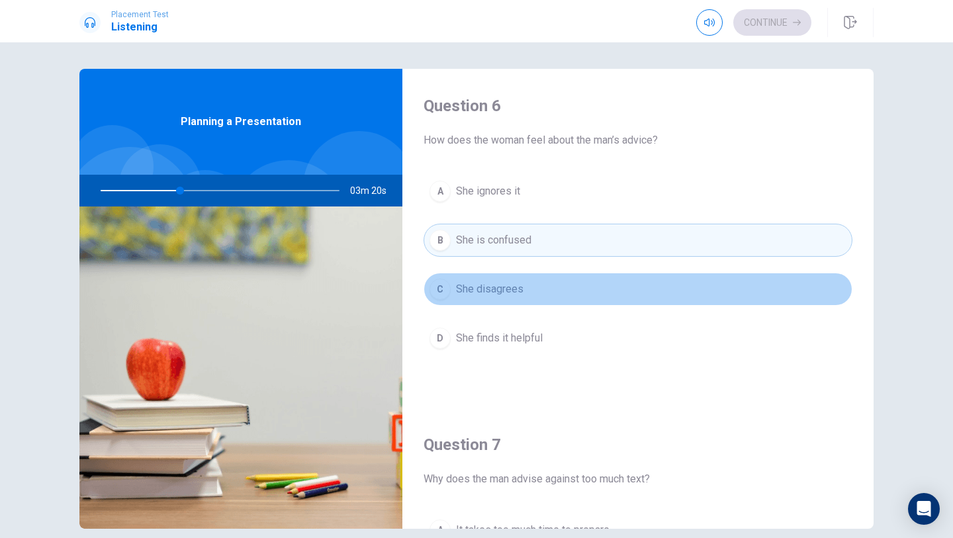
click at [543, 279] on button "C She disagrees" at bounding box center [638, 289] width 429 height 33
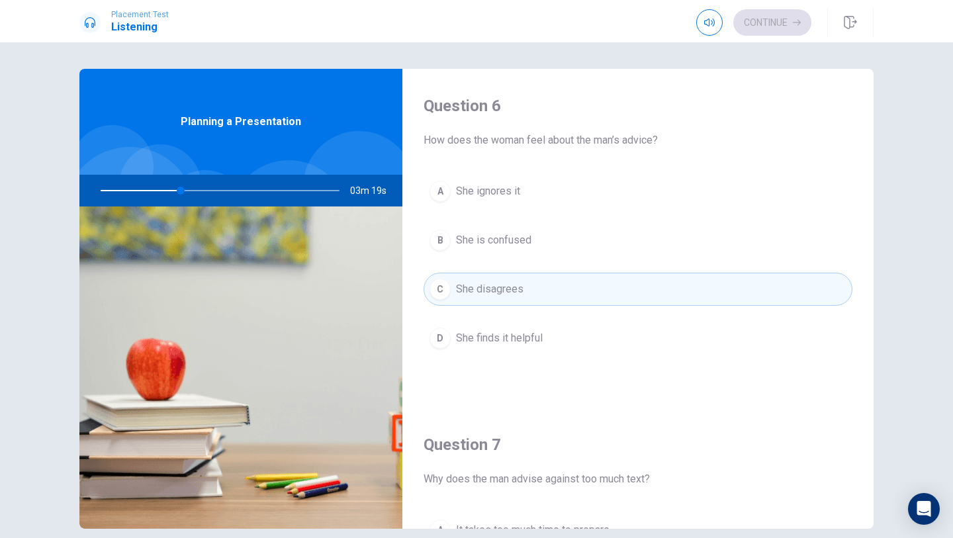
click at [512, 361] on div "A She ignores it B She is confused C She disagrees D She finds it helpful" at bounding box center [638, 278] width 429 height 206
click at [518, 318] on div "A She ignores it B She is confused C She disagrees D She finds it helpful" at bounding box center [638, 278] width 429 height 206
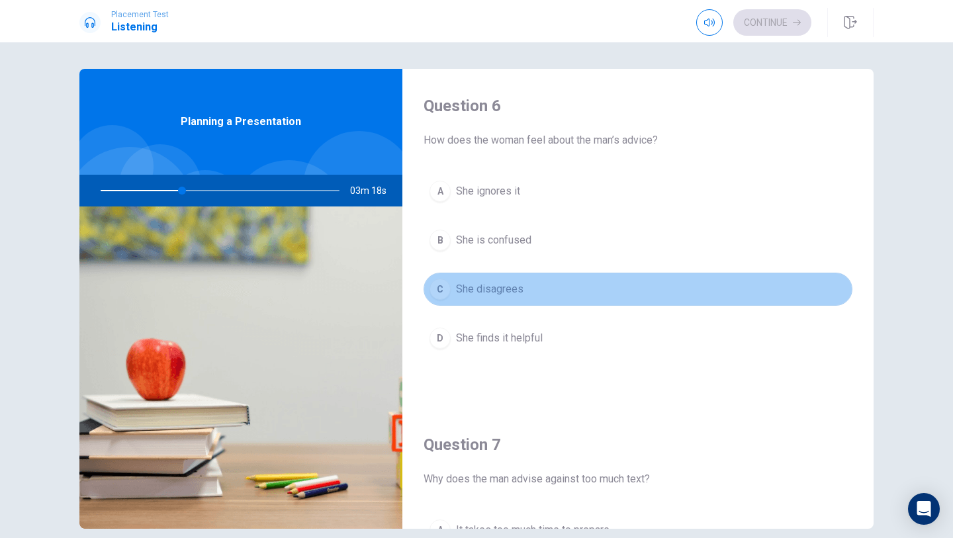
click at [519, 299] on button "C She disagrees" at bounding box center [638, 289] width 429 height 33
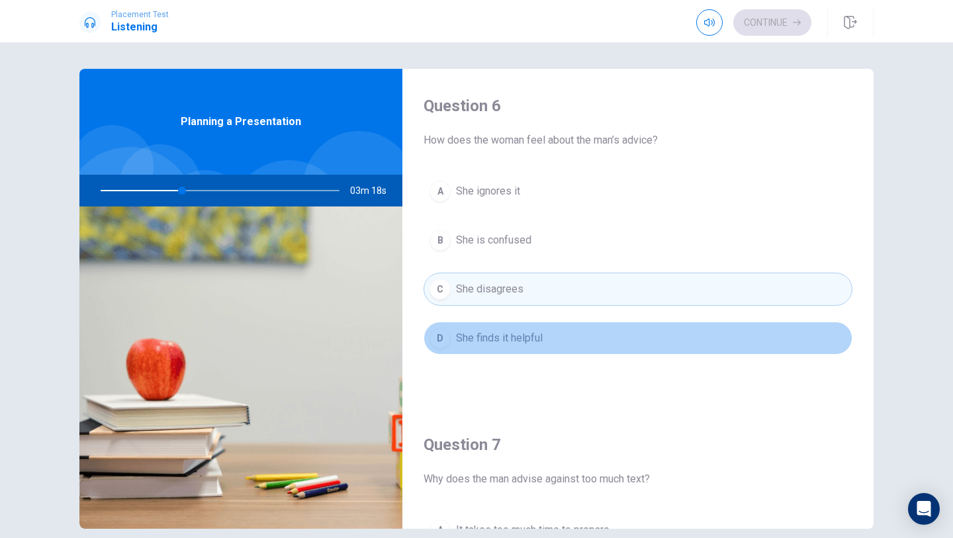
click at [519, 333] on span "She finds it helpful" at bounding box center [499, 338] width 87 height 16
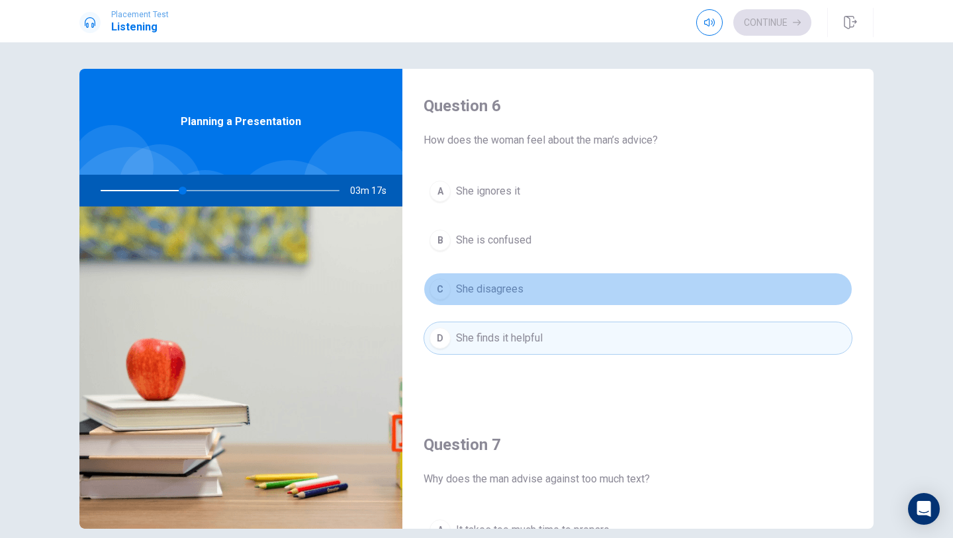
click at [523, 287] on button "C She disagrees" at bounding box center [638, 289] width 429 height 33
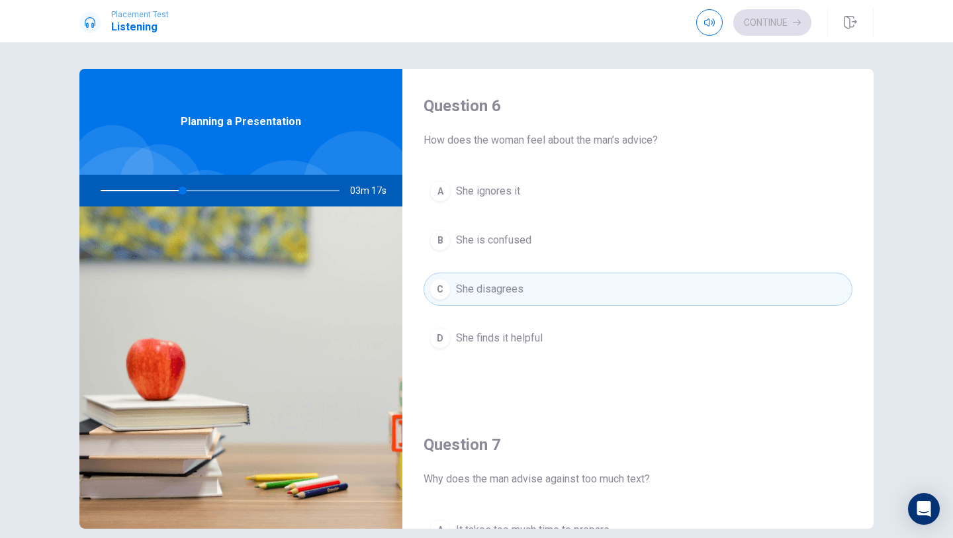
click at [523, 257] on div "A She ignores it B She is confused C She disagrees D She finds it helpful" at bounding box center [638, 278] width 429 height 206
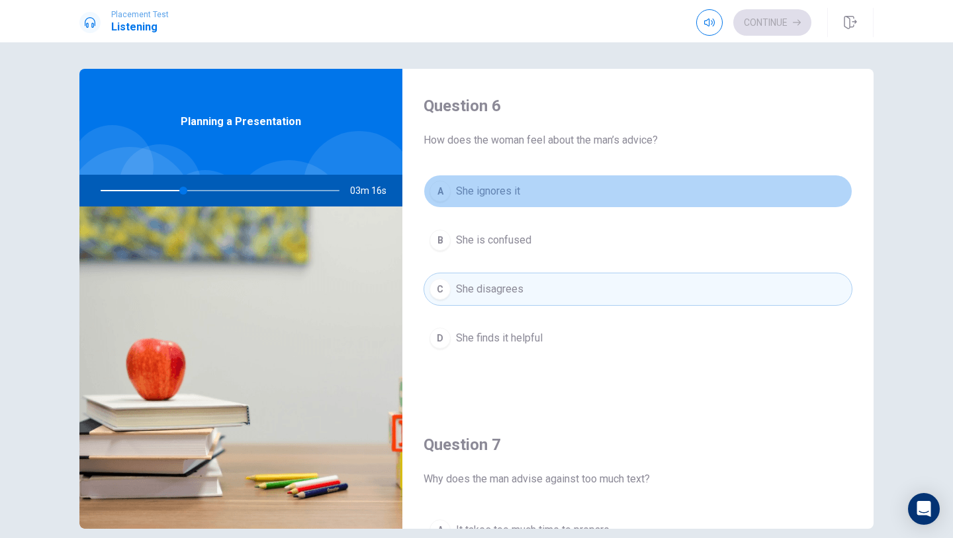
click at [518, 191] on span "She ignores it" at bounding box center [488, 191] width 64 height 16
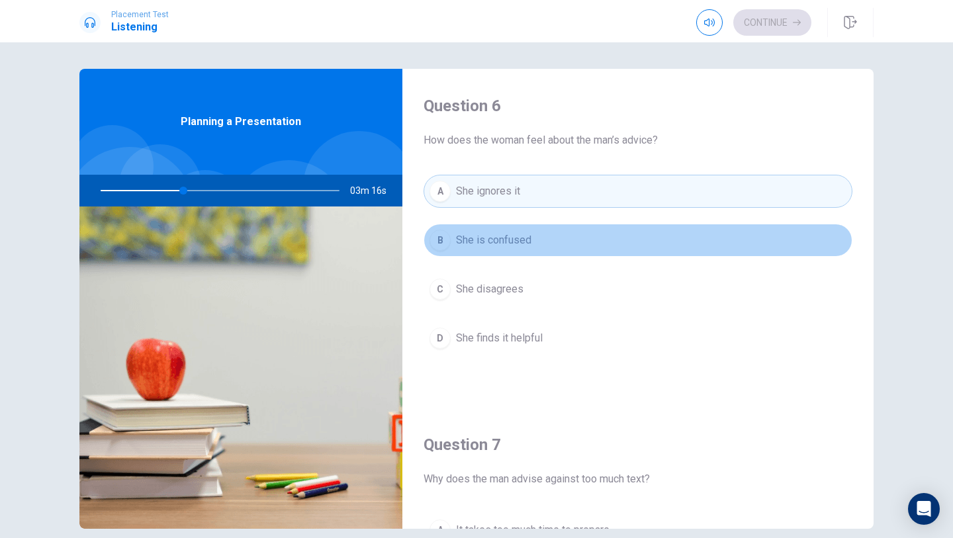
click at [517, 224] on button "B She is confused" at bounding box center [638, 240] width 429 height 33
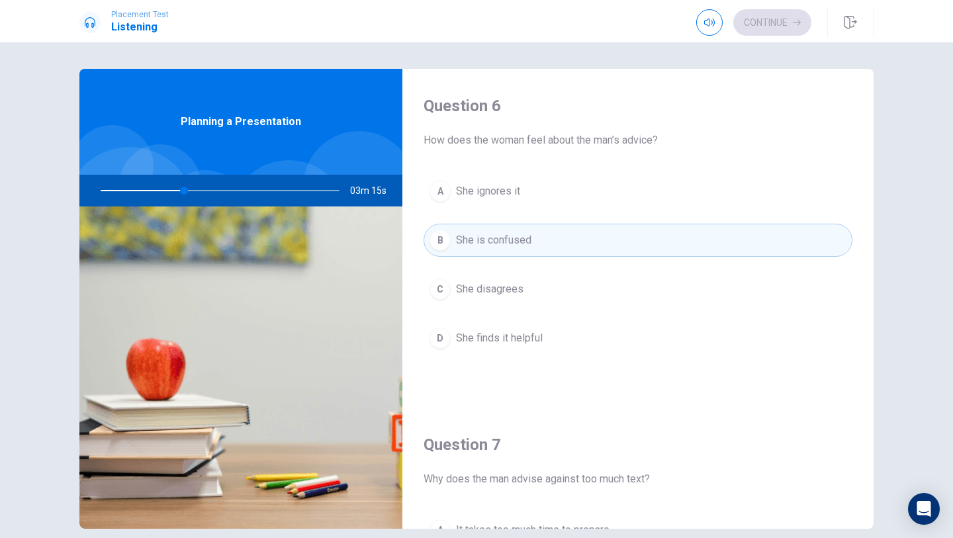
click at [517, 251] on button "B She is confused" at bounding box center [638, 240] width 429 height 33
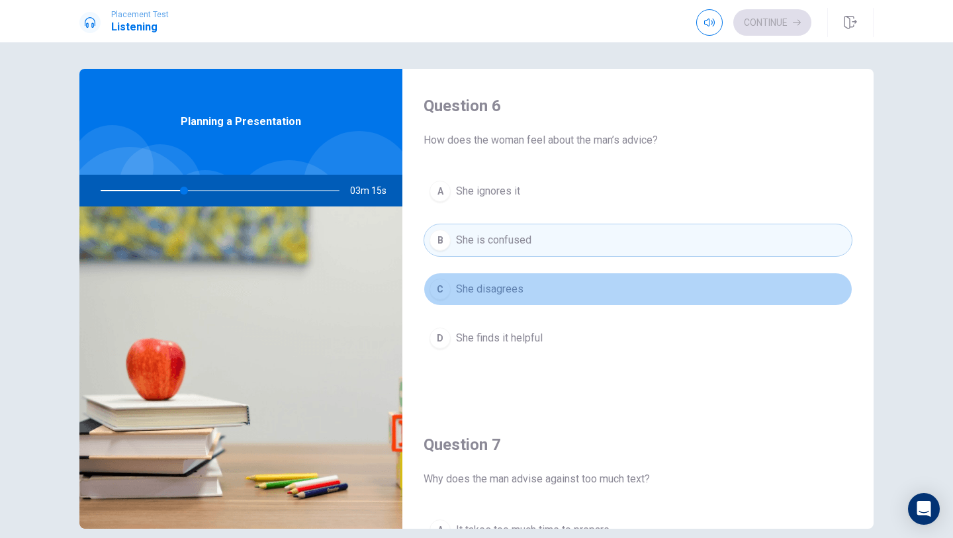
click at [517, 273] on button "C She disagrees" at bounding box center [638, 289] width 429 height 33
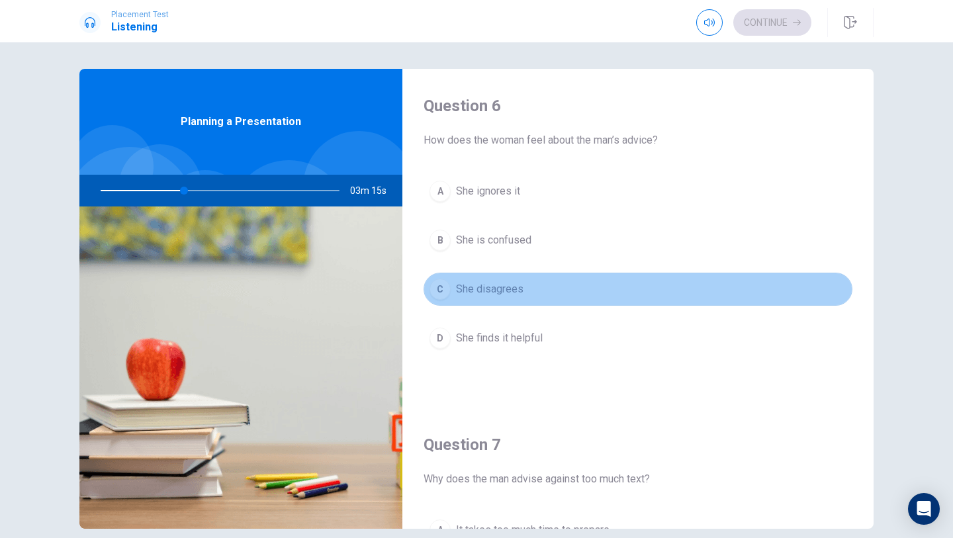
click at [517, 285] on span "She disagrees" at bounding box center [489, 289] width 67 height 16
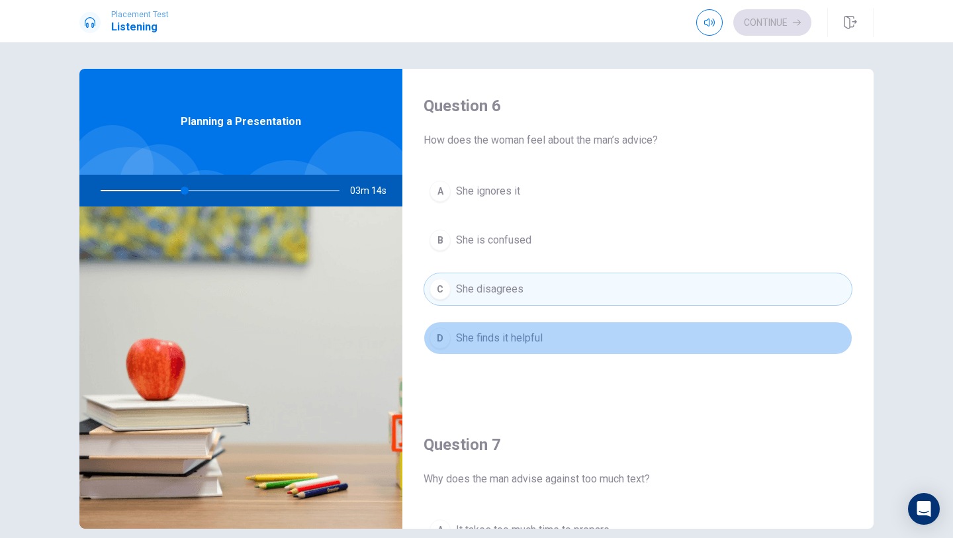
click at [521, 336] on span "She finds it helpful" at bounding box center [499, 338] width 87 height 16
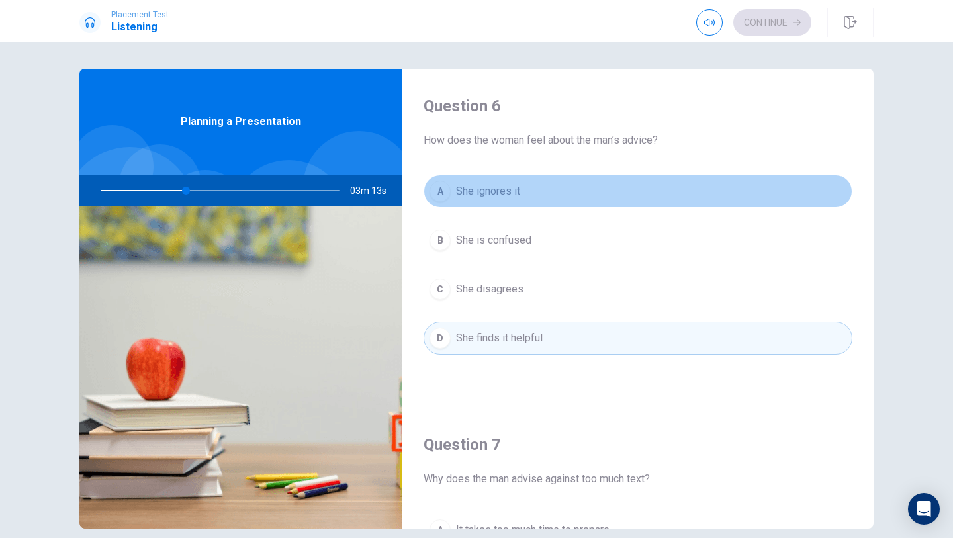
click at [549, 193] on button "A She ignores it" at bounding box center [638, 191] width 429 height 33
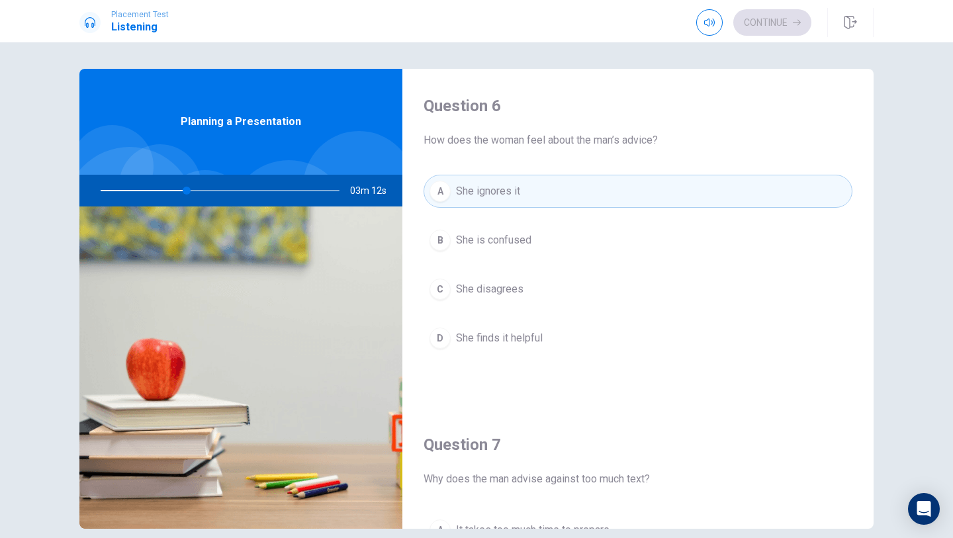
click at [550, 245] on button "B She is confused" at bounding box center [638, 240] width 429 height 33
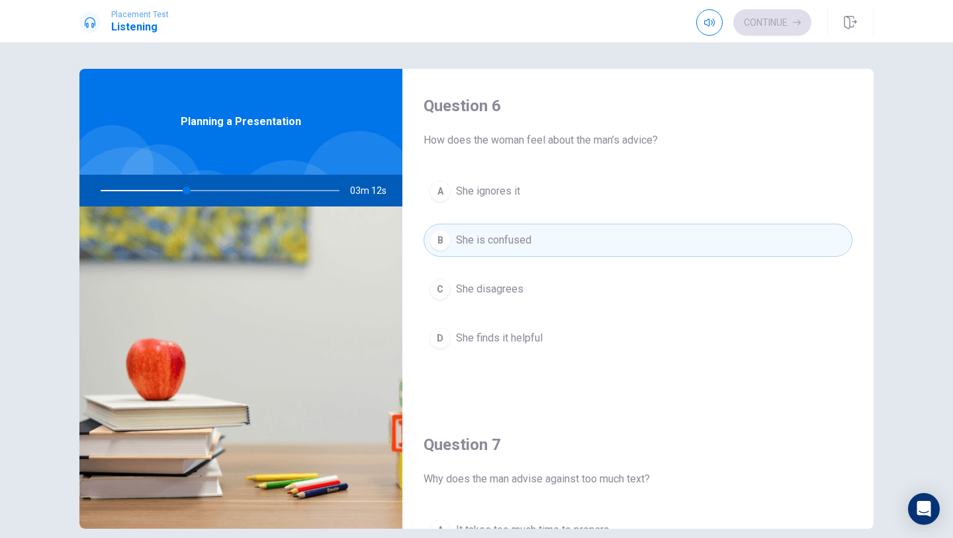
click at [550, 283] on button "C She disagrees" at bounding box center [638, 289] width 429 height 33
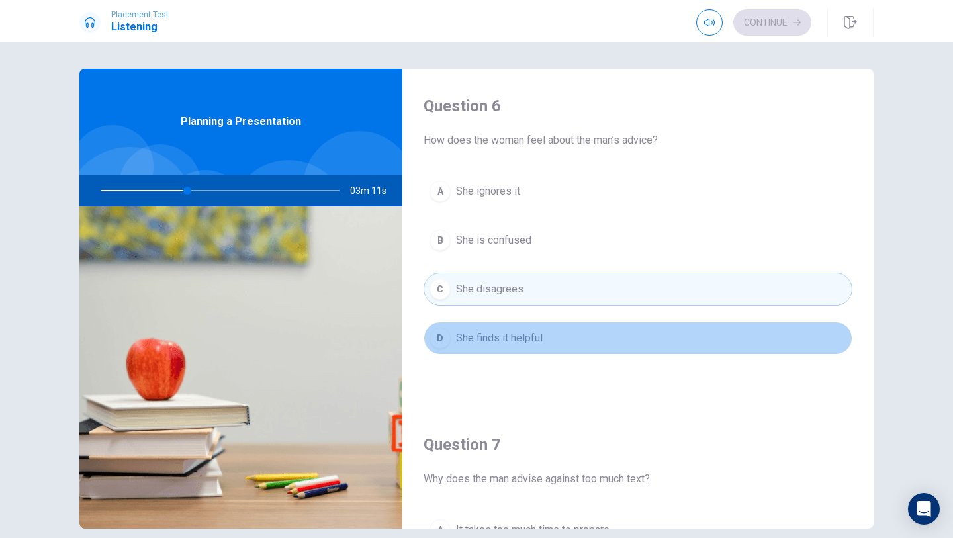
click at [552, 327] on button "D She finds it helpful" at bounding box center [638, 338] width 429 height 33
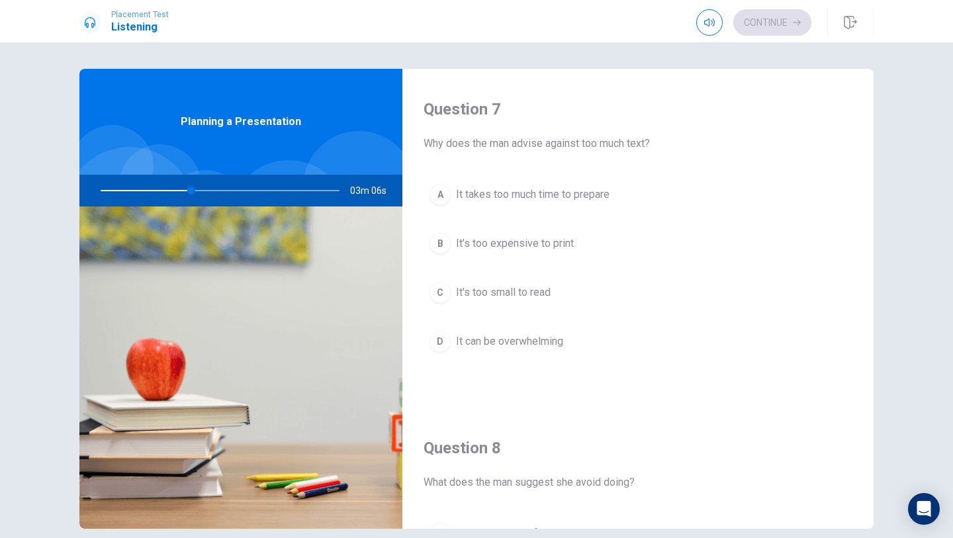
scroll to position [337, 0]
click at [447, 193] on div "A" at bounding box center [439, 192] width 21 height 21
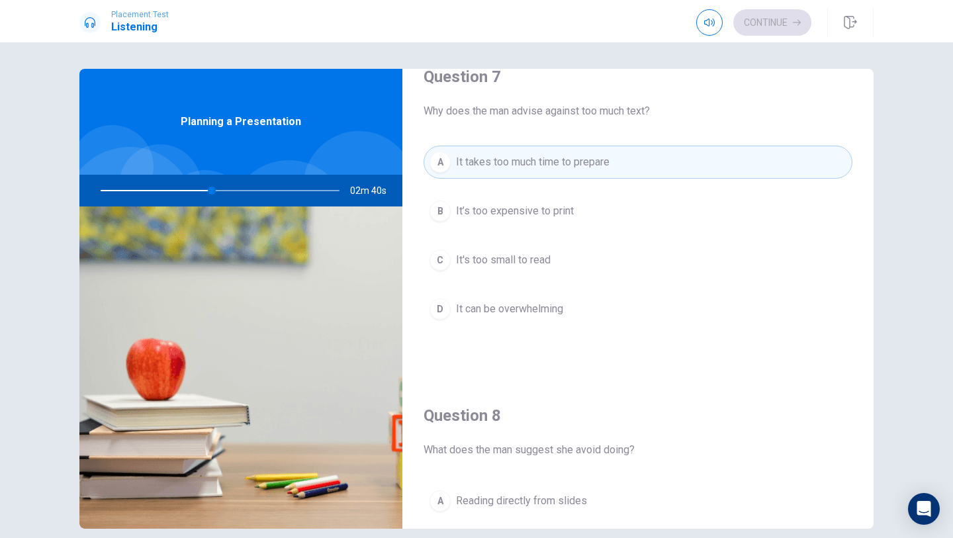
scroll to position [370, 0]
click at [547, 289] on div "A It takes too much time to prepare B It’s too expensive to print C It's too sm…" at bounding box center [638, 247] width 429 height 206
click at [541, 271] on button "C It's too small to read" at bounding box center [638, 258] width 429 height 33
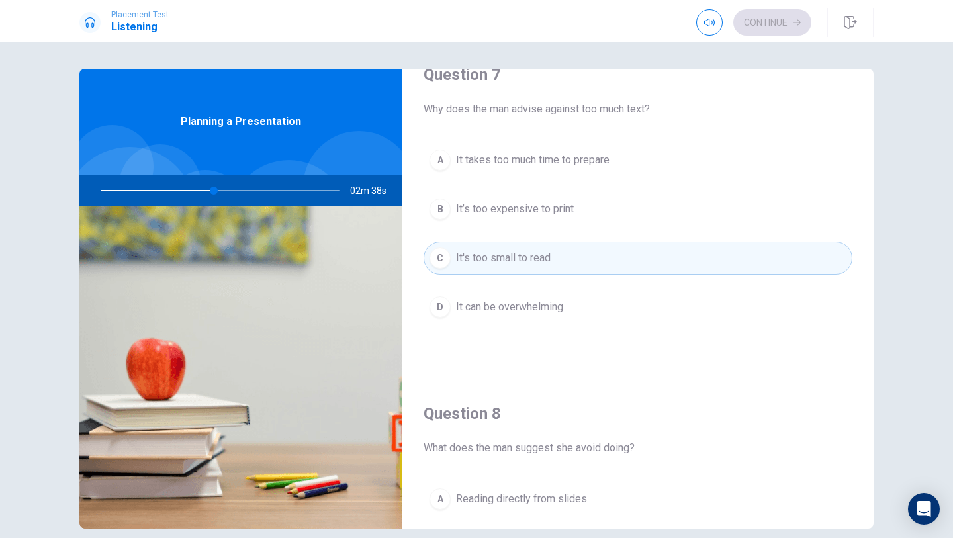
click at [541, 282] on div "A It takes too much time to prepare B It’s too expensive to print C It's too sm…" at bounding box center [638, 247] width 429 height 206
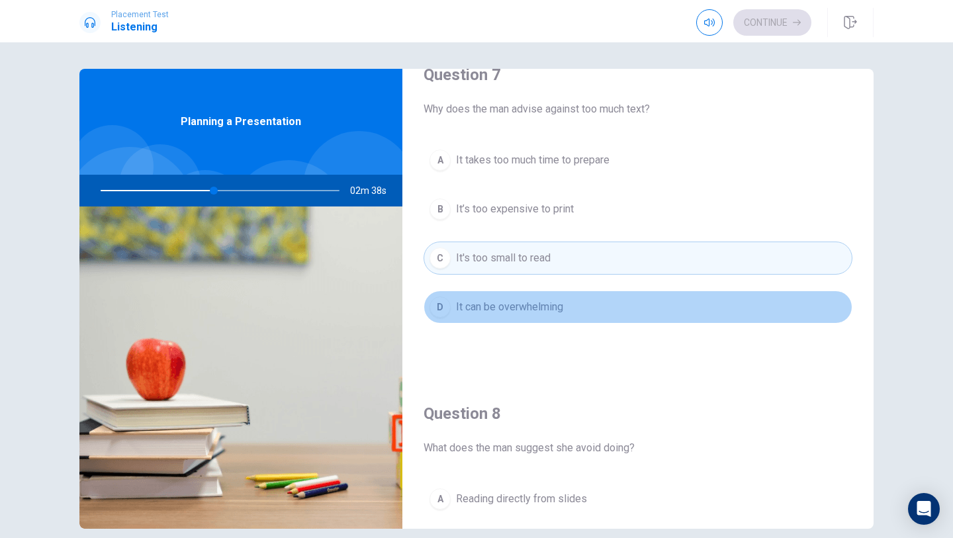
click at [543, 300] on span "It can be overwhelming" at bounding box center [509, 307] width 107 height 16
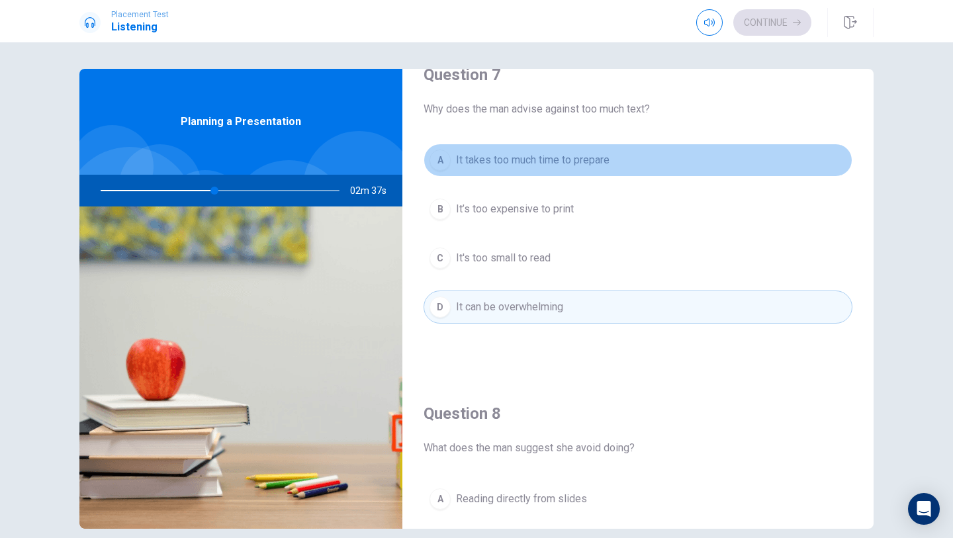
click at [540, 166] on span "It takes too much time to prepare" at bounding box center [533, 160] width 154 height 16
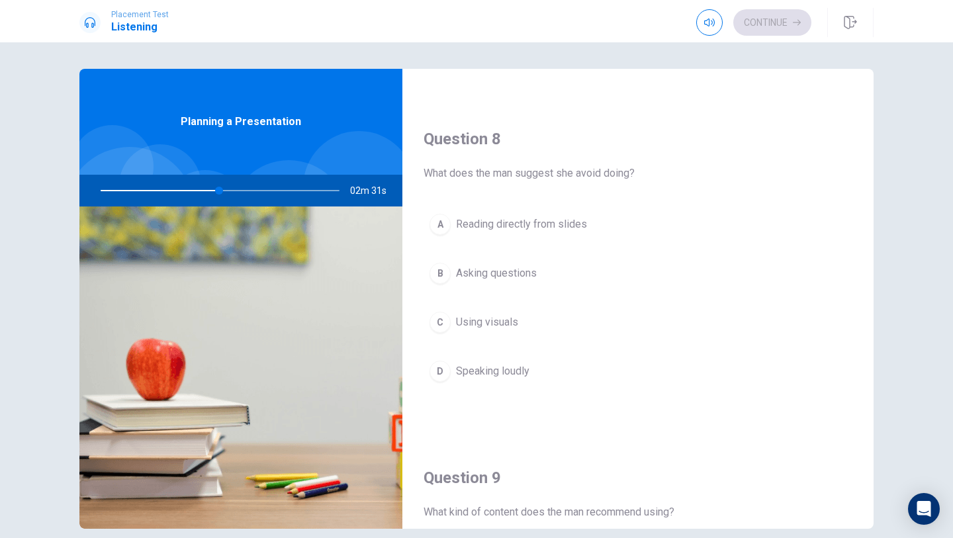
scroll to position [647, 0]
click at [437, 231] on div "A" at bounding box center [439, 222] width 21 height 21
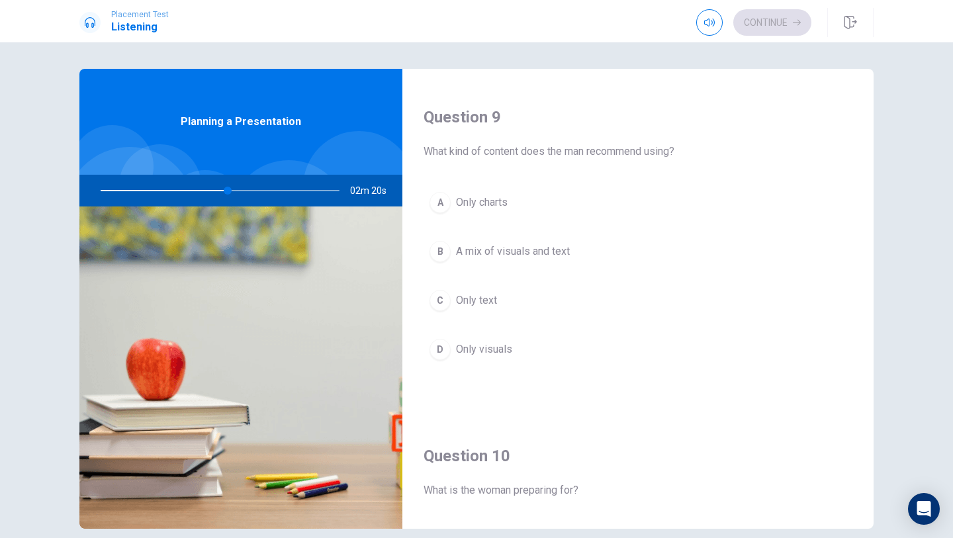
scroll to position [1014, 0]
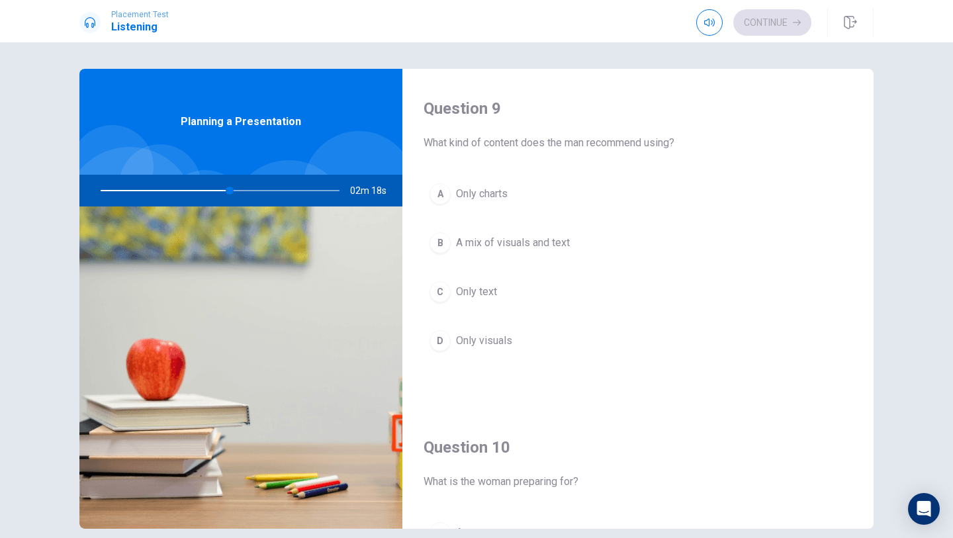
click at [438, 300] on div "C" at bounding box center [439, 291] width 21 height 21
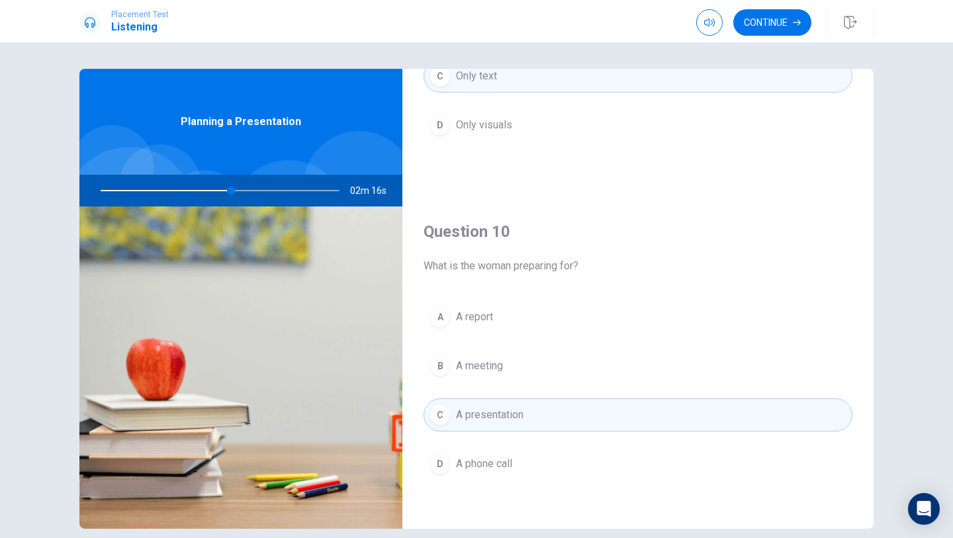
scroll to position [1234, 0]
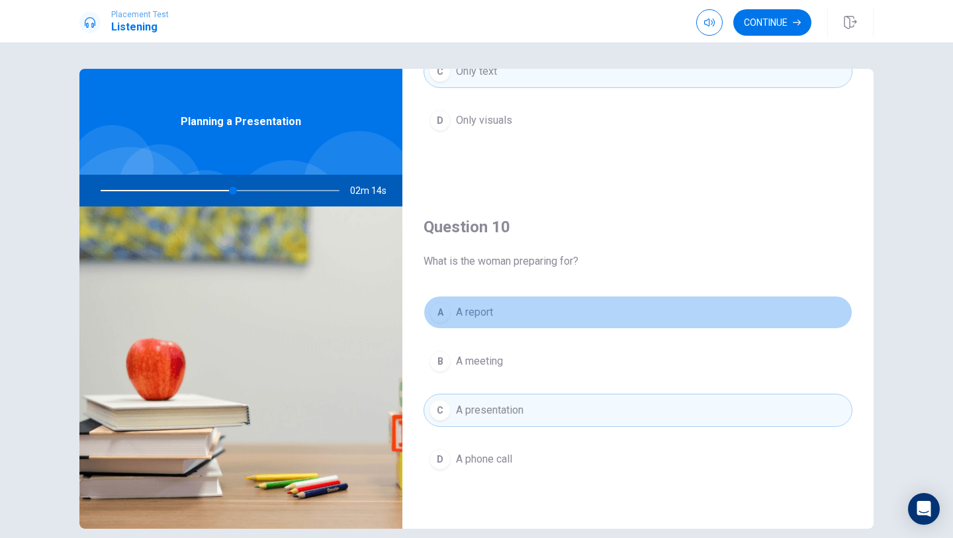
click at [494, 302] on button "A A report" at bounding box center [638, 312] width 429 height 33
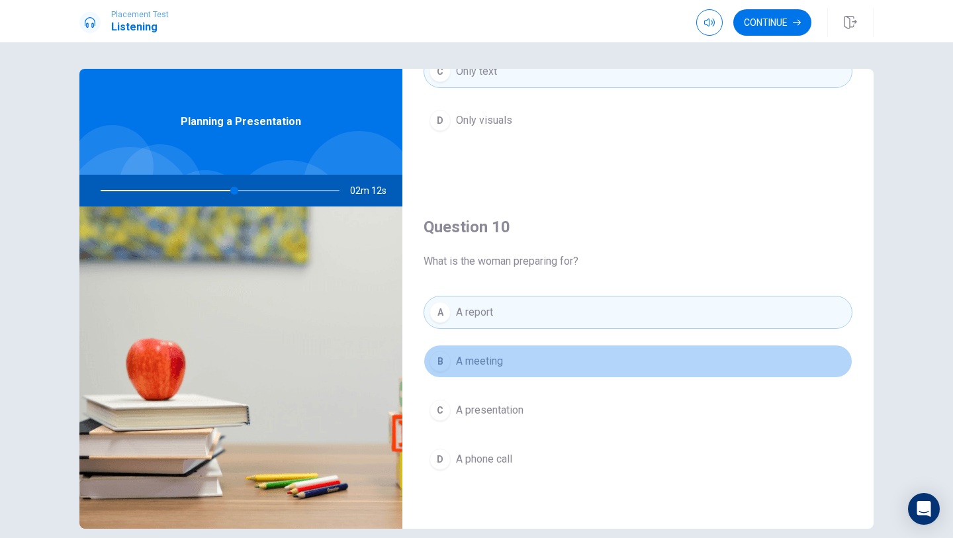
click at [503, 377] on button "B A meeting" at bounding box center [638, 361] width 429 height 33
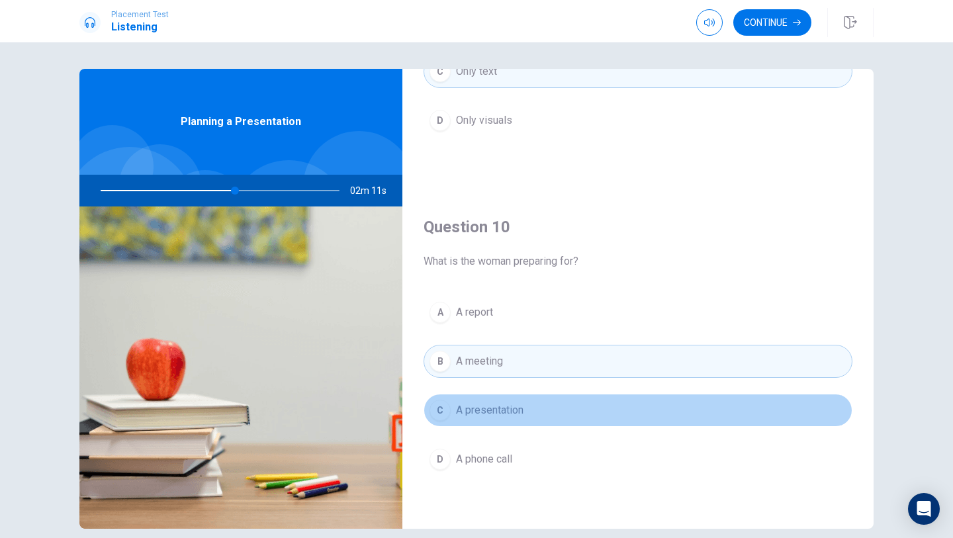
click at [518, 410] on span "A presentation" at bounding box center [489, 410] width 67 height 16
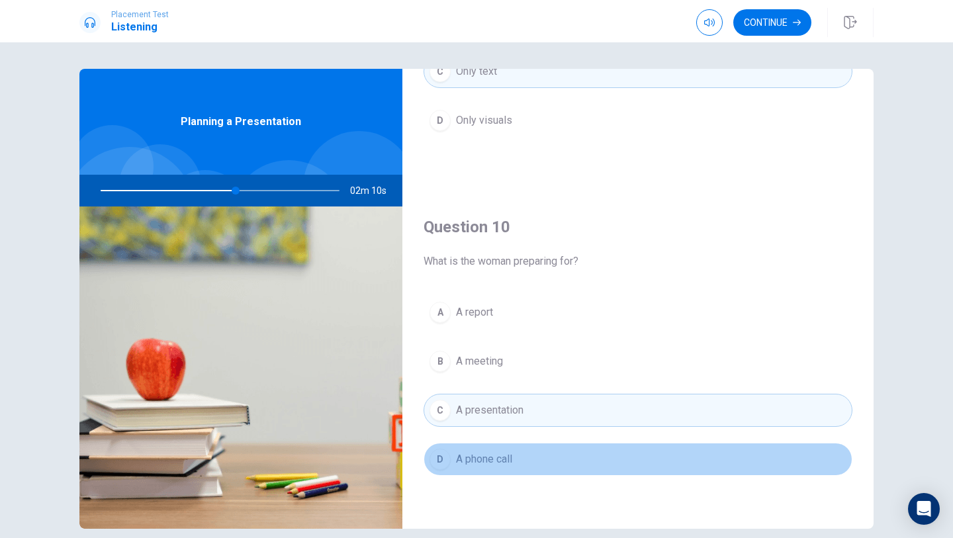
click at [517, 460] on button "D A phone call" at bounding box center [638, 459] width 429 height 33
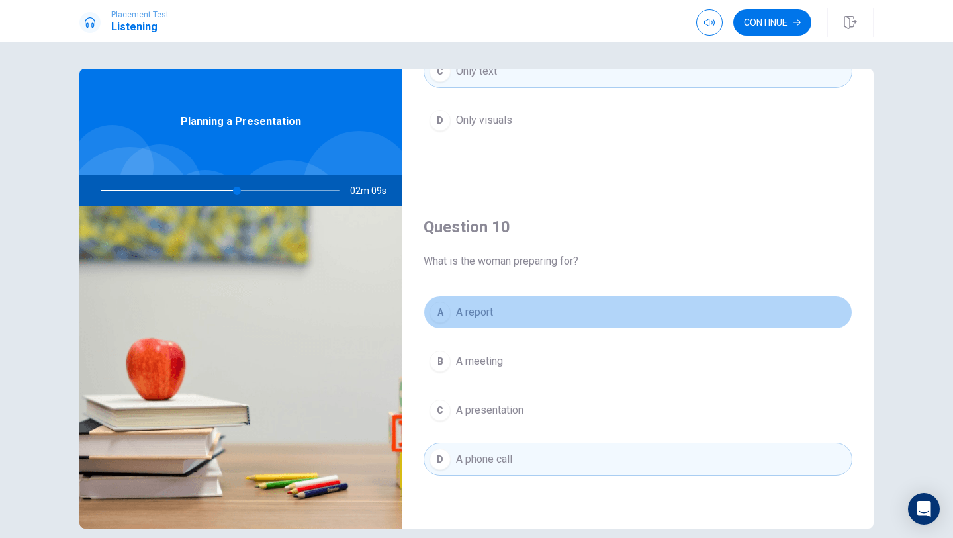
click at [506, 326] on button "A A report" at bounding box center [638, 312] width 429 height 33
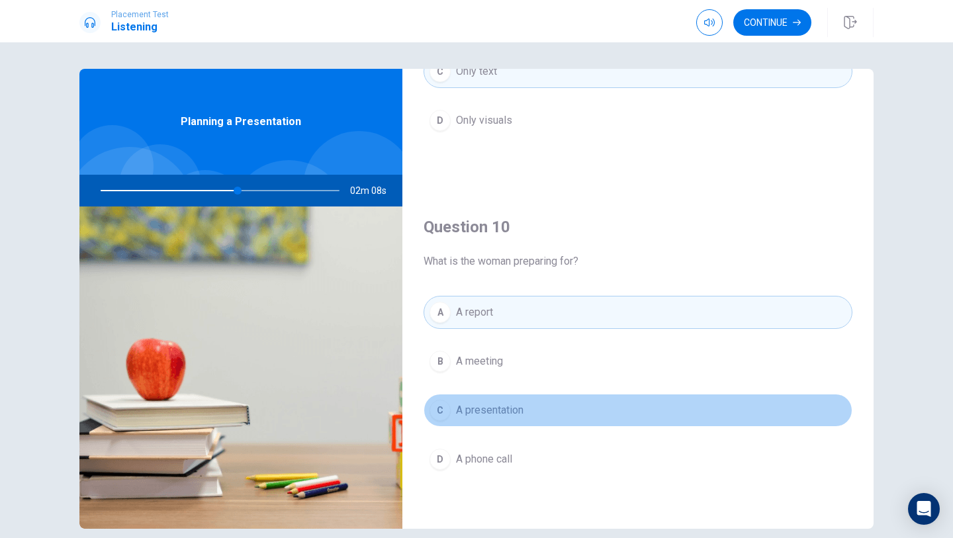
click at [512, 419] on button "C A presentation" at bounding box center [638, 410] width 429 height 33
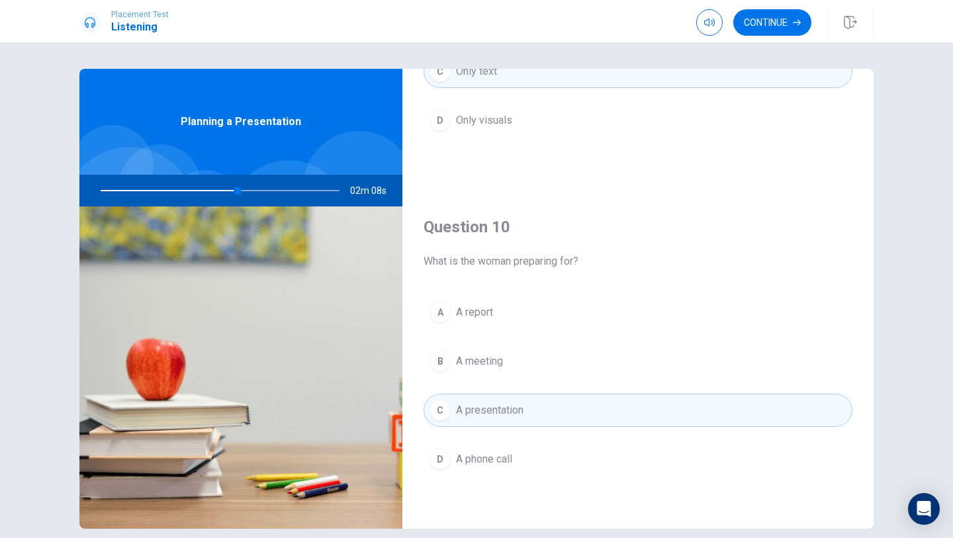
click at [510, 306] on button "A A report" at bounding box center [638, 312] width 429 height 33
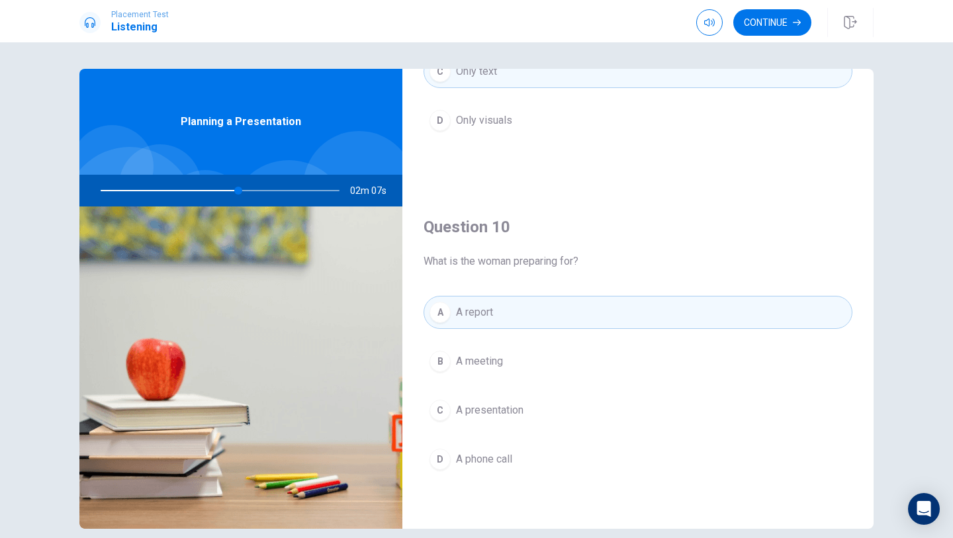
click at [517, 406] on span "A presentation" at bounding box center [489, 410] width 67 height 16
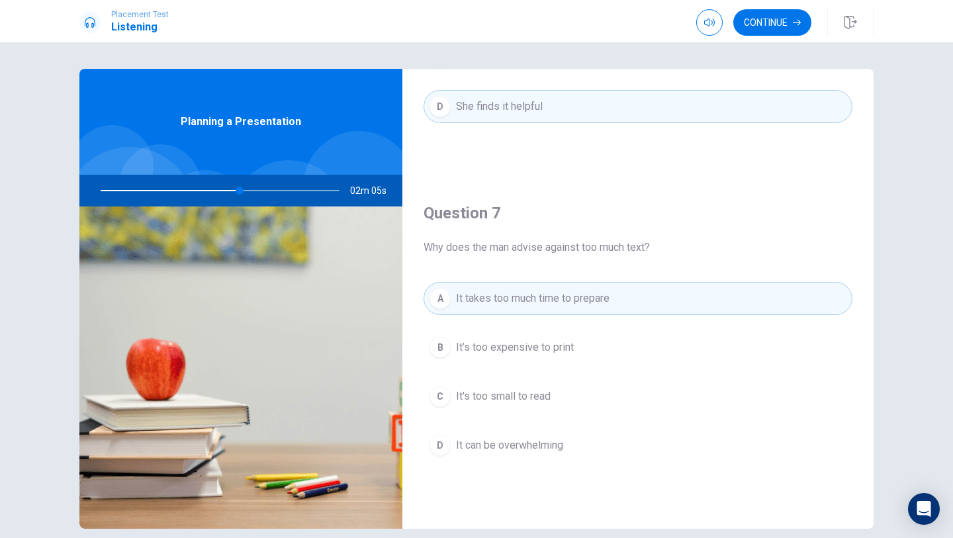
scroll to position [0, 0]
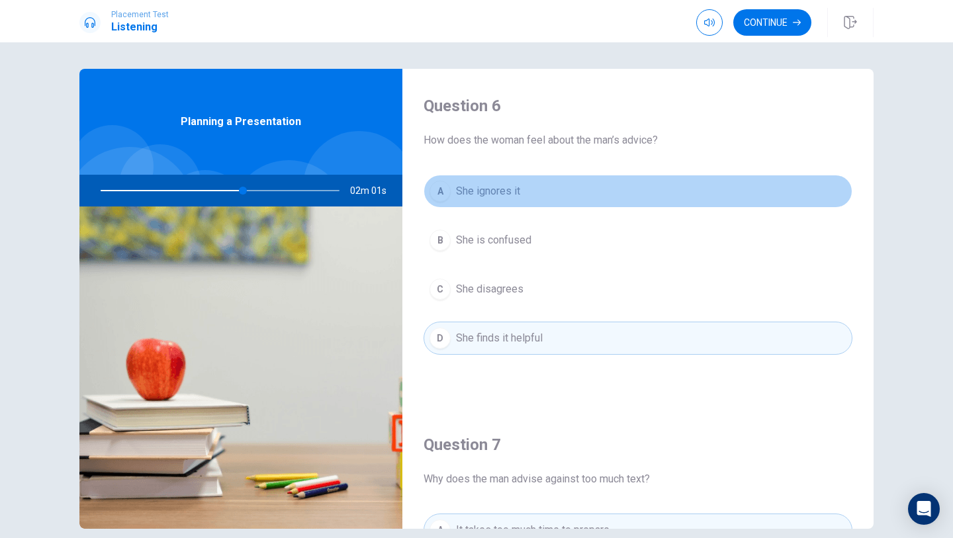
click at [495, 200] on button "A She ignores it" at bounding box center [638, 191] width 429 height 33
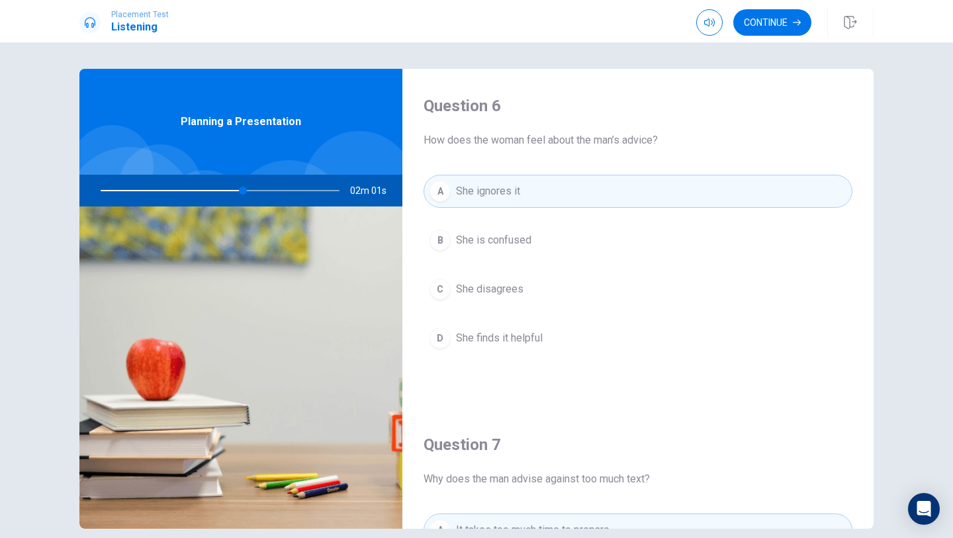
click at [536, 251] on button "B She is confused" at bounding box center [638, 240] width 429 height 33
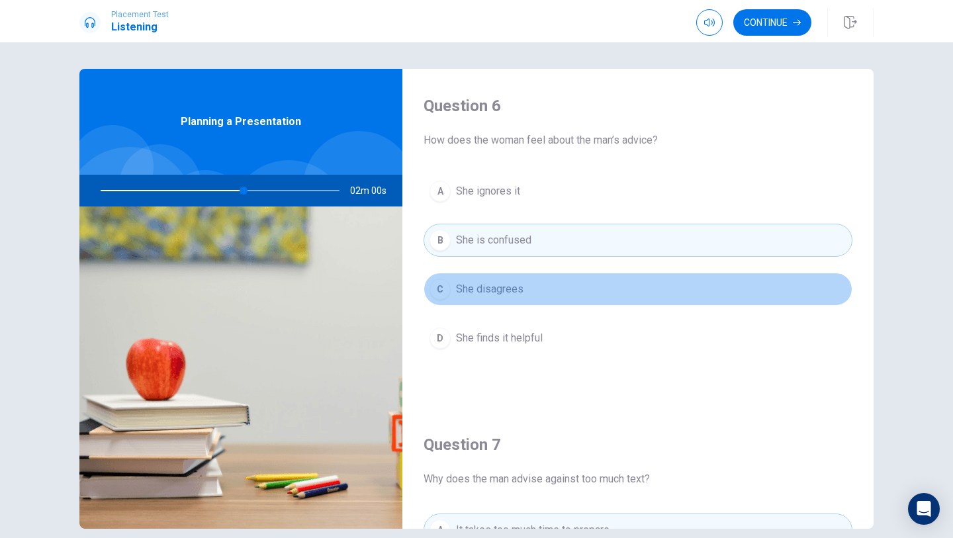
click at [502, 276] on button "C She disagrees" at bounding box center [638, 289] width 429 height 33
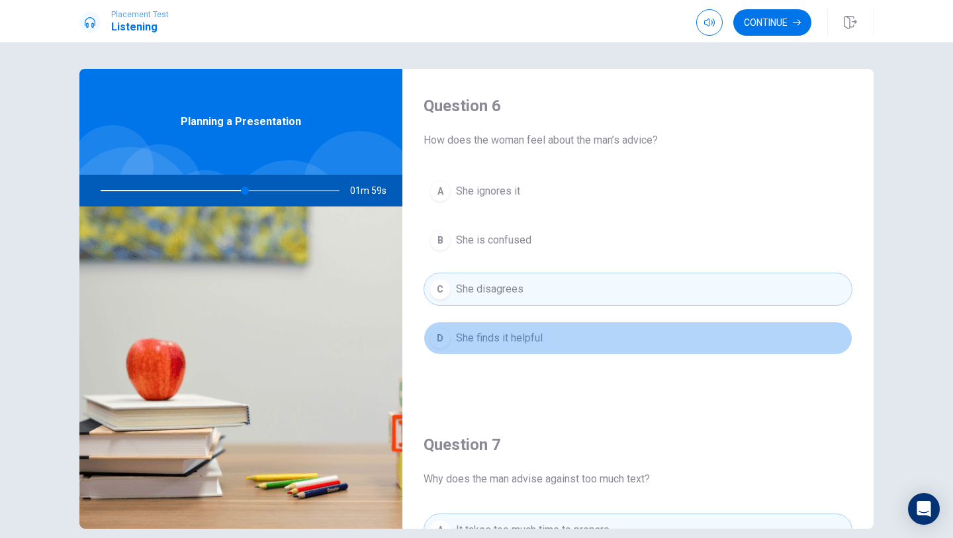
click at [505, 346] on button "D She finds it helpful" at bounding box center [638, 338] width 429 height 33
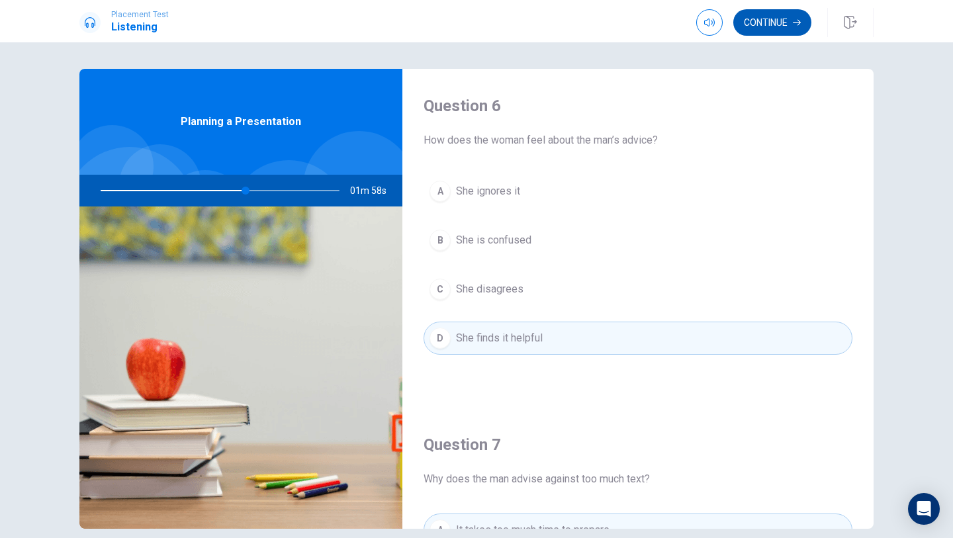
click at [782, 32] on button "Continue" at bounding box center [772, 22] width 78 height 26
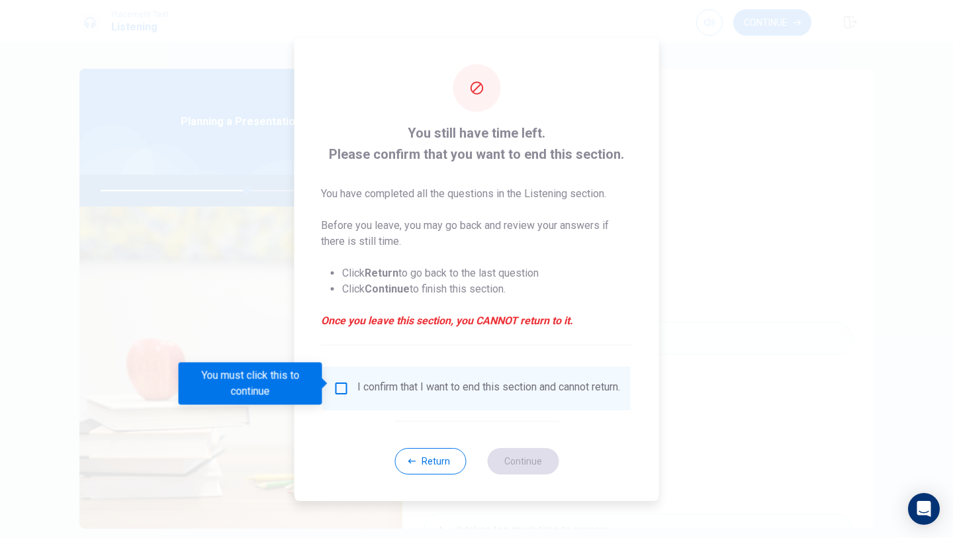
click at [336, 390] on input "You must click this to continue" at bounding box center [342, 389] width 16 height 16
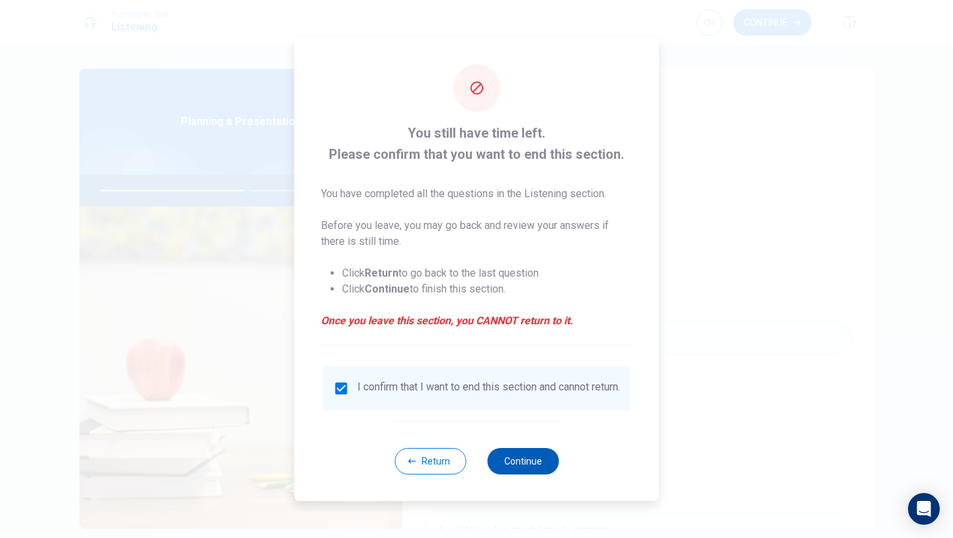
click at [532, 461] on button "Continue" at bounding box center [522, 461] width 71 height 26
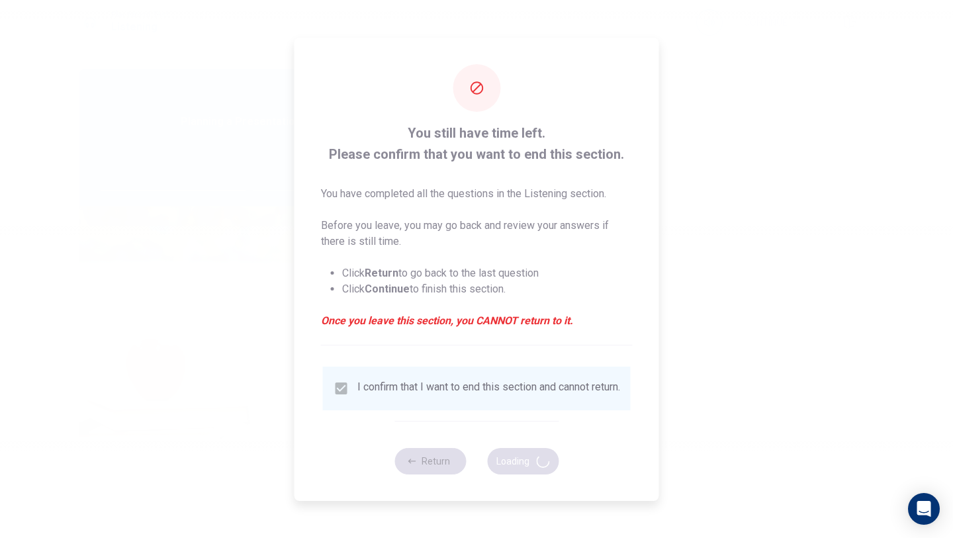
type input "63"
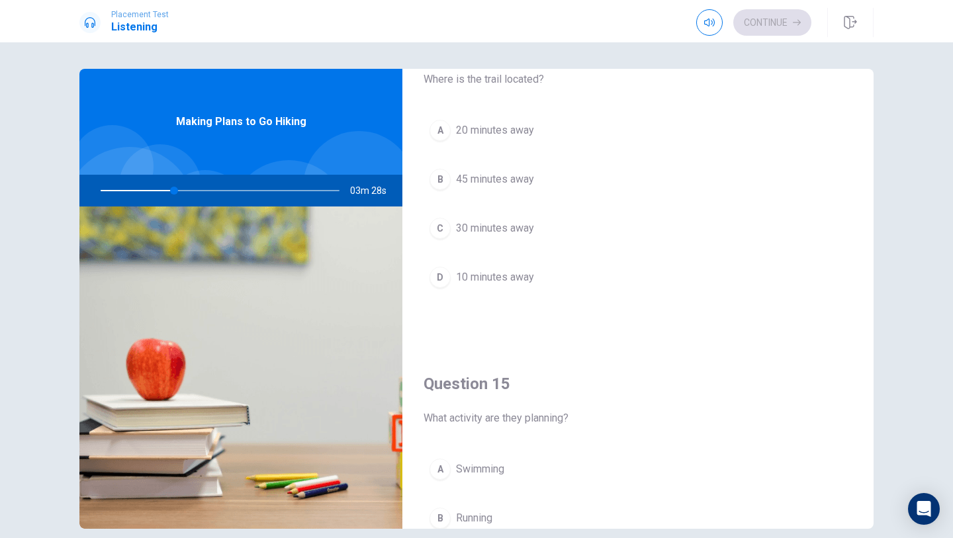
scroll to position [1234, 0]
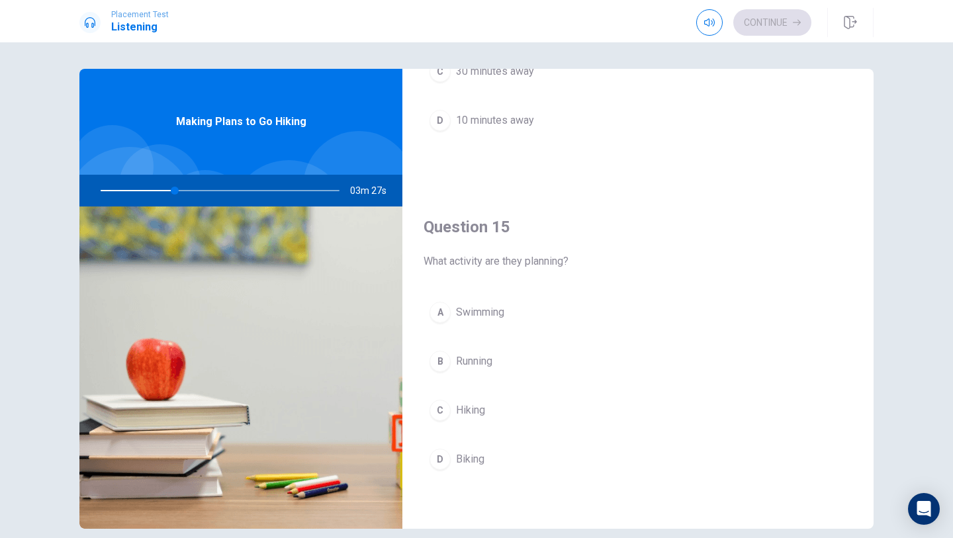
click at [442, 412] on div "C" at bounding box center [439, 410] width 21 height 21
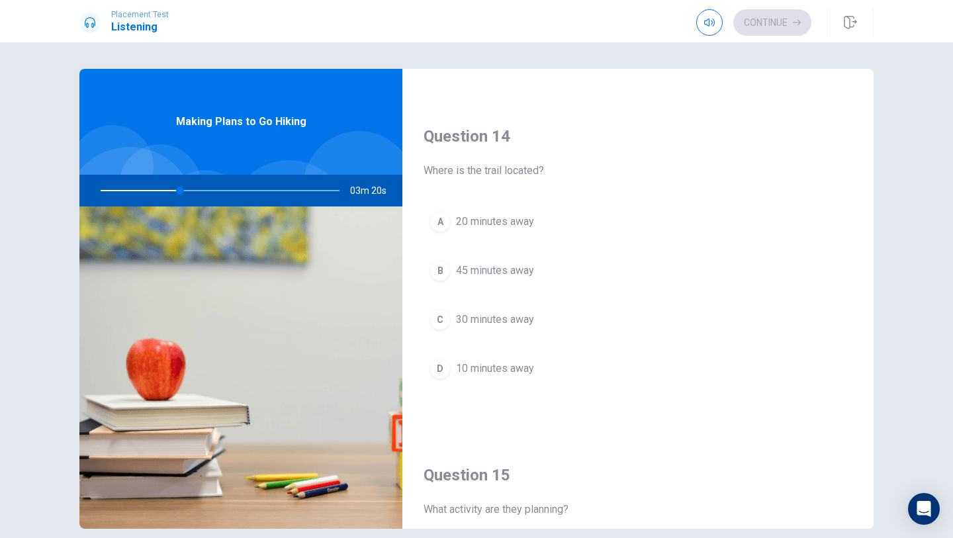
scroll to position [1048, 0]
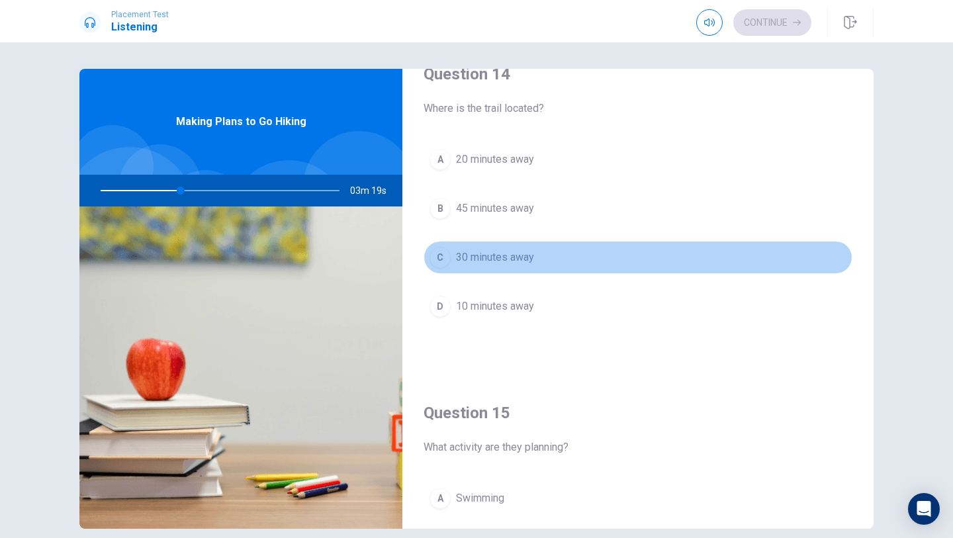
click at [451, 259] on button "C 30 minutes away" at bounding box center [638, 257] width 429 height 33
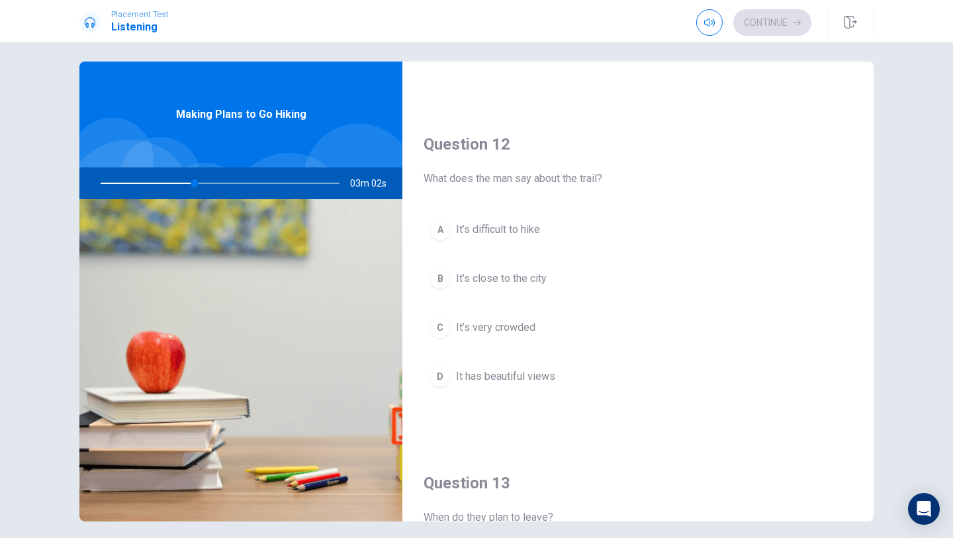
scroll to position [309, 0]
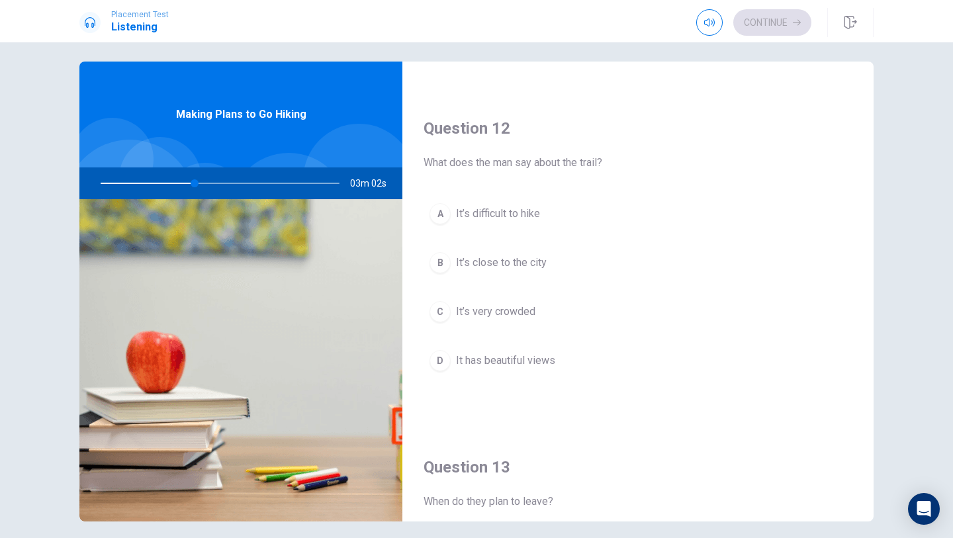
click at [433, 359] on div "D" at bounding box center [439, 360] width 21 height 21
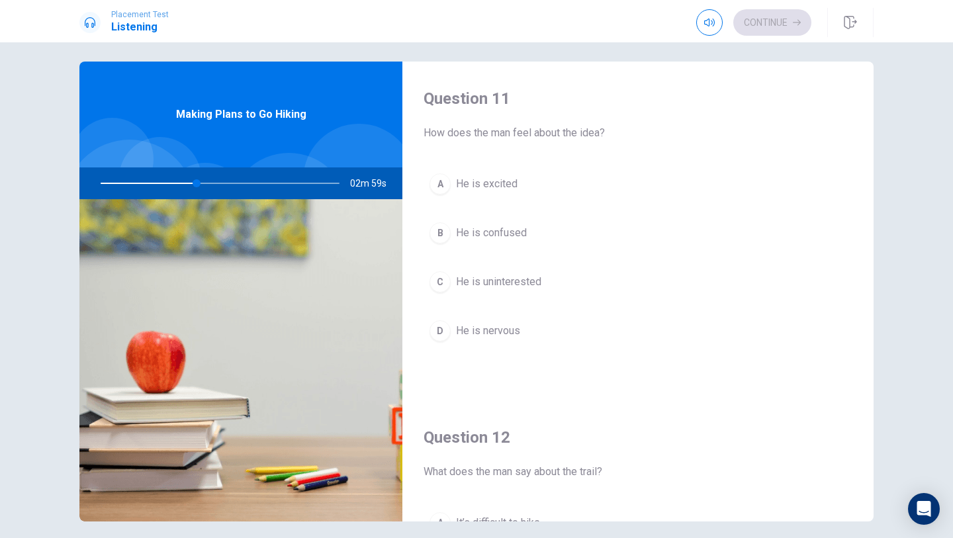
scroll to position [3, 0]
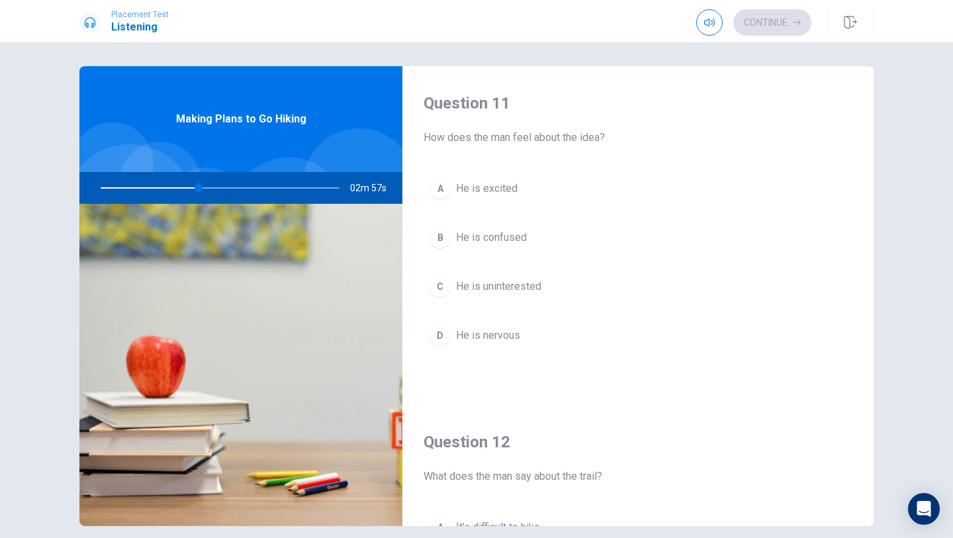
click at [431, 163] on div "Question 11 How does the man feel about the idea? A He is excited B He is confu…" at bounding box center [637, 235] width 471 height 339
click at [436, 187] on div "A" at bounding box center [439, 188] width 21 height 21
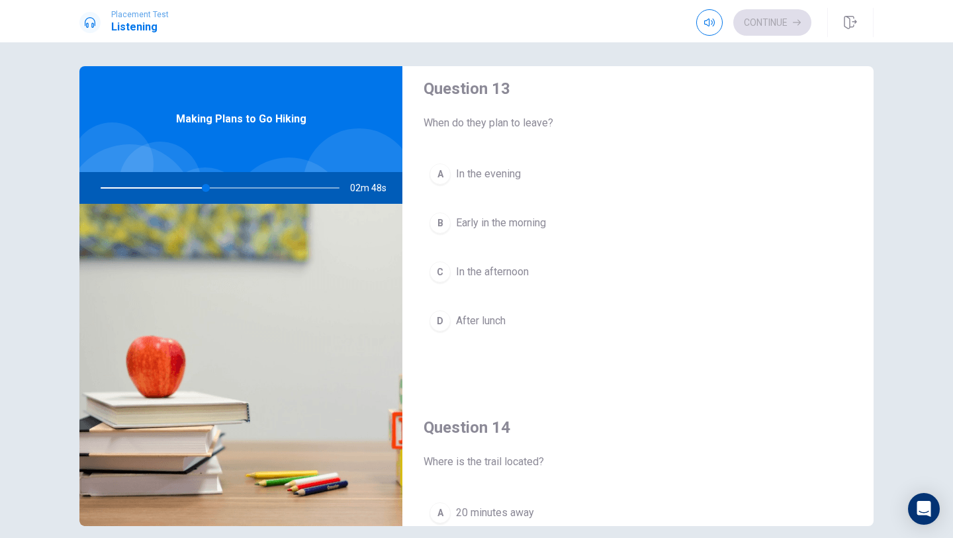
scroll to position [705, 0]
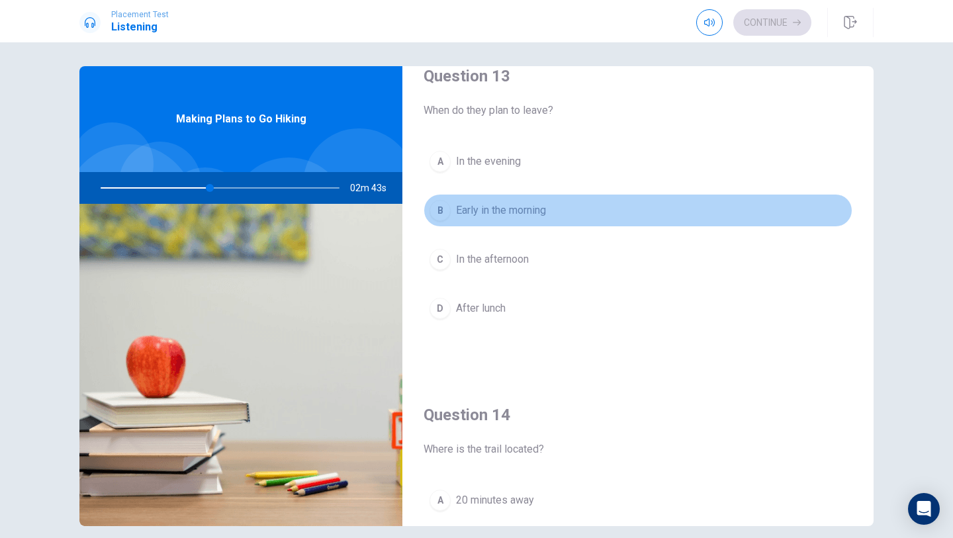
click at [441, 214] on div "B" at bounding box center [439, 210] width 21 height 21
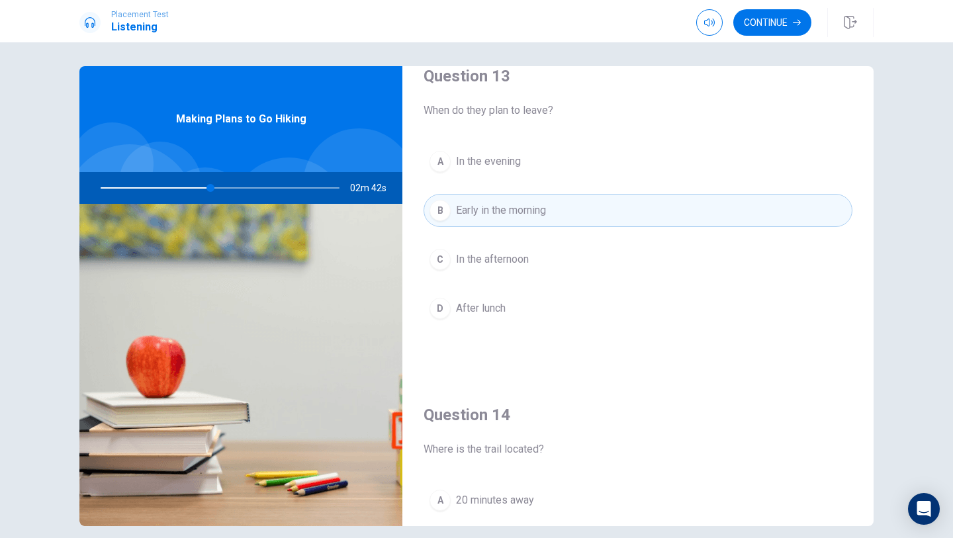
scroll to position [712, 0]
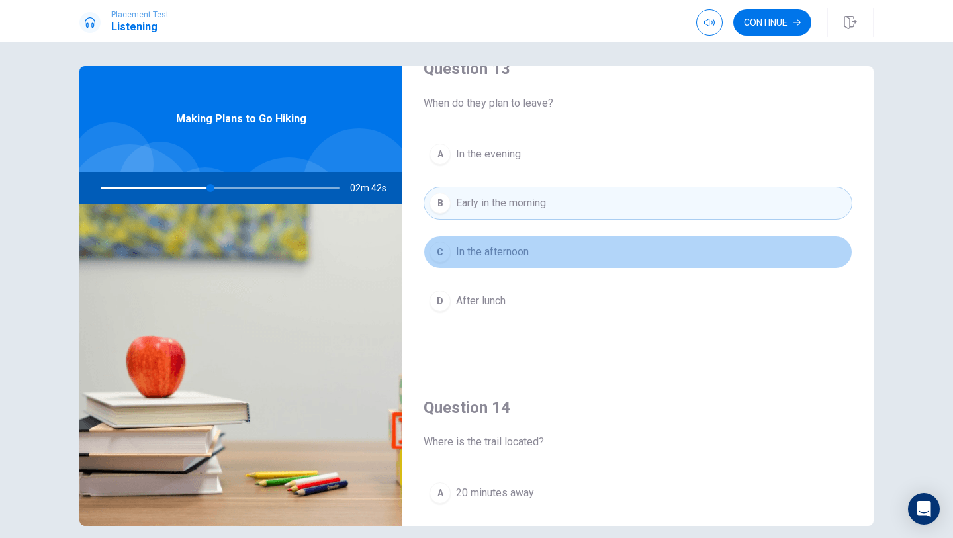
click at [466, 247] on span "In the afternoon" at bounding box center [492, 252] width 73 height 16
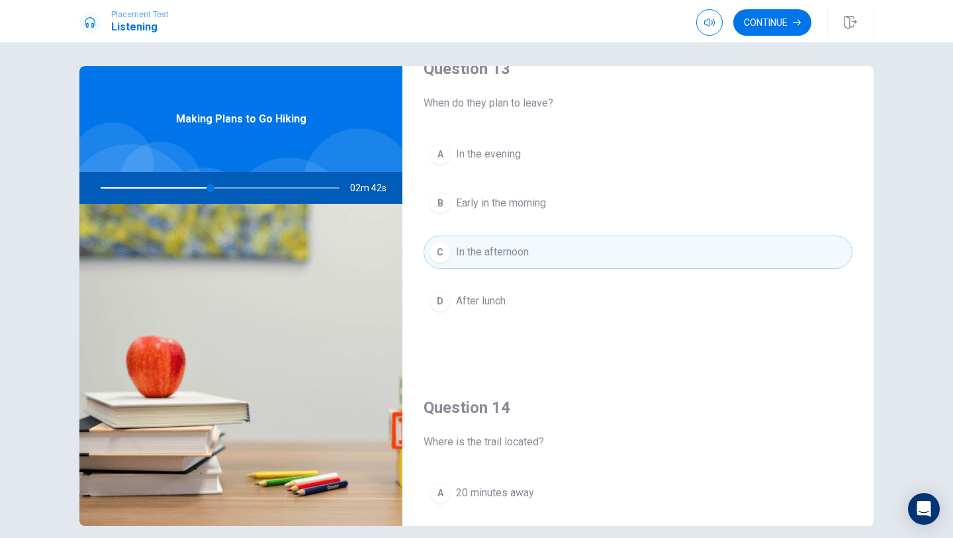
click at [466, 291] on button "D After lunch" at bounding box center [638, 301] width 429 height 33
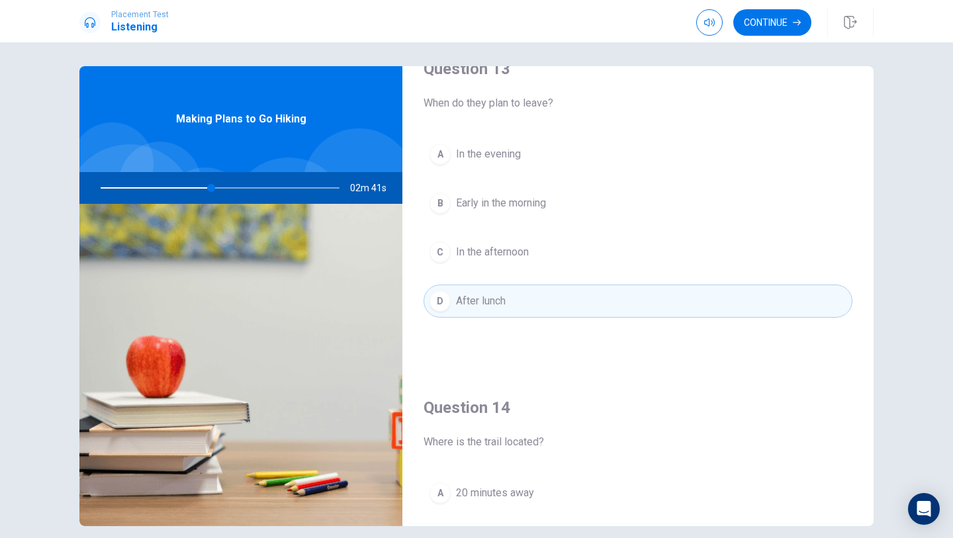
click at [526, 170] on button "A In the evening" at bounding box center [638, 154] width 429 height 33
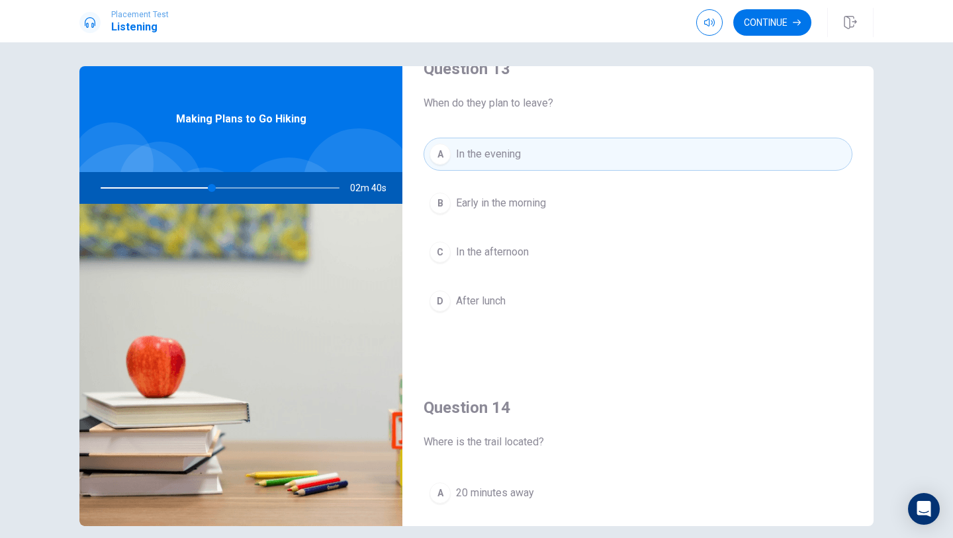
click at [526, 204] on span "Early in the morning" at bounding box center [501, 203] width 90 height 16
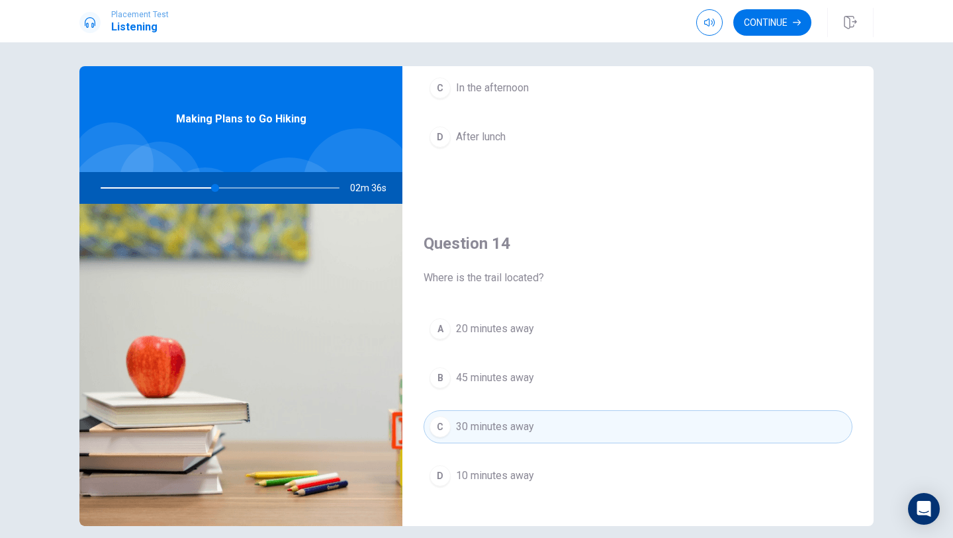
scroll to position [875, 0]
click at [776, 27] on button "Continue" at bounding box center [772, 22] width 78 height 26
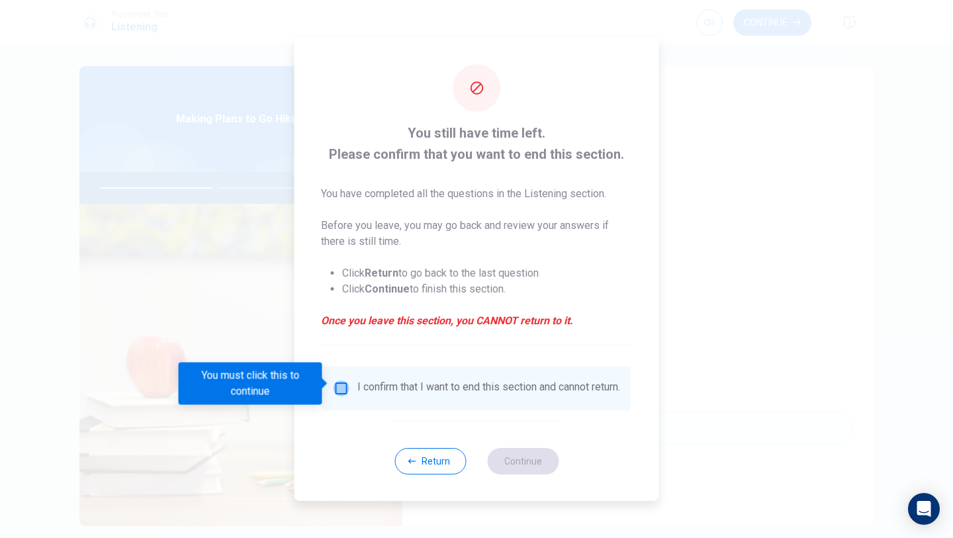
click at [334, 386] on input "You must click this to continue" at bounding box center [342, 389] width 16 height 16
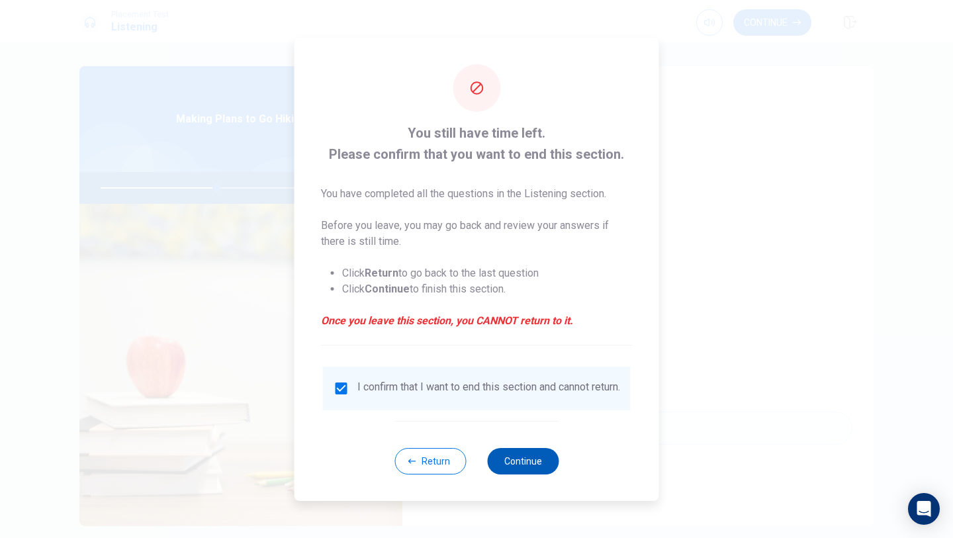
click at [508, 471] on button "Continue" at bounding box center [522, 461] width 71 height 26
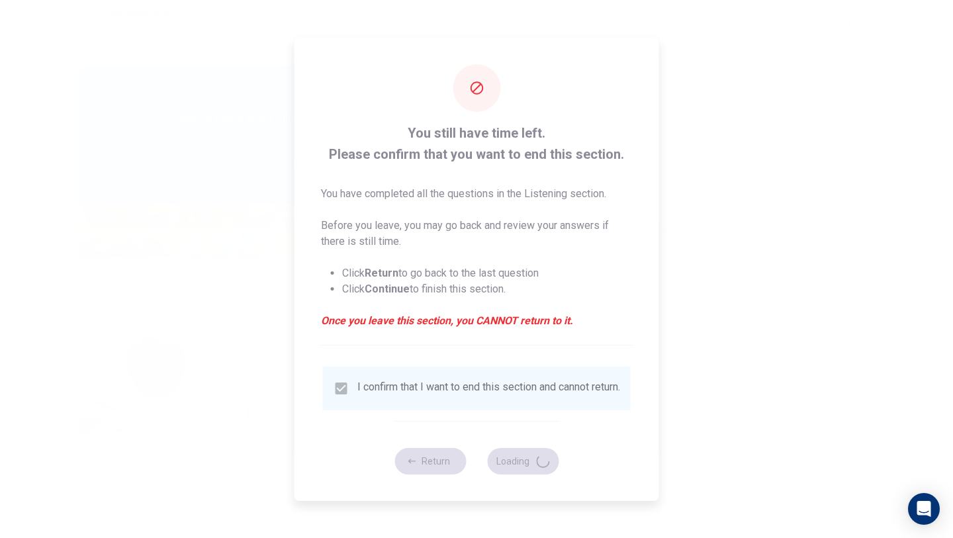
type input "50"
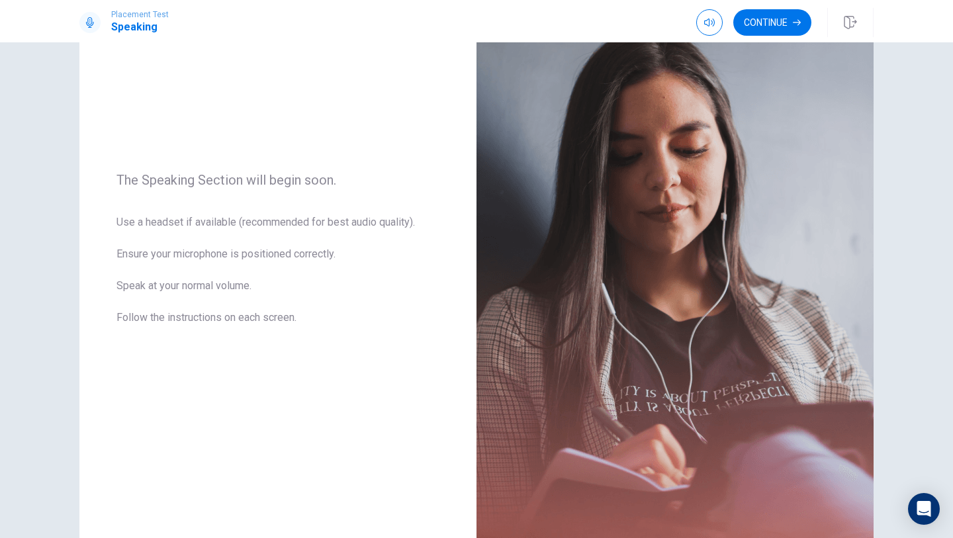
scroll to position [99, 0]
click at [326, 328] on span "Use a headset if available (recommended for best audio quality). Ensure your mi…" at bounding box center [277, 279] width 323 height 127
click at [325, 225] on span "Use a headset if available (recommended for best audio quality). Ensure your mi…" at bounding box center [277, 279] width 323 height 127
click at [775, 9] on button "Continue" at bounding box center [772, 22] width 78 height 26
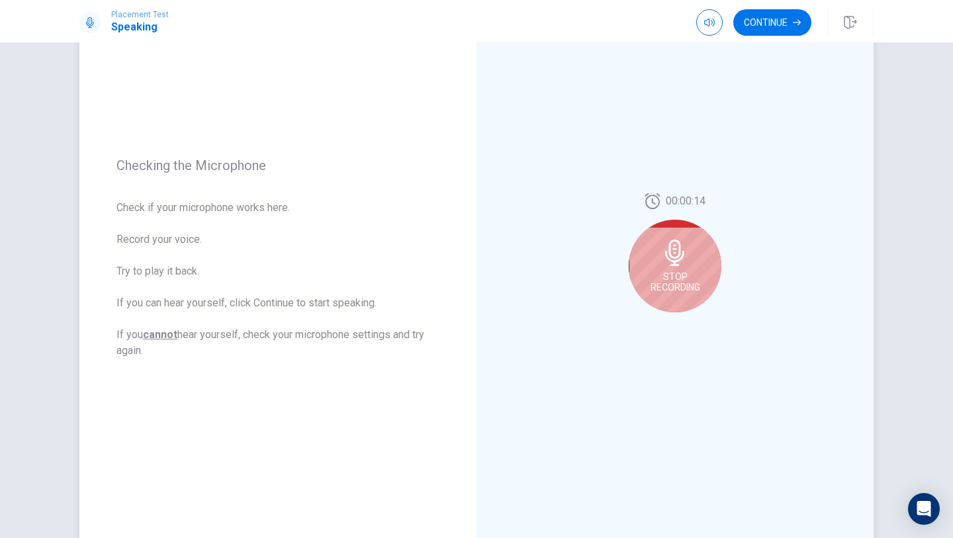
click at [683, 269] on div "Stop Recording" at bounding box center [675, 266] width 93 height 93
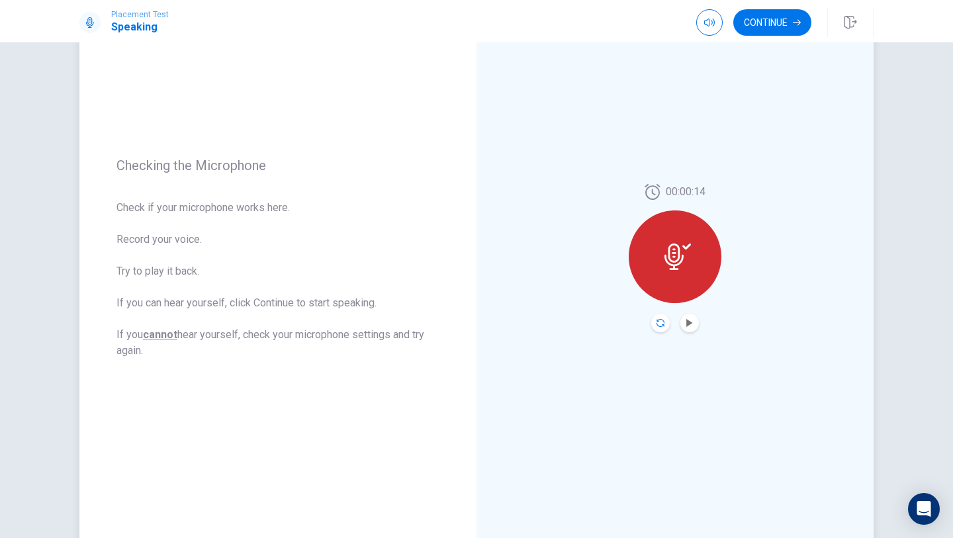
click at [660, 326] on icon "Record Again" at bounding box center [660, 323] width 8 height 8
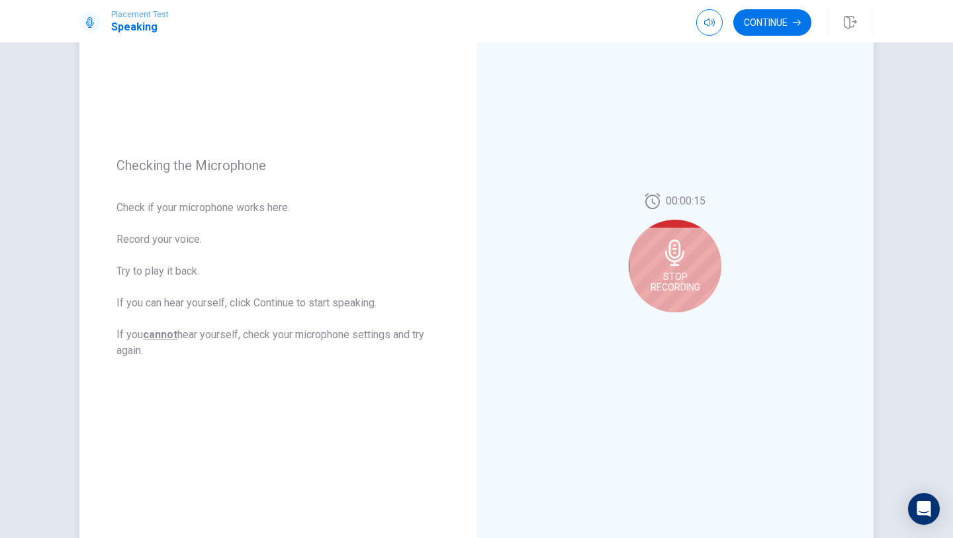
click at [668, 260] on icon at bounding box center [674, 253] width 19 height 26
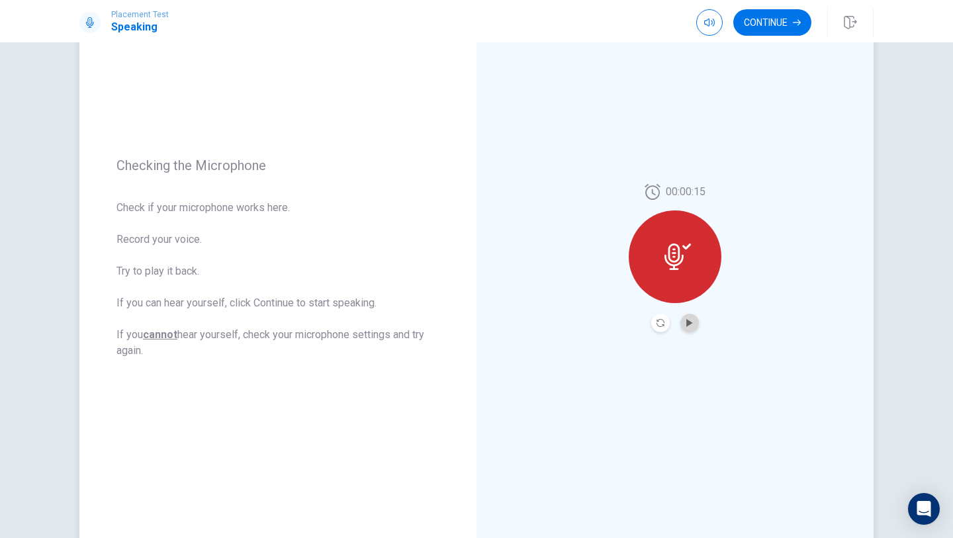
click at [688, 329] on button "Play Audio" at bounding box center [689, 323] width 19 height 19
click at [690, 361] on body "Placement Test Speaking Continue Continue Checking the Microphone Check if your…" at bounding box center [476, 269] width 953 height 538
click at [654, 324] on button "Record Again" at bounding box center [660, 323] width 19 height 19
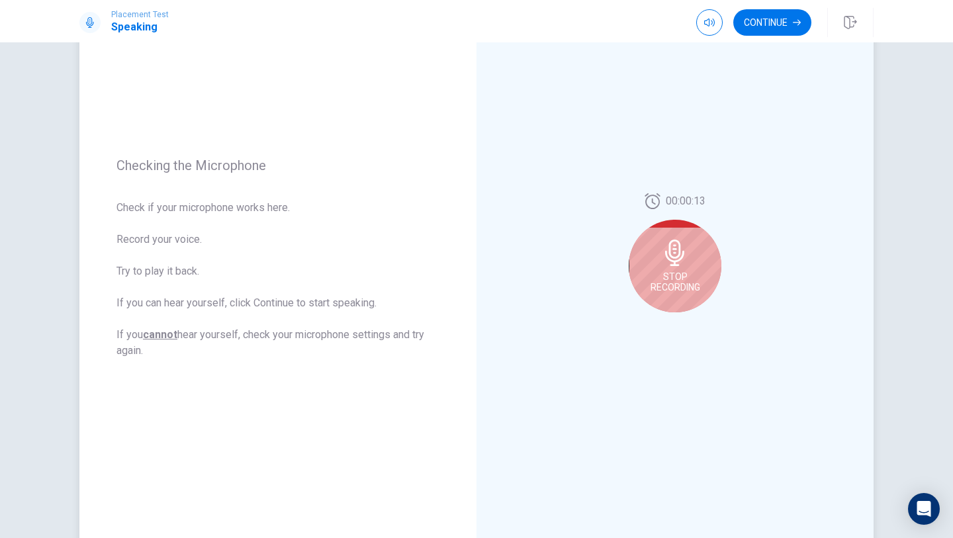
click at [682, 269] on div "Stop Recording" at bounding box center [675, 266] width 93 height 93
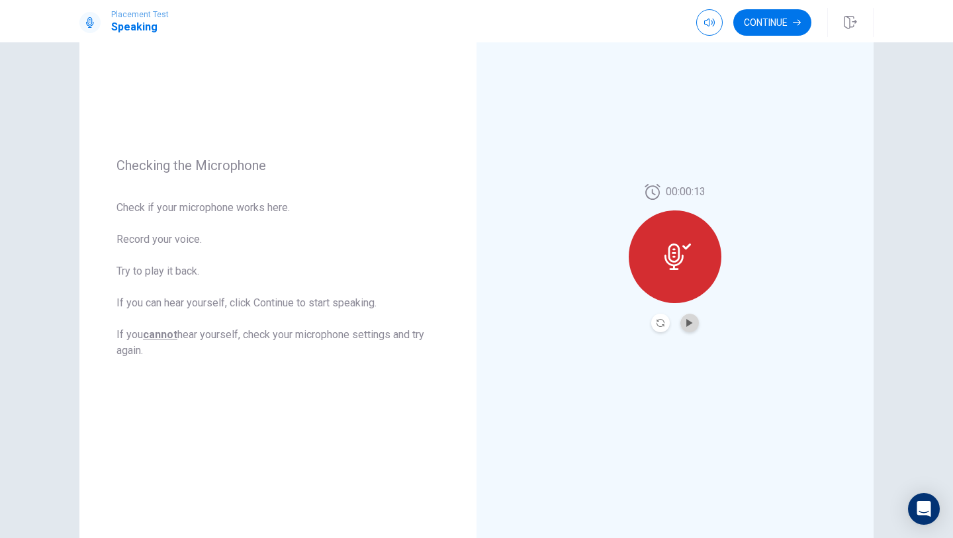
click at [693, 327] on button "Play Audio" at bounding box center [689, 323] width 19 height 19
click at [693, 327] on button "Pause Audio" at bounding box center [689, 323] width 19 height 19
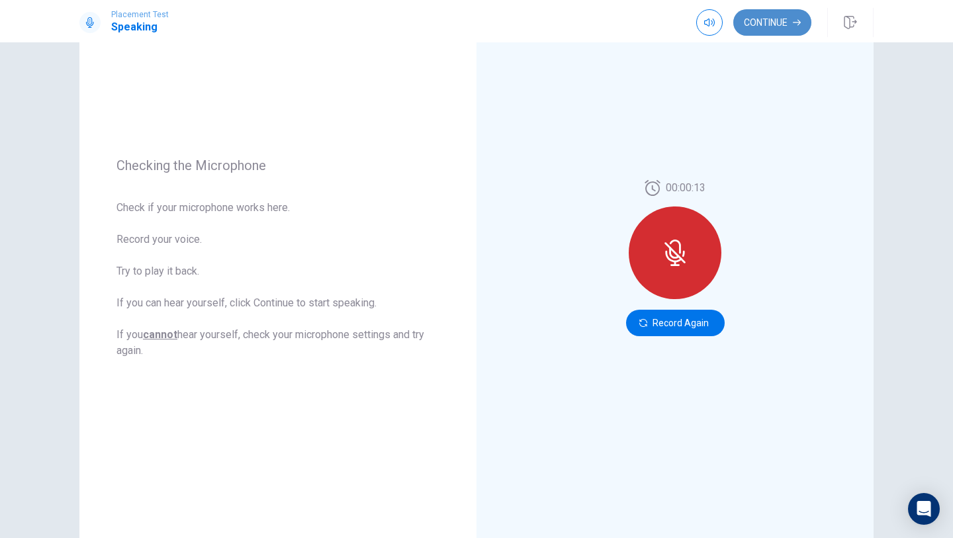
click at [789, 30] on button "Continue" at bounding box center [772, 22] width 78 height 26
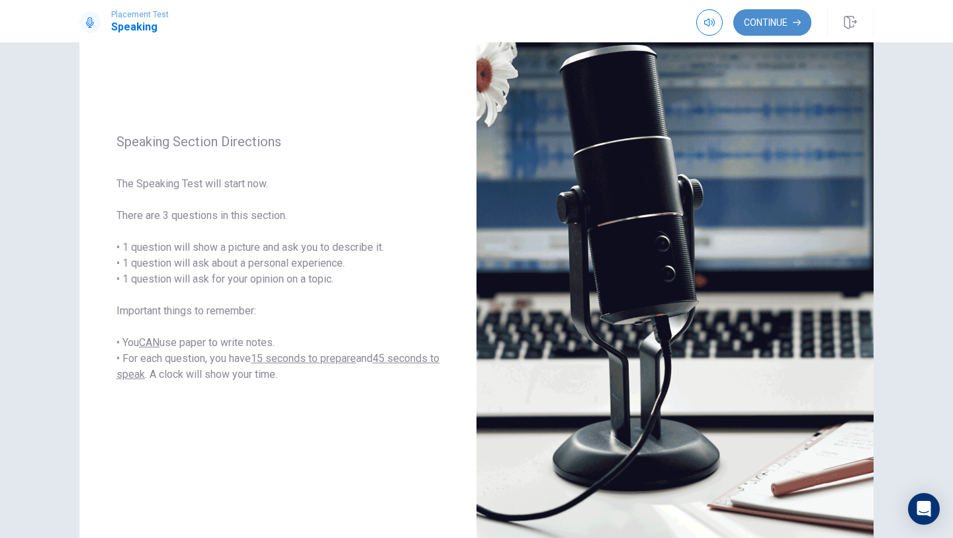
click at [770, 22] on button "Continue" at bounding box center [772, 22] width 78 height 26
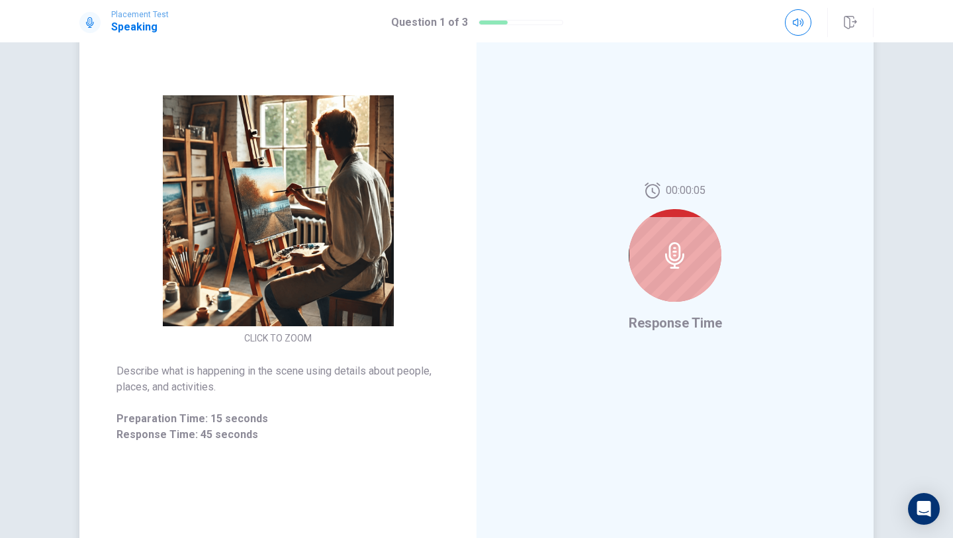
click at [684, 239] on div at bounding box center [675, 255] width 93 height 93
click at [682, 265] on icon at bounding box center [675, 255] width 26 height 26
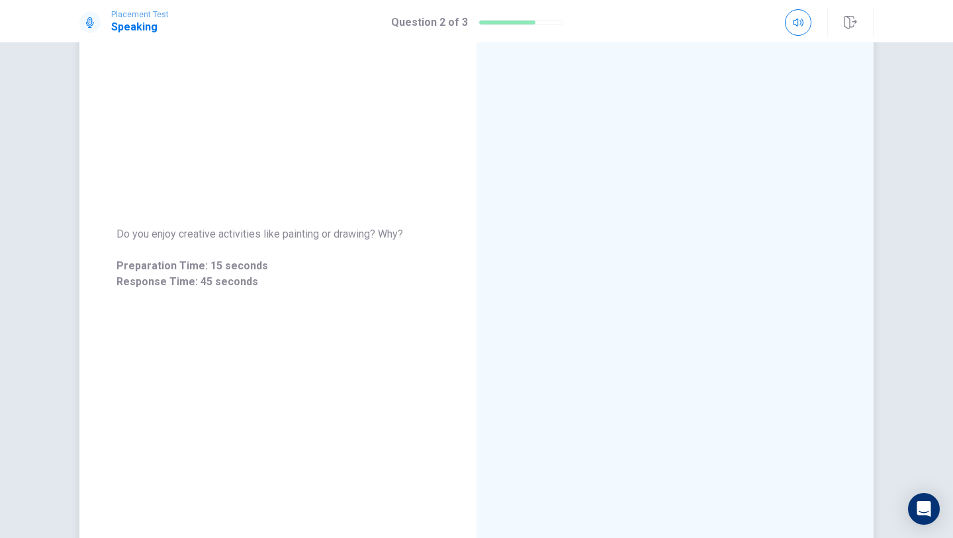
click at [369, 231] on span "Do you enjoy creative activities like painting or drawing? Why?" at bounding box center [277, 234] width 323 height 16
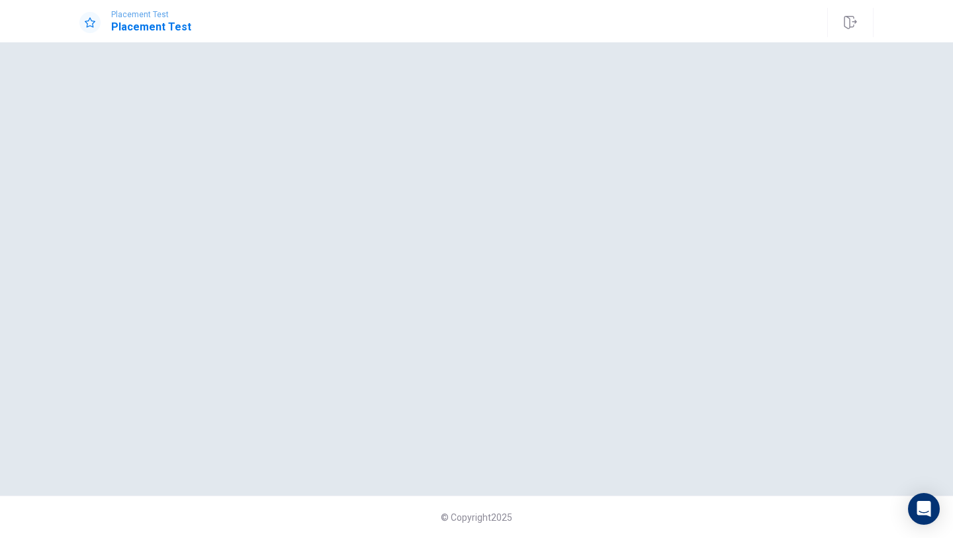
scroll to position [0, 0]
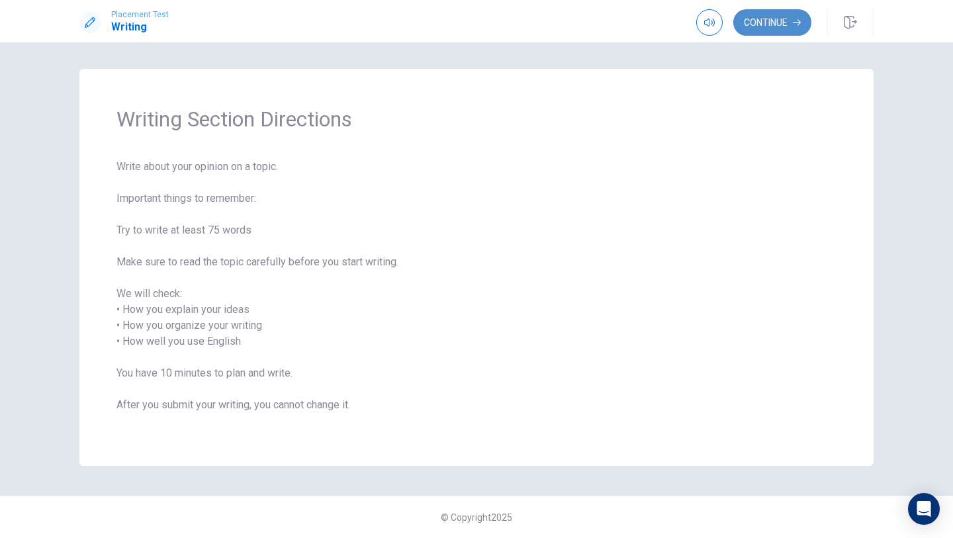
click at [784, 19] on button "Continue" at bounding box center [772, 22] width 78 height 26
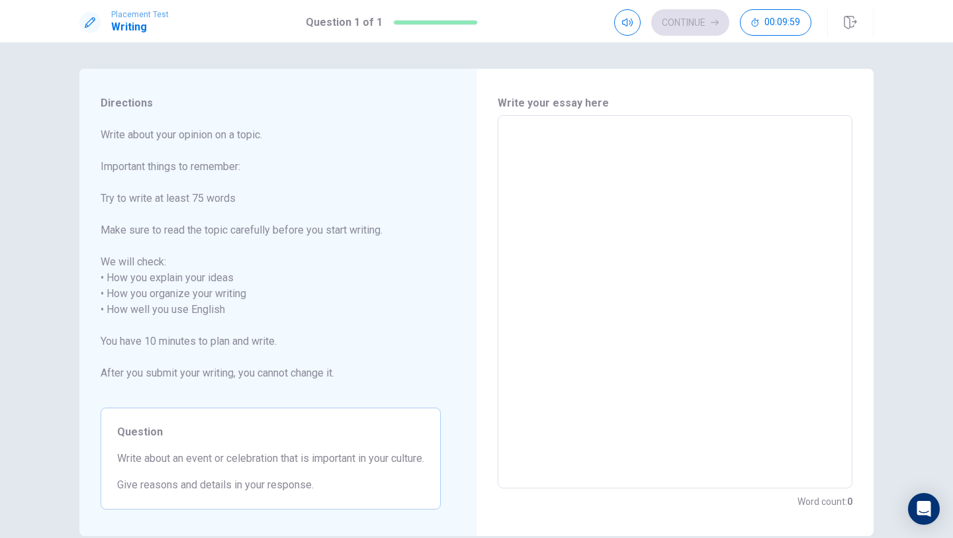
click at [609, 152] on textarea at bounding box center [675, 301] width 336 height 351
type textarea "b"
type textarea "x"
type textarea "bk"
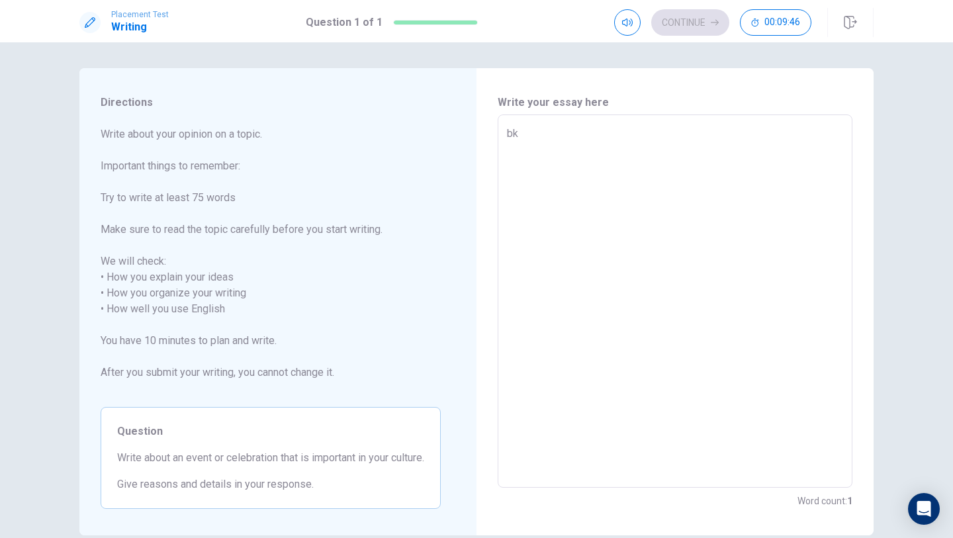
type textarea "x"
type textarea "bkb"
type textarea "x"
type textarea "bkbj"
type textarea "x"
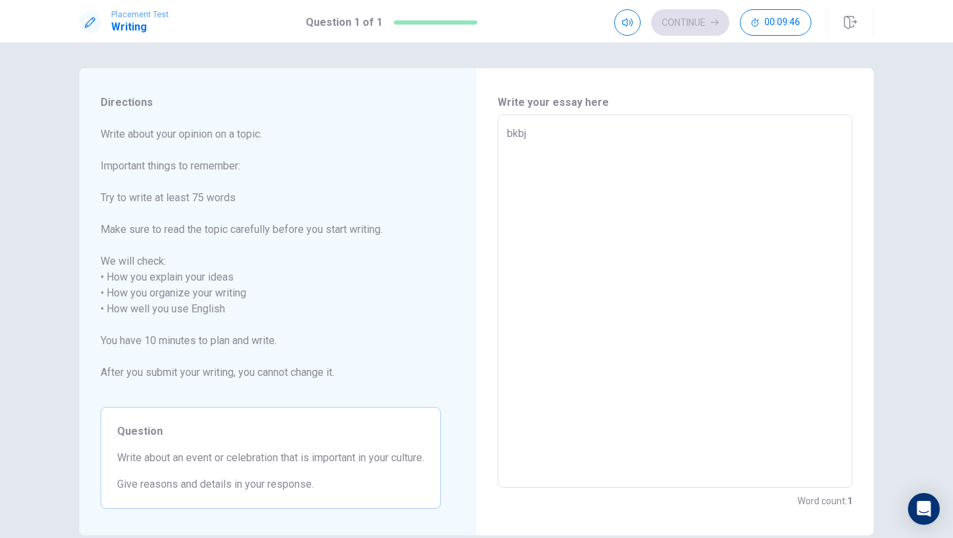
type textarea "bkbjb"
type textarea "x"
type textarea "bkbj"
type textarea "x"
type textarea "bkb"
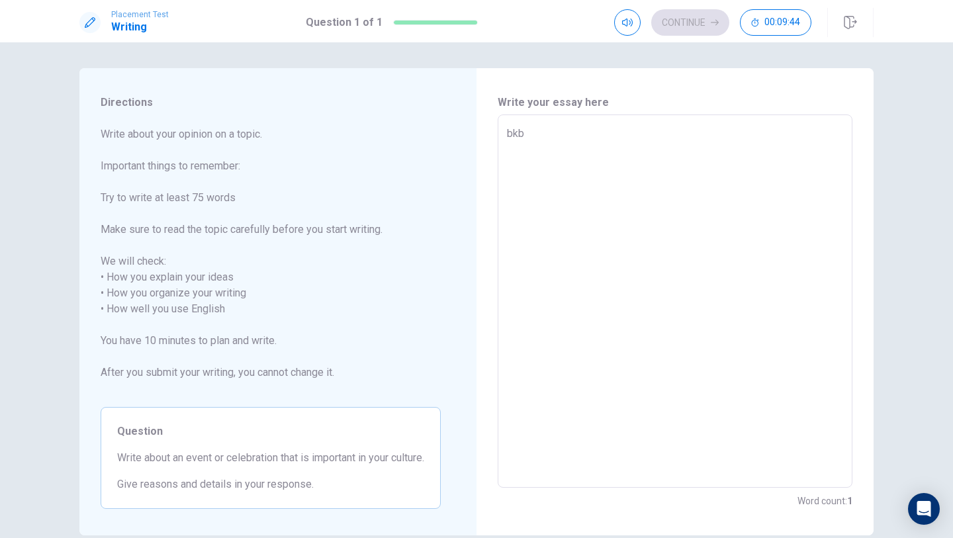
type textarea "x"
type textarea "bk"
type textarea "x"
type textarea "b"
type textarea "x"
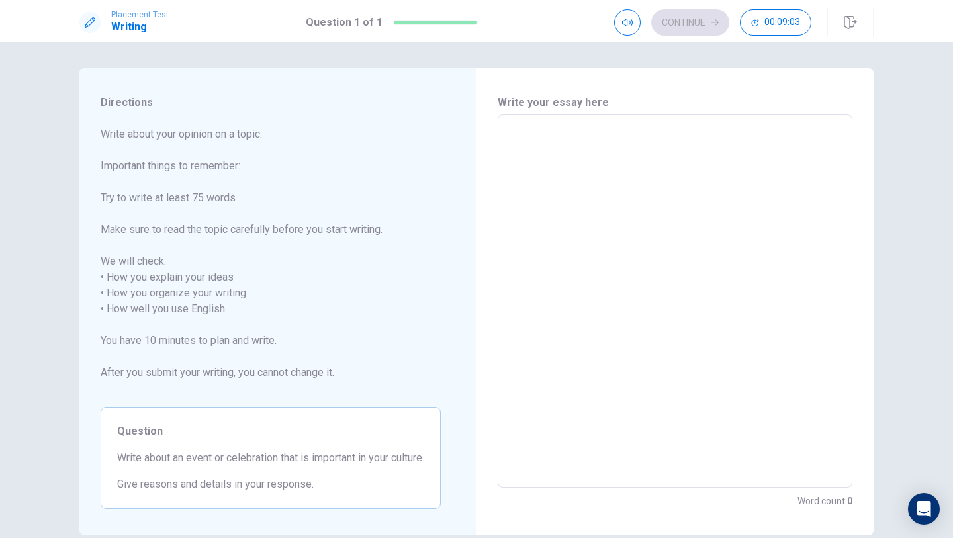
click at [578, 157] on textarea at bounding box center [675, 301] width 336 height 351
click at [553, 139] on textarea at bounding box center [675, 301] width 336 height 351
type textarea "A"
type textarea "x"
type textarea "AN"
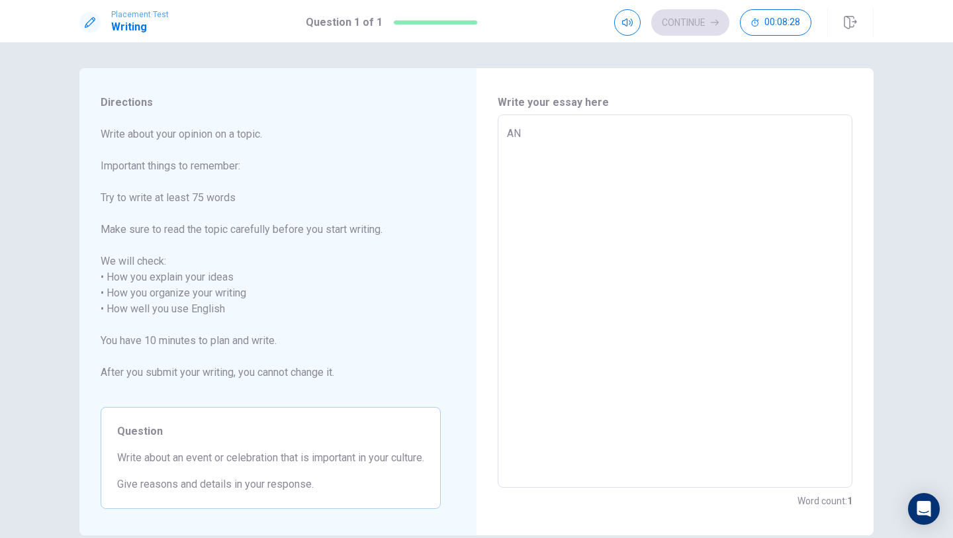
type textarea "x"
type textarea "A"
type textarea "x"
type textarea "An"
type textarea "x"
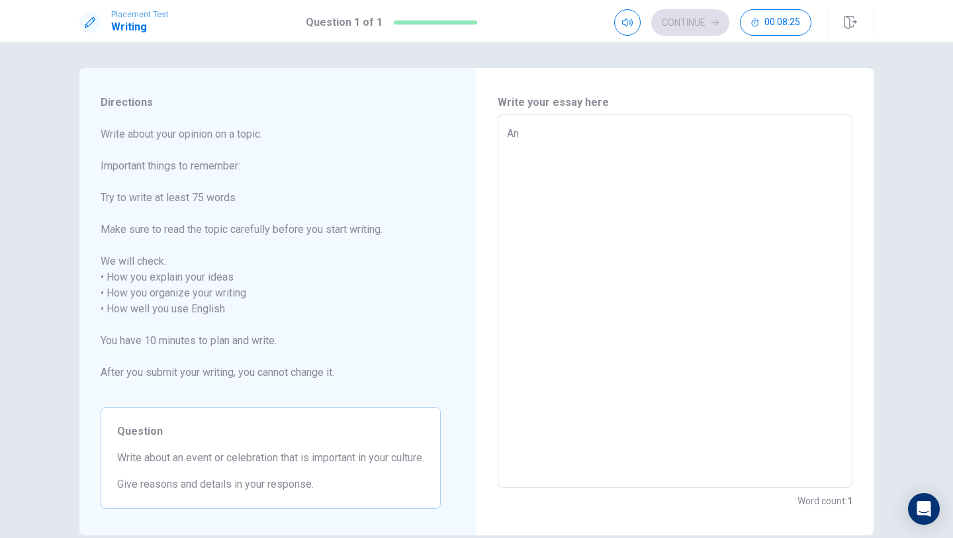
type textarea "An"
type textarea "x"
type textarea "An e"
type textarea "x"
type textarea "An ev"
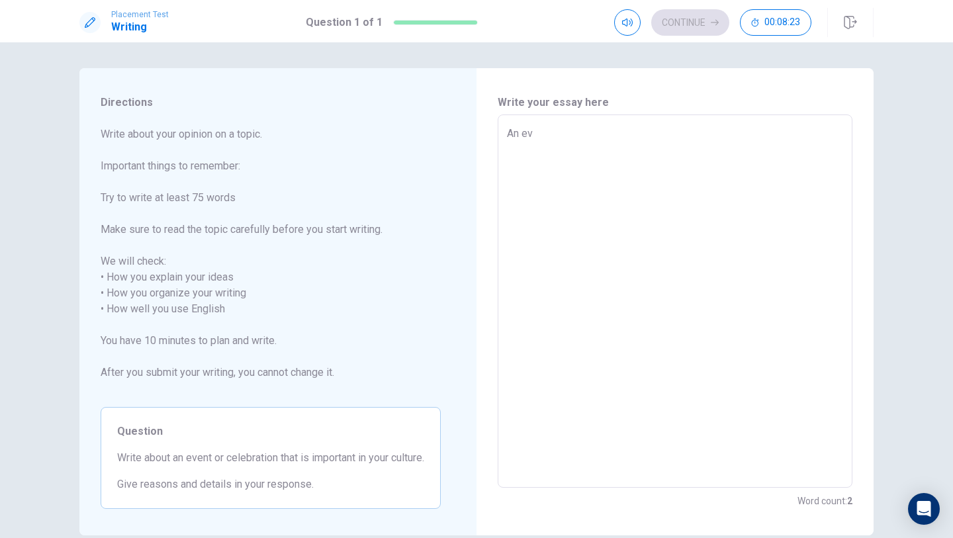
type textarea "x"
type textarea "An eve"
type textarea "x"
type textarea "An even"
type textarea "x"
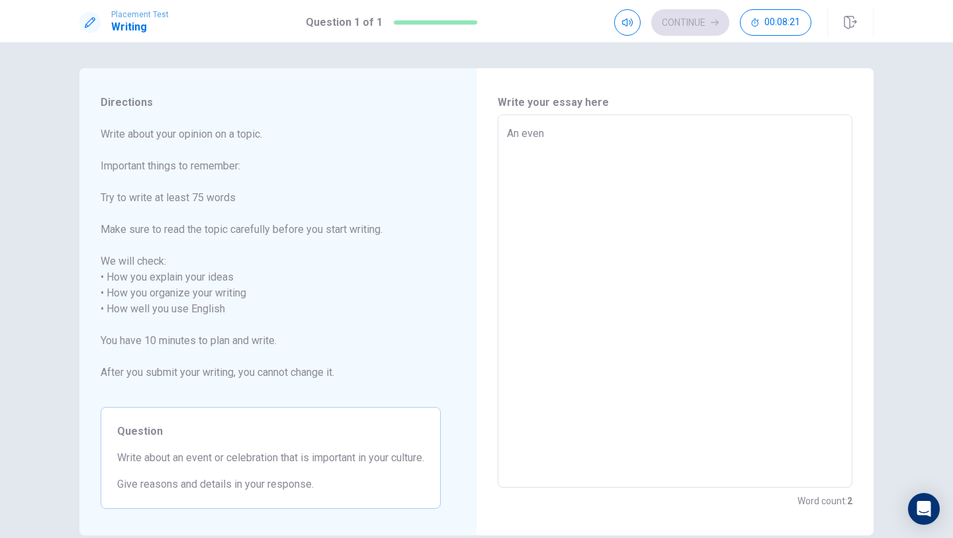
type textarea "An event"
type textarea "x"
type textarea "An event"
type textarea "x"
type textarea "An event o"
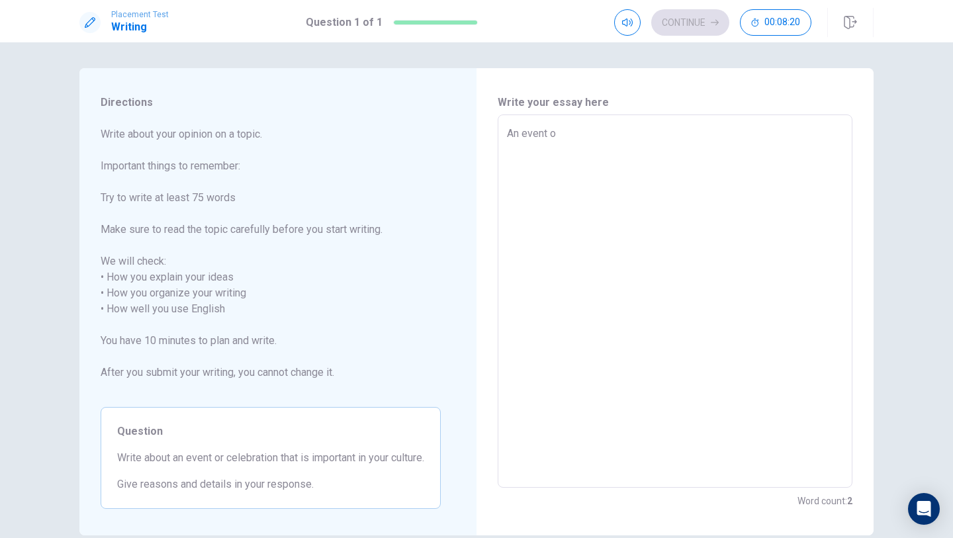
type textarea "x"
type textarea "An event or"
type textarea "x"
type textarea "An event or"
type textarea "x"
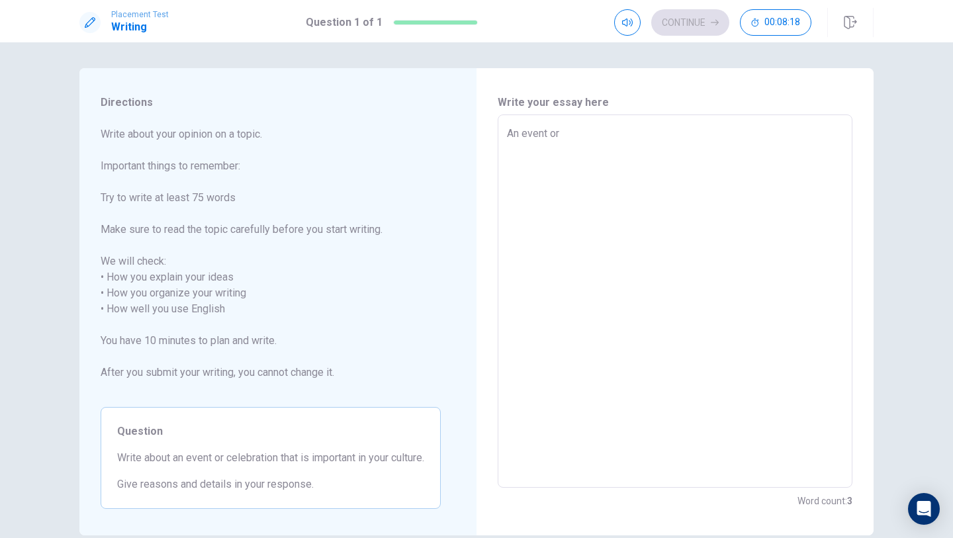
type textarea "An event or c"
type textarea "x"
type textarea "An event or ce"
type textarea "x"
type textarea "An event or cel"
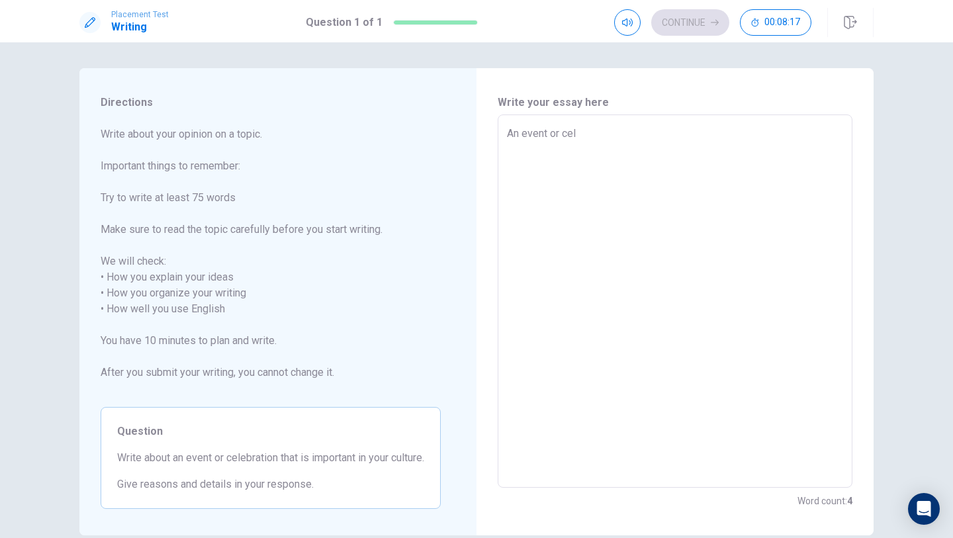
type textarea "x"
type textarea "An event or cele"
type textarea "x"
type textarea "An event or celeb"
type textarea "x"
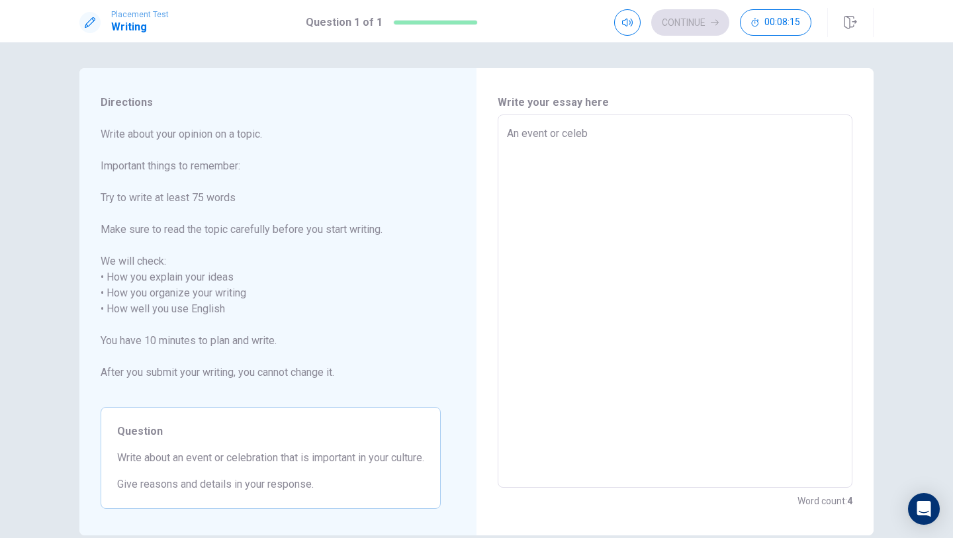
type textarea "An event or celebr"
type textarea "x"
type textarea "An event or celebra"
type textarea "x"
type textarea "An event or celebrat"
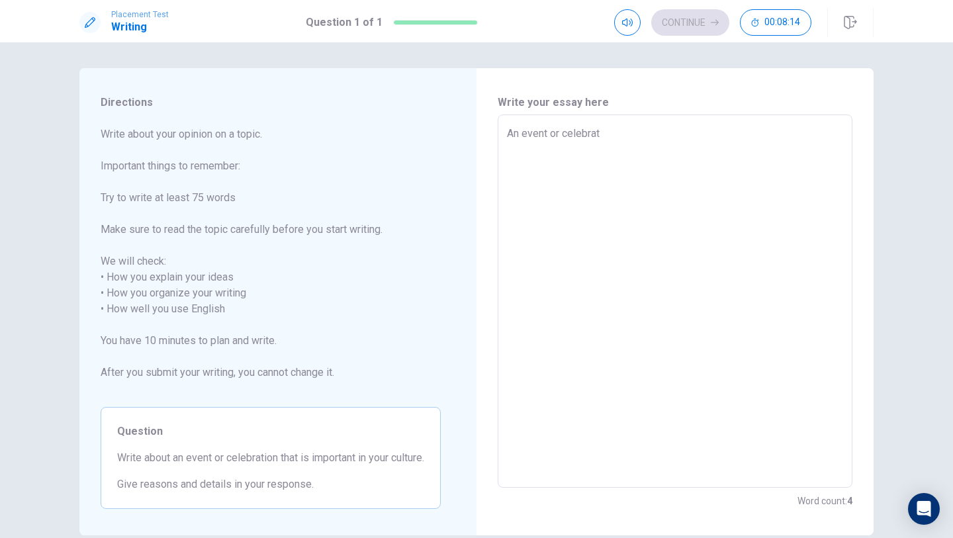
type textarea "x"
type textarea "An event or celebrati"
type textarea "x"
type textarea "An event or celebratio"
type textarea "x"
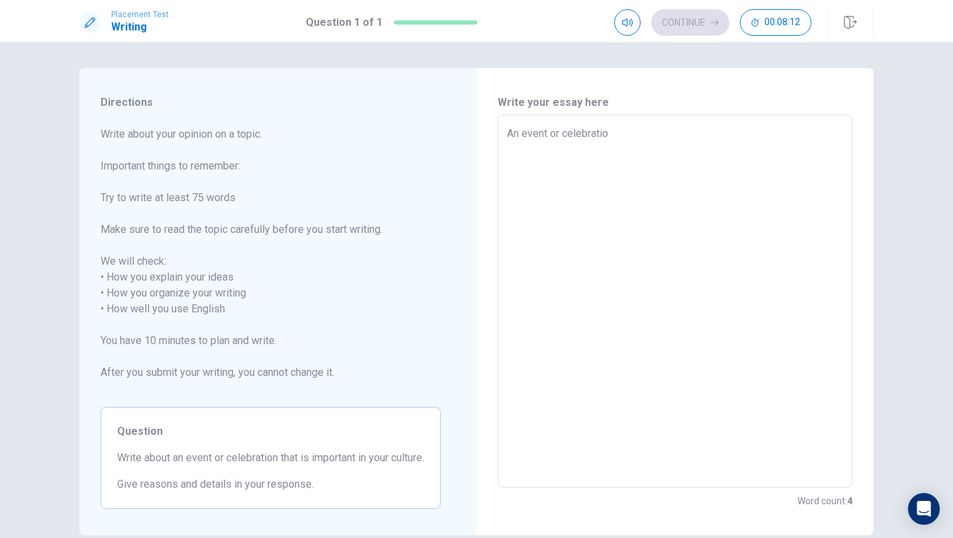
type textarea "An event or celebration"
type textarea "x"
type textarea "An event or celebration"
type textarea "x"
type textarea "An event or celebration t"
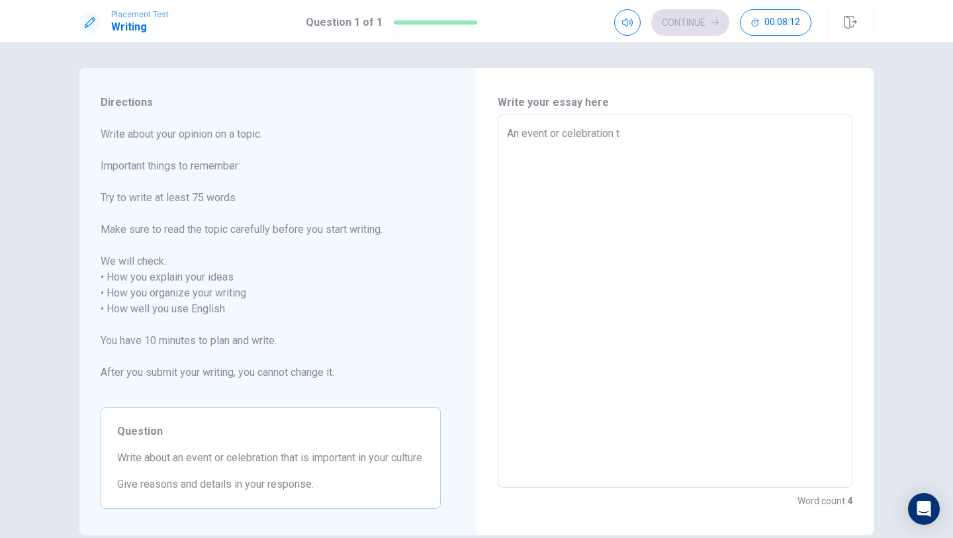
type textarea "x"
type textarea "An event or celebration th"
type textarea "x"
type textarea "An event or celebration tha"
type textarea "x"
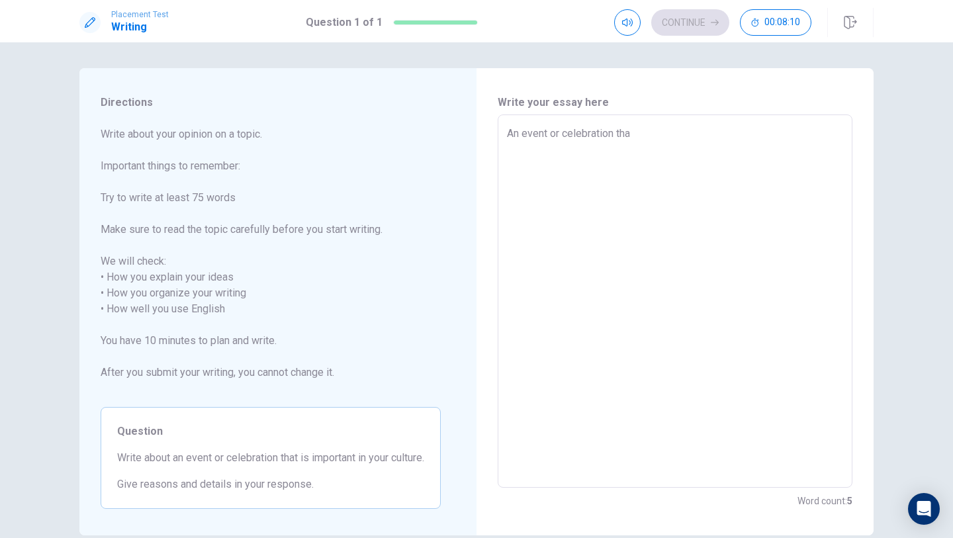
type textarea "An event or celebration that"
type textarea "x"
type textarea "An event or celebration that"
type textarea "x"
type textarea "An event or celebration that i"
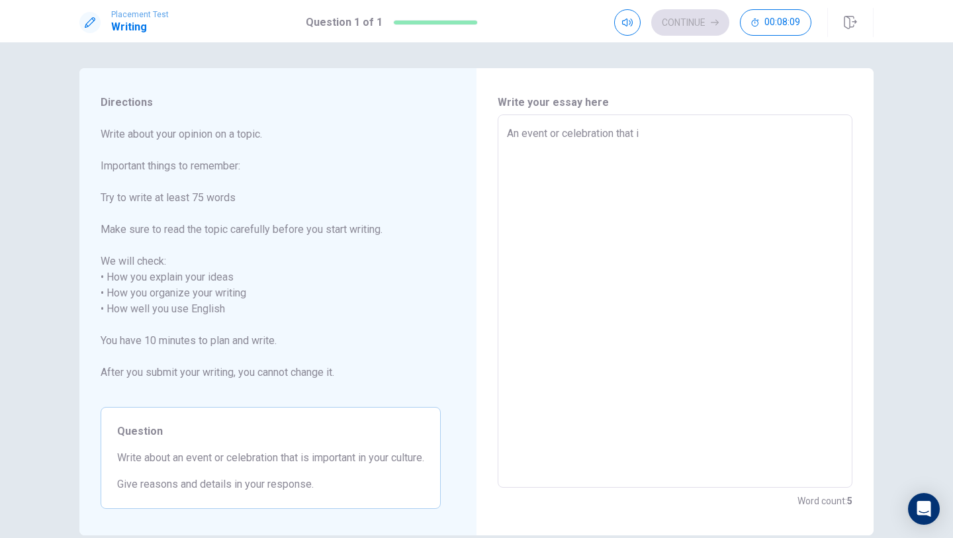
type textarea "x"
type textarea "An event or celebration that is"
type textarea "x"
type textarea "An event or celebration that is"
type textarea "x"
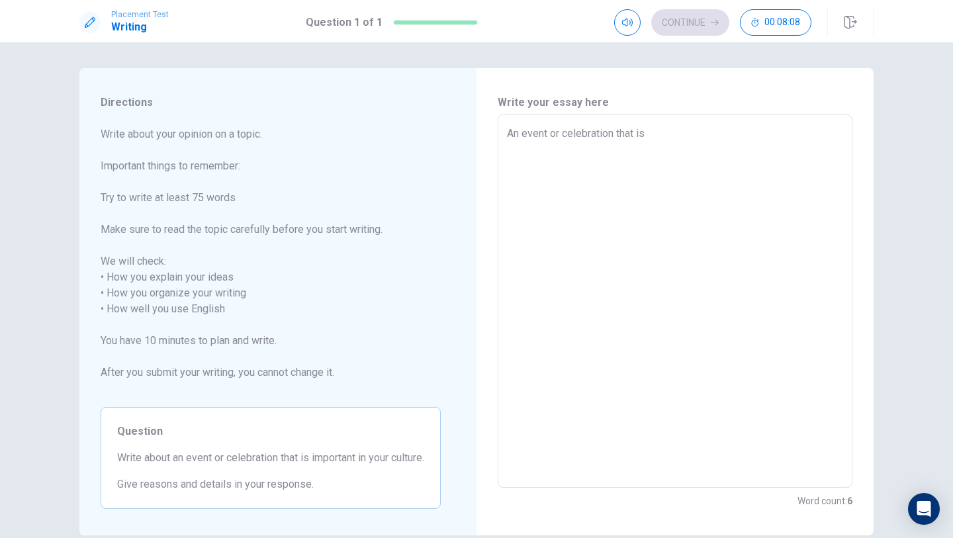
type textarea "An event or celebration that is i"
type textarea "x"
type textarea "An event or celebration that is i,"
type textarea "x"
type textarea "An event or celebration that is i"
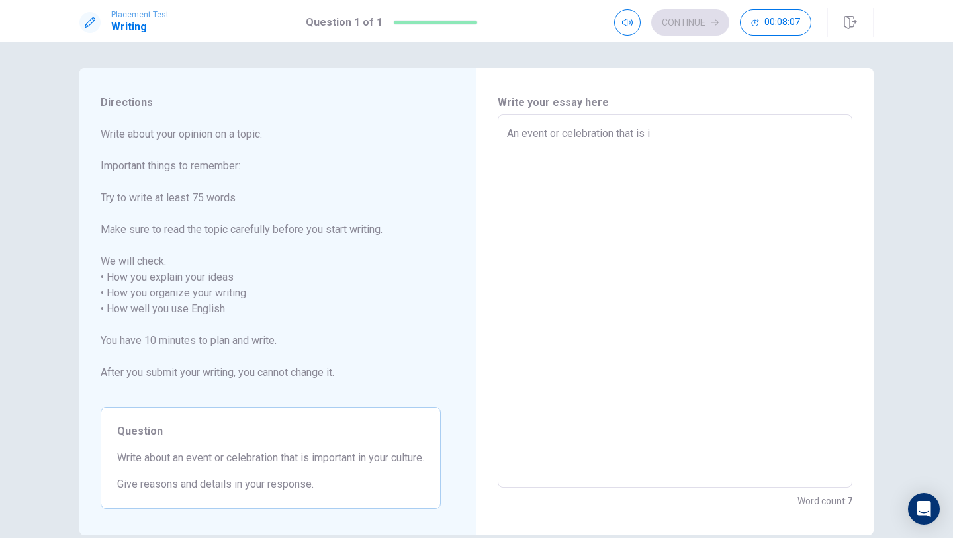
type textarea "x"
type textarea "An event or celebration that is im"
type textarea "x"
type textarea "An event or celebration that is imp"
type textarea "x"
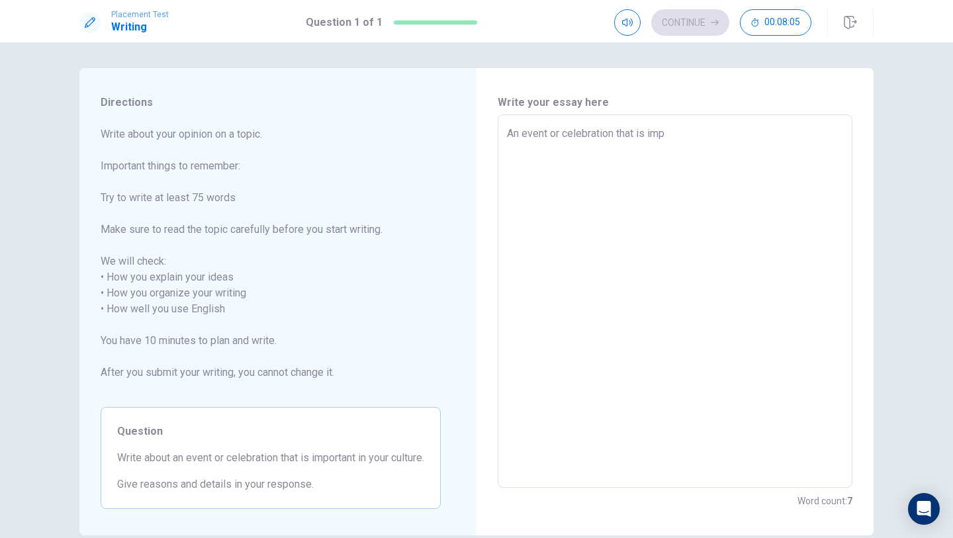
type textarea "An event or celebration that is impo"
type textarea "x"
type textarea "An event or celebration that is impor"
type textarea "x"
type textarea "An event or celebration that is import"
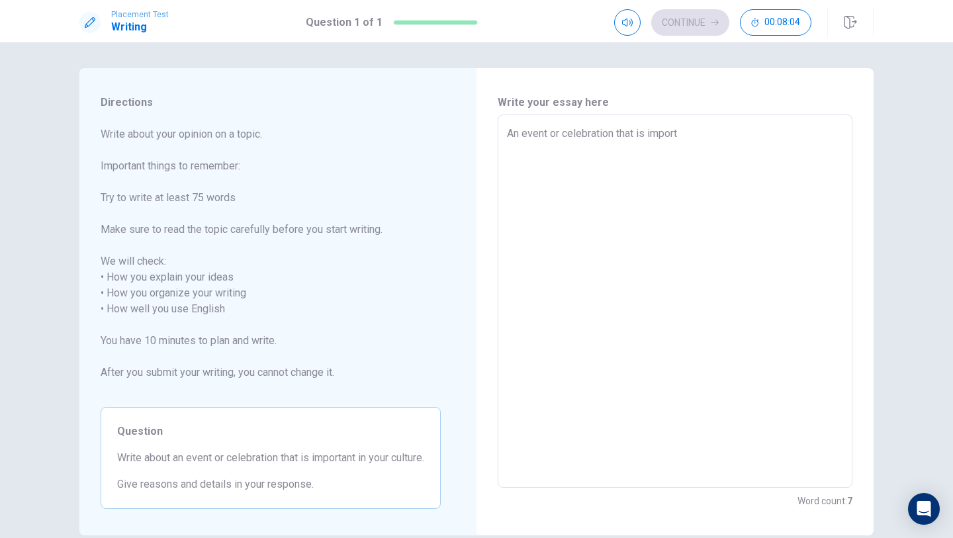
type textarea "x"
type textarea "An event or celebration that is importa"
type textarea "x"
type textarea "An event or celebration that is importan"
type textarea "x"
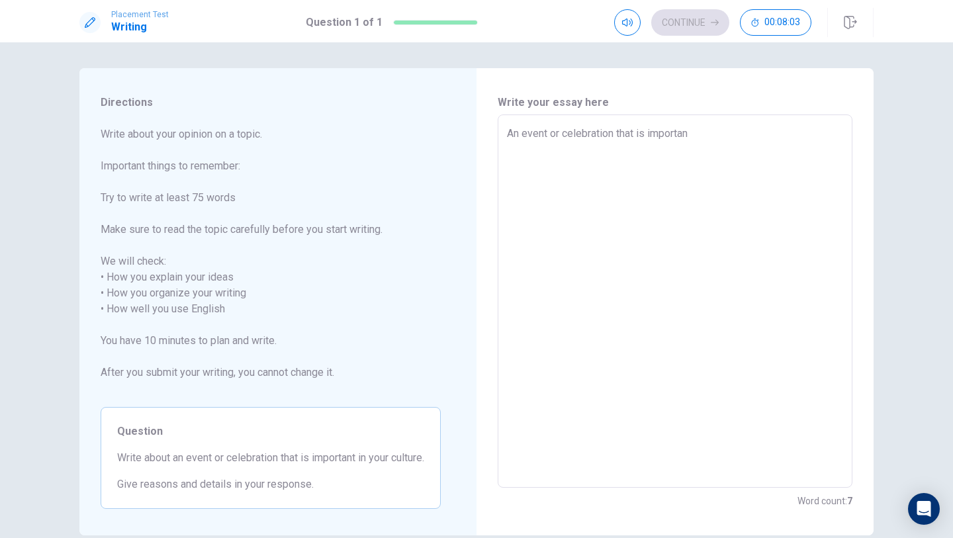
type textarea "An event or celebration that is important"
type textarea "x"
type textarea "An event or celebration that is important"
type textarea "x"
type textarea "An event or celebration that is important i"
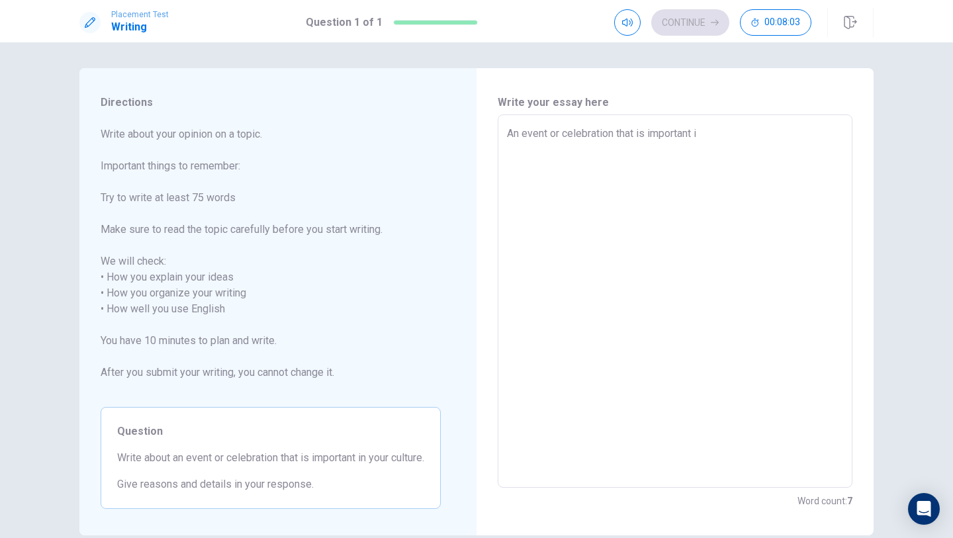
type textarea "x"
type textarea "An event or celebration that is important in"
type textarea "x"
type textarea "An event or celebration that is important in"
type textarea "x"
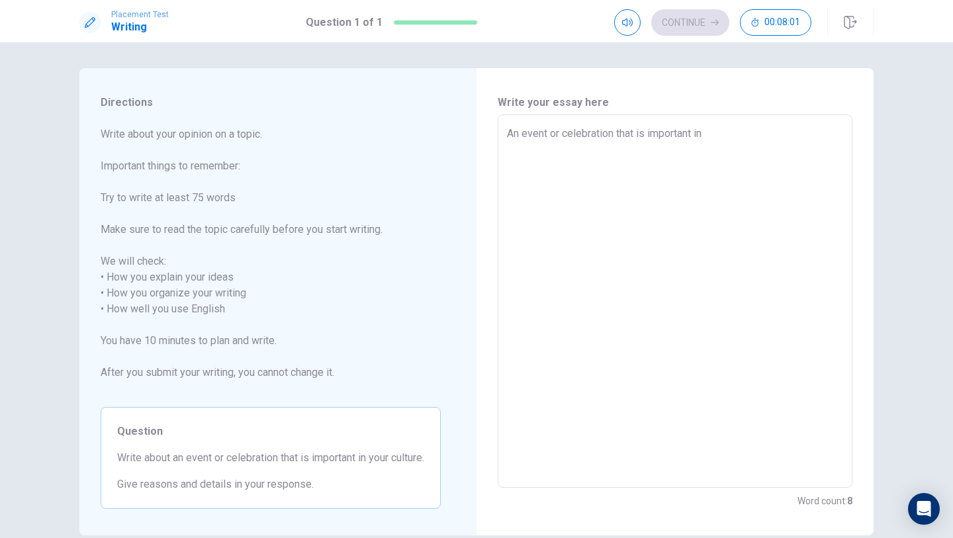
type textarea "An event or celebration that is important in y"
type textarea "x"
type textarea "An event or celebration that is important in yo"
type textarea "x"
type textarea "An event or celebration that is important in you"
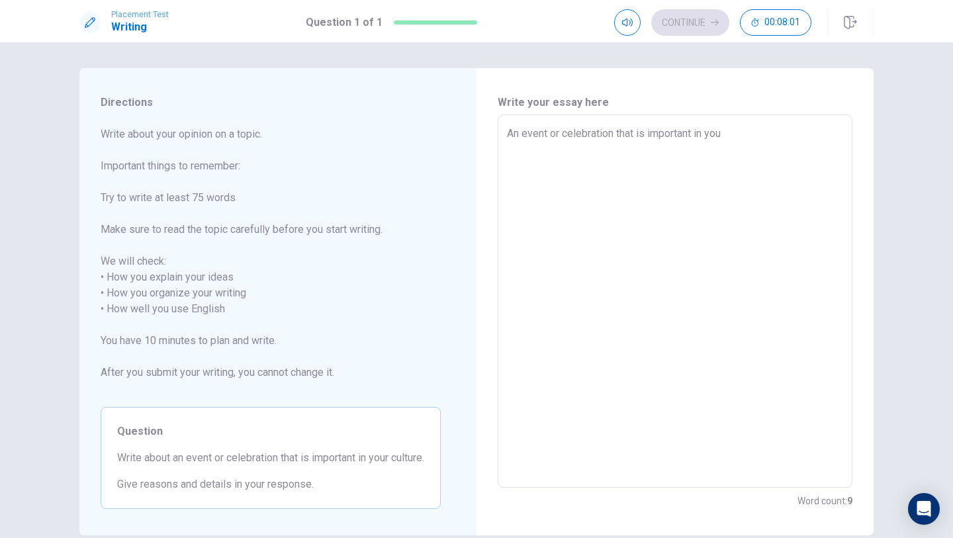
type textarea "x"
type textarea "An event or celebration that is important in your"
type textarea "x"
type textarea "An event or celebration that is important in your"
type textarea "x"
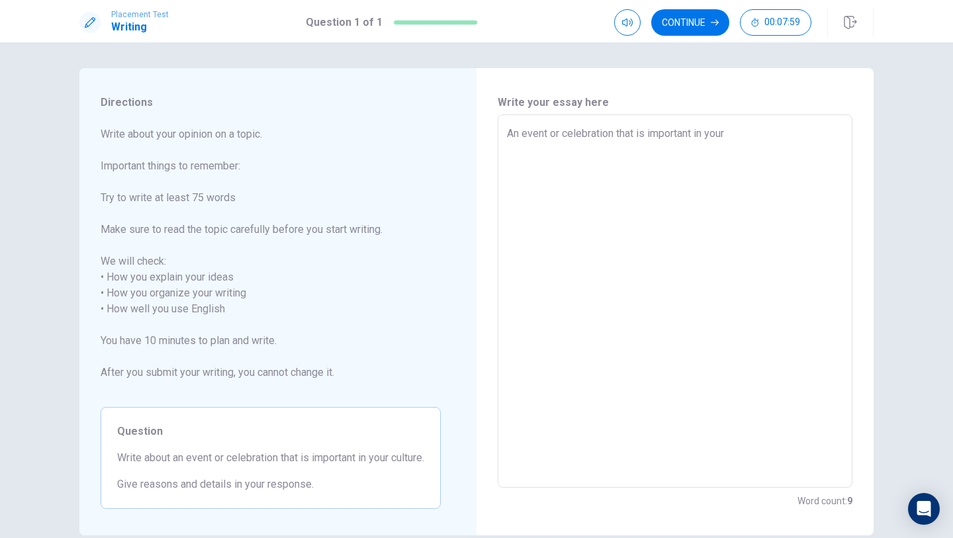
type textarea "An event or celebration that is important in your c"
type textarea "x"
type textarea "An event or celebration that is important in your cu"
type textarea "x"
type textarea "An event or celebration that is important in your cul"
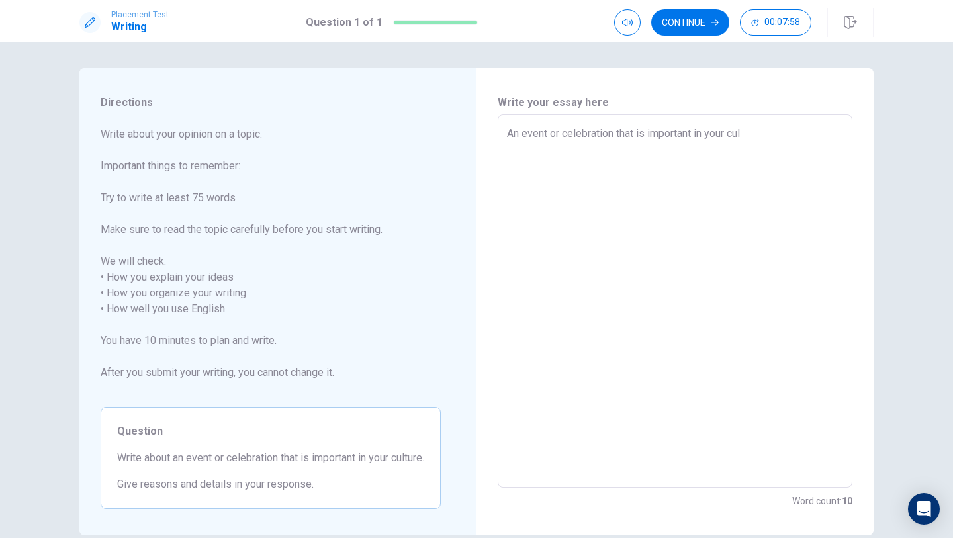
type textarea "x"
type textarea "An event or celebration that is important in your cult"
type textarea "x"
type textarea "An event or celebration that is important in your cultu"
type textarea "x"
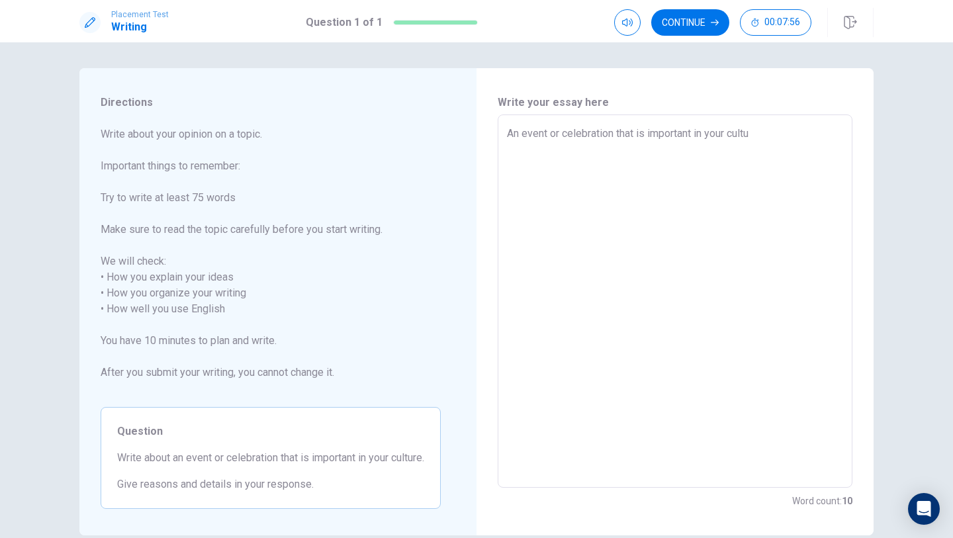
type textarea "An event or celebration that is important in your cultur"
type textarea "x"
type textarea "An event or celebration that is important in your culture"
type textarea "x"
type textarea "An event or celebration that is important in your culture:"
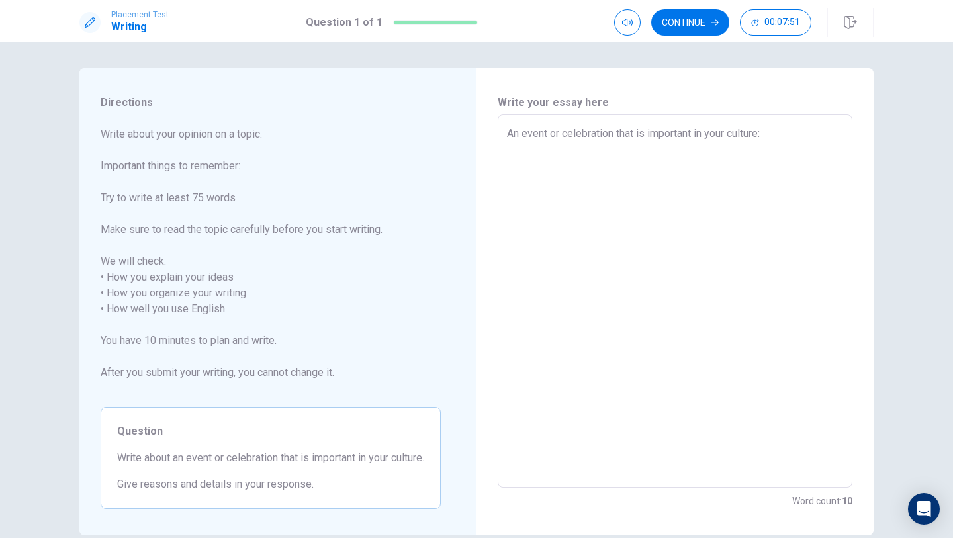
type textarea "x"
type textarea "An event or celebration that is important in your culture:"
type textarea "x"
type textarea "An event or celebration that is important in your culture:"
click at [811, 26] on div "Continue 00:07:35" at bounding box center [712, 22] width 197 height 26
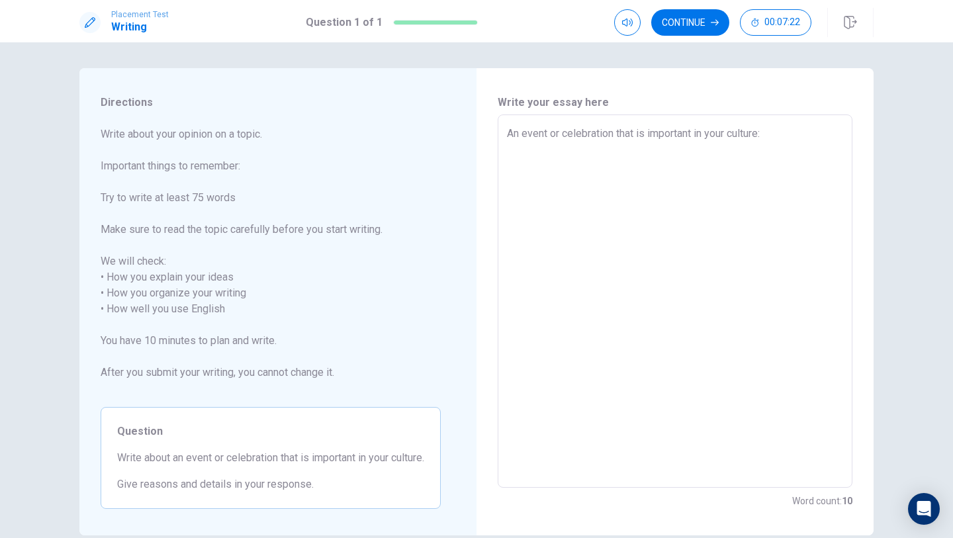
click at [625, 232] on textarea "An event or celebration that is important in your culture:" at bounding box center [675, 301] width 336 height 351
click at [707, 21] on button "Continue" at bounding box center [690, 22] width 78 height 26
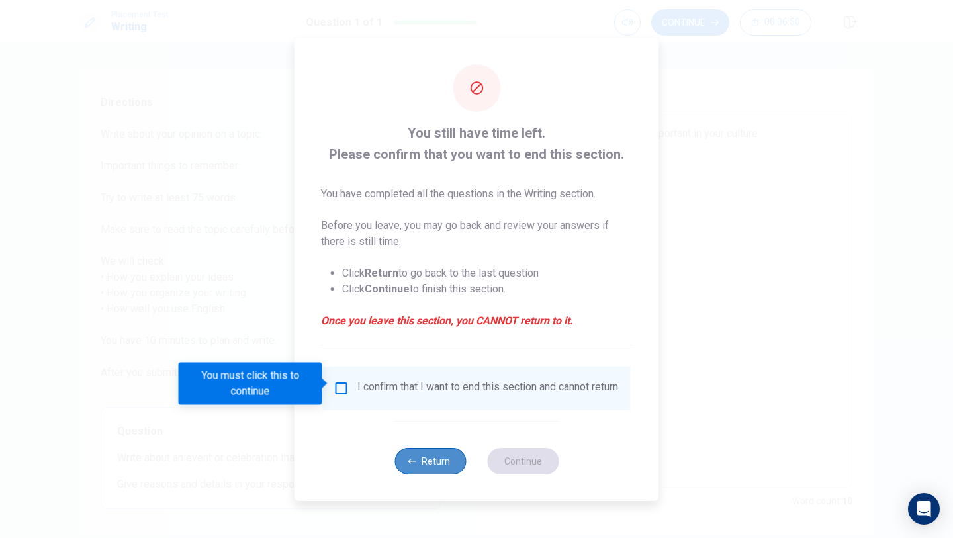
click at [420, 469] on button "Return" at bounding box center [429, 461] width 71 height 26
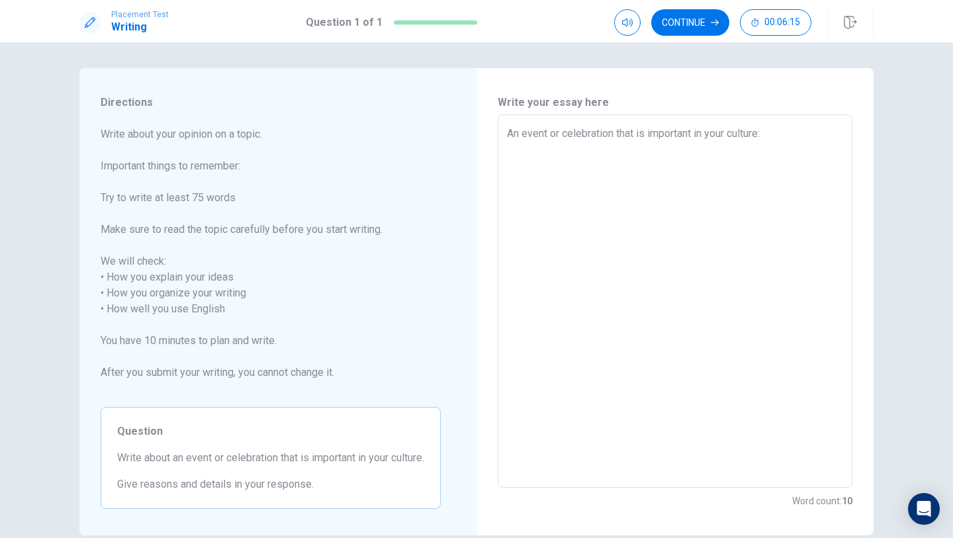
drag, startPoint x: 235, startPoint y: 459, endPoint x: 244, endPoint y: 468, distance: 12.2
click at [244, 467] on div "Question Write about an event or celebration that is important in your culture.…" at bounding box center [271, 458] width 340 height 102
drag, startPoint x: 188, startPoint y: 458, endPoint x: 216, endPoint y: 463, distance: 28.3
click at [216, 463] on span "Write about an event or celebration that is important in your culture." at bounding box center [270, 458] width 307 height 16
click at [780, 130] on textarea "An event or celebration that is important in your culture:" at bounding box center [675, 301] width 336 height 351
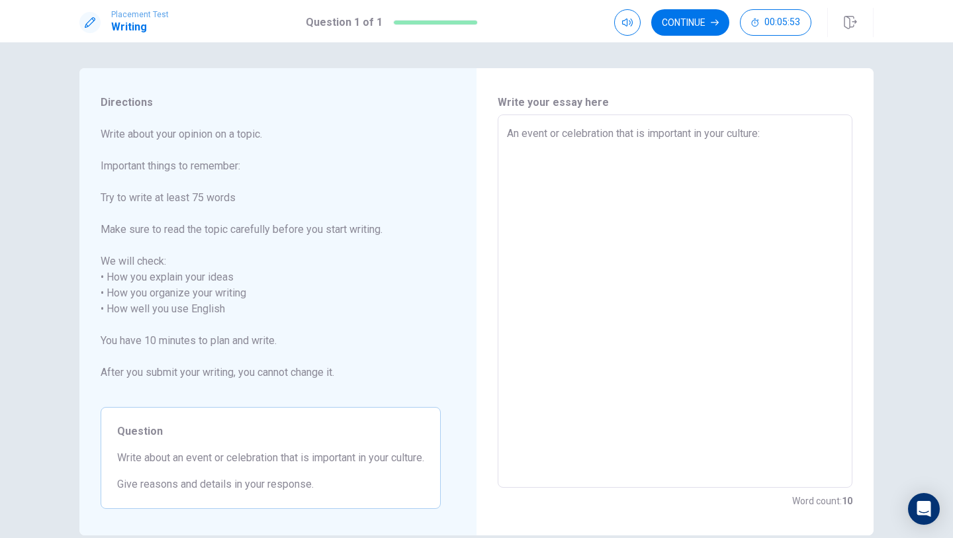
type textarea "x"
type textarea "An event or celebration that is important in your culture:"
type textarea "x"
type textarea "An event or celebration that is important in your culture: M"
type textarea "x"
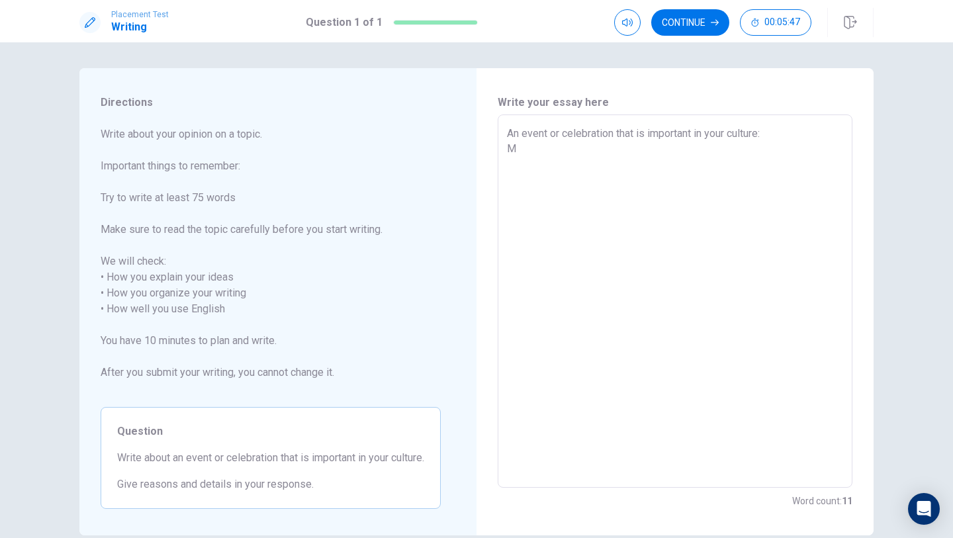
type textarea "An event or celebration that is important in your culture: My"
type textarea "x"
type textarea "An event or celebration that is important in your culture: My"
type textarea "x"
type textarea "An event or celebration that is important in your culture: My f"
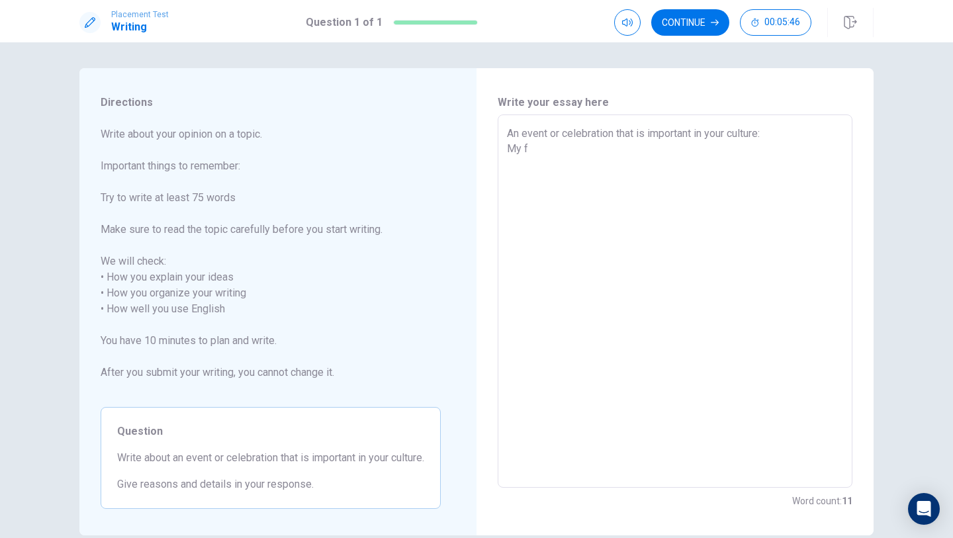
type textarea "x"
type textarea "An event or celebration that is important in your culture: My fa"
type textarea "x"
type textarea "An event or celebration that is important in your culture: My fam"
type textarea "x"
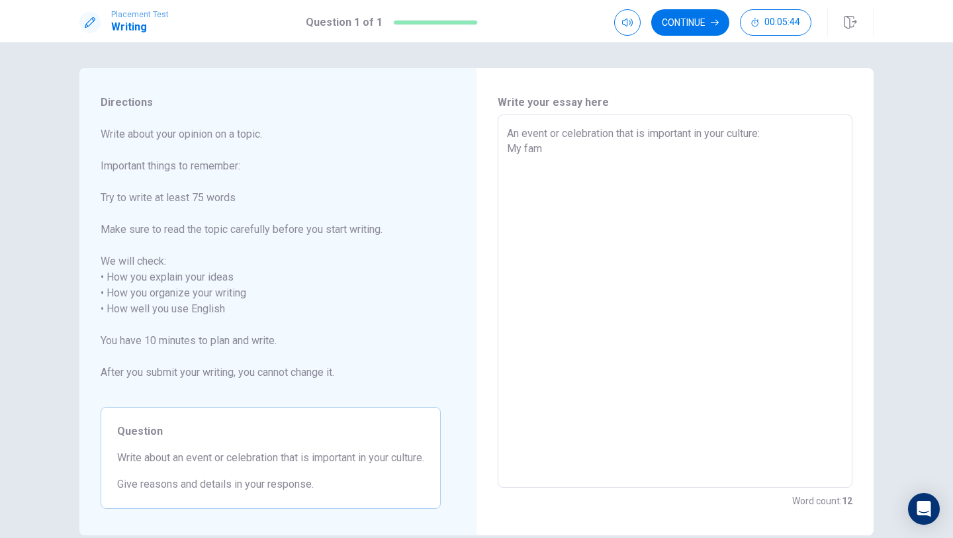
type textarea "An event or celebration that is important in your culture: My fa"
type textarea "x"
type textarea "An event or celebration that is important in your culture: My f"
type textarea "x"
type textarea "An event or celebration that is important in your culture: My"
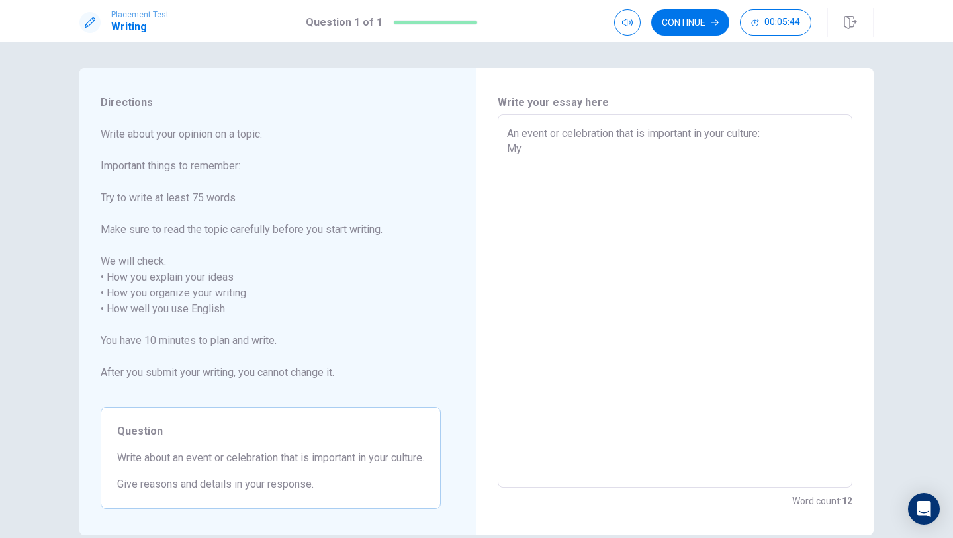
type textarea "x"
type textarea "An event or celebration that is important in your culture: My"
type textarea "x"
type textarea "An event or celebration that is important in your culture: M"
type textarea "x"
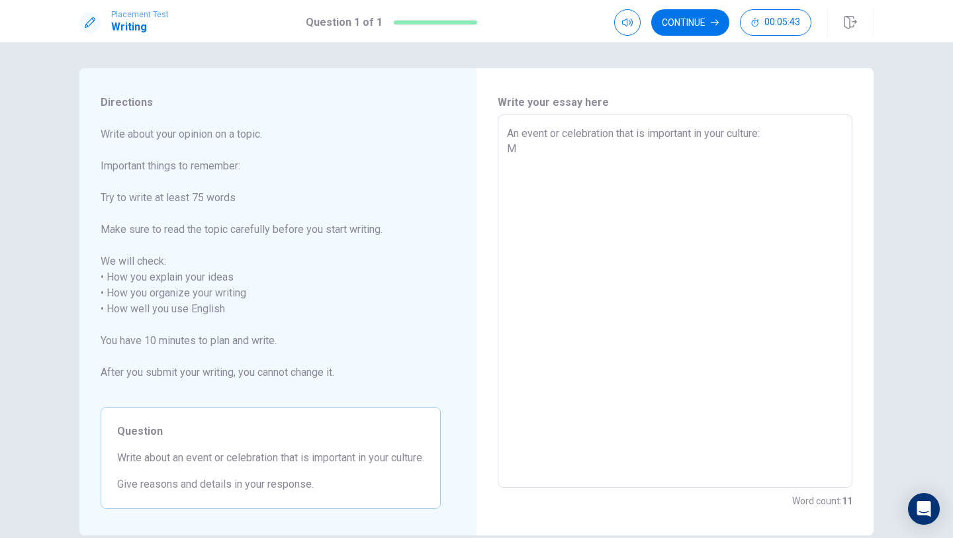
type textarea "An event or celebration that is important in your culture:"
type textarea "x"
type textarea "An event or celebration that is important in your culture: M"
type textarea "x"
type textarea "An event or celebration that is important in your culture: My"
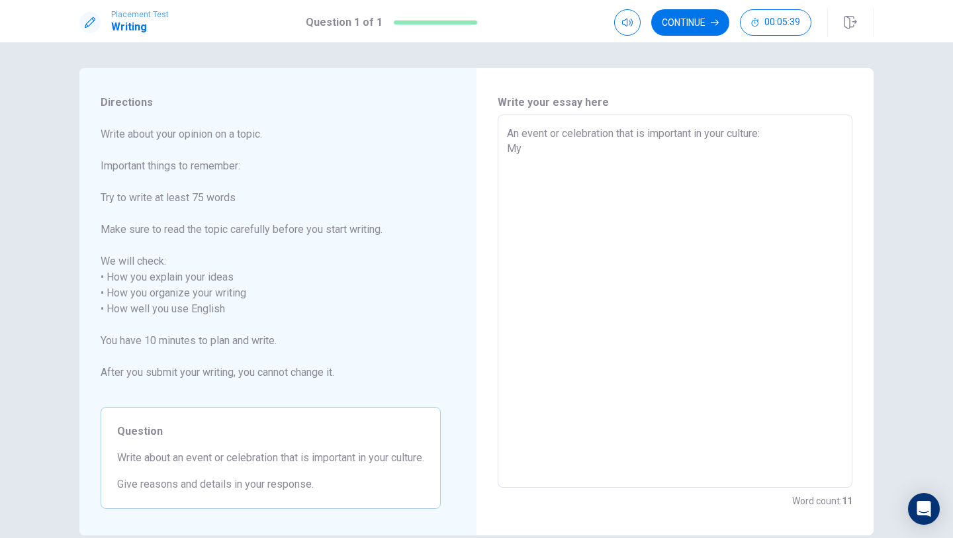
type textarea "x"
type textarea "An event or celebration that is important in your culture: My"
type textarea "x"
type textarea "An event or celebration that is important in your culture: My f"
type textarea "x"
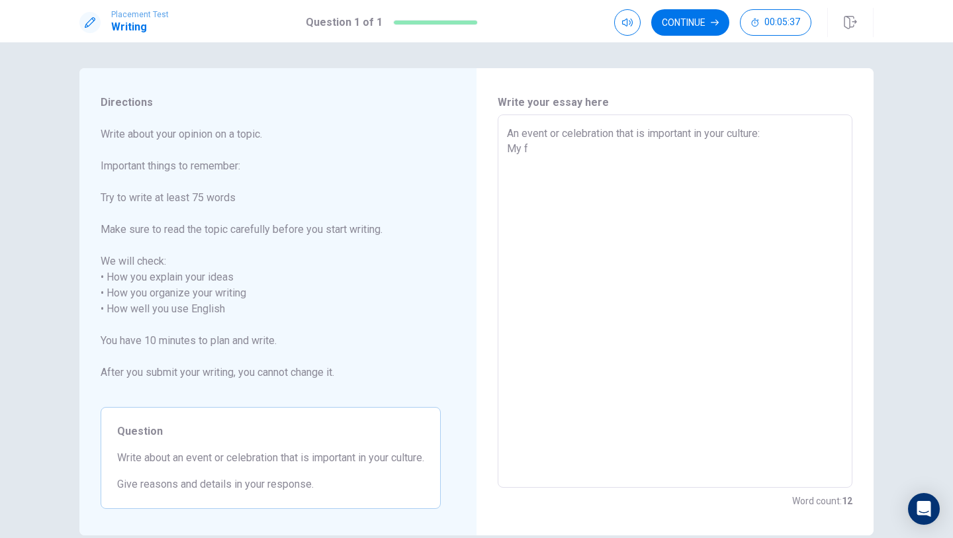
type textarea "An event or celebration that is important in your culture: My fr"
type textarea "x"
type textarea "An event or celebration that is important in your culture: My fri"
type textarea "x"
type textarea "An event or celebration that is important in your culture: My frie"
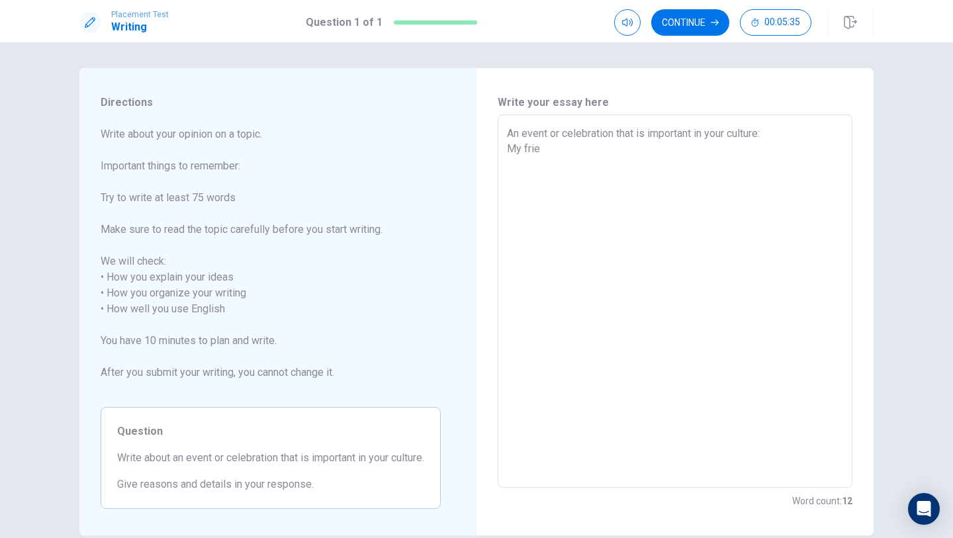
type textarea "x"
type textarea "An event or celebration that is important in your culture: My frien"
type textarea "x"
type textarea "An event or celebration that is important in your culture: My friend"
type textarea "x"
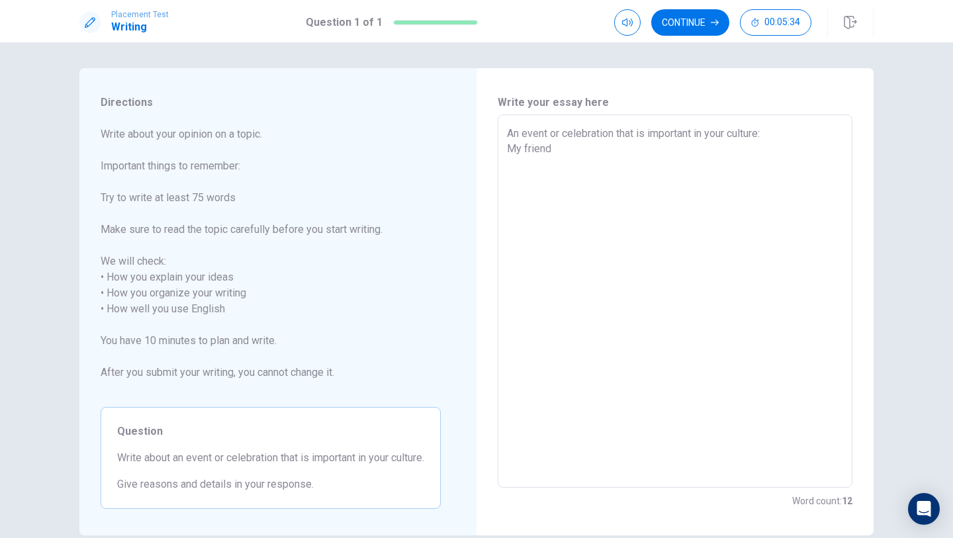
type textarea "An event or celebration that is important in your culture: My friends"
type textarea "x"
type textarea "An event or celebration that is important in your culture: My friends"
type textarea "x"
type textarea "An event or celebration that is important in your culture: My friends w"
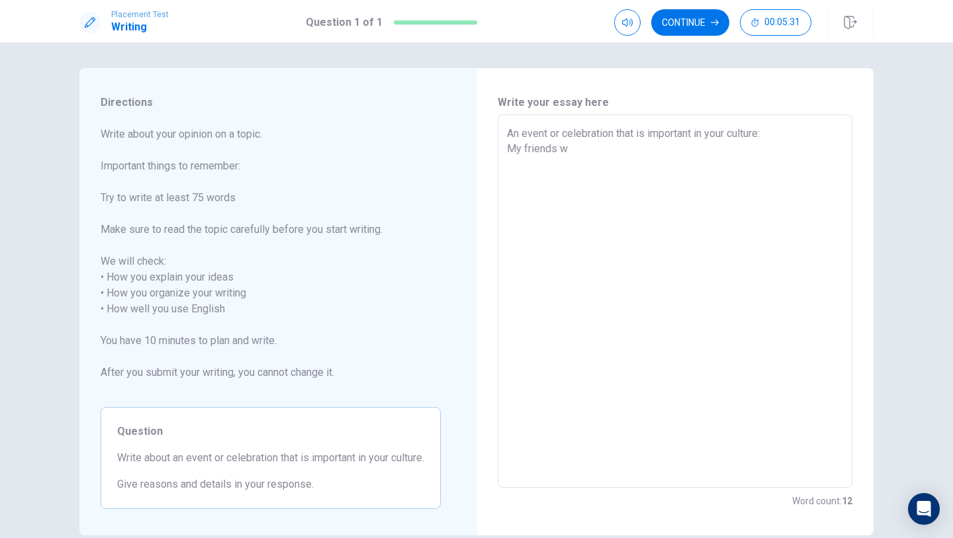
type textarea "x"
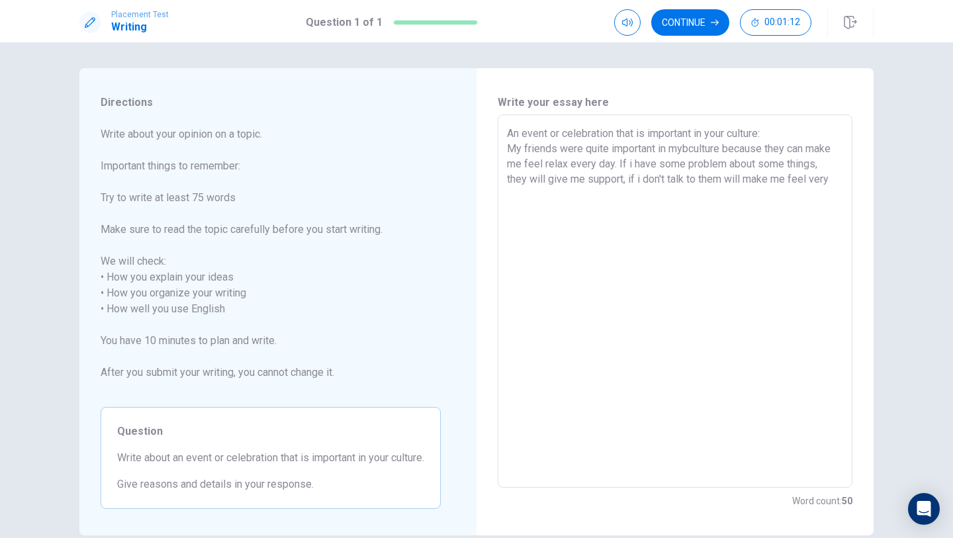
click at [688, 181] on textarea "An event or celebration that is important in your culture: My friends were quit…" at bounding box center [675, 301] width 336 height 351
click at [726, 179] on textarea "An event or celebration that is important in your culture: My friends were quit…" at bounding box center [675, 301] width 336 height 351
click at [733, 180] on textarea "An event or celebration that is important in your culture: My friends were quit…" at bounding box center [675, 301] width 336 height 351
click at [569, 197] on textarea "An event or celebration that is important in your culture: My friends were quit…" at bounding box center [675, 301] width 336 height 351
click at [709, 18] on button "Continue" at bounding box center [690, 22] width 78 height 26
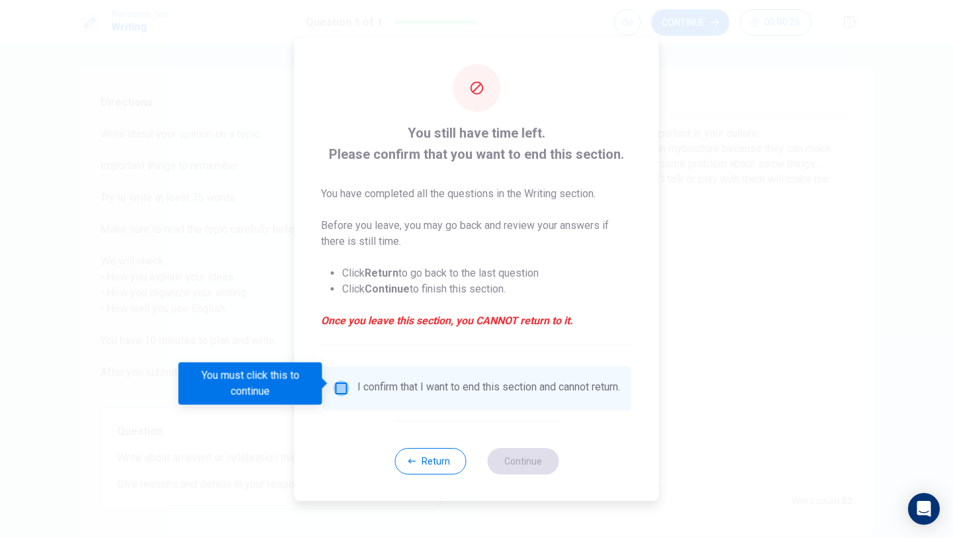
click at [343, 385] on input "You must click this to continue" at bounding box center [342, 389] width 16 height 16
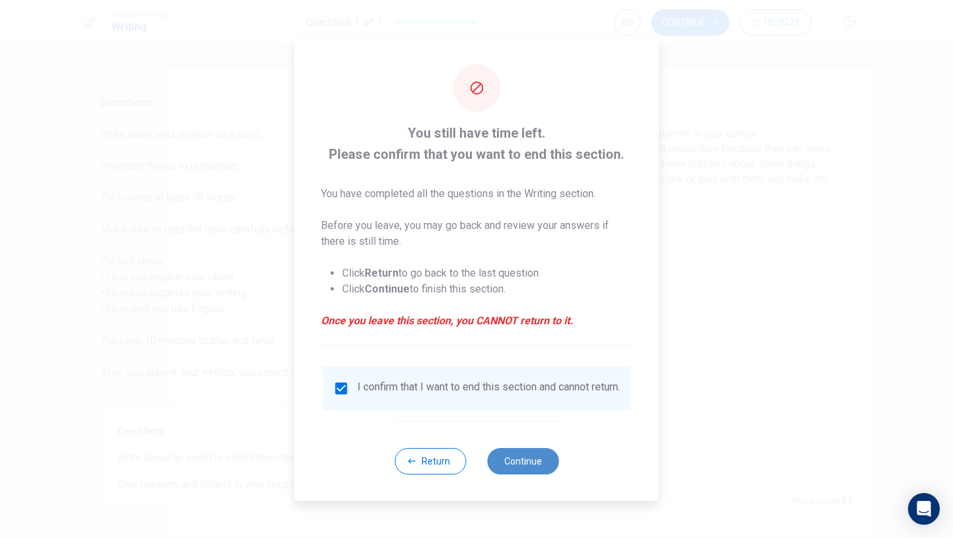
click at [527, 468] on button "Continue" at bounding box center [522, 461] width 71 height 26
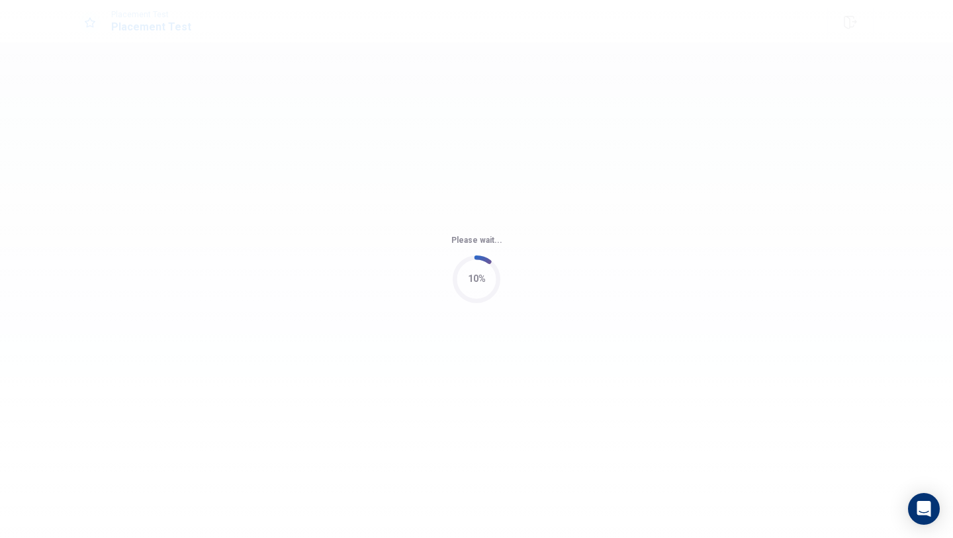
scroll to position [0, 0]
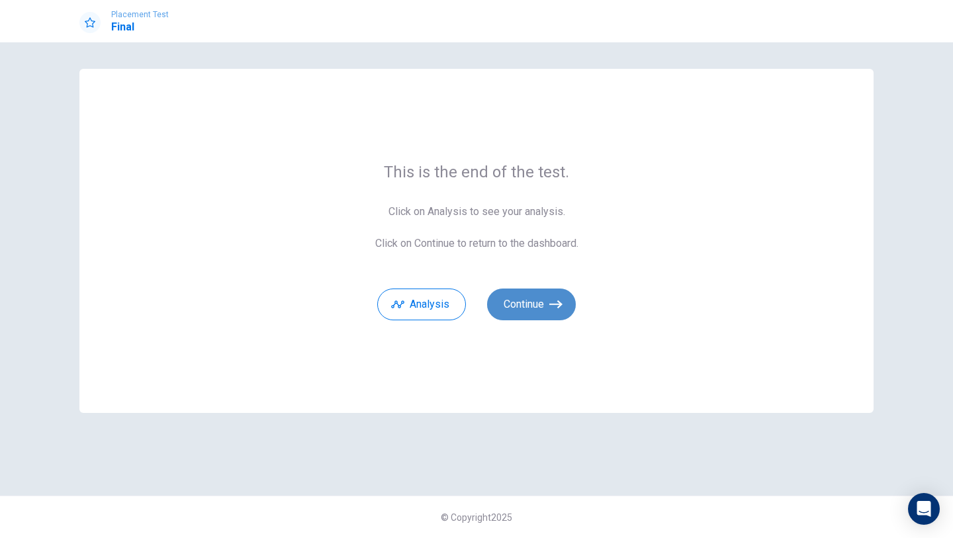
click at [535, 309] on button "Continue" at bounding box center [531, 305] width 89 height 32
